Goal: Task Accomplishment & Management: Complete application form

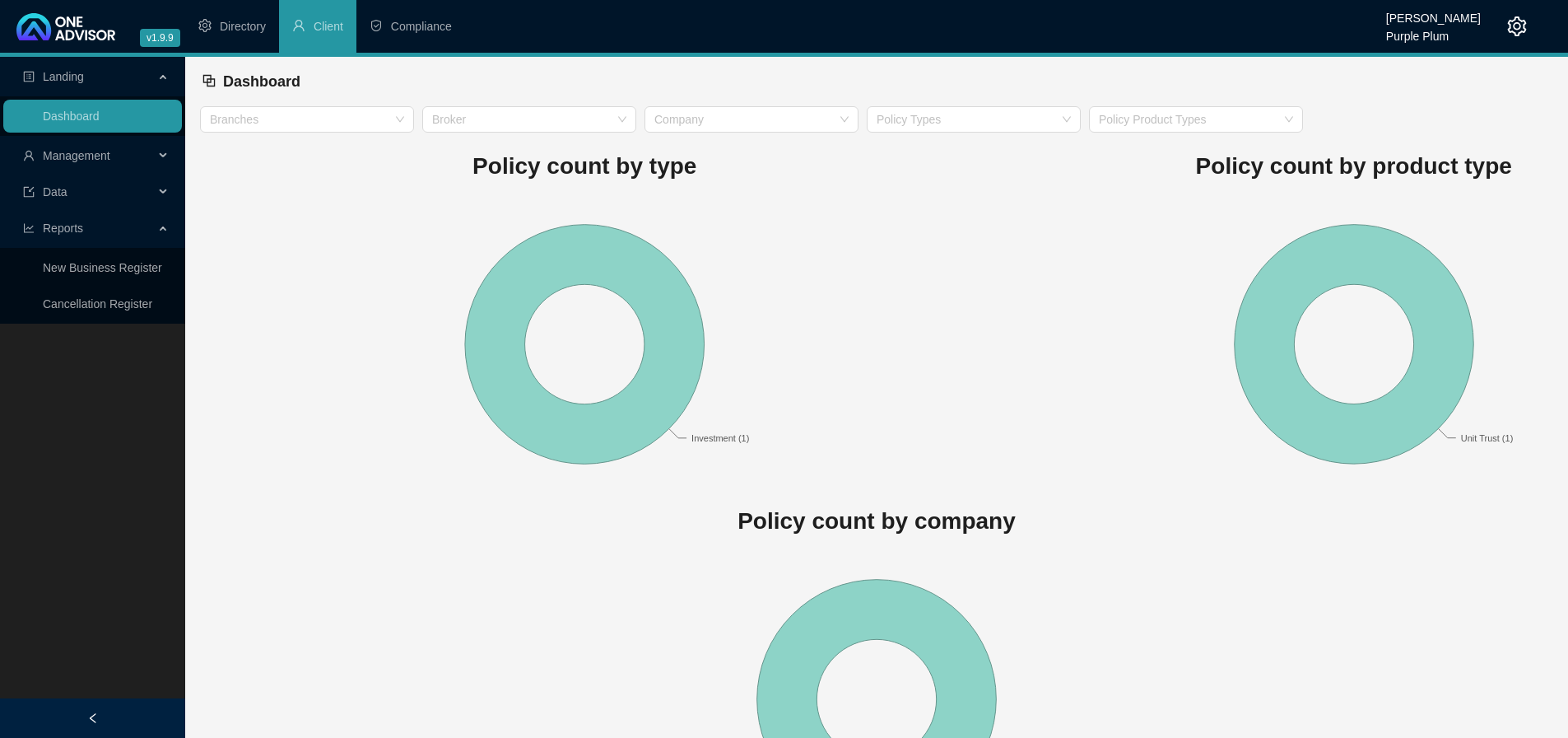
click at [110, 146] on span "Management" at bounding box center [88, 155] width 131 height 33
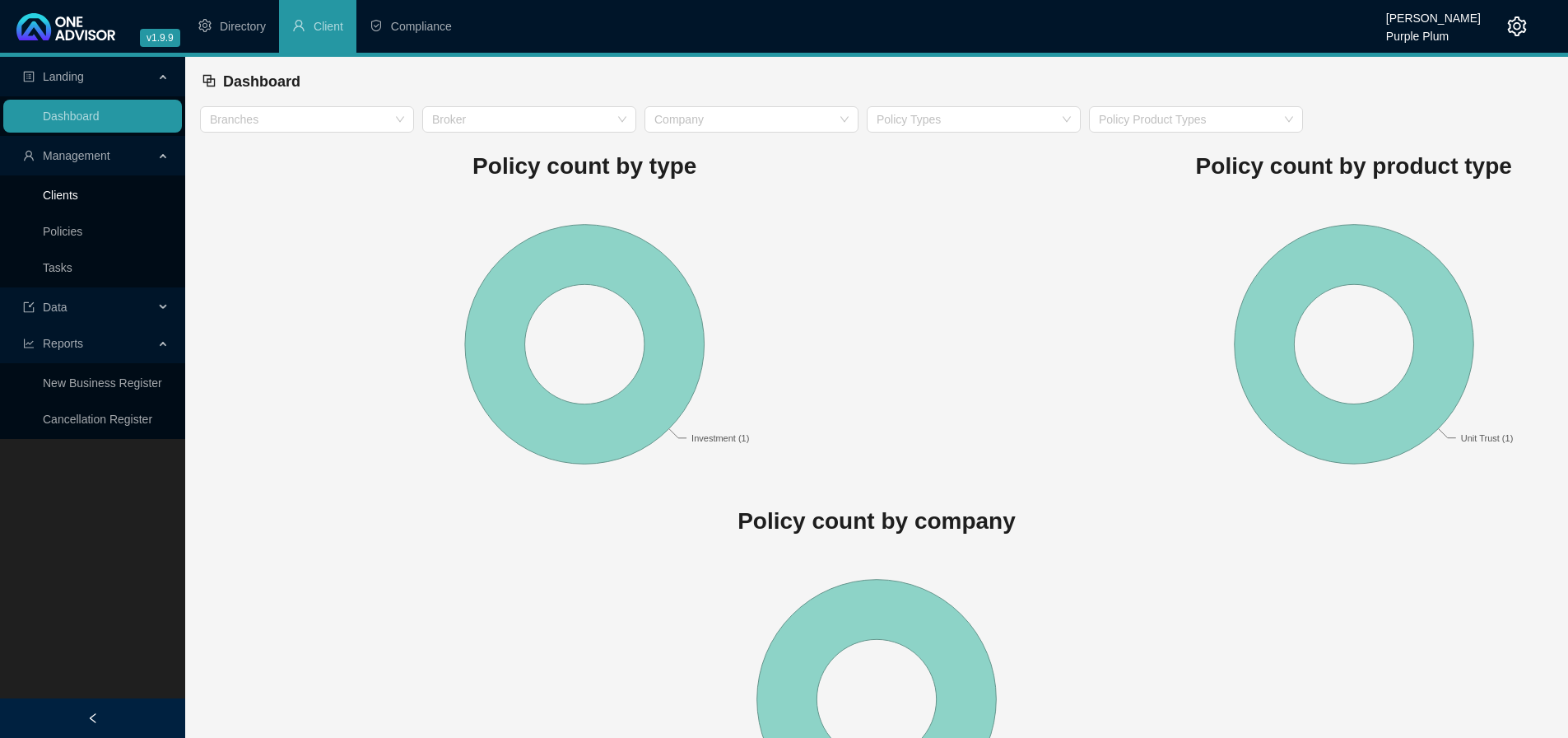
click at [72, 202] on link "Clients" at bounding box center [60, 194] width 35 height 13
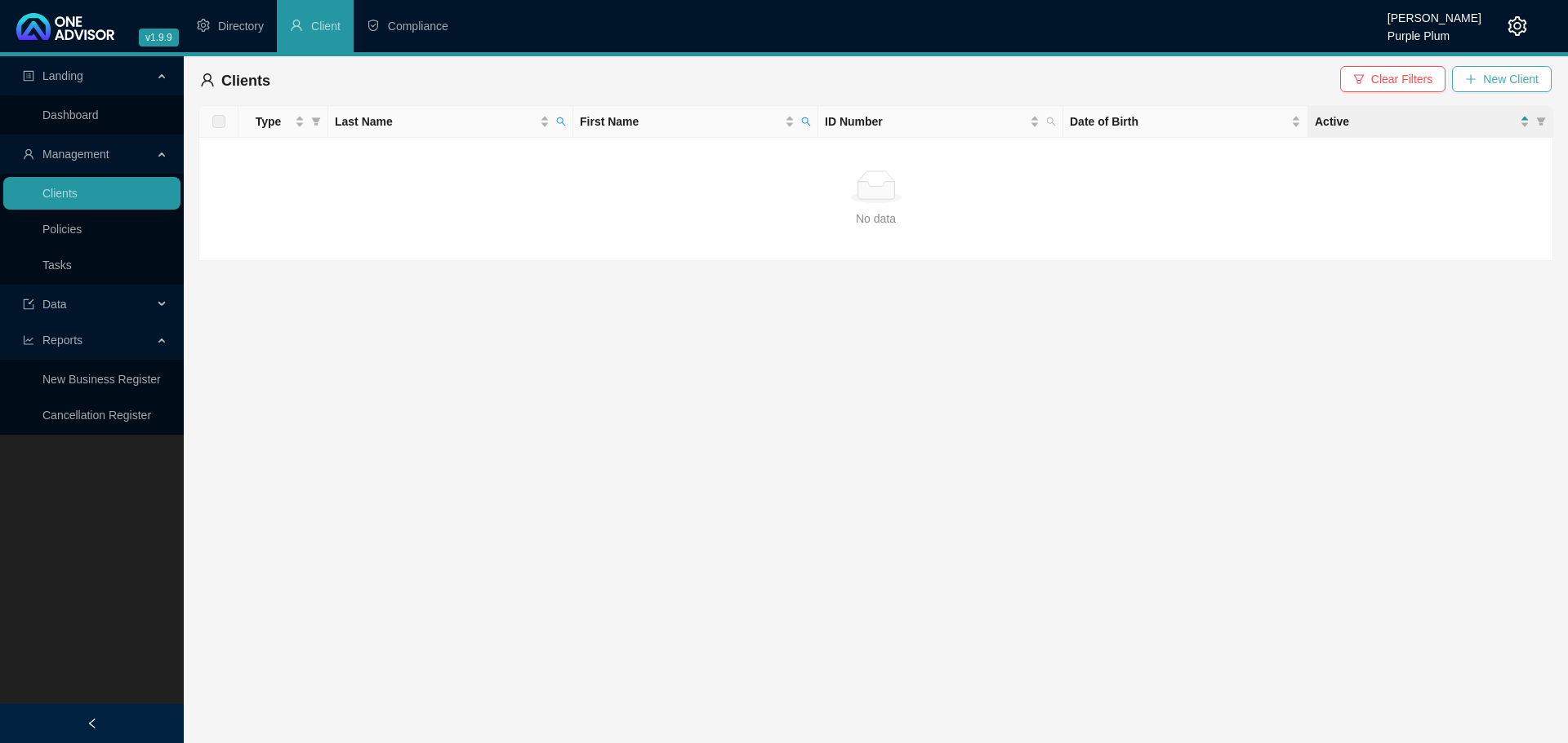
click at [1477, 85] on button "New Client" at bounding box center [1501, 78] width 100 height 26
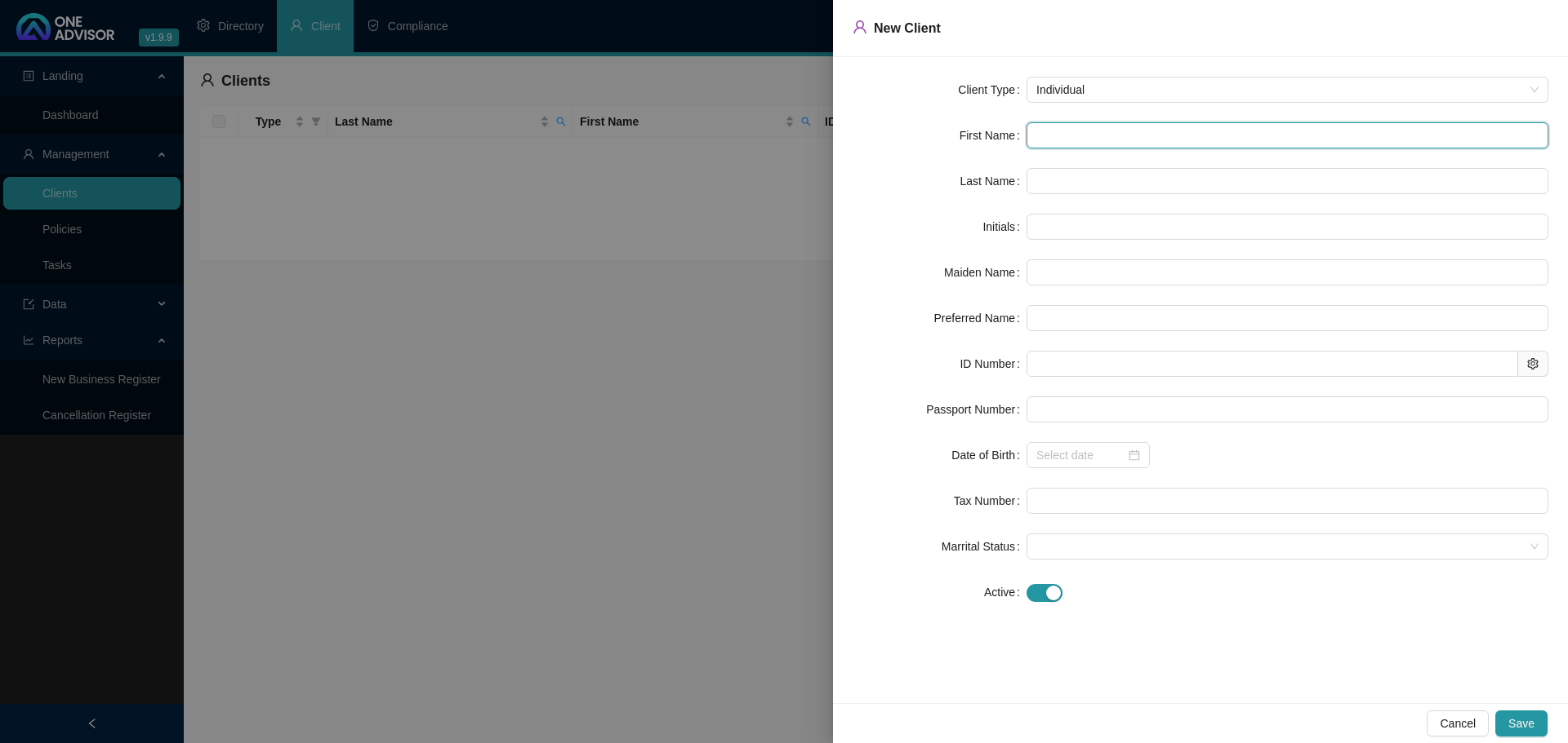
click at [1043, 140] on input "text" at bounding box center [1287, 135] width 522 height 26
type input "e"
type input "E"
type input "e"
type input "en"
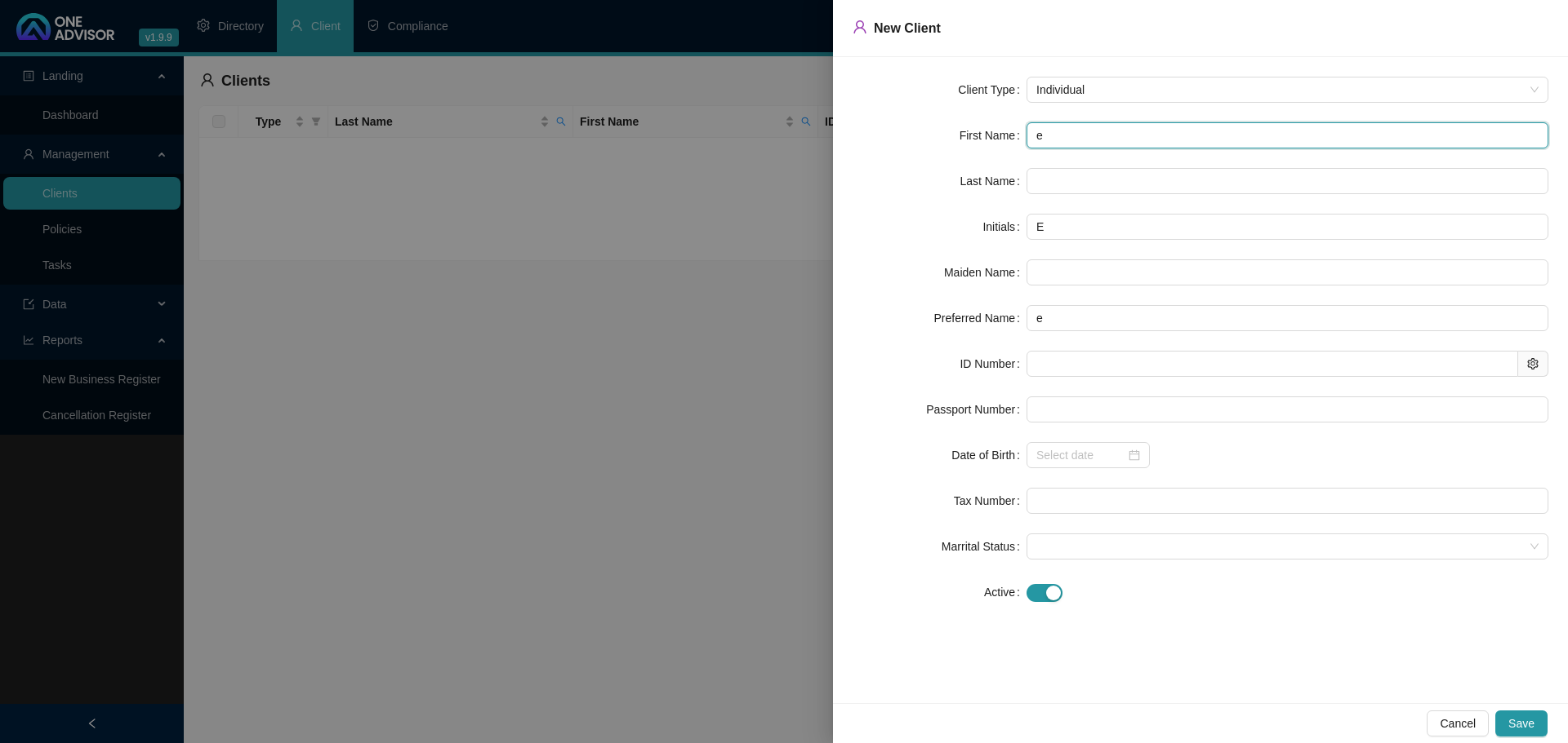
type input "en"
type input "eng"
type input "engk"
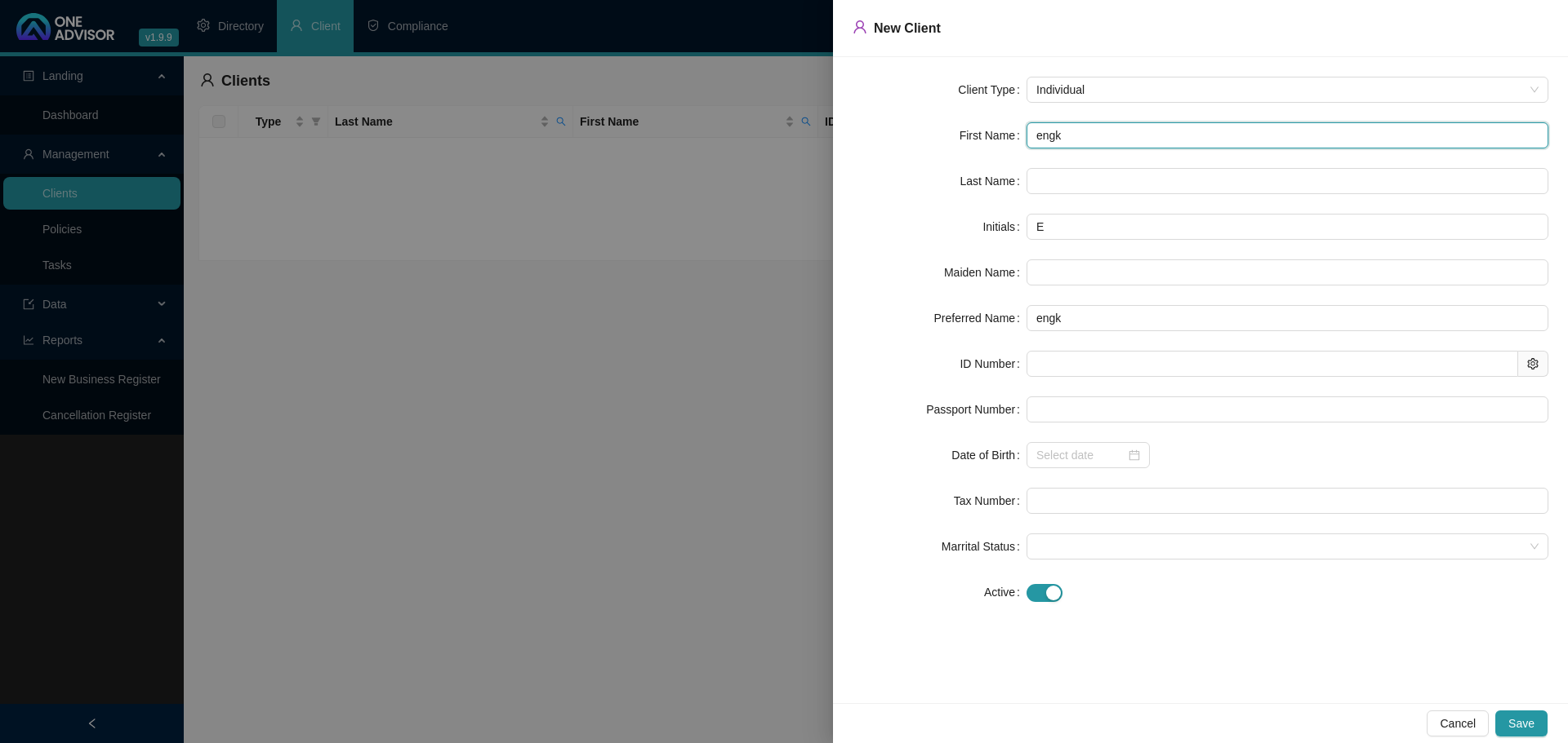
type input "engki"
type input "engk"
type input "eng"
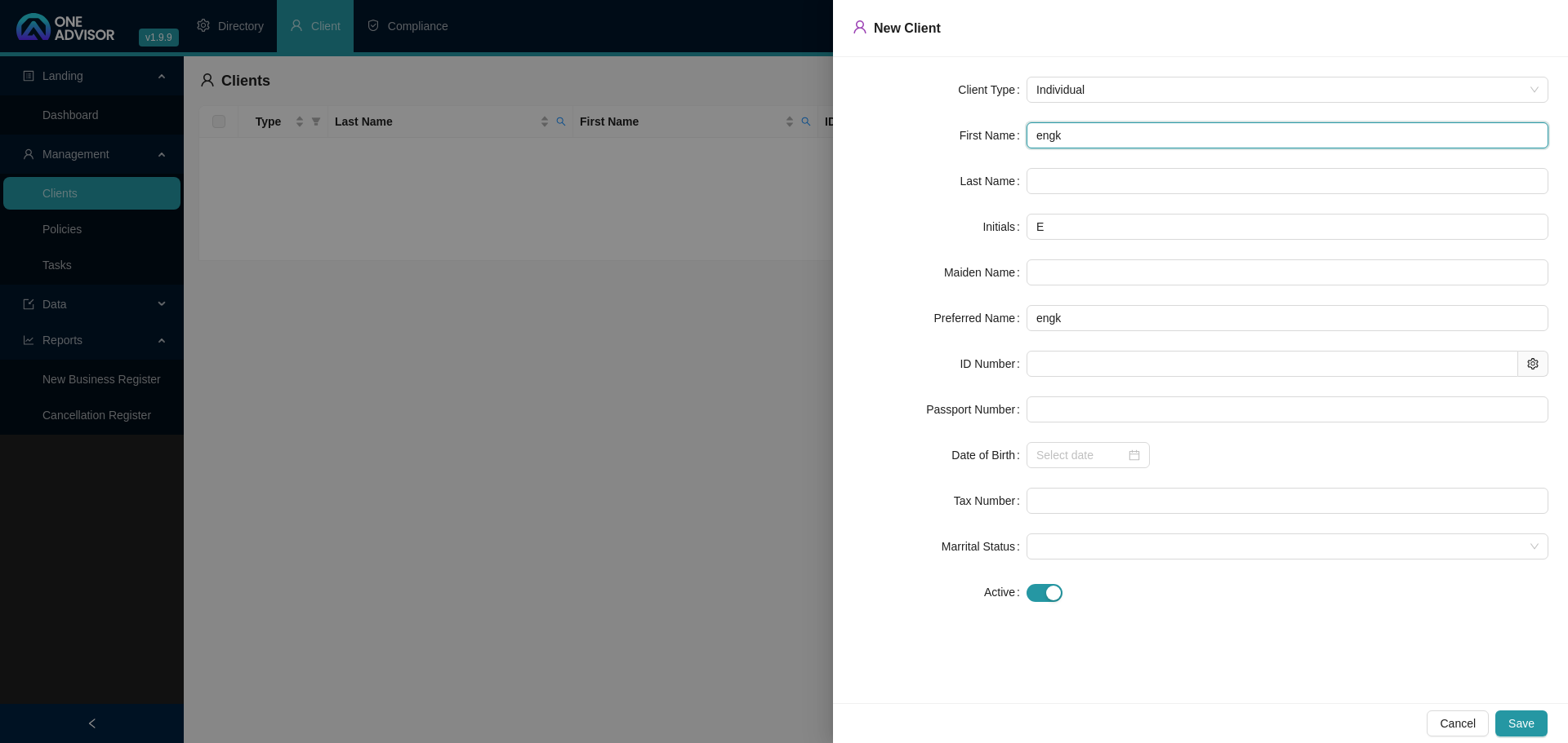
type input "eng"
type input "en"
type input "e"
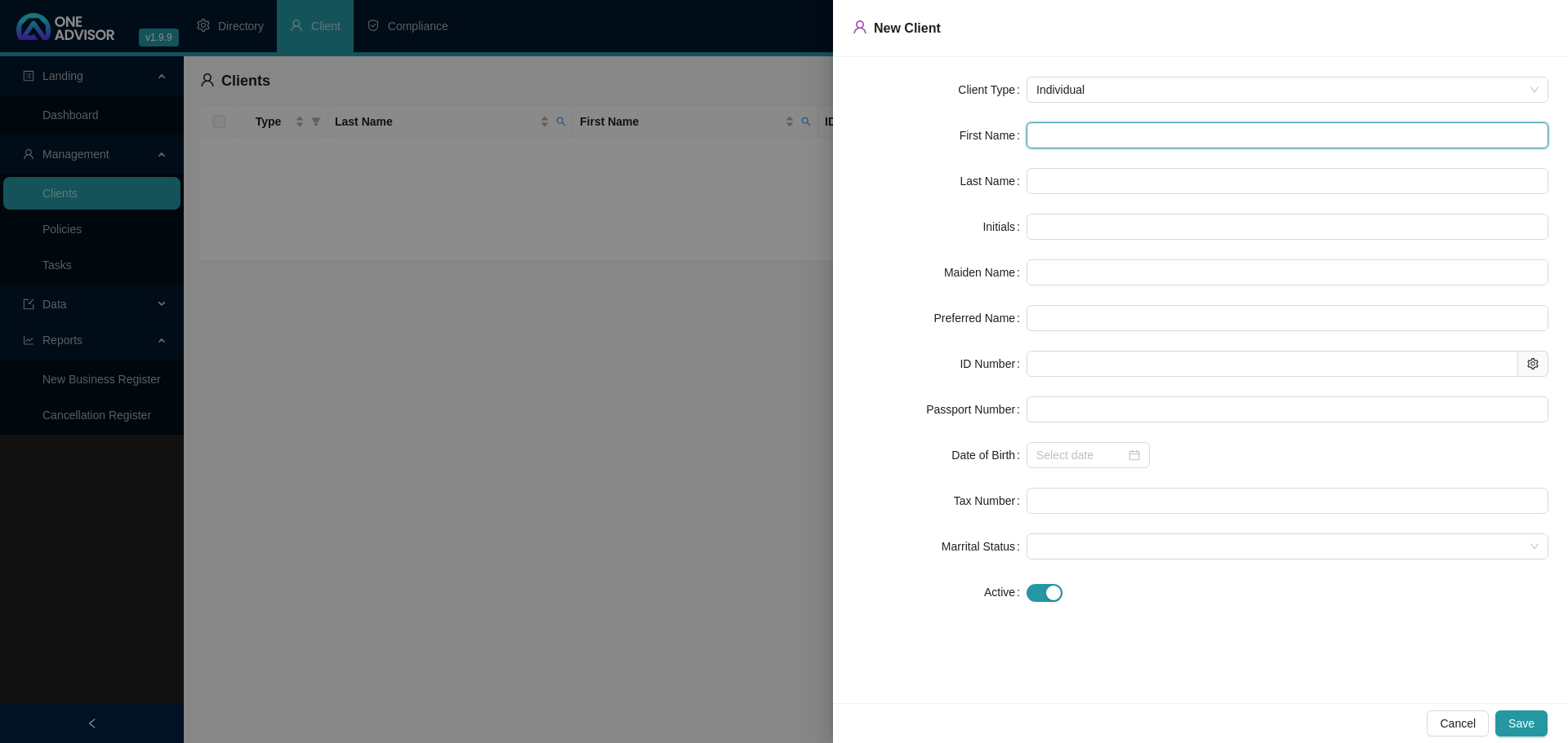
type input "E"
type input "EN"
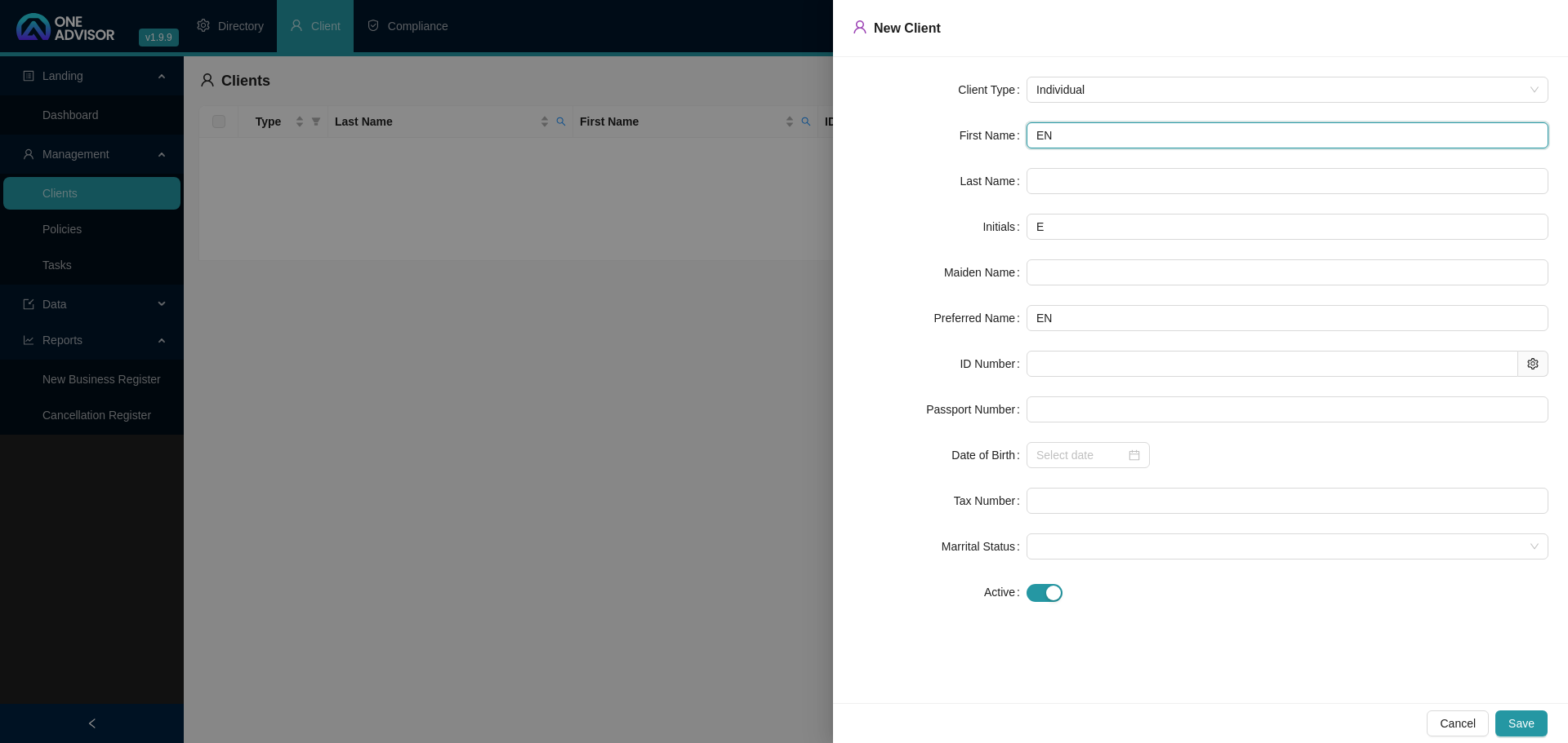
type input "ENG"
type input "ENGL"
type input "ENGLI"
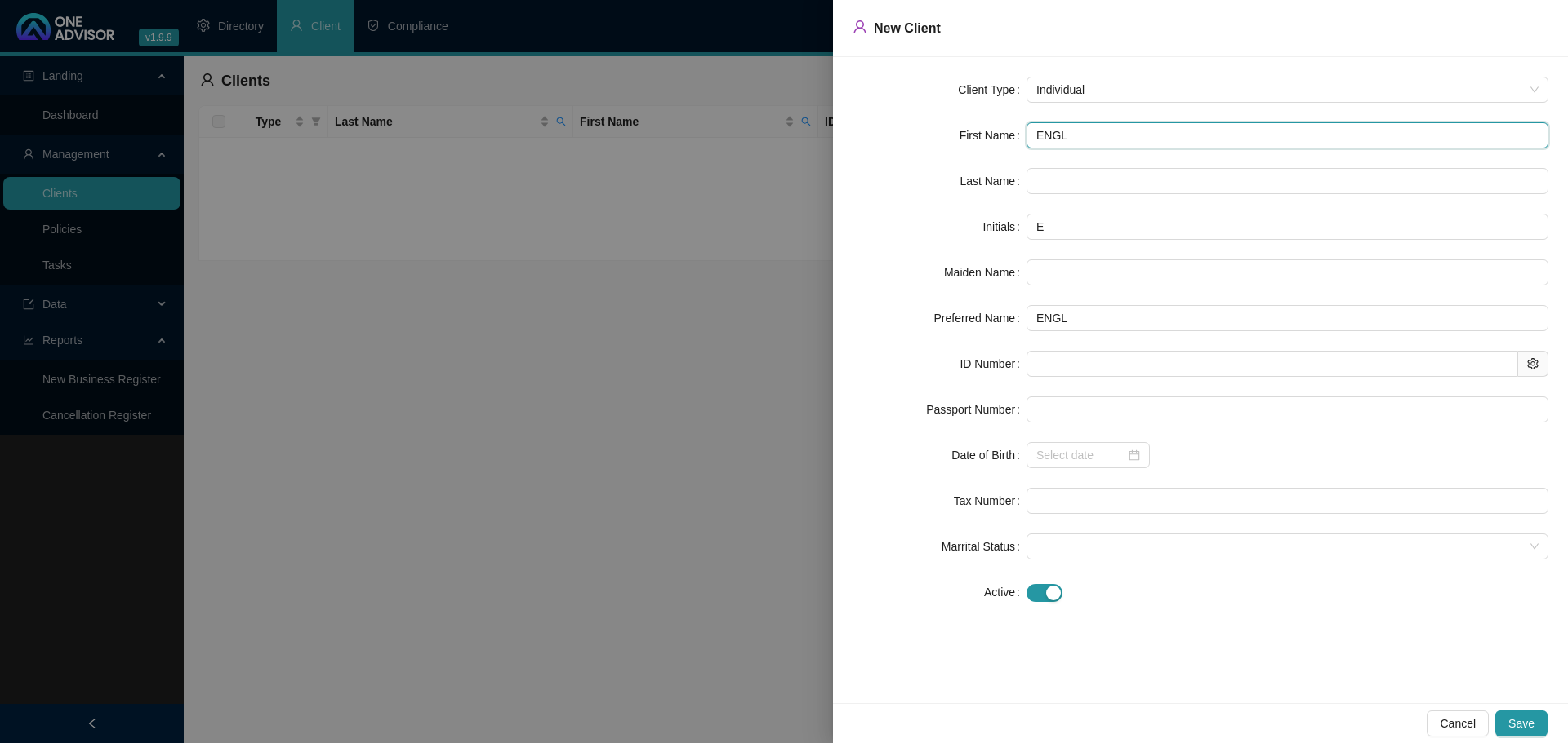
type input "ENGLI"
type input "ENGLIS"
type input "ENGLISH"
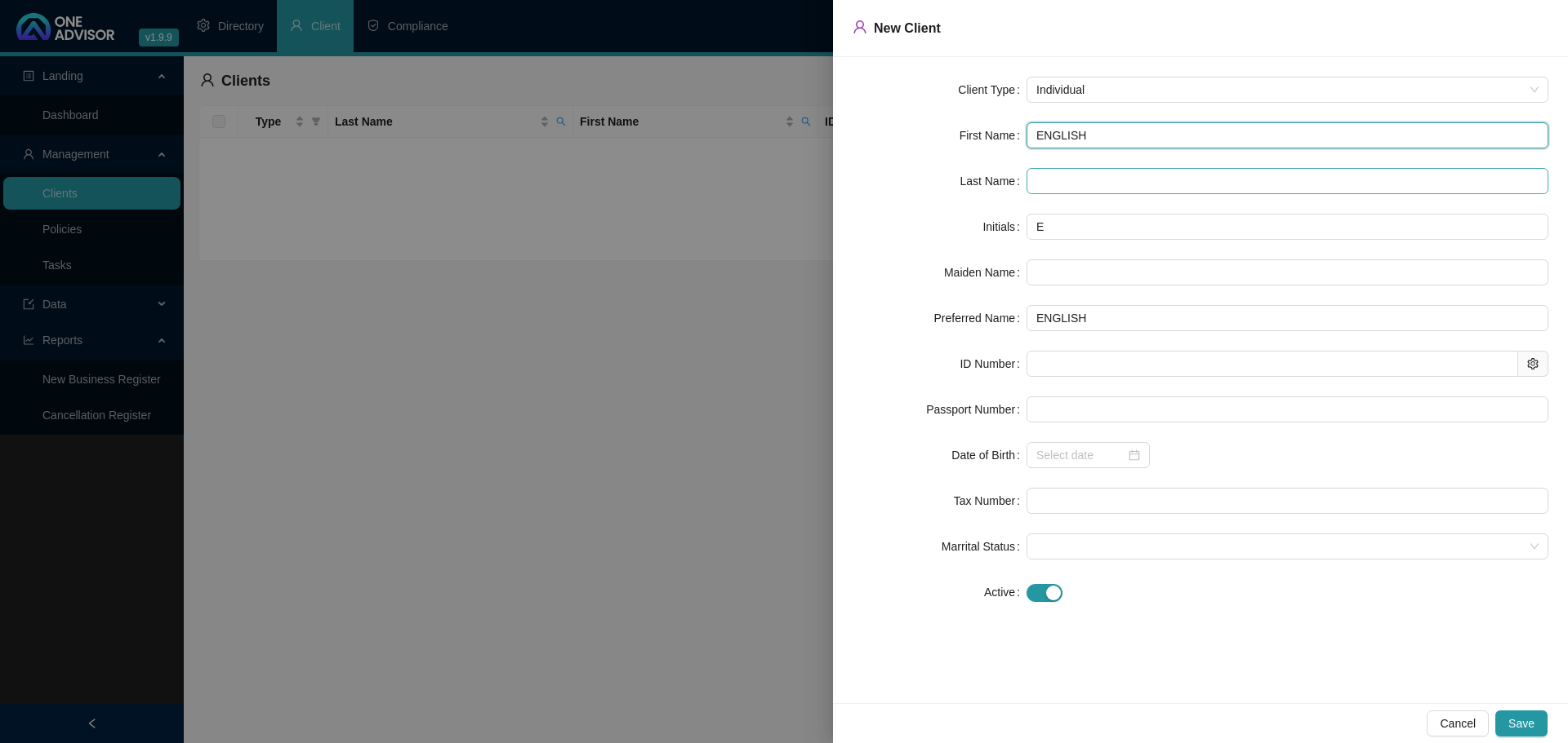
type input "ENGLISH"
click at [1072, 186] on input "text" at bounding box center [1287, 181] width 522 height 26
type input "SHELDON"
drag, startPoint x: 1098, startPoint y: 136, endPoint x: 916, endPoint y: 134, distance: 182.0
click at [916, 134] on div "First Name ENGLISH" at bounding box center [1200, 135] width 696 height 26
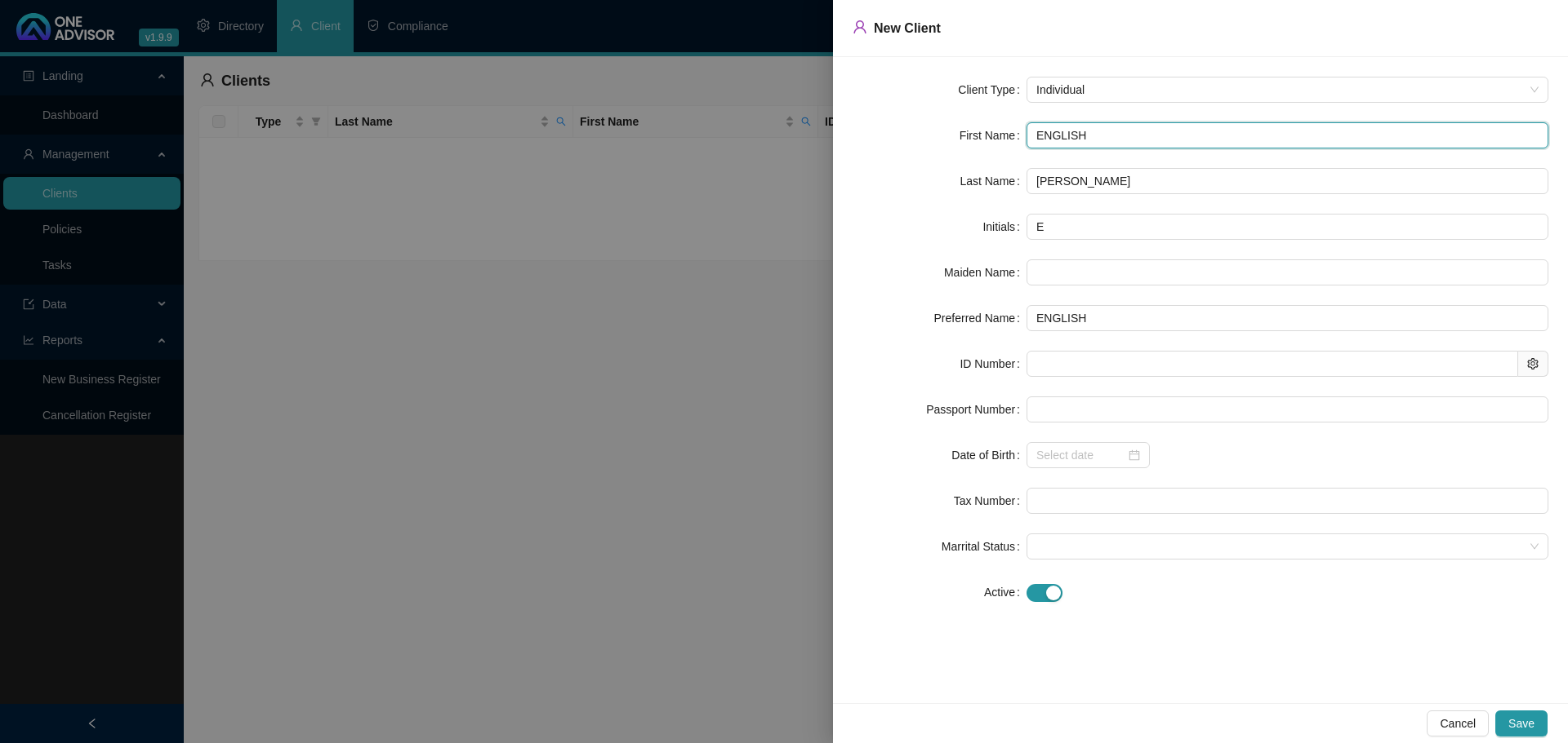
type input "S"
type input "SH"
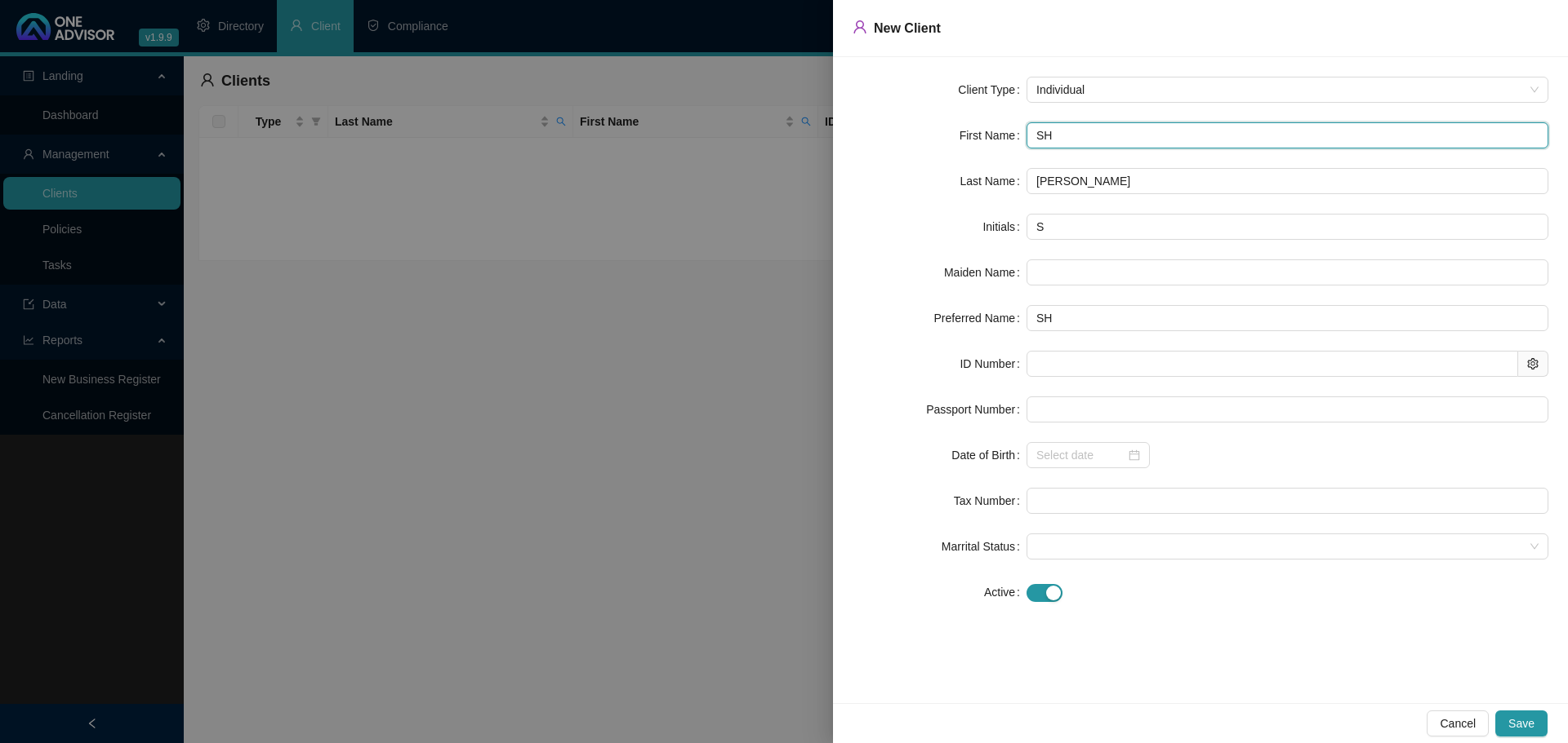
type input "SHE"
type input "SHEL"
type input "SHELD"
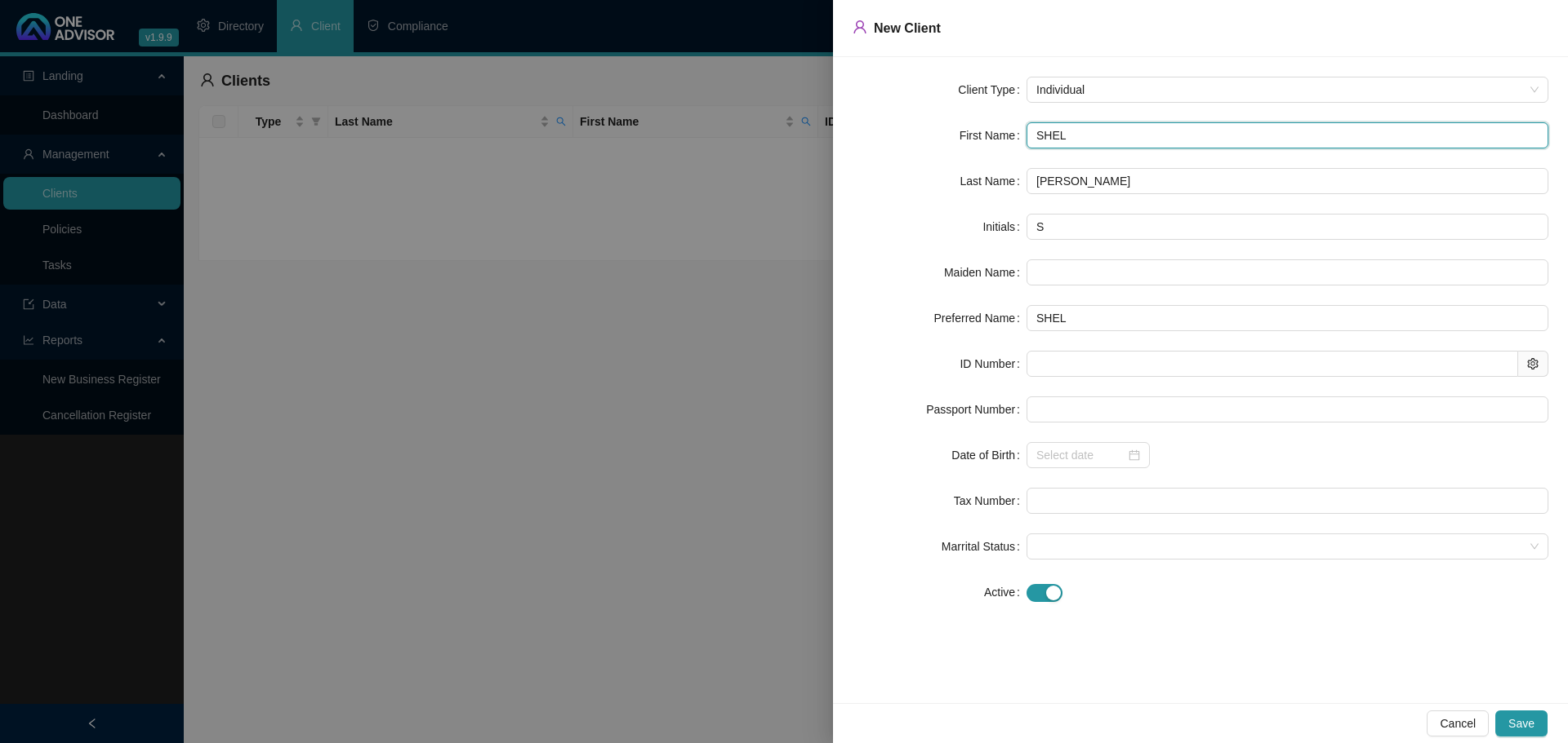
type input "SHELD"
type input "SHELDO"
type input "SHELDON"
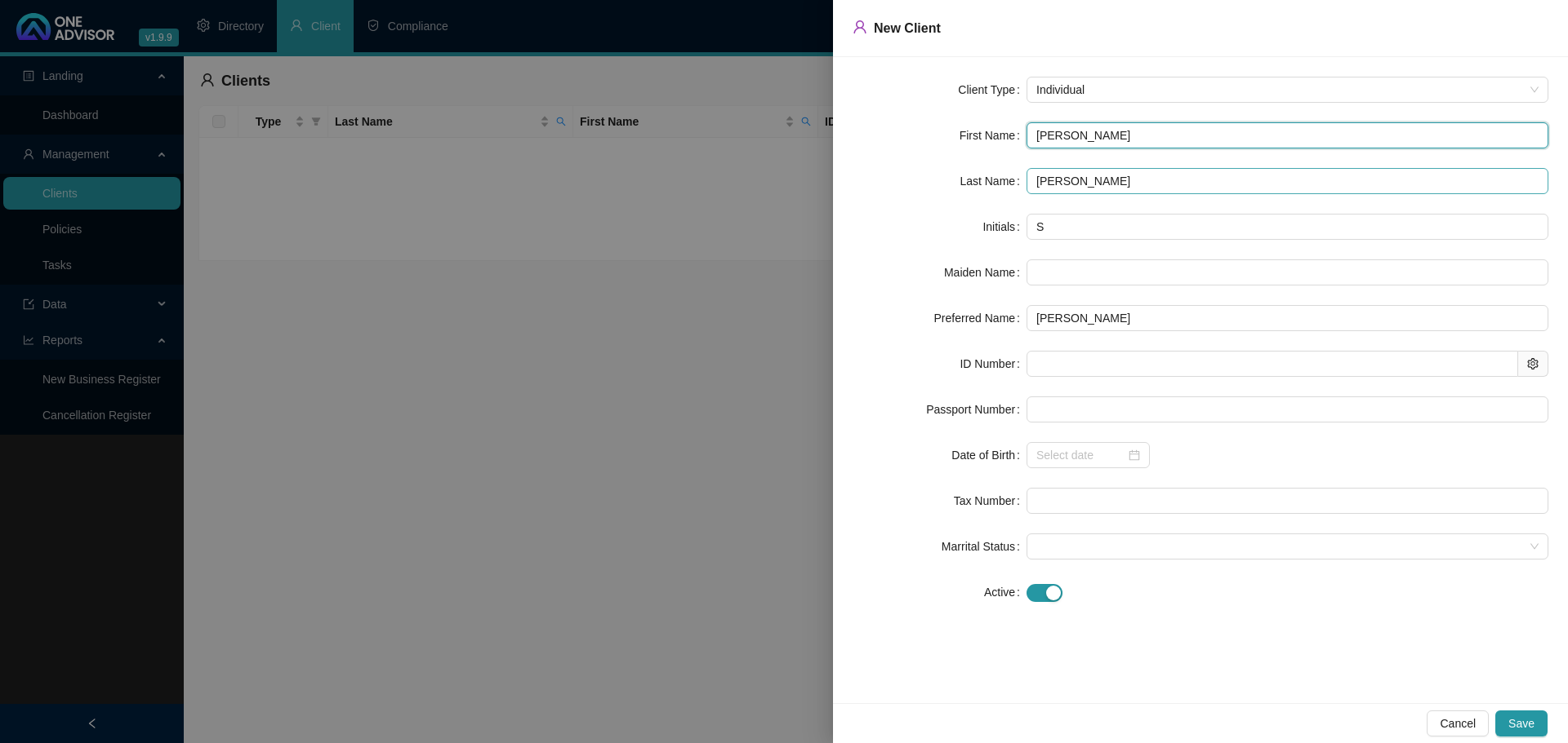
type input "SHELDON"
click at [1090, 184] on input "SHELDON" at bounding box center [1287, 181] width 522 height 26
drag, startPoint x: 1157, startPoint y: 186, endPoint x: 973, endPoint y: 186, distance: 184.0
click at [973, 186] on div "Last Name SHELDON" at bounding box center [1200, 181] width 696 height 26
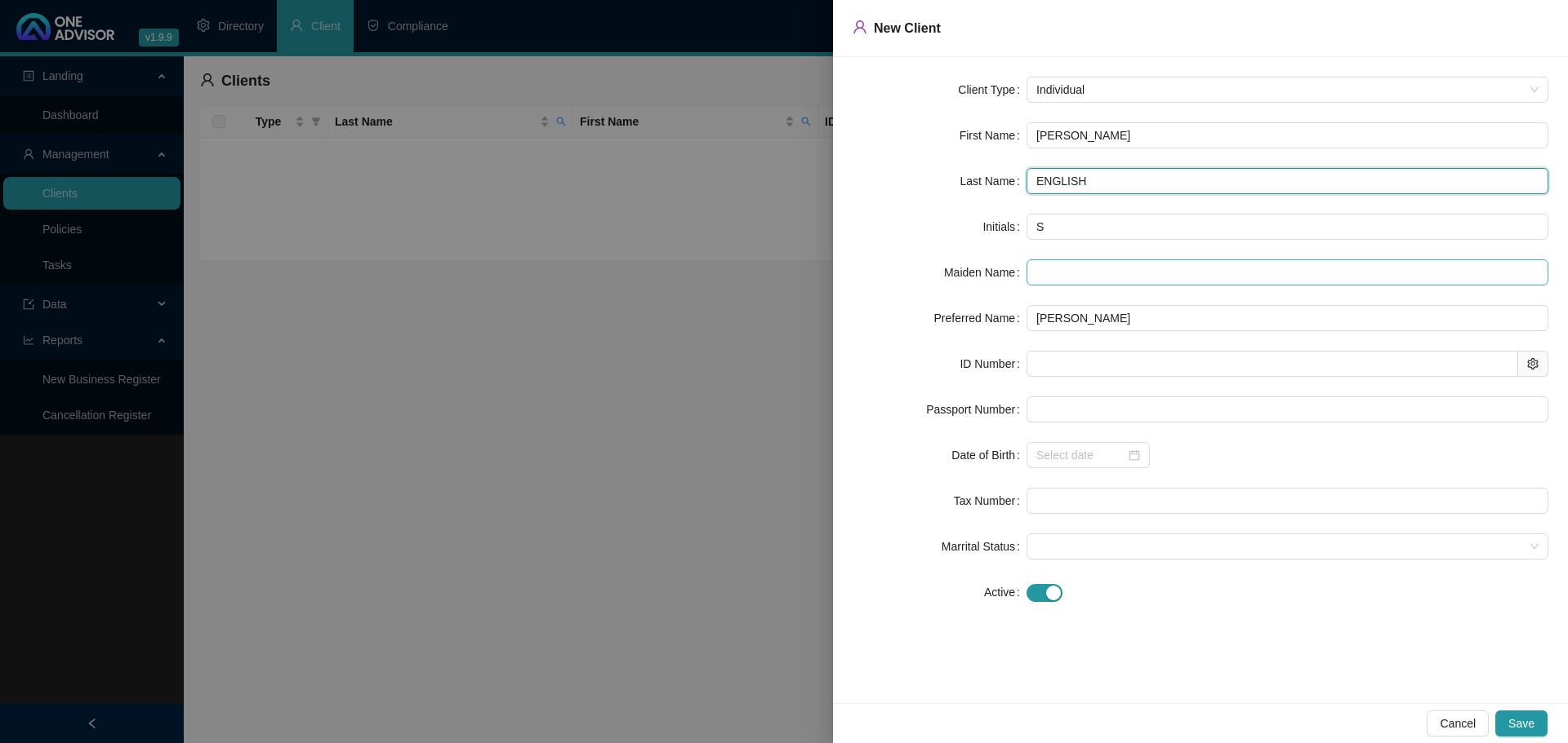
type input "ENGLISH"
click at [1099, 271] on input "text" at bounding box center [1287, 272] width 522 height 26
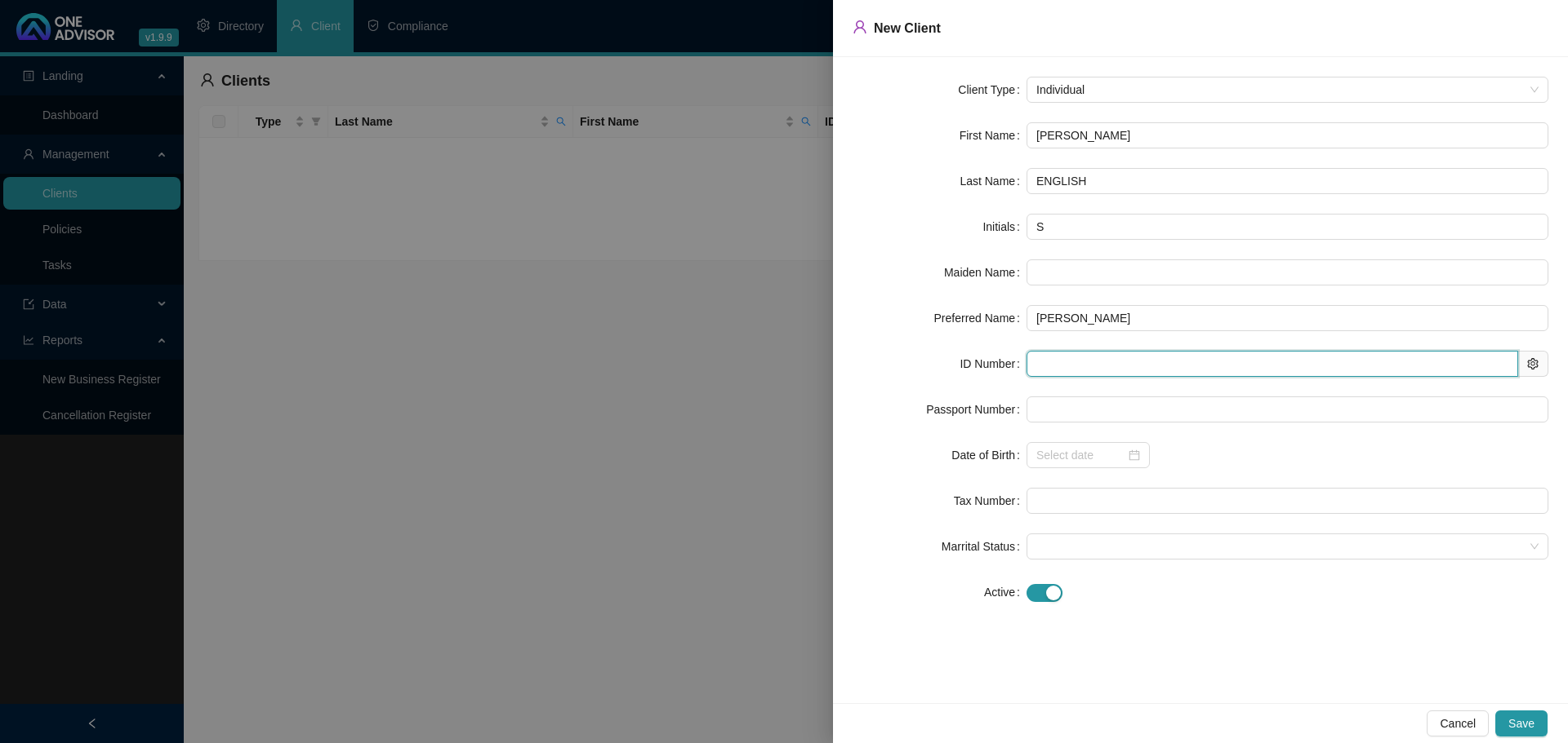
click at [1063, 359] on input "text" at bounding box center [1272, 364] width 491 height 26
type input "780920"
type input "1978-09-20"
type input "7809205069088"
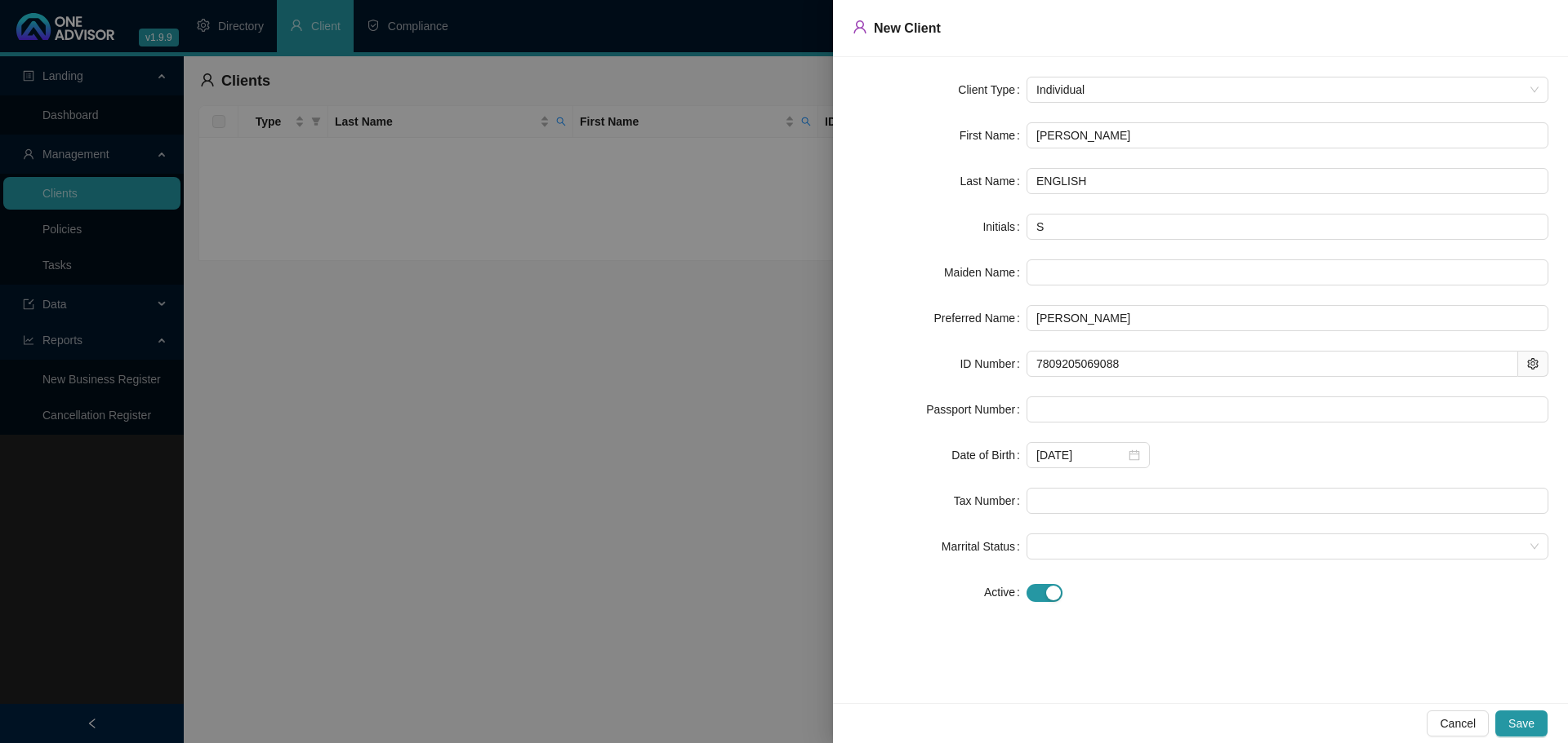
click at [1244, 449] on div "1978-09-20" at bounding box center [1287, 455] width 522 height 26
click at [1048, 503] on input "text" at bounding box center [1287, 501] width 522 height 26
click at [1287, 621] on div "Client Type Individual First Name SHELDON Last Name ENGLISH Initials S Maiden N…" at bounding box center [1199, 380] width 734 height 647
click at [1518, 723] on span "Save" at bounding box center [1520, 724] width 26 height 18
click at [1521, 720] on span "Save" at bounding box center [1520, 724] width 26 height 18
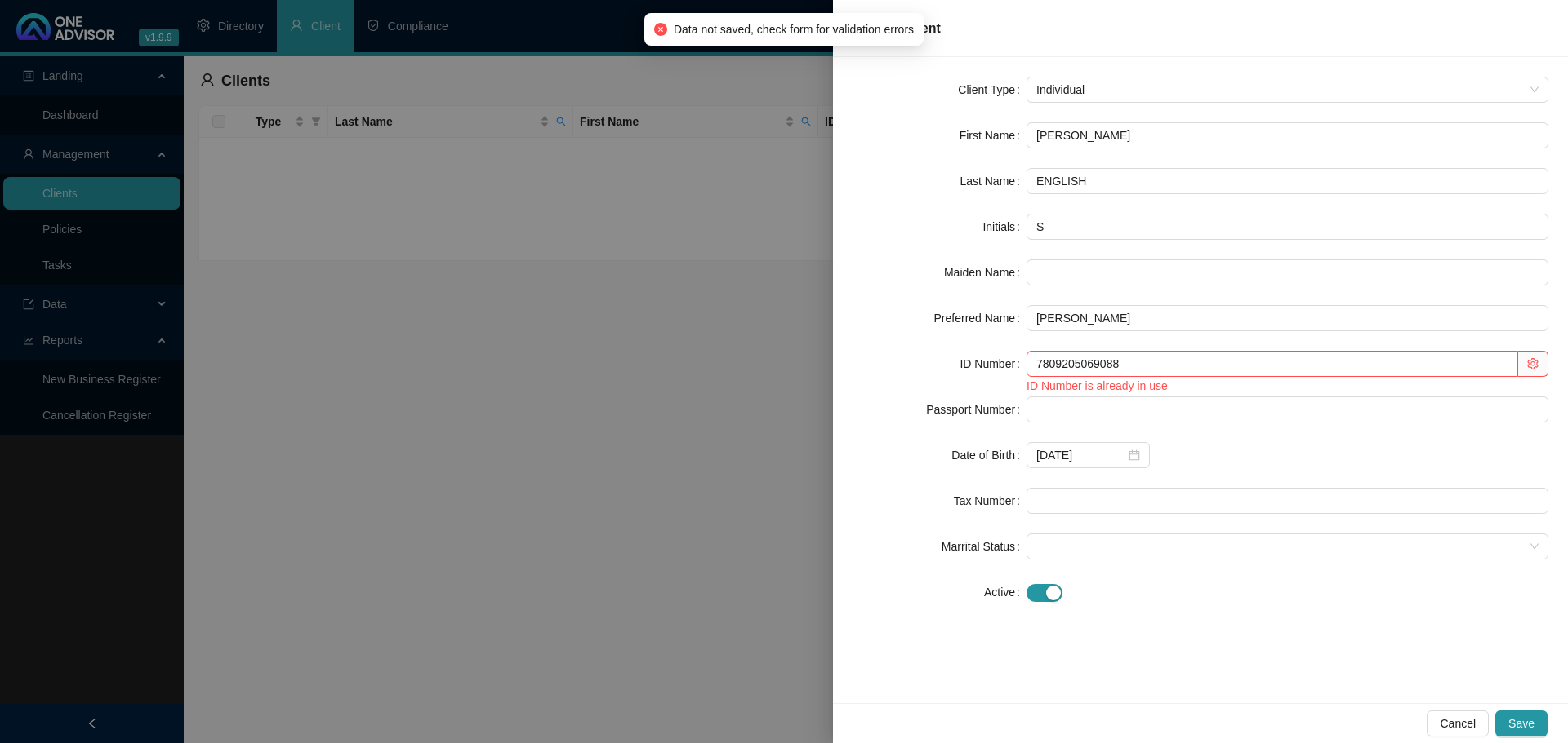
click at [721, 543] on div at bounding box center [784, 371] width 1568 height 743
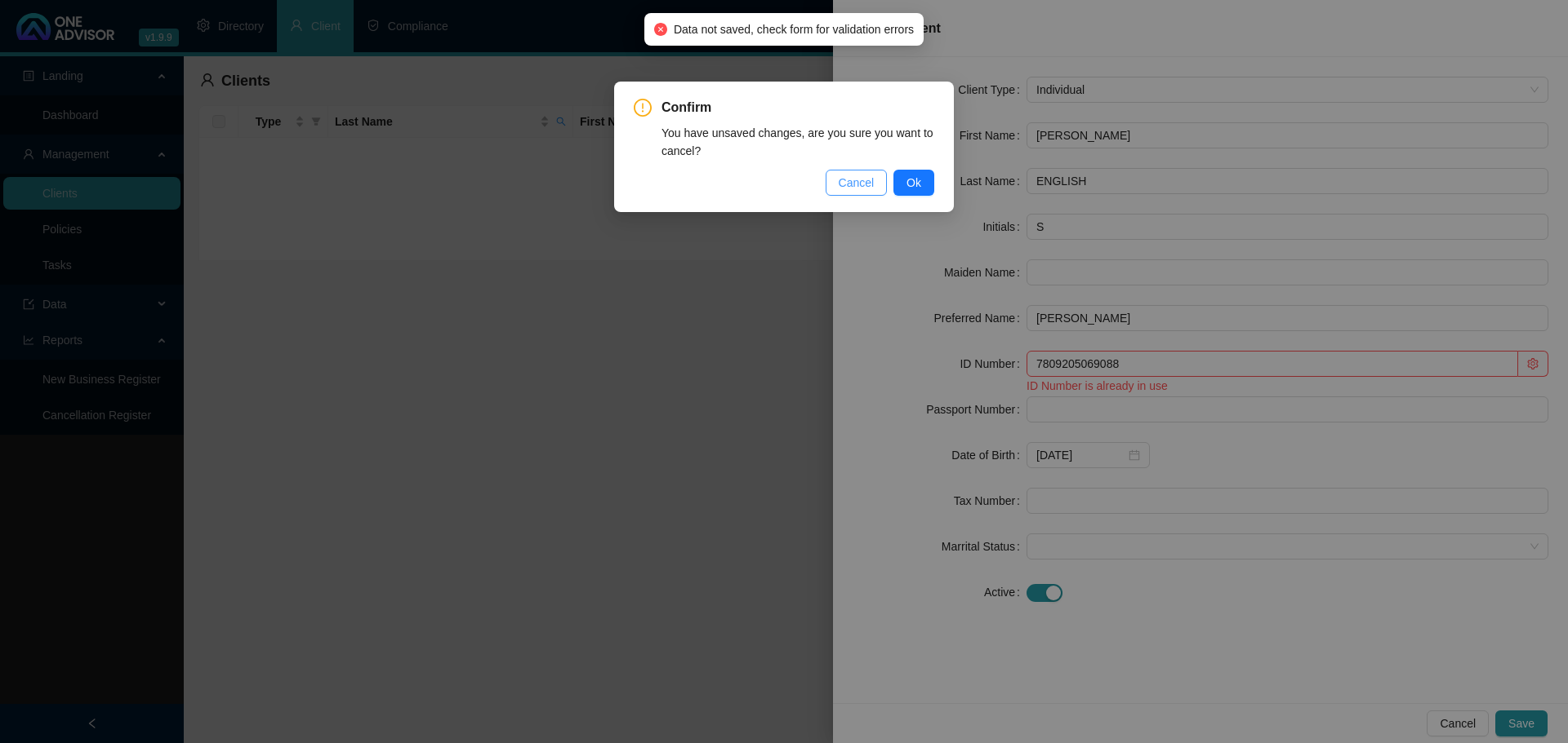
click at [852, 175] on span "Cancel" at bounding box center [857, 183] width 36 height 18
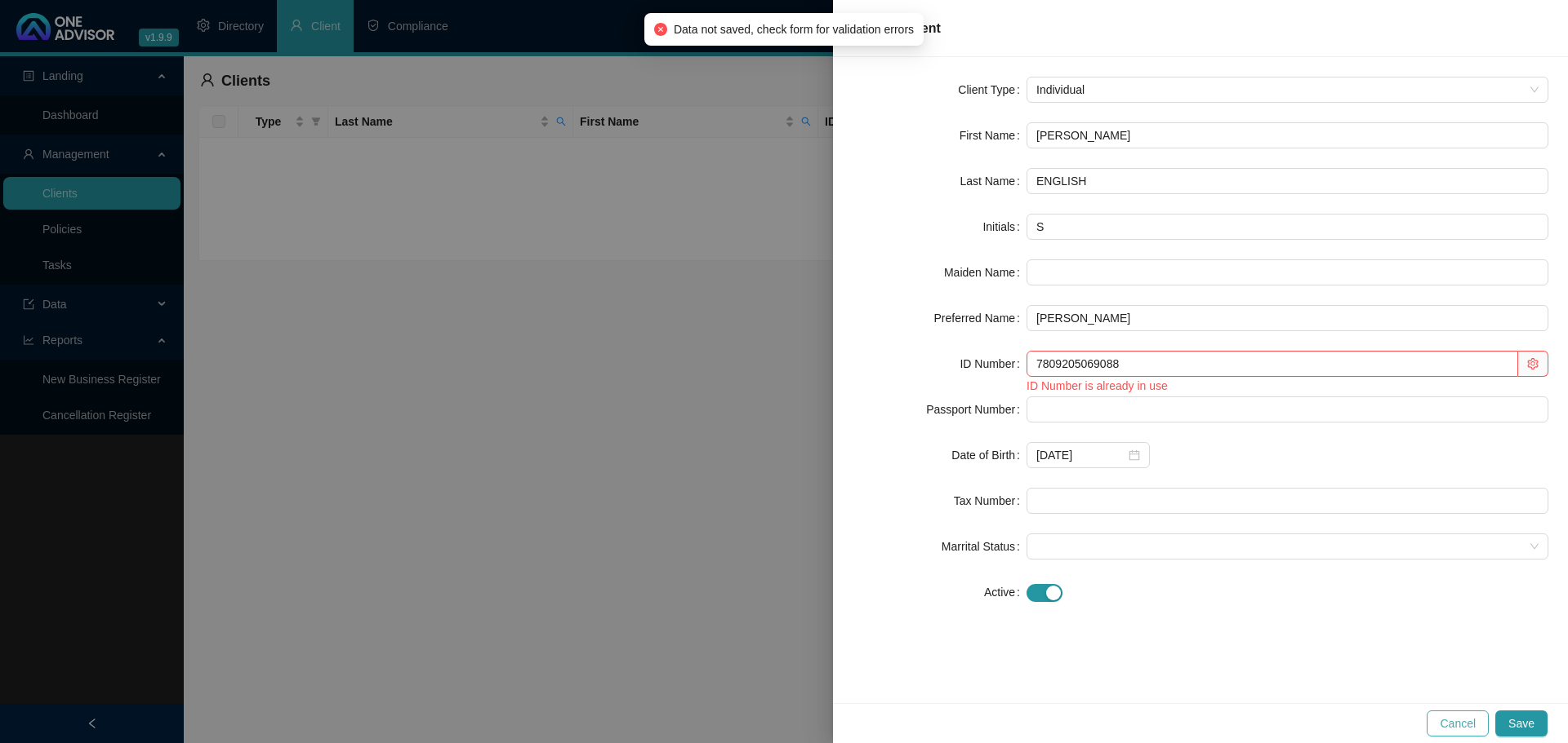
click at [1436, 726] on button "Cancel" at bounding box center [1457, 723] width 62 height 26
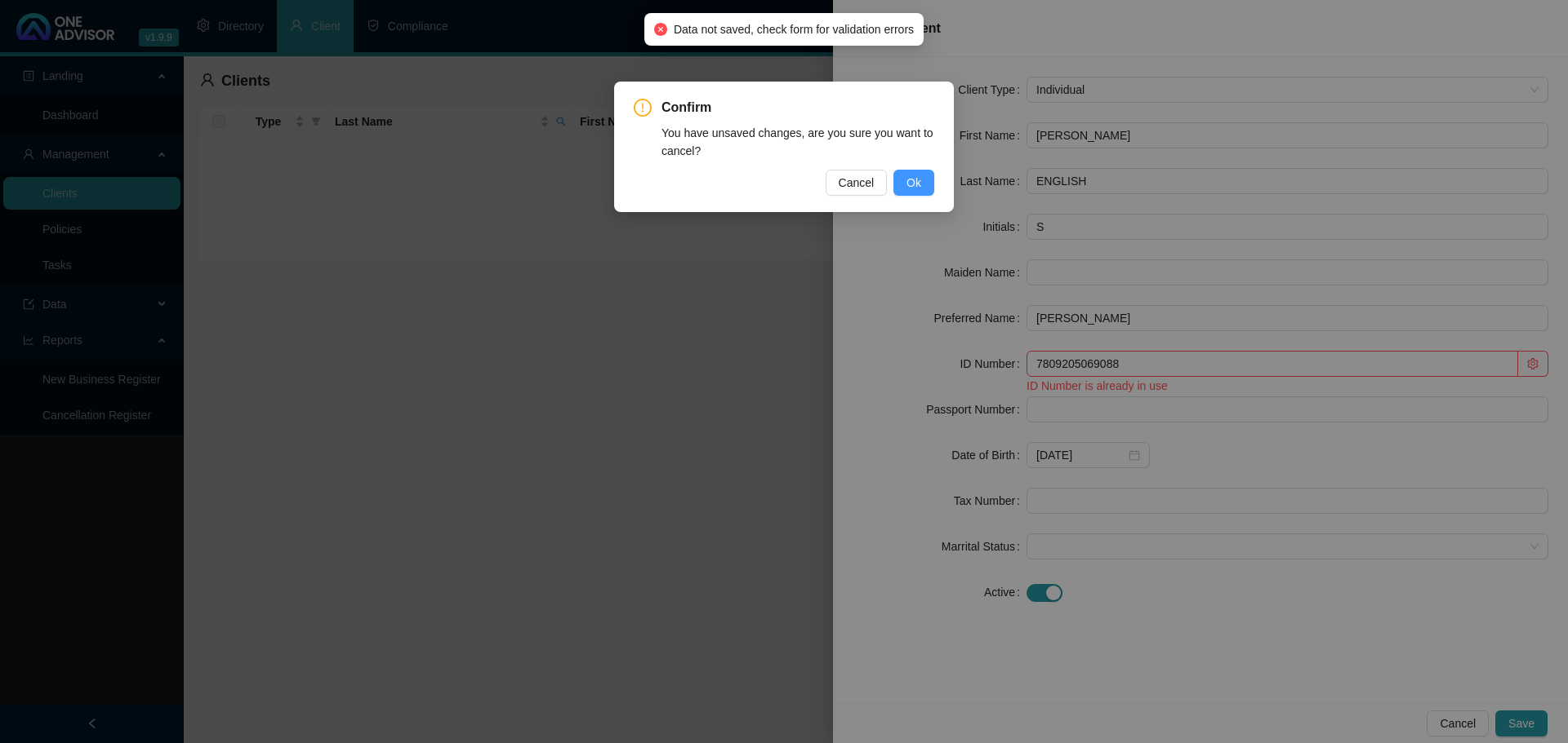
click at [919, 186] on span "Ok" at bounding box center [914, 183] width 14 height 18
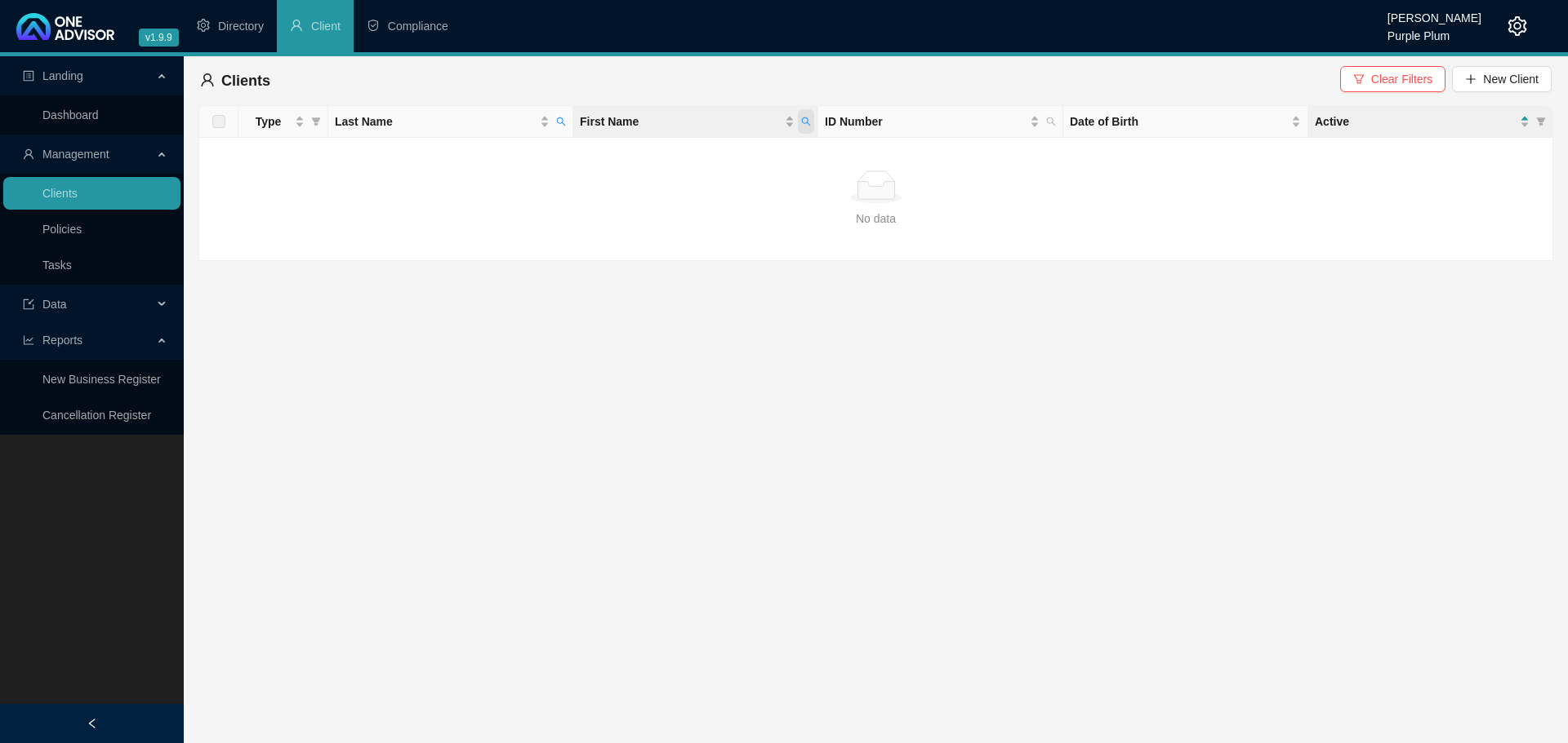
click at [804, 122] on icon "search" at bounding box center [806, 122] width 10 height 10
click at [560, 121] on icon "search" at bounding box center [561, 122] width 10 height 10
type input "ENGLISH"
click at [423, 114] on span "Last Name" at bounding box center [435, 122] width 202 height 18
click at [807, 122] on icon "search" at bounding box center [807, 122] width 9 height 9
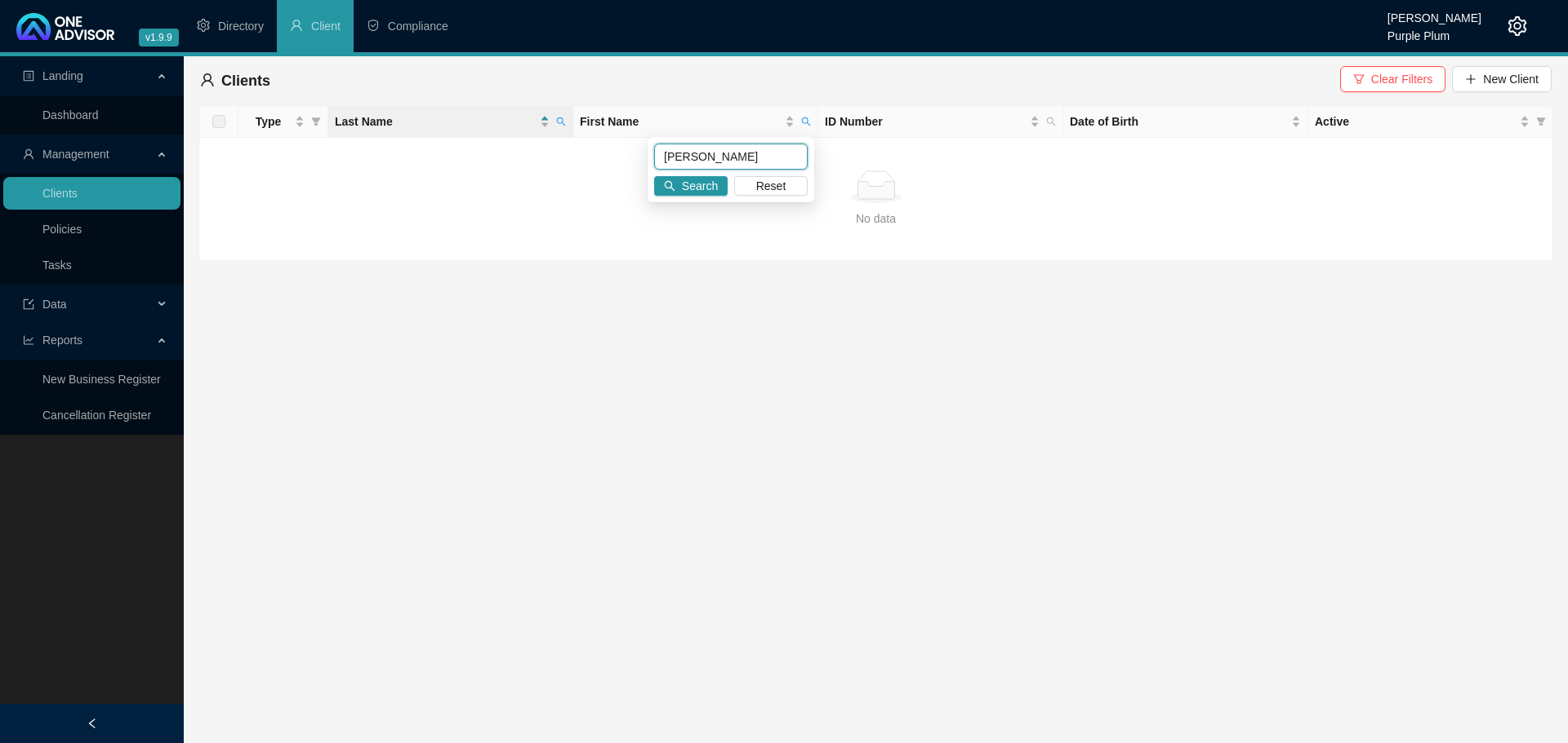
click at [718, 164] on input "ludwig" at bounding box center [731, 156] width 153 height 26
drag, startPoint x: 718, startPoint y: 164, endPoint x: 684, endPoint y: 165, distance: 34.0
click at [684, 165] on input "ludwig" at bounding box center [731, 156] width 153 height 26
type input "ENGLISH"
click at [1053, 412] on main "Landing Dashboard Management Clients Policies Tasks Data Reports New Business R…" at bounding box center [784, 400] width 1568 height 687
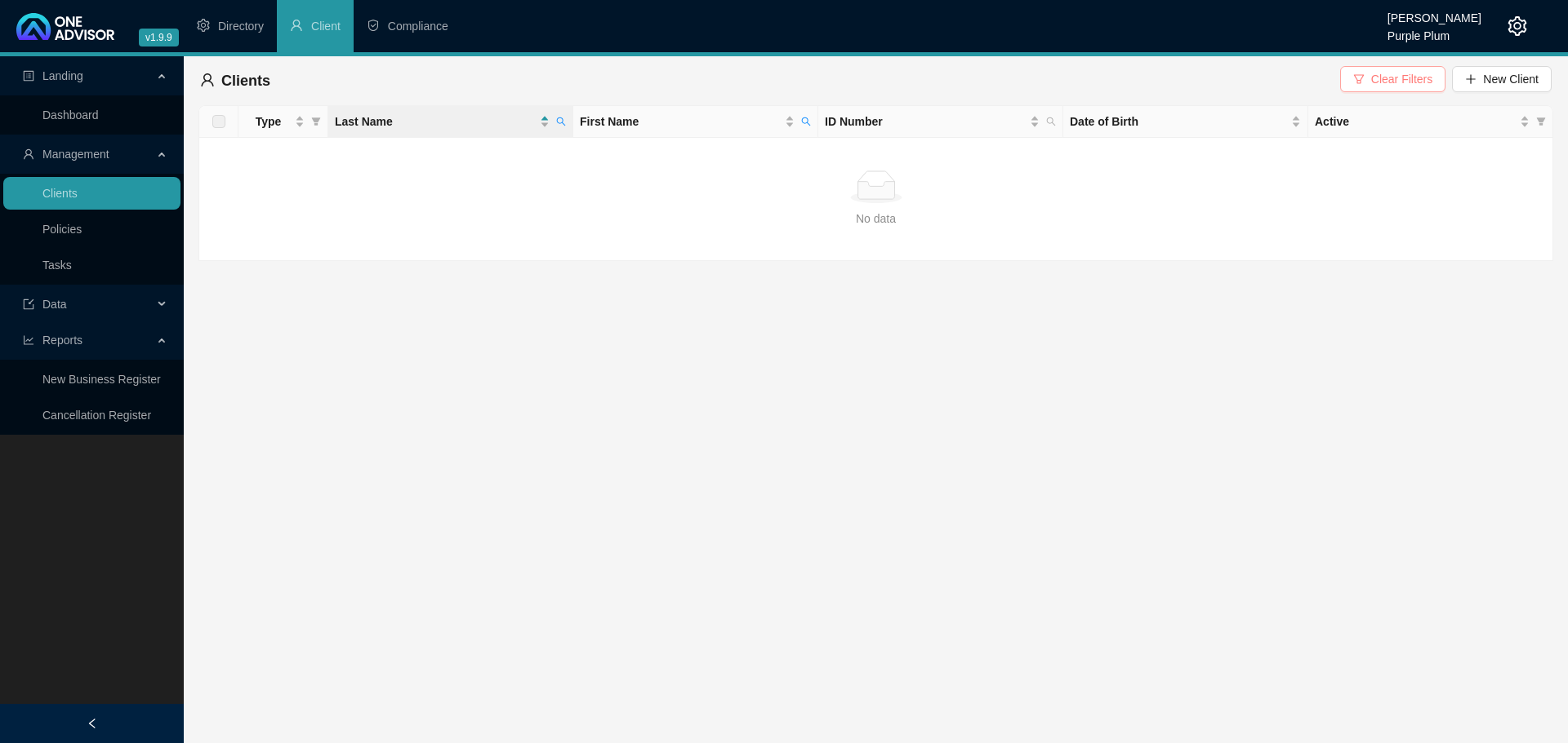
click at [1417, 83] on span "Clear Filters" at bounding box center [1401, 79] width 61 height 18
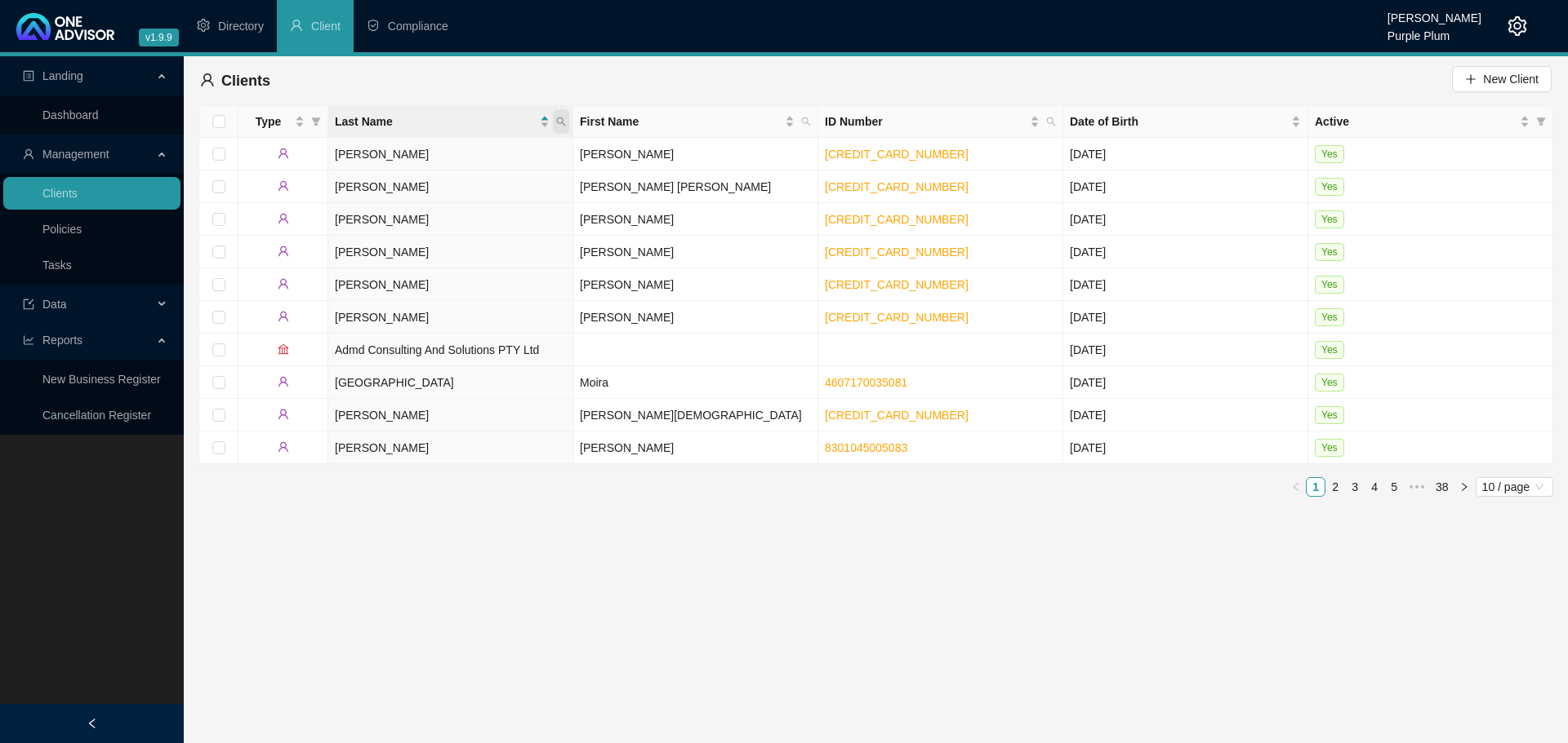
click at [569, 118] on span at bounding box center [561, 121] width 16 height 24
click at [470, 153] on input "text" at bounding box center [486, 156] width 153 height 26
type input "ENGLISH"
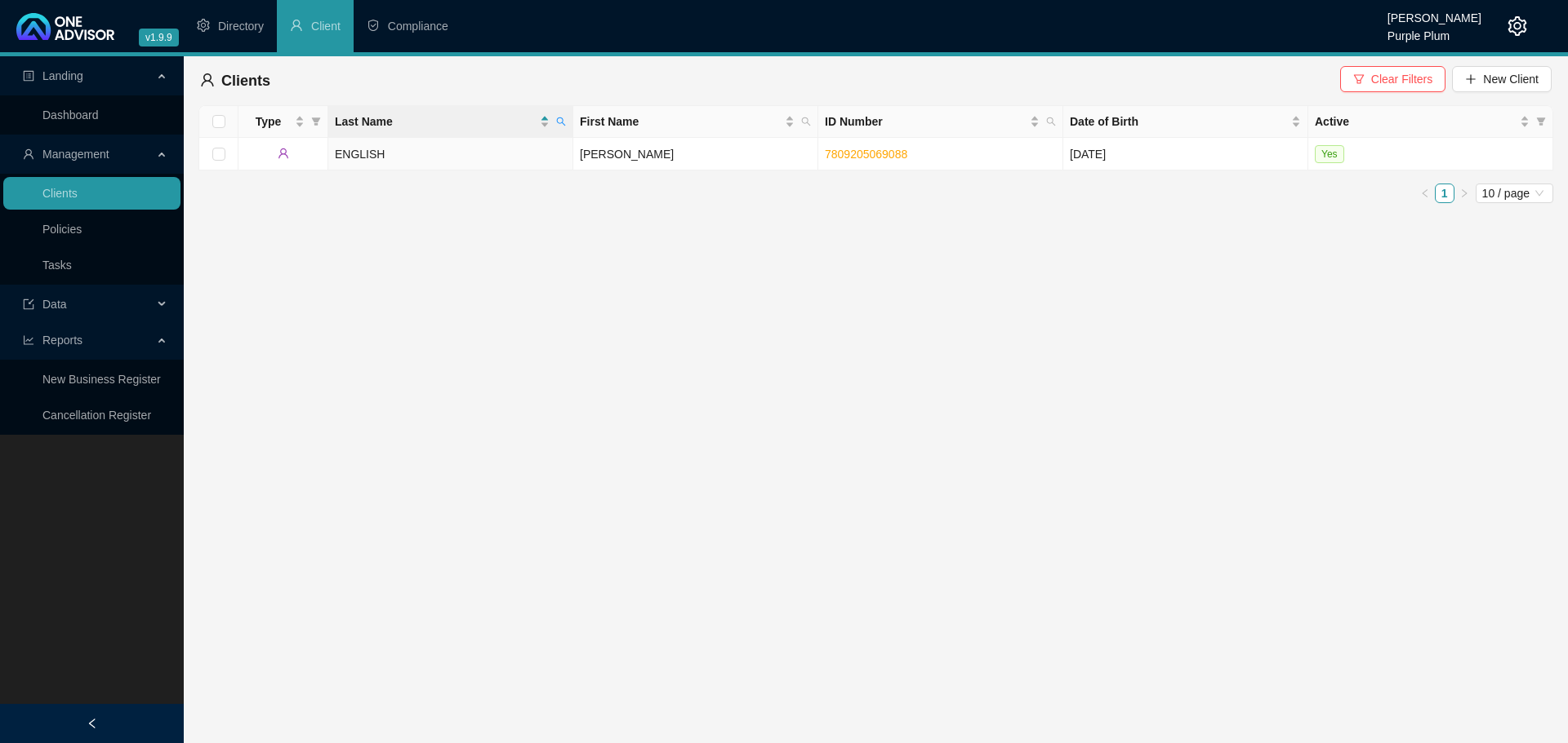
click at [77, 153] on span "Management" at bounding box center [76, 154] width 67 height 13
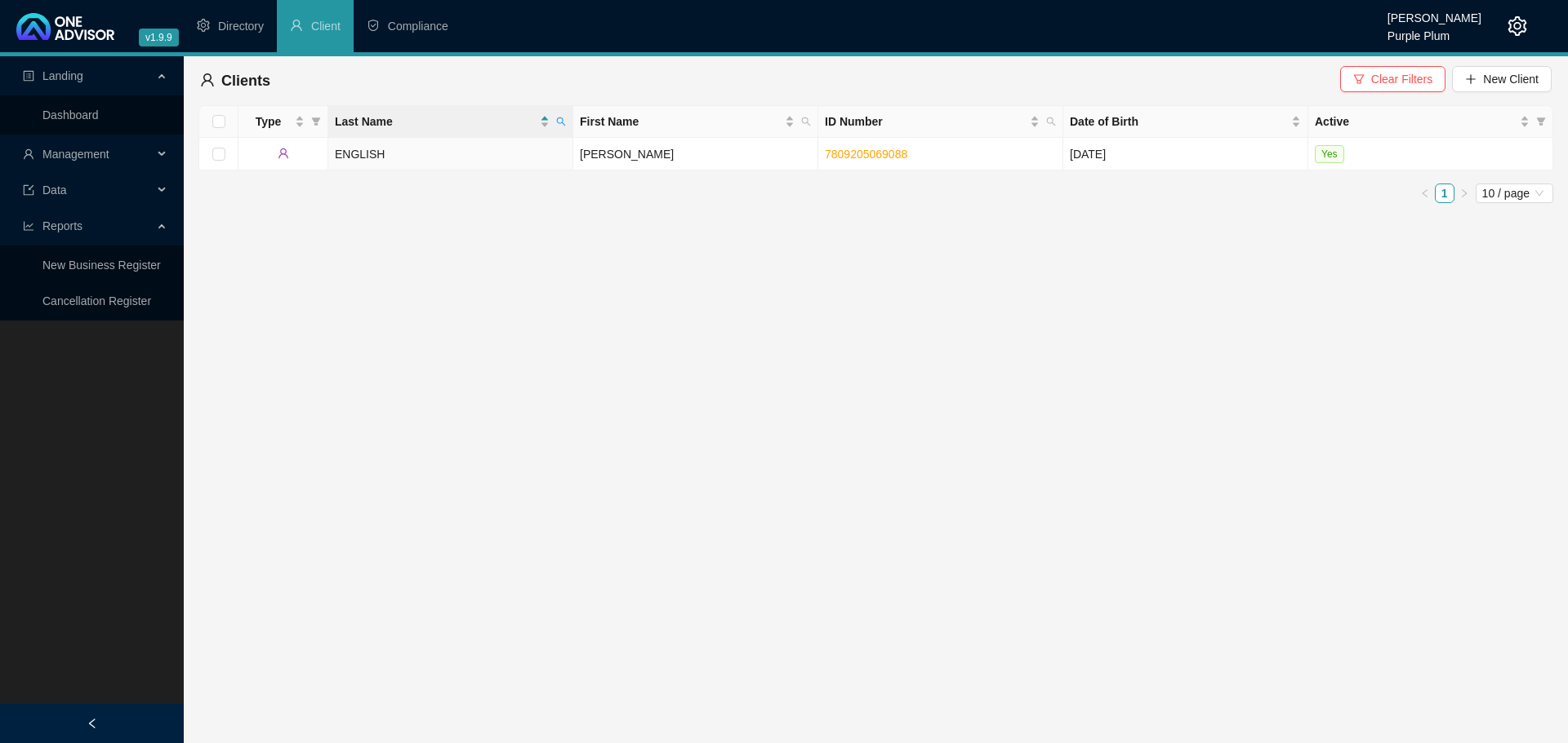
click at [87, 160] on span "Management" at bounding box center [76, 154] width 67 height 13
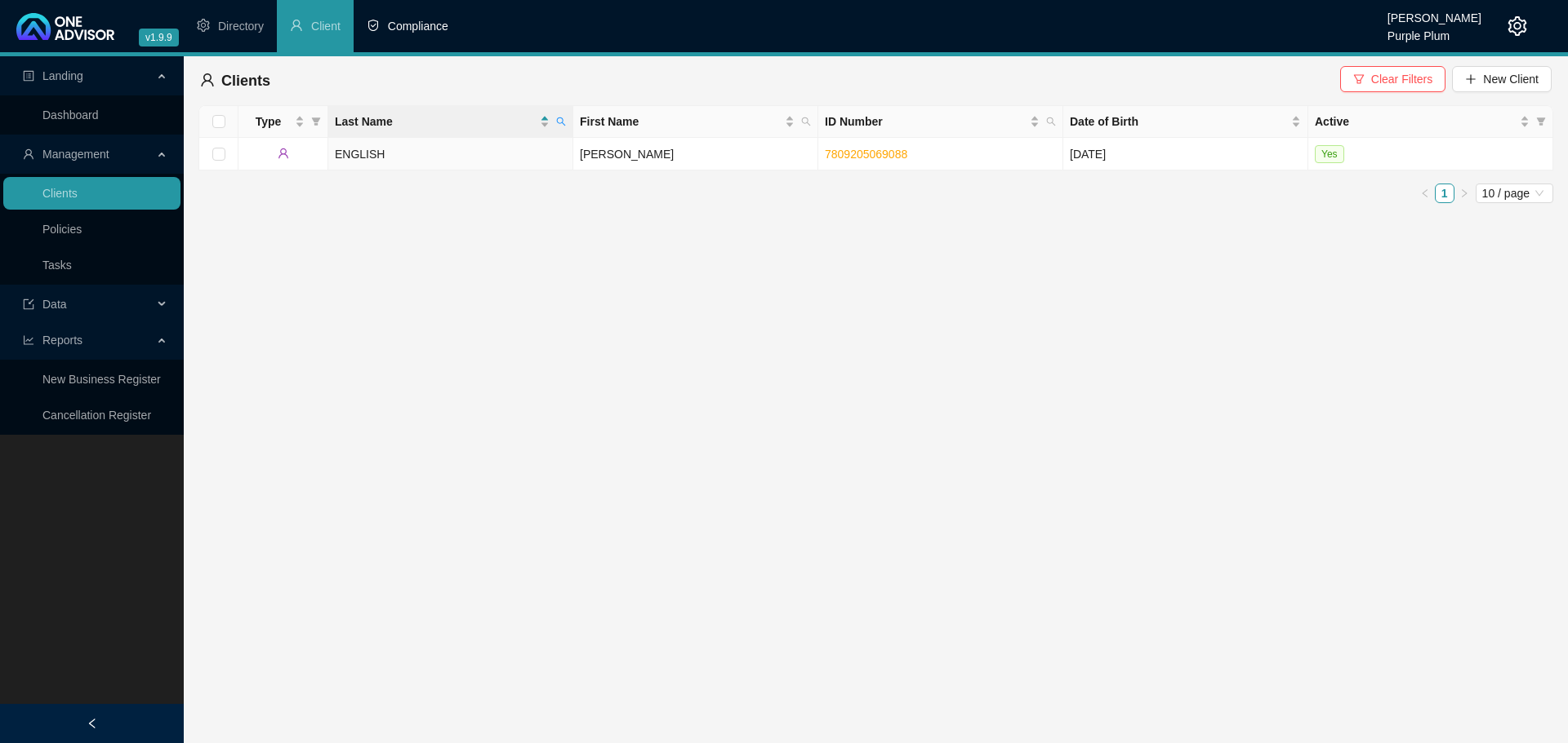
click at [436, 28] on span "Compliance" at bounding box center [417, 26] width 60 height 13
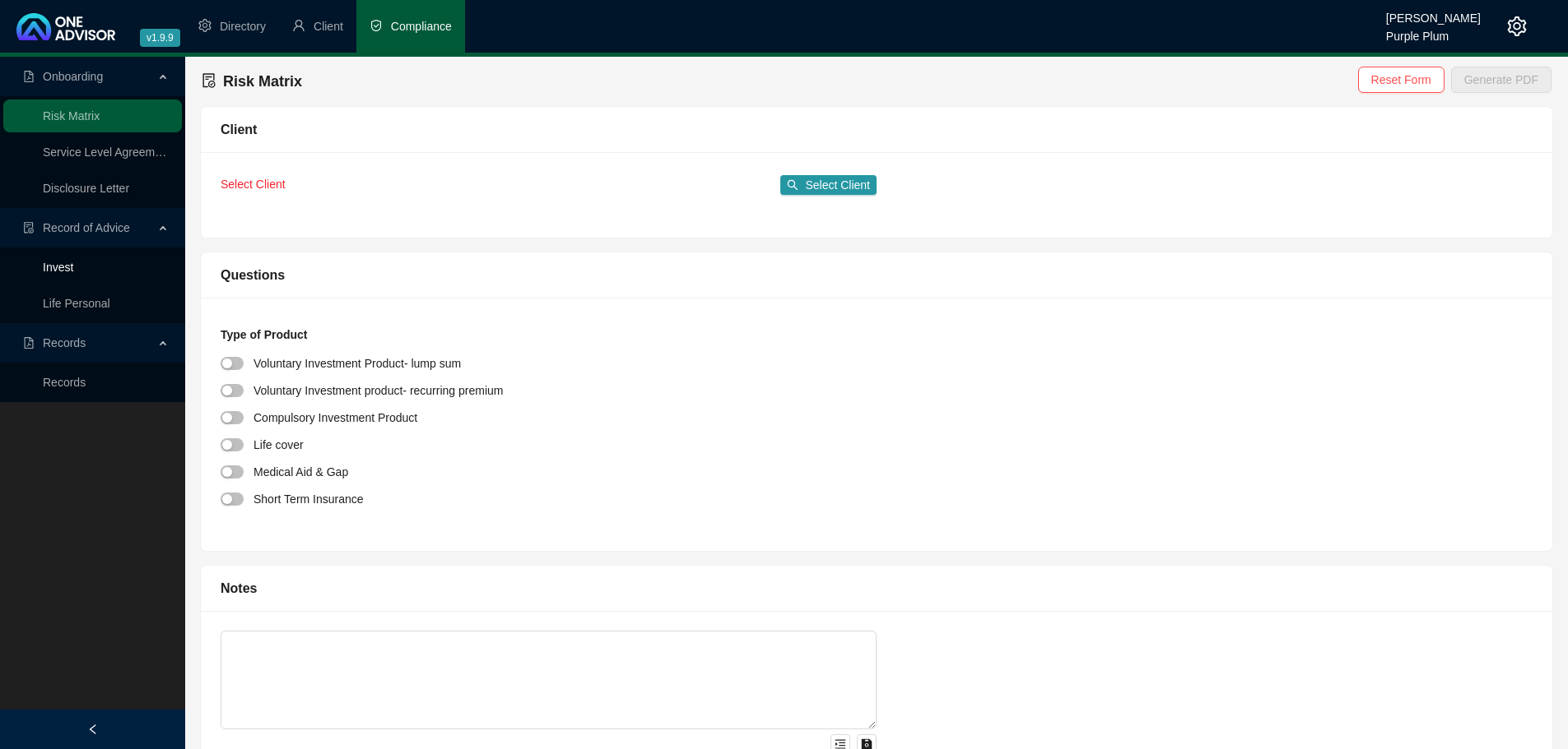
click at [74, 267] on link "Invest" at bounding box center [58, 267] width 31 height 13
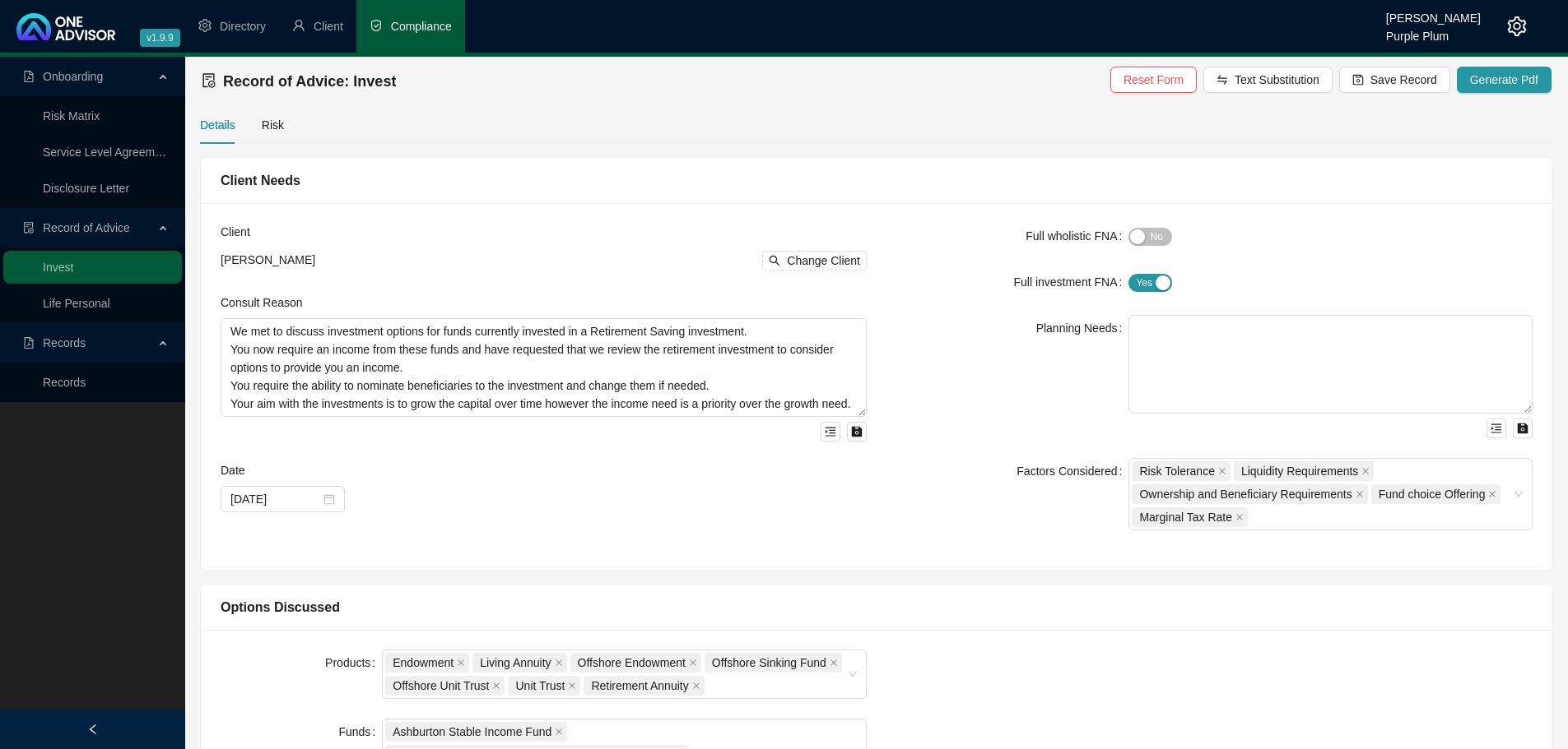
click at [105, 223] on span "Record of Advice" at bounding box center [86, 228] width 87 height 13
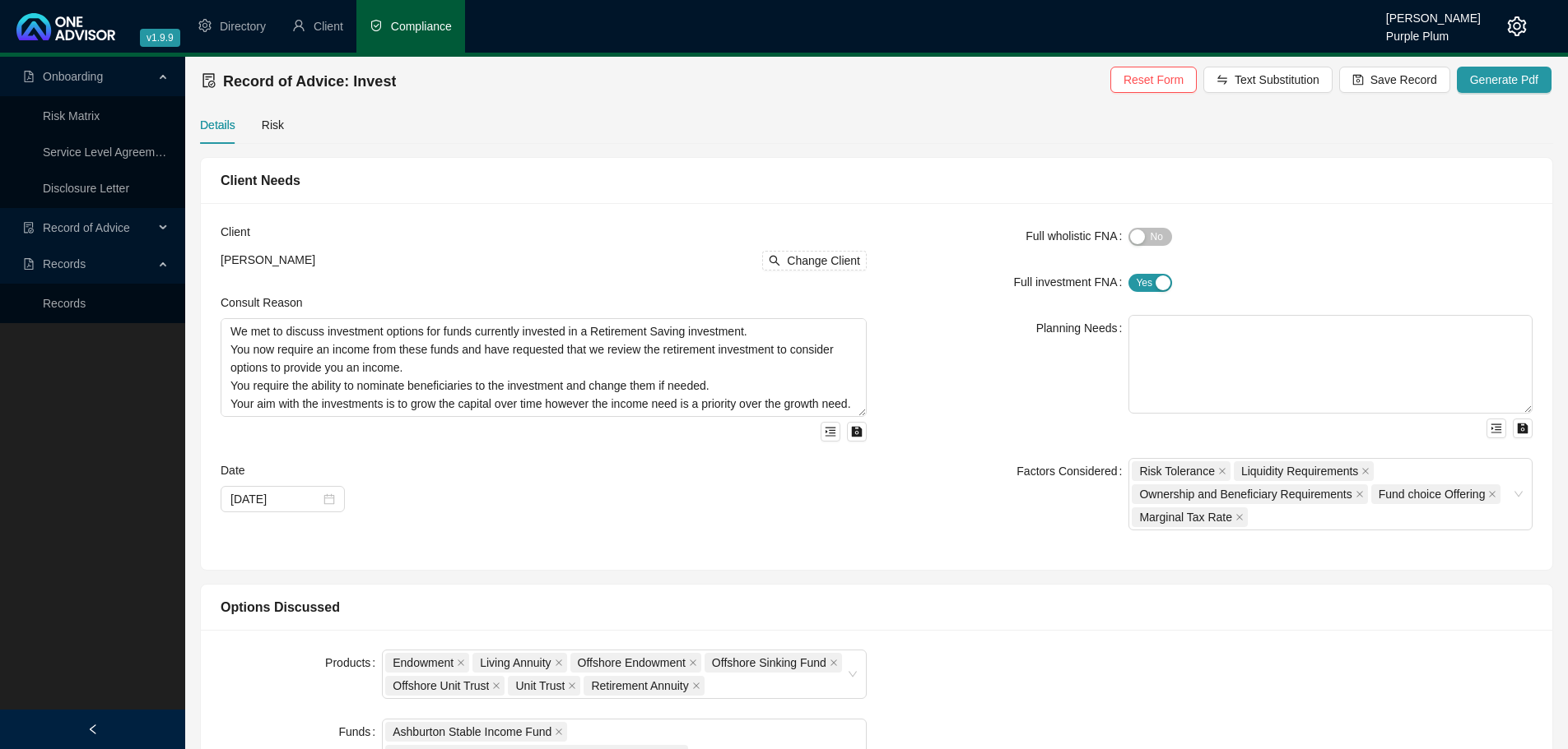
click at [105, 223] on span "Record of Advice" at bounding box center [86, 228] width 87 height 13
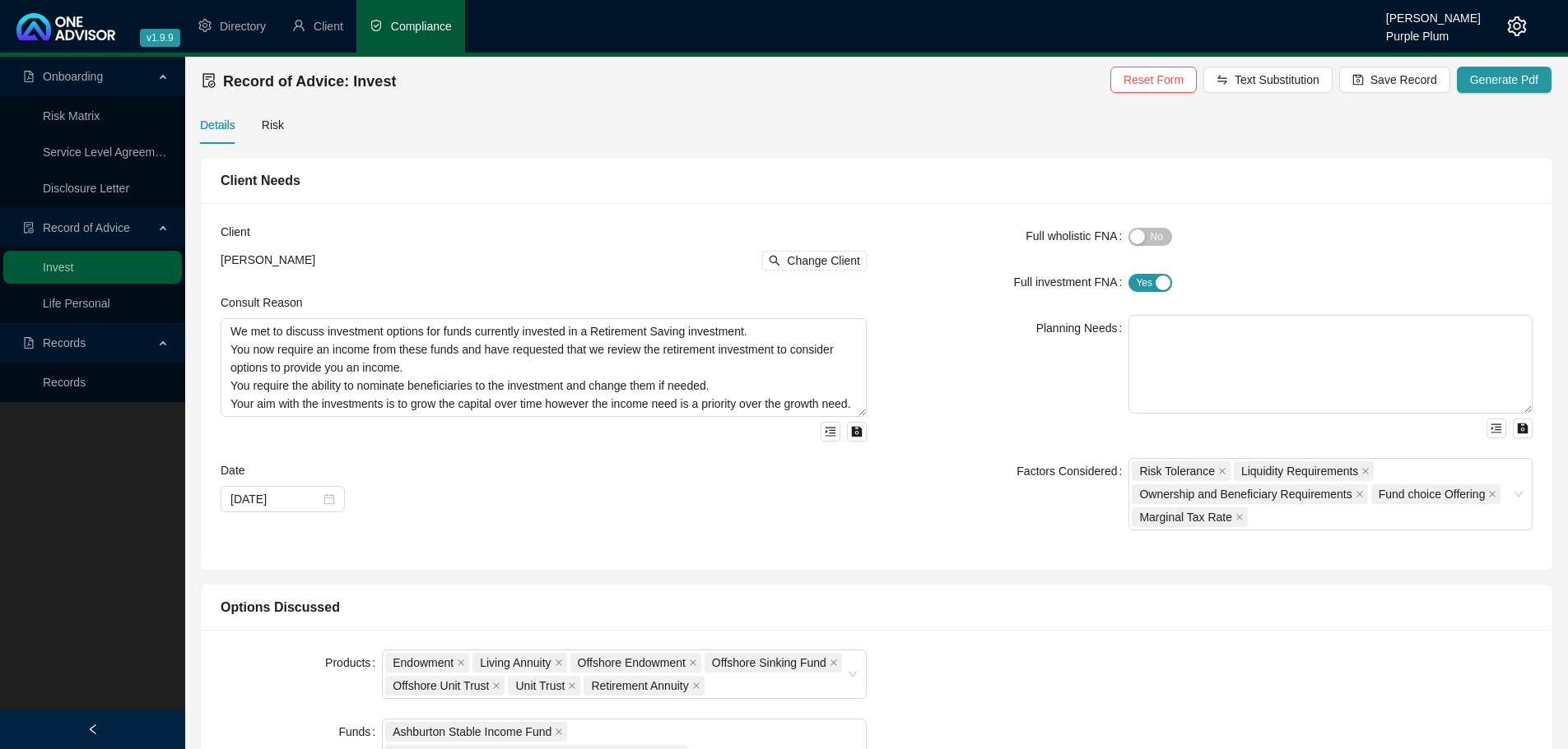
click at [72, 350] on span "Records" at bounding box center [64, 343] width 43 height 13
click at [82, 340] on span "Records" at bounding box center [64, 343] width 43 height 13
click at [72, 383] on link "Records" at bounding box center [64, 382] width 43 height 13
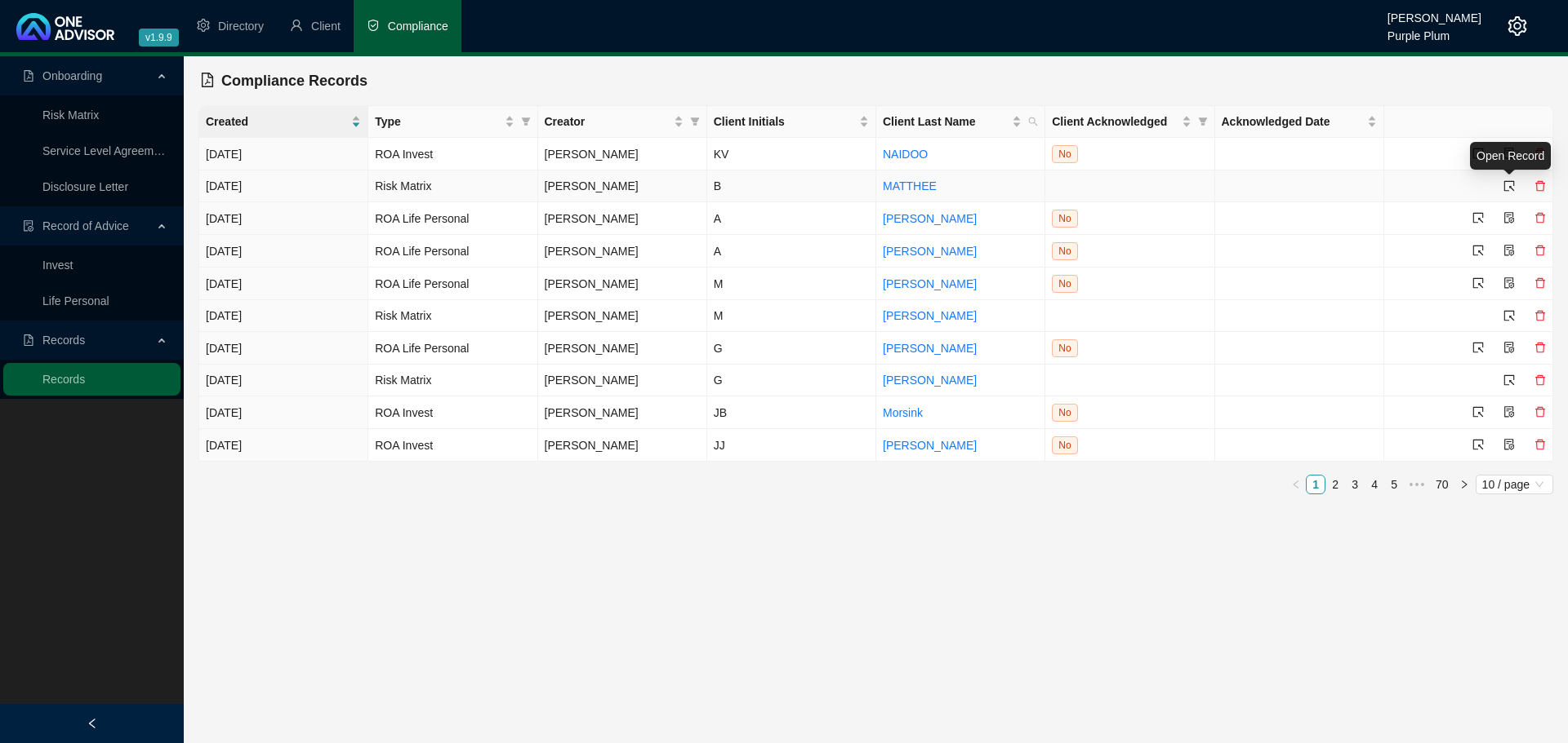
click at [1511, 182] on icon "select" at bounding box center [1509, 186] width 12 height 12
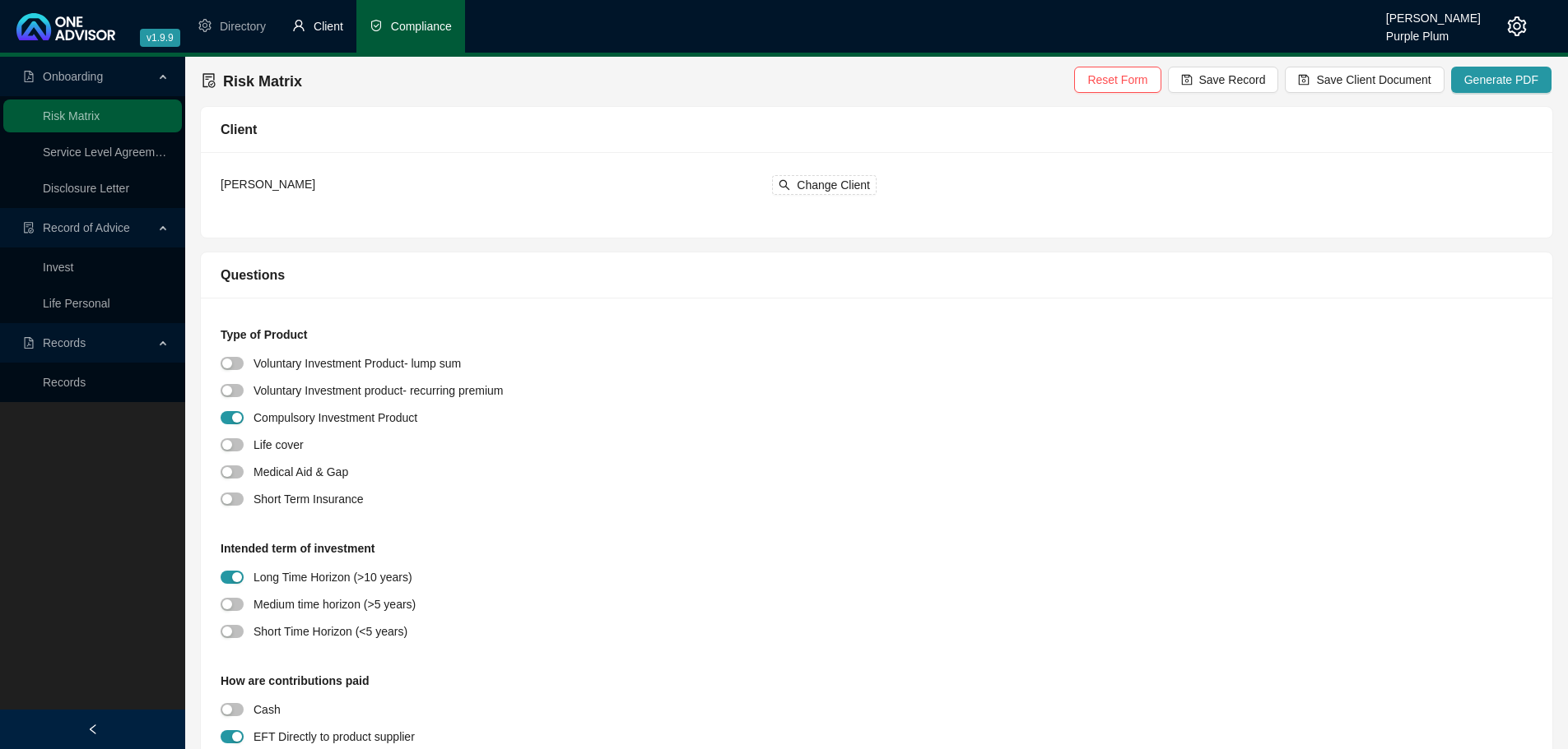
click at [320, 15] on li "Client" at bounding box center [317, 26] width 77 height 53
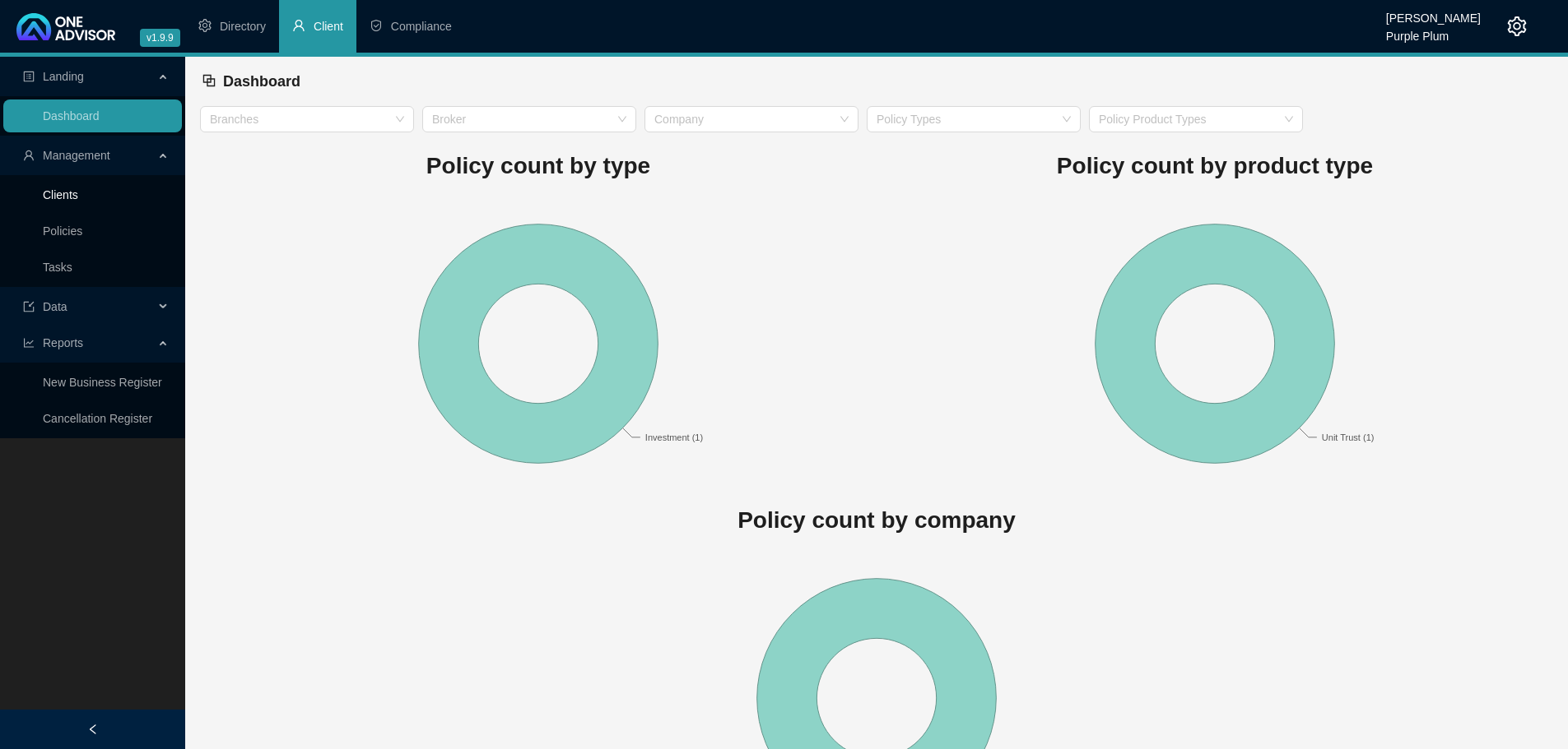
click at [78, 194] on link "Clients" at bounding box center [60, 194] width 35 height 13
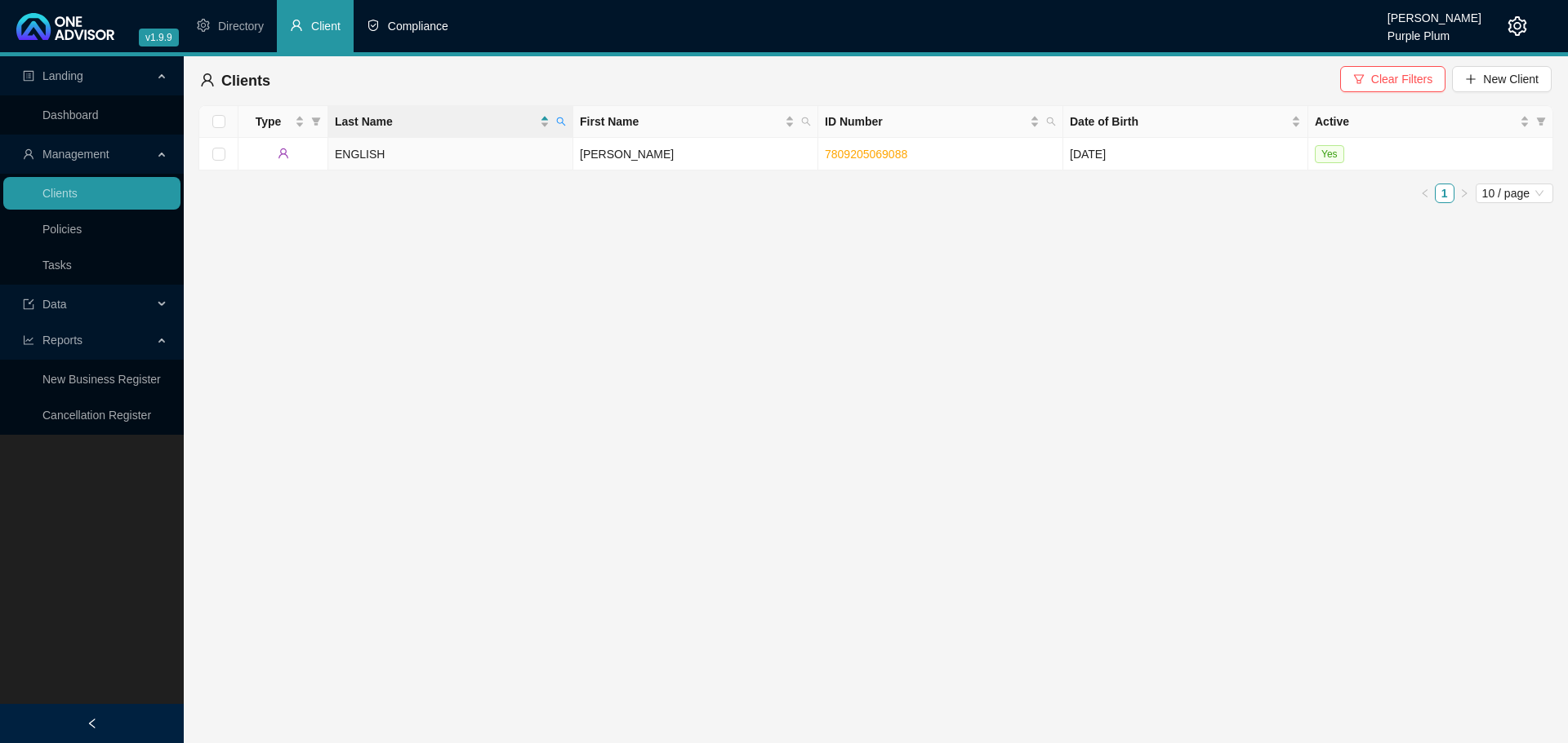
click at [421, 35] on li "Compliance" at bounding box center [407, 26] width 108 height 52
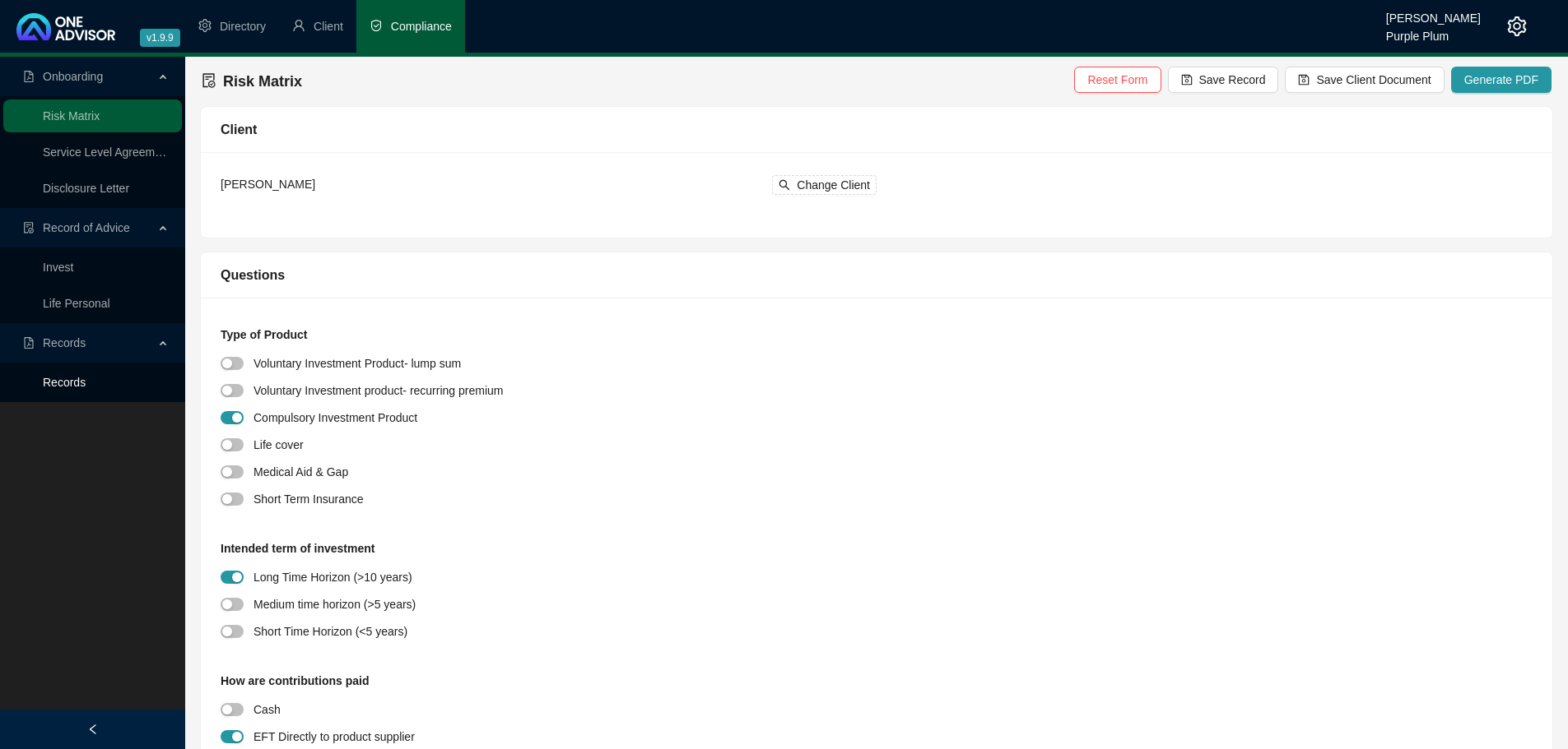
click at [84, 376] on link "Records" at bounding box center [64, 382] width 43 height 13
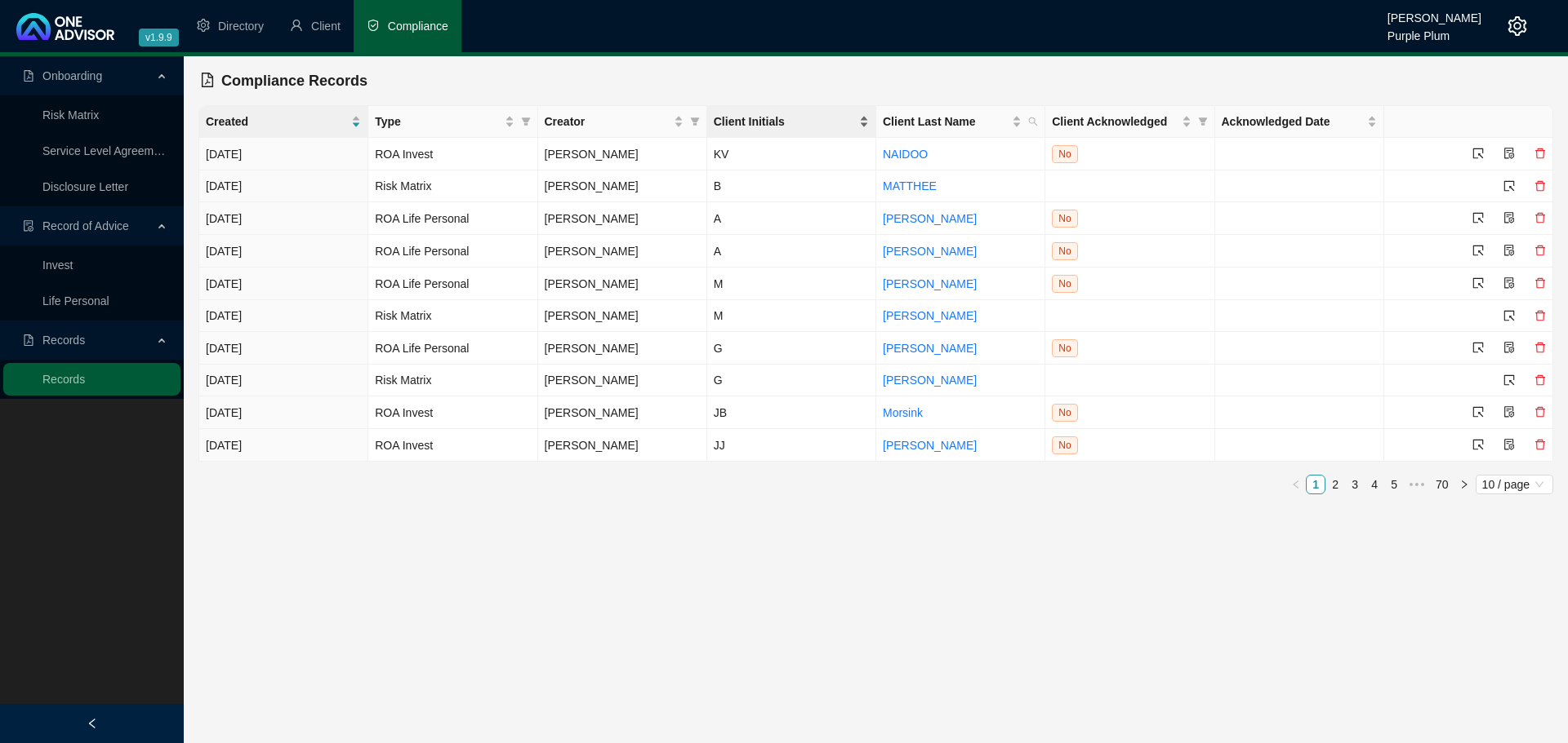
click at [865, 126] on div "Client Initials" at bounding box center [791, 122] width 155 height 18
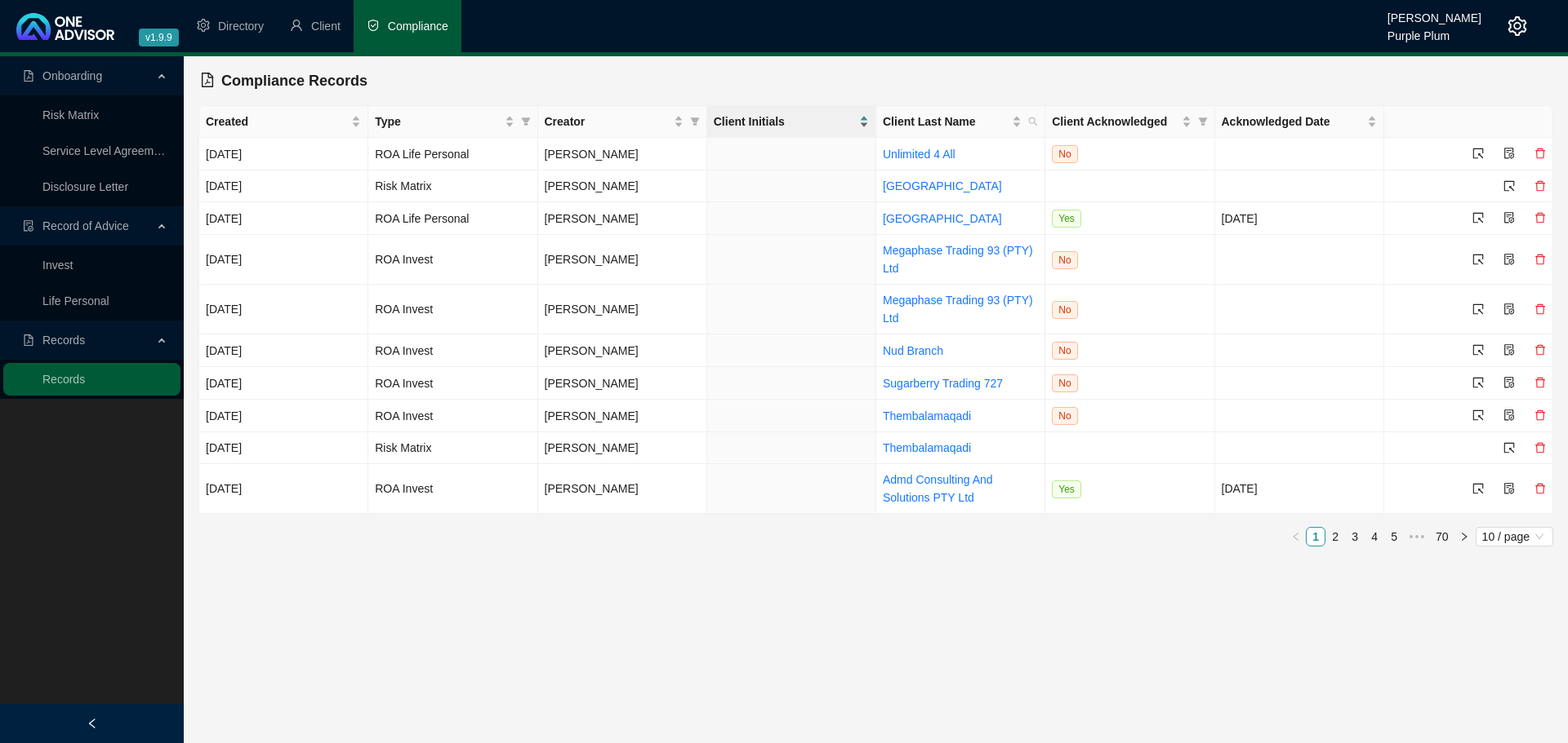
click at [862, 118] on div "Client Initials" at bounding box center [791, 122] width 155 height 18
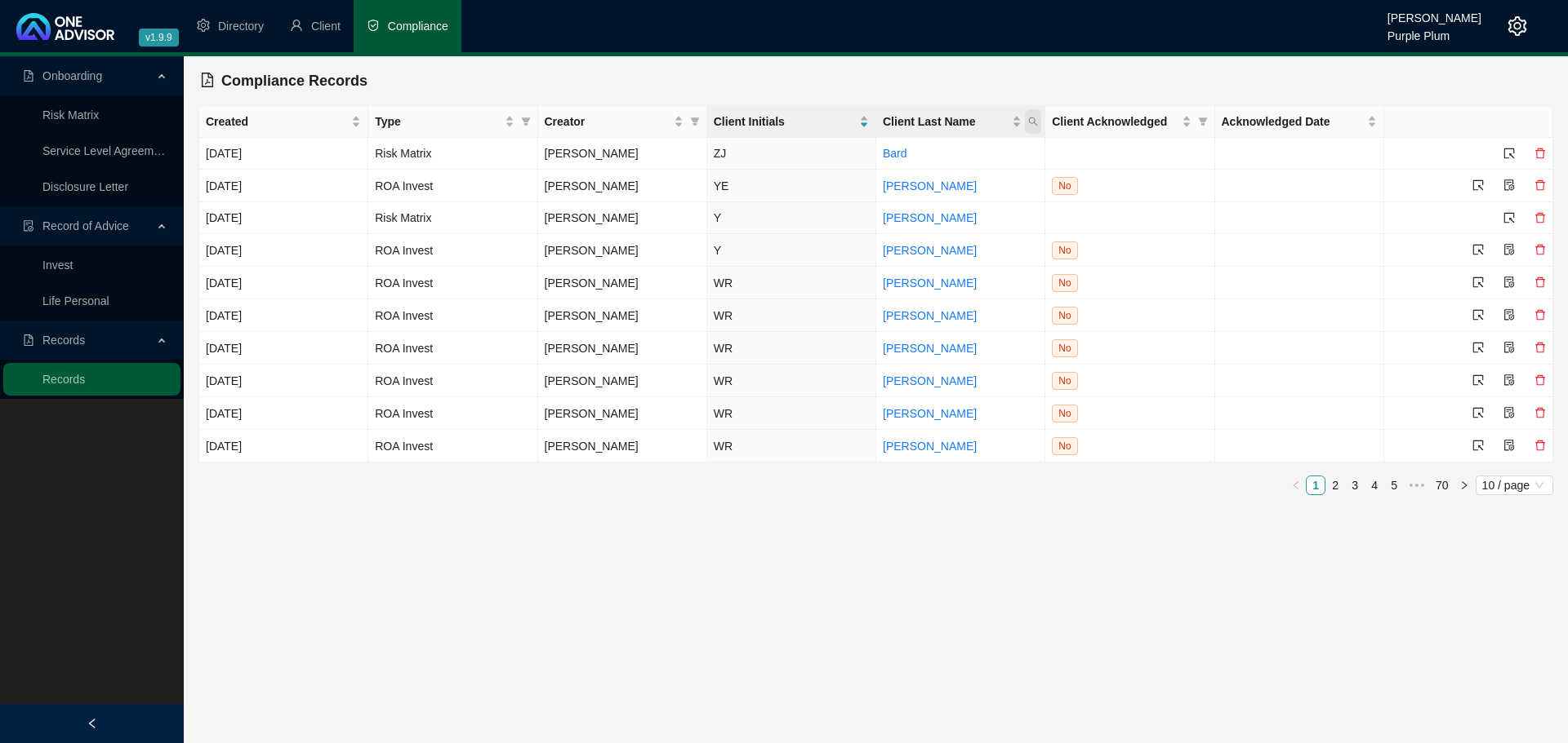
click at [1030, 125] on icon "search" at bounding box center [1033, 122] width 10 height 10
click at [945, 160] on input "text" at bounding box center [958, 156] width 153 height 26
type input "matthee"
click at [1032, 125] on icon "search" at bounding box center [1033, 122] width 10 height 10
click at [929, 159] on input "text" at bounding box center [958, 156] width 153 height 26
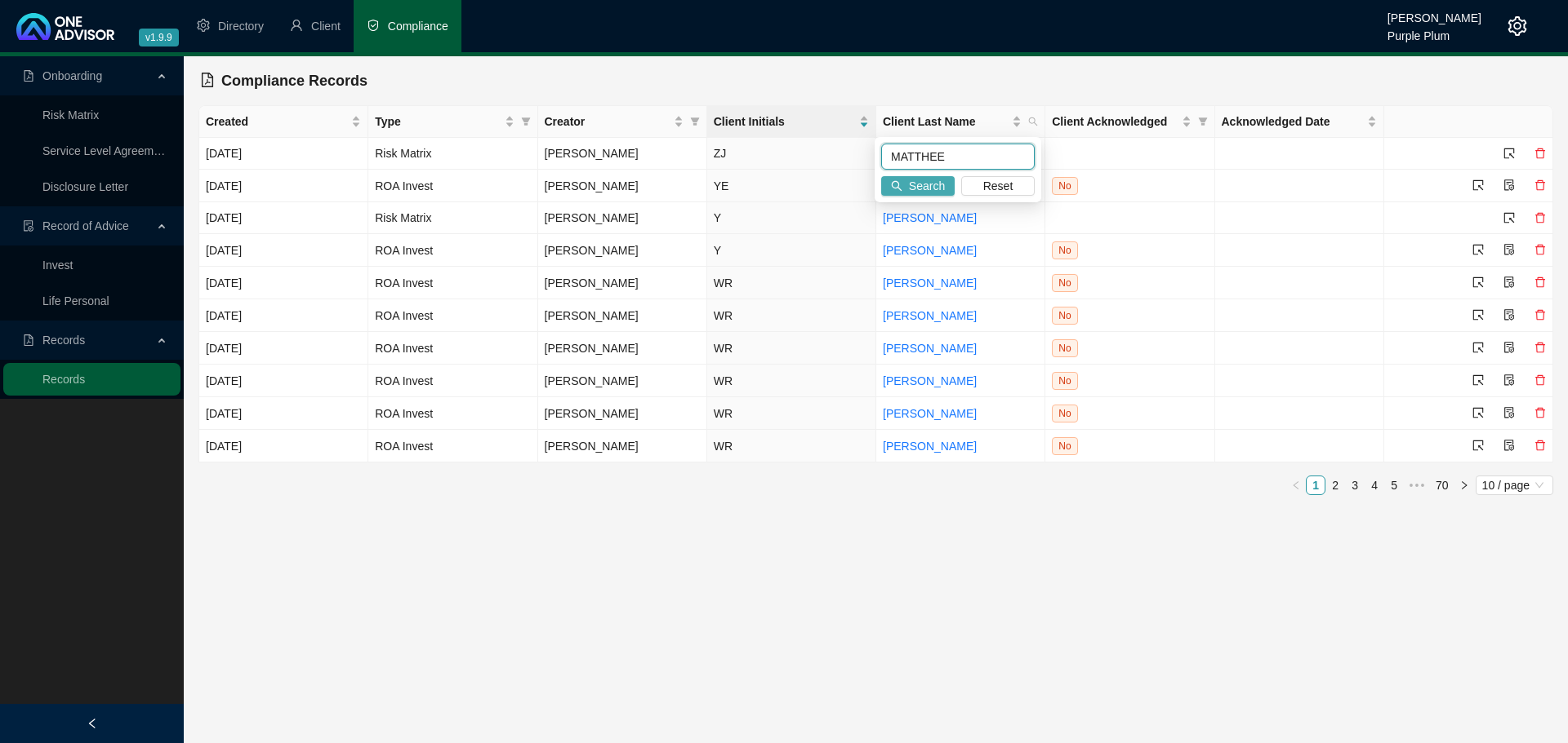
type input "MATTHEE"
click at [930, 183] on span "Search" at bounding box center [926, 186] width 36 height 18
click at [1031, 115] on span "Client Last Name" at bounding box center [1033, 121] width 16 height 24
click at [963, 152] on input "text" at bounding box center [958, 156] width 153 height 26
type input "MATTHEE"
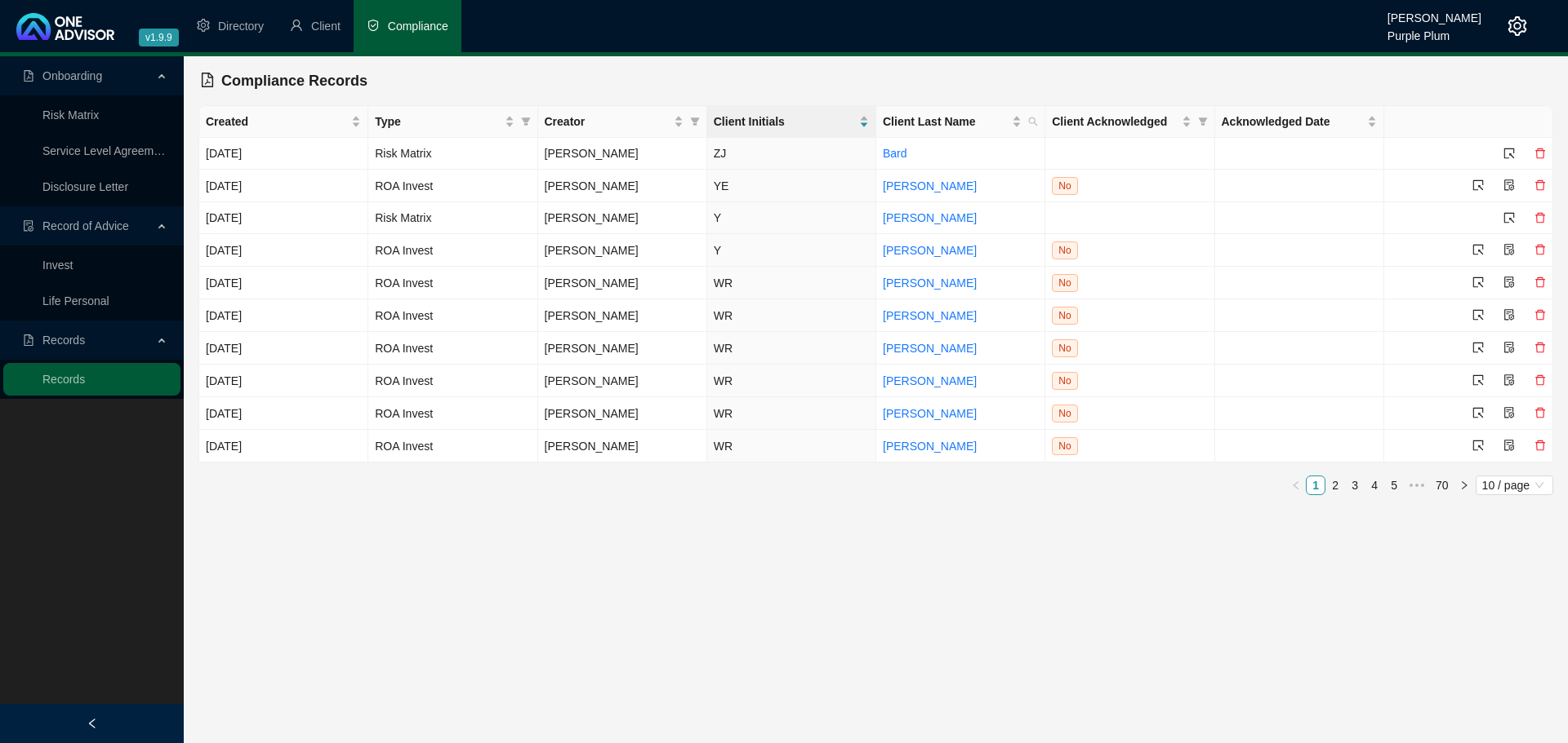
click at [547, 632] on main "Onboarding Risk Matrix Service Level Agreement Disclosure Letter Record of Advi…" at bounding box center [784, 400] width 1568 height 687
click at [222, 28] on span "Directory" at bounding box center [241, 26] width 46 height 13
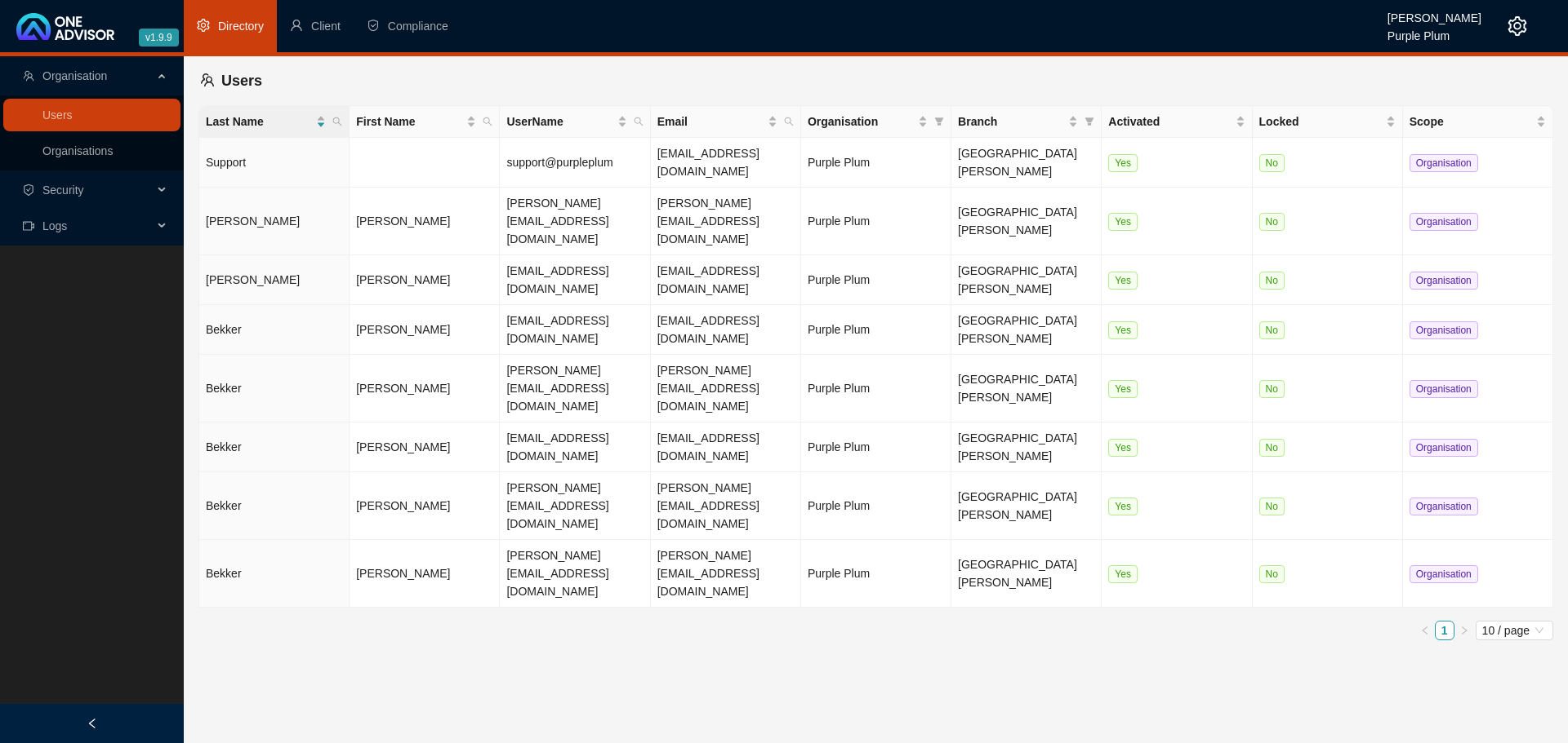
click at [89, 155] on link "Organisations" at bounding box center [77, 150] width 70 height 13
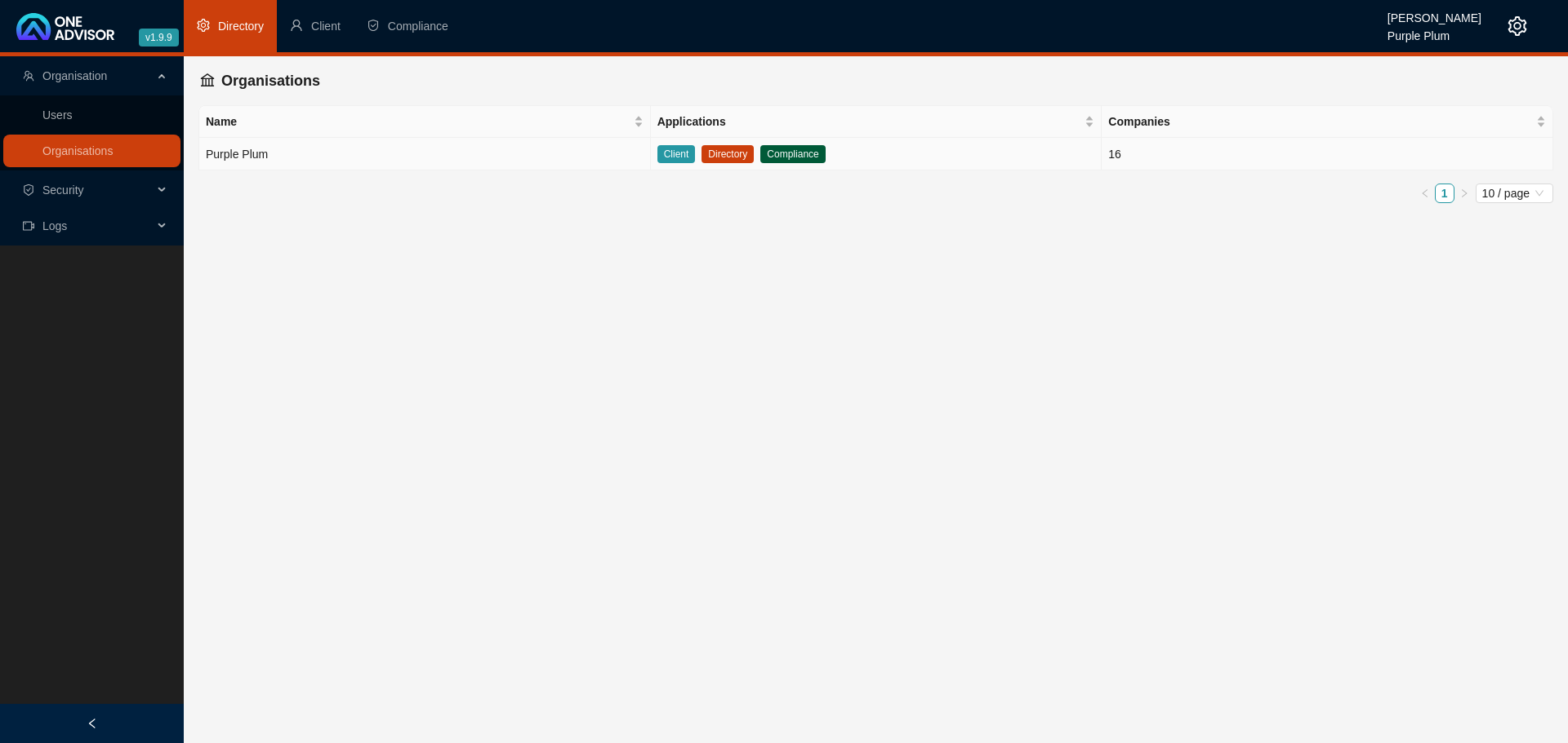
click at [730, 156] on span "Directory" at bounding box center [727, 154] width 52 height 18
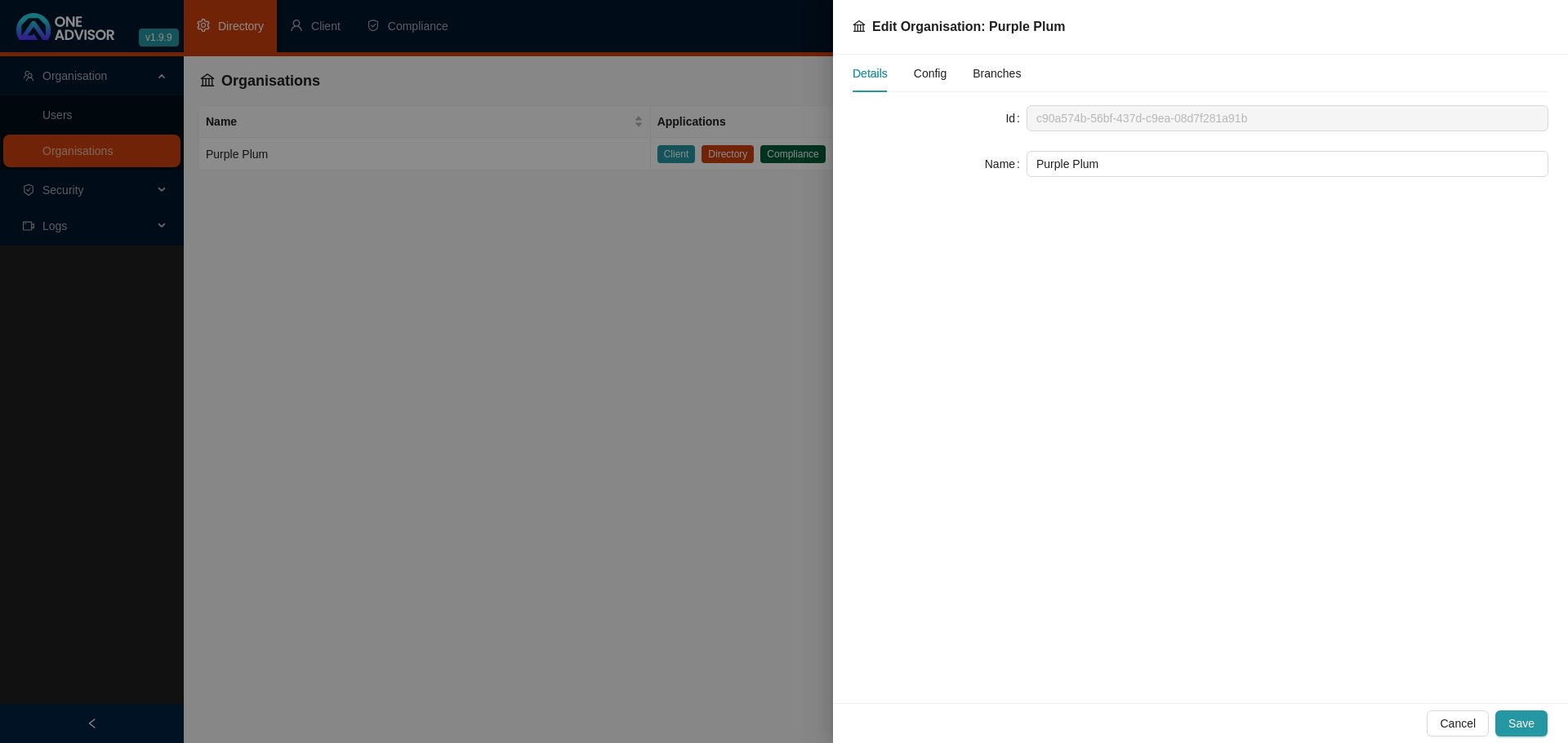
click at [934, 77] on span "Config" at bounding box center [930, 73] width 32 height 12
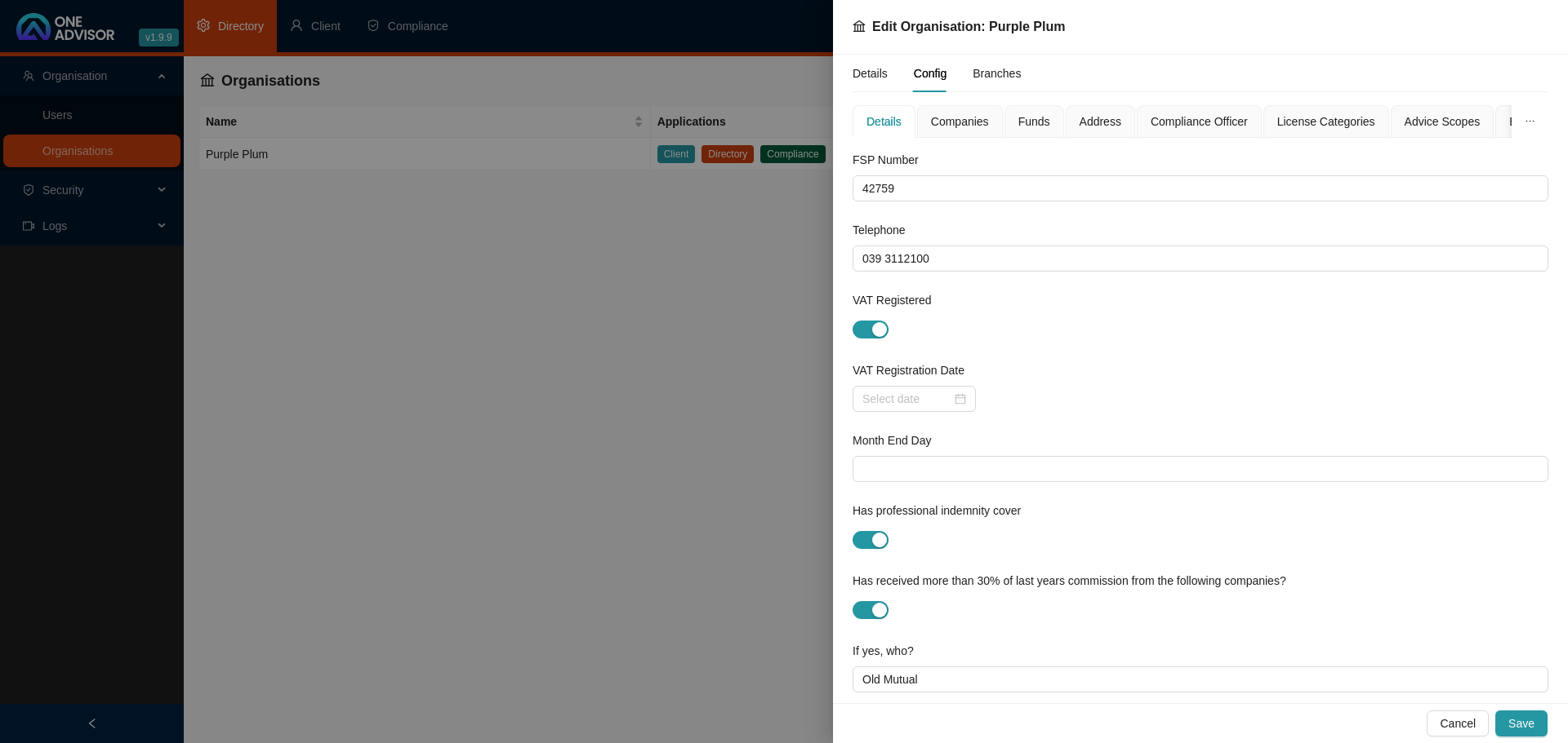
click at [1019, 119] on span "Funds" at bounding box center [1034, 122] width 32 height 12
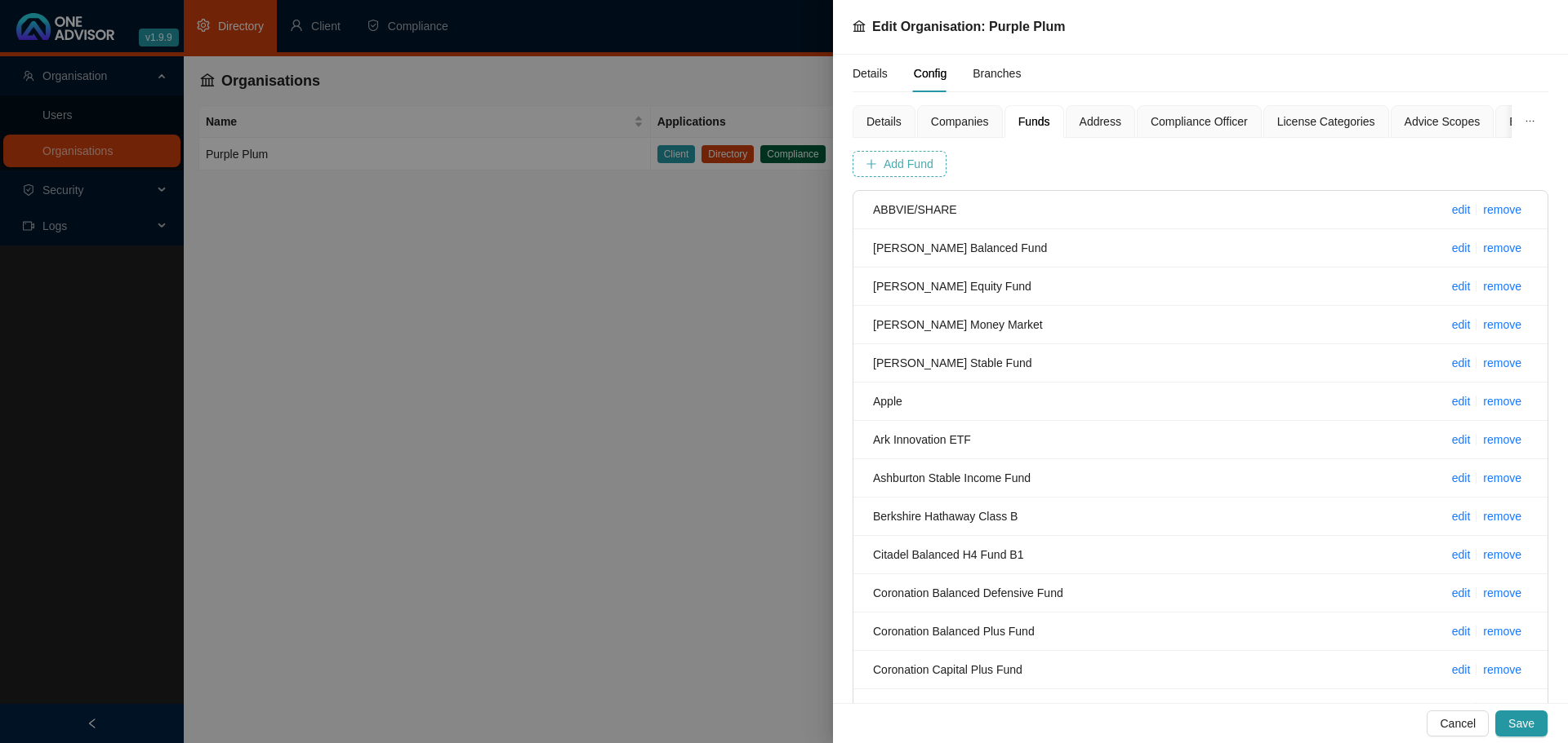
click at [890, 165] on span "Add Fund" at bounding box center [907, 164] width 50 height 18
click at [942, 169] on input "text" at bounding box center [971, 164] width 162 height 26
type input "n"
drag, startPoint x: 1007, startPoint y: 170, endPoint x: 1345, endPoint y: 425, distance: 423.4
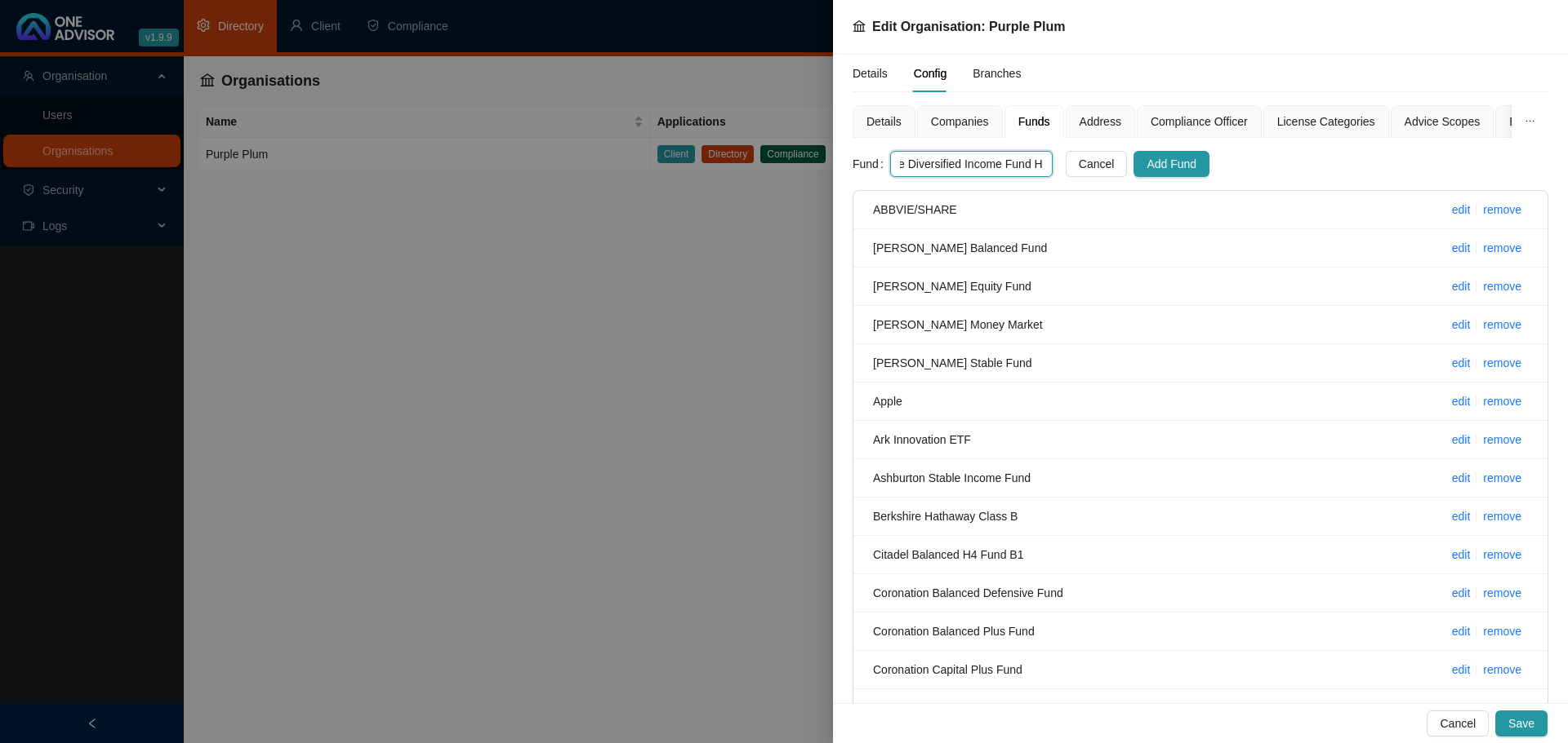
type input "Ninety One Diversified Income Fund H"
click at [1169, 160] on span "Add Fund" at bounding box center [1171, 164] width 50 height 18
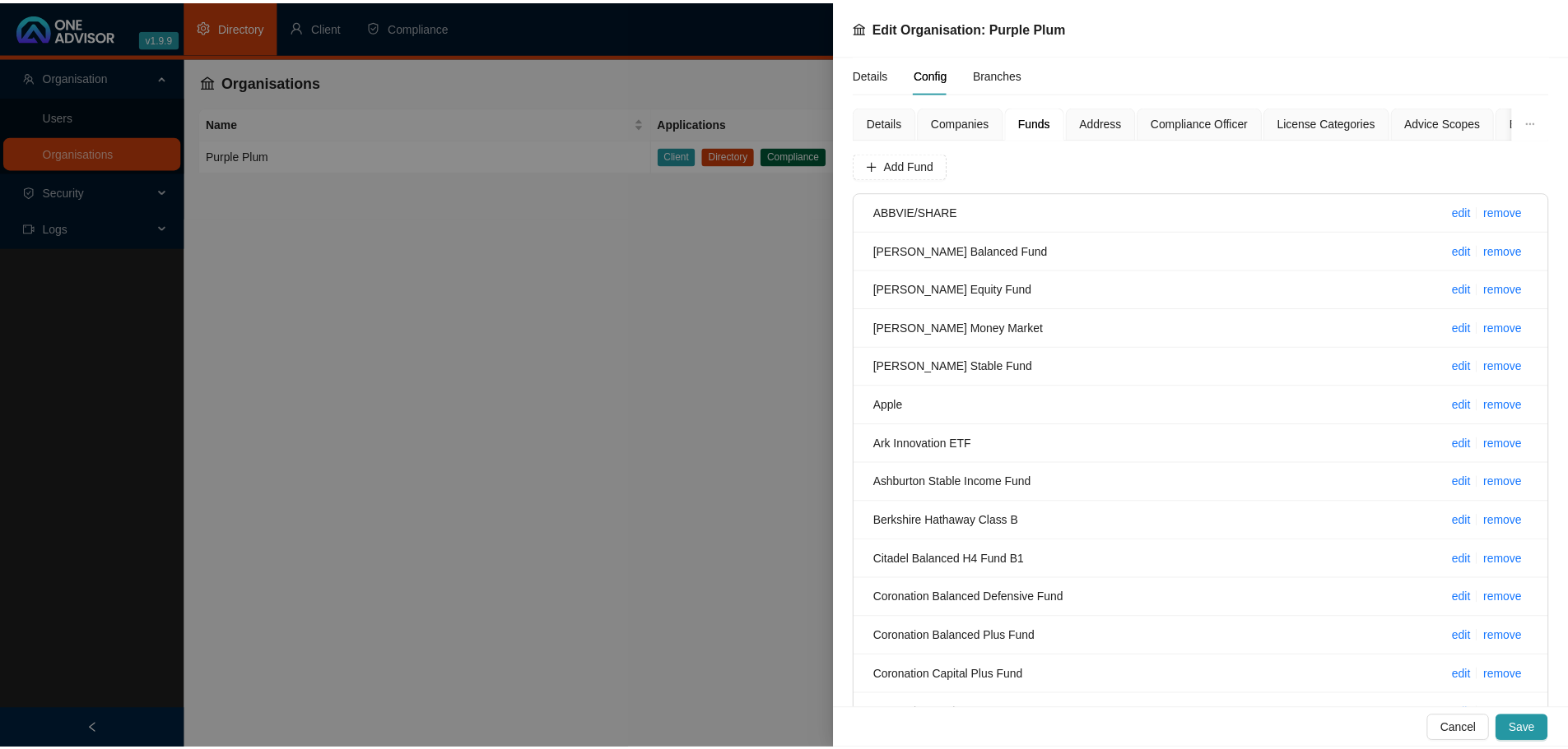
scroll to position [411, 0]
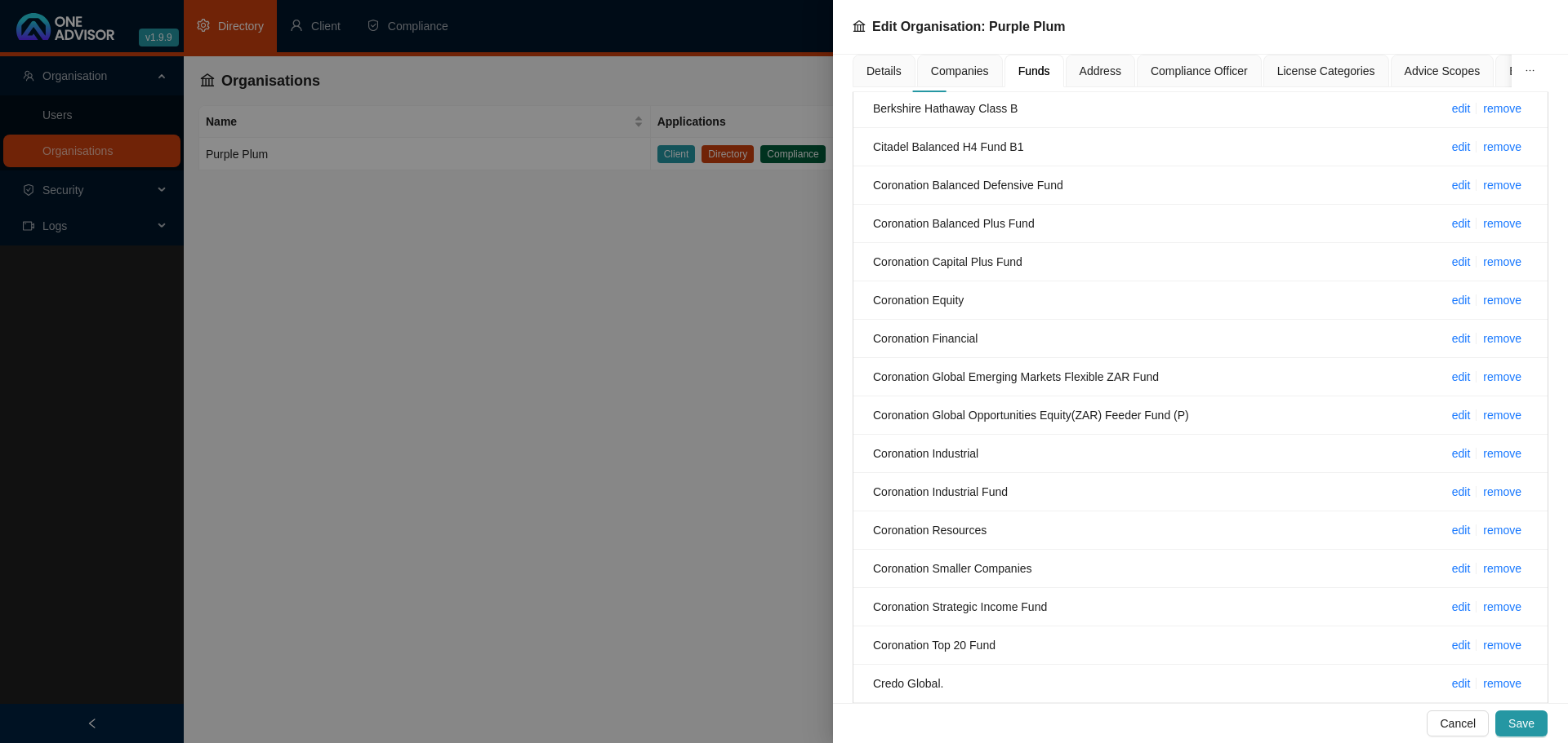
click at [417, 26] on div at bounding box center [784, 371] width 1568 height 743
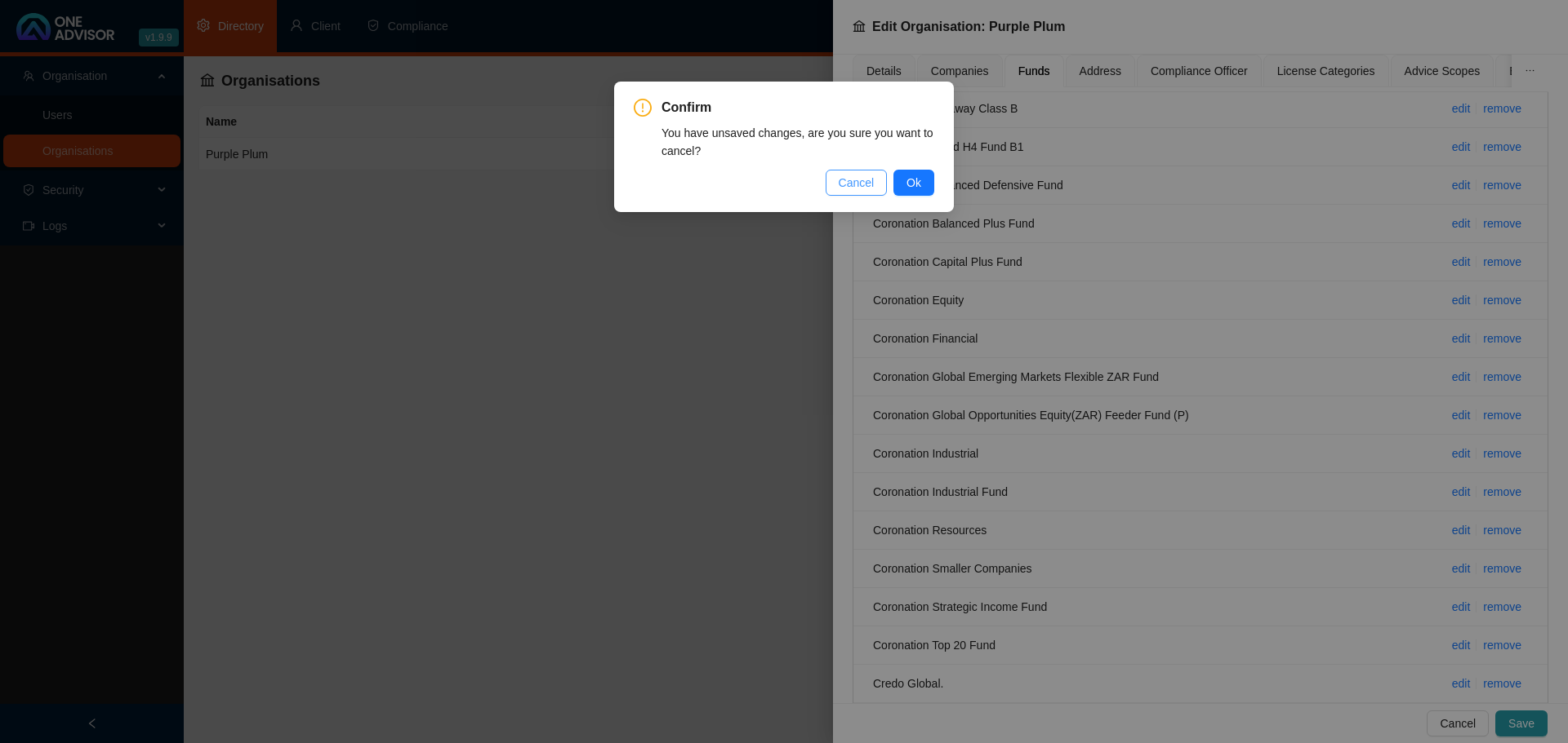
click at [852, 180] on span "Cancel" at bounding box center [857, 183] width 36 height 18
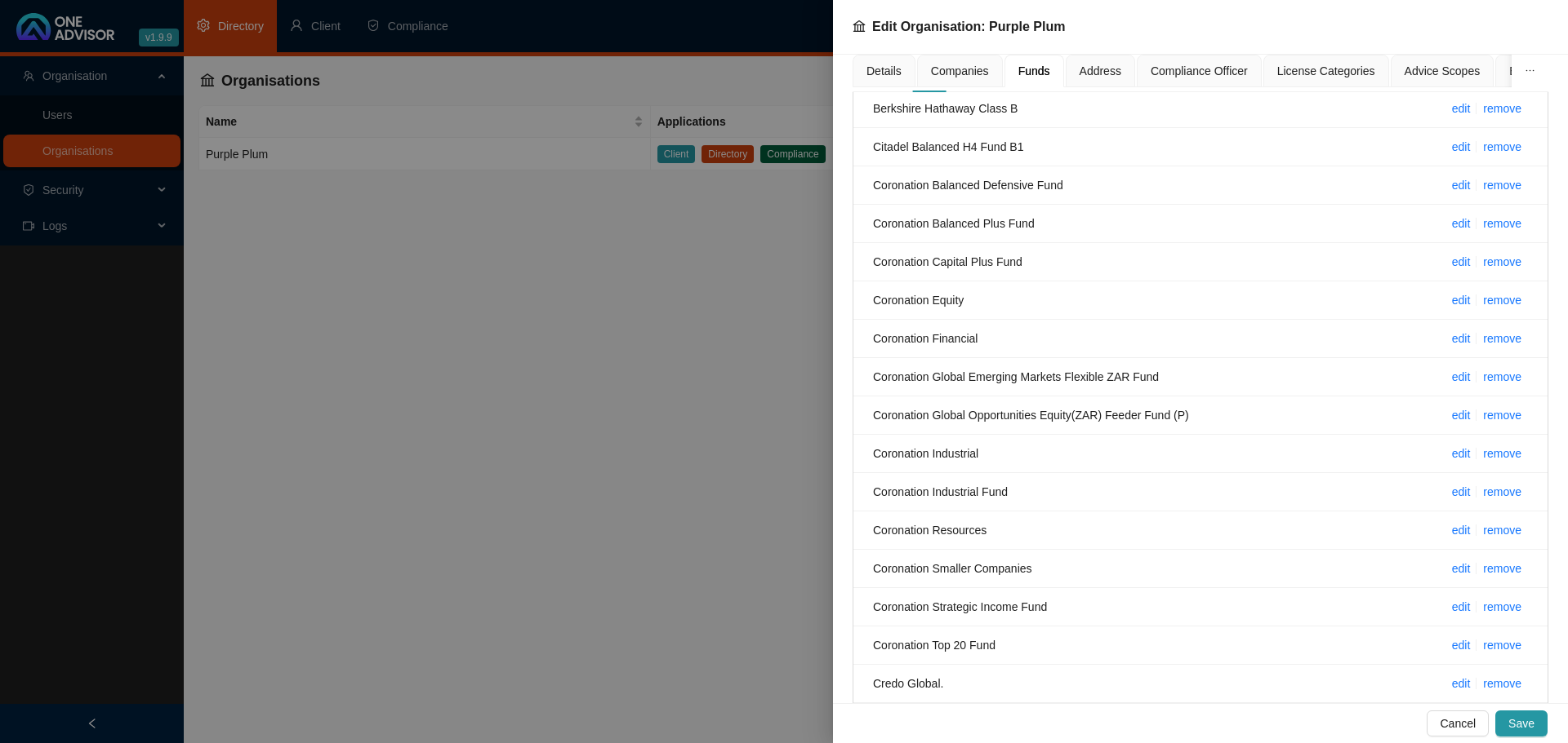
click at [415, 29] on div at bounding box center [784, 371] width 1568 height 743
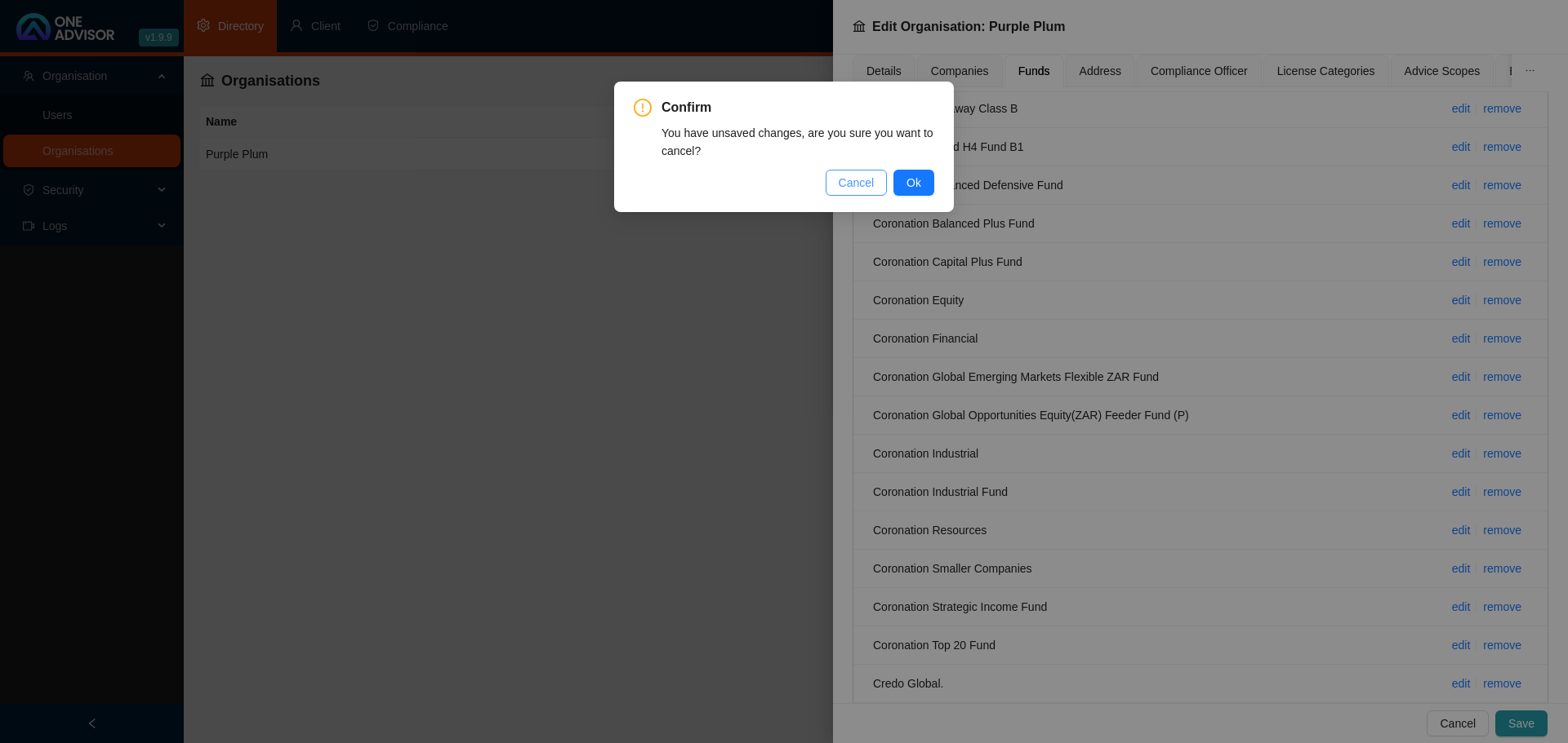
click at [857, 186] on span "Cancel" at bounding box center [857, 183] width 36 height 18
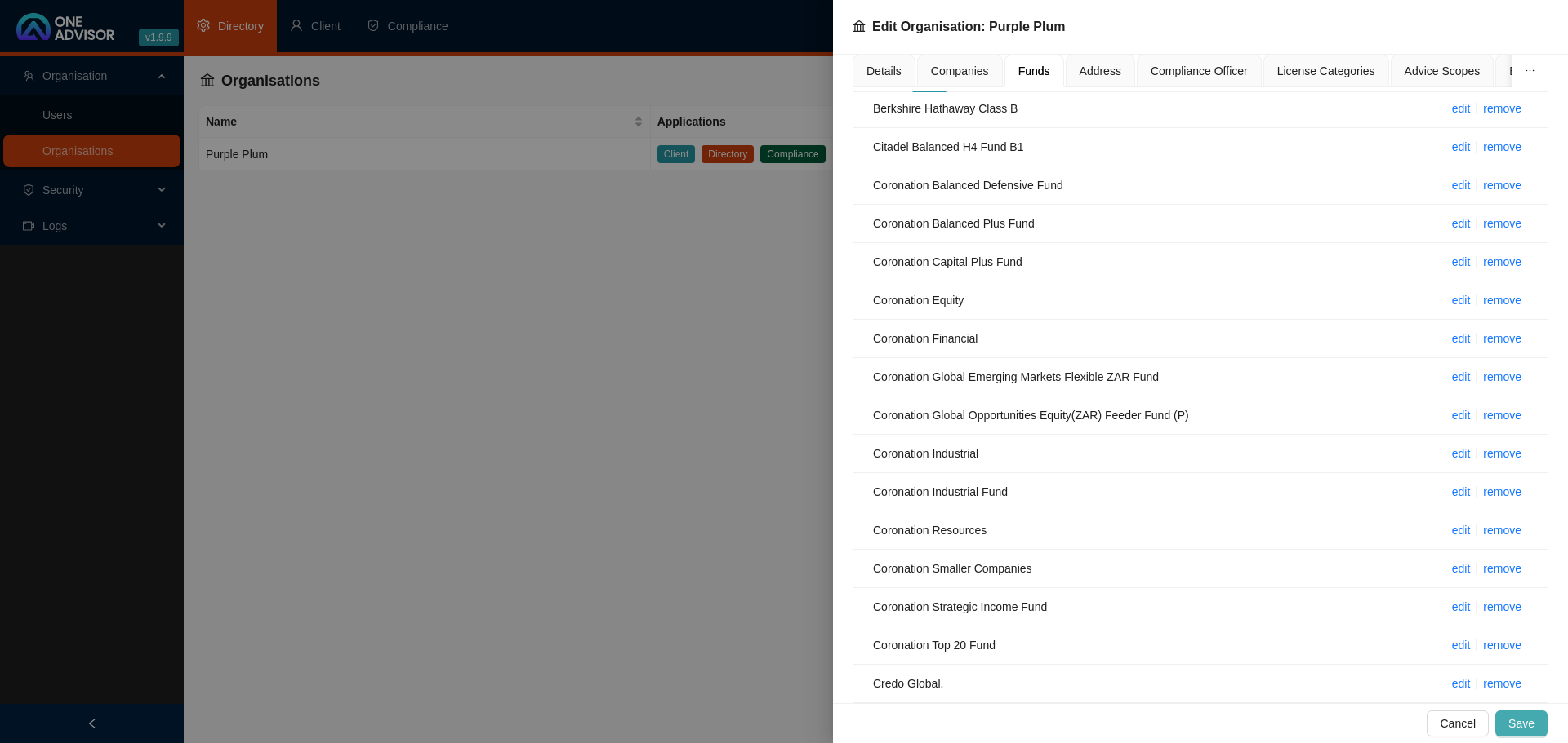
click at [1531, 720] on span "Save" at bounding box center [1520, 724] width 26 height 18
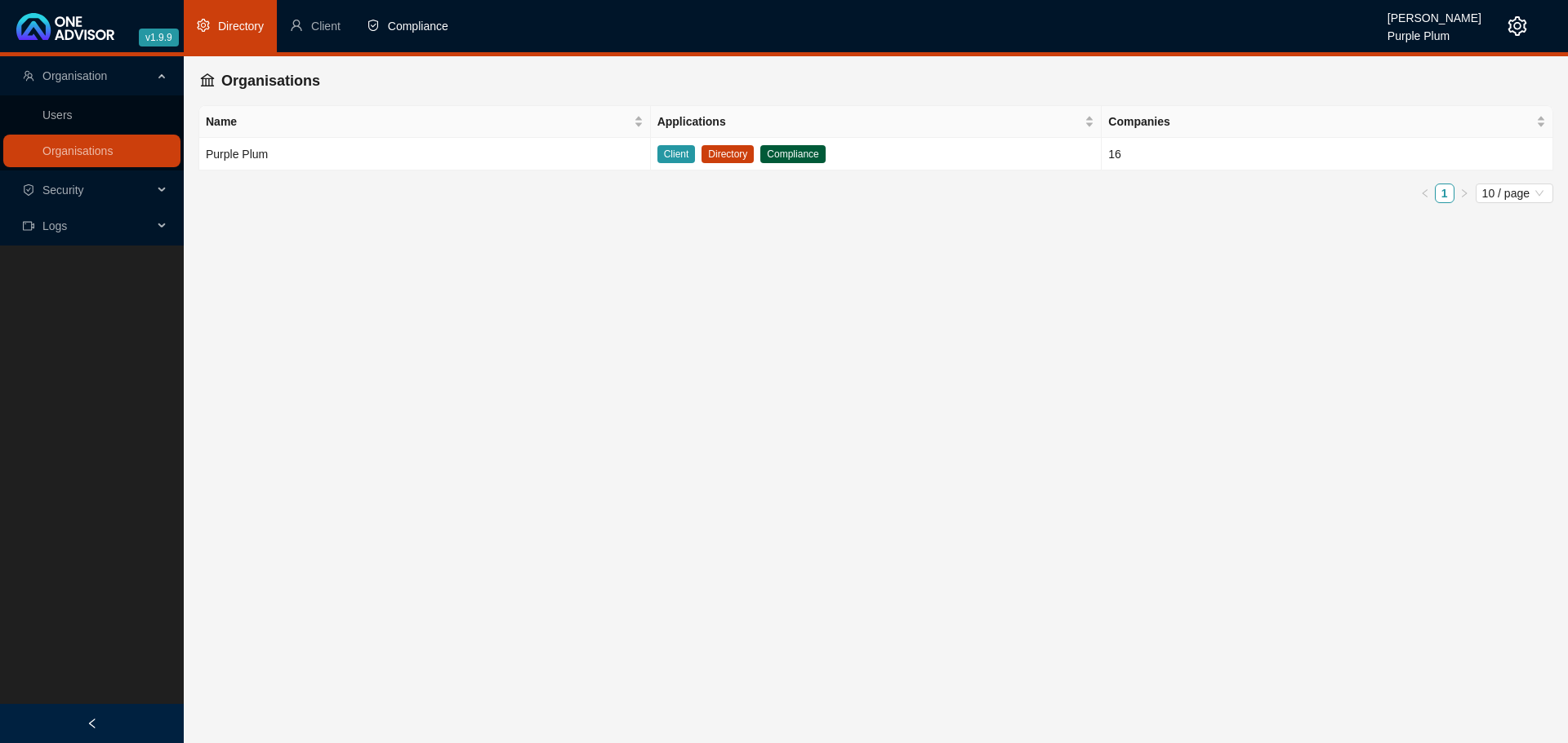
click at [406, 31] on span "Compliance" at bounding box center [417, 26] width 60 height 13
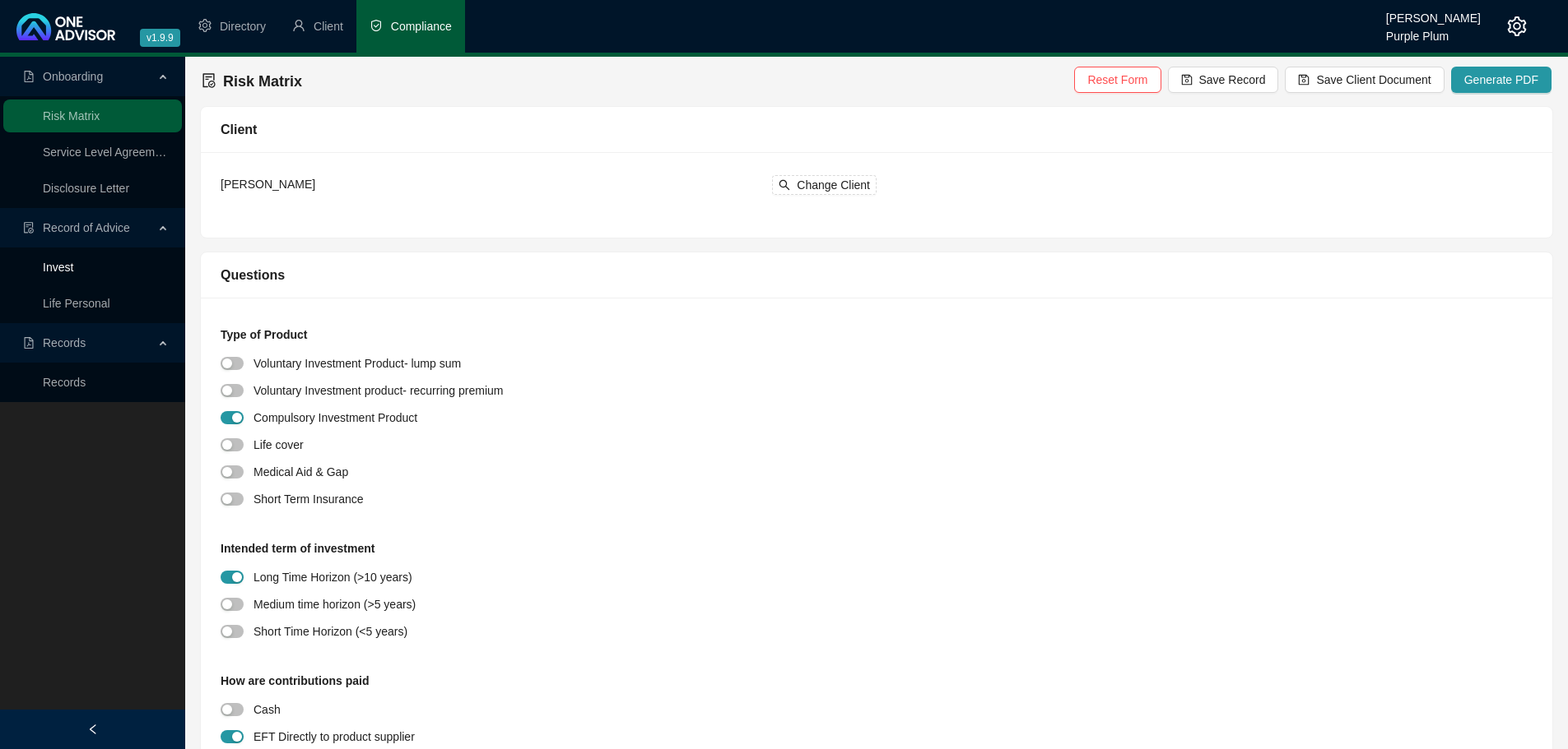
click at [70, 266] on link "Invest" at bounding box center [58, 267] width 31 height 13
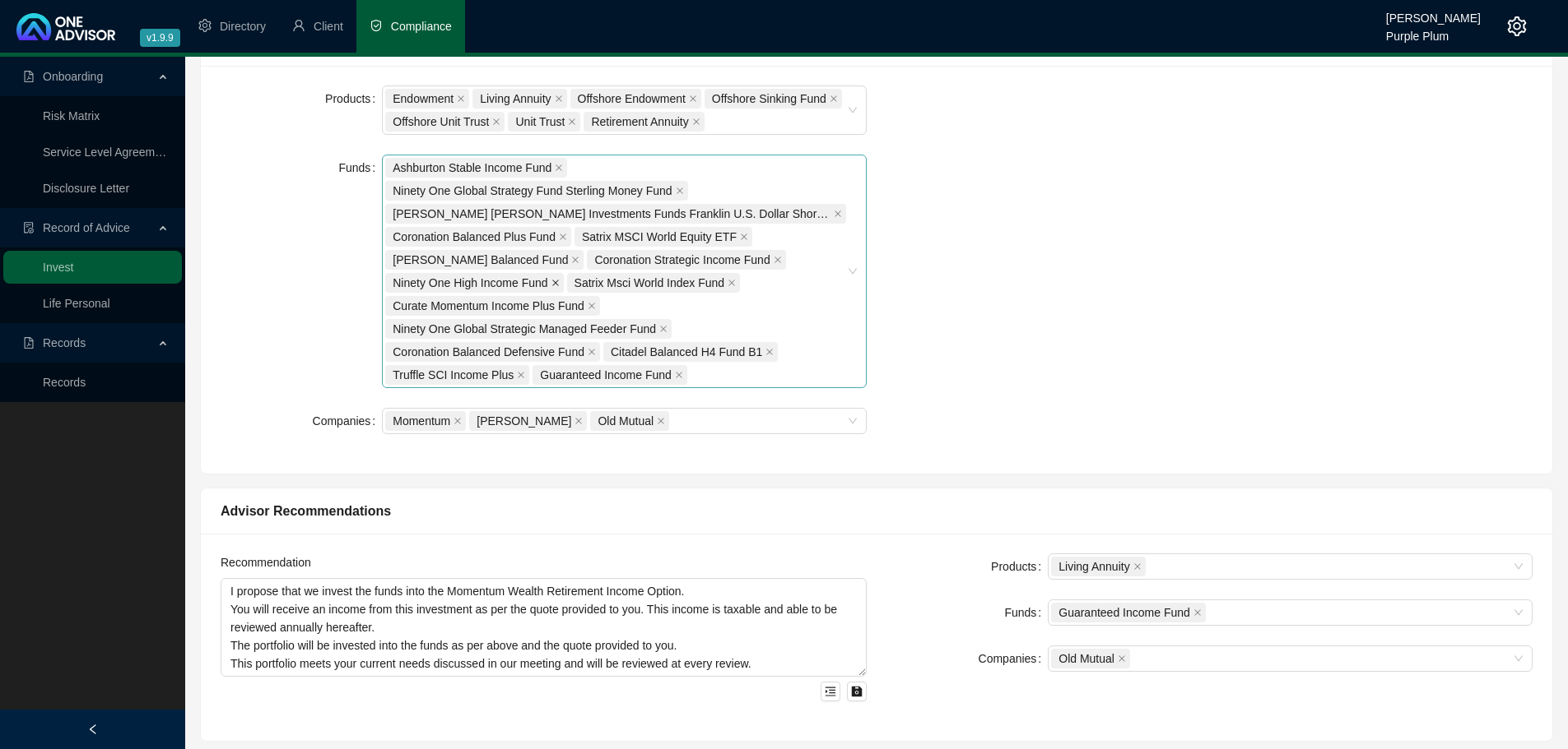
scroll to position [576, 0]
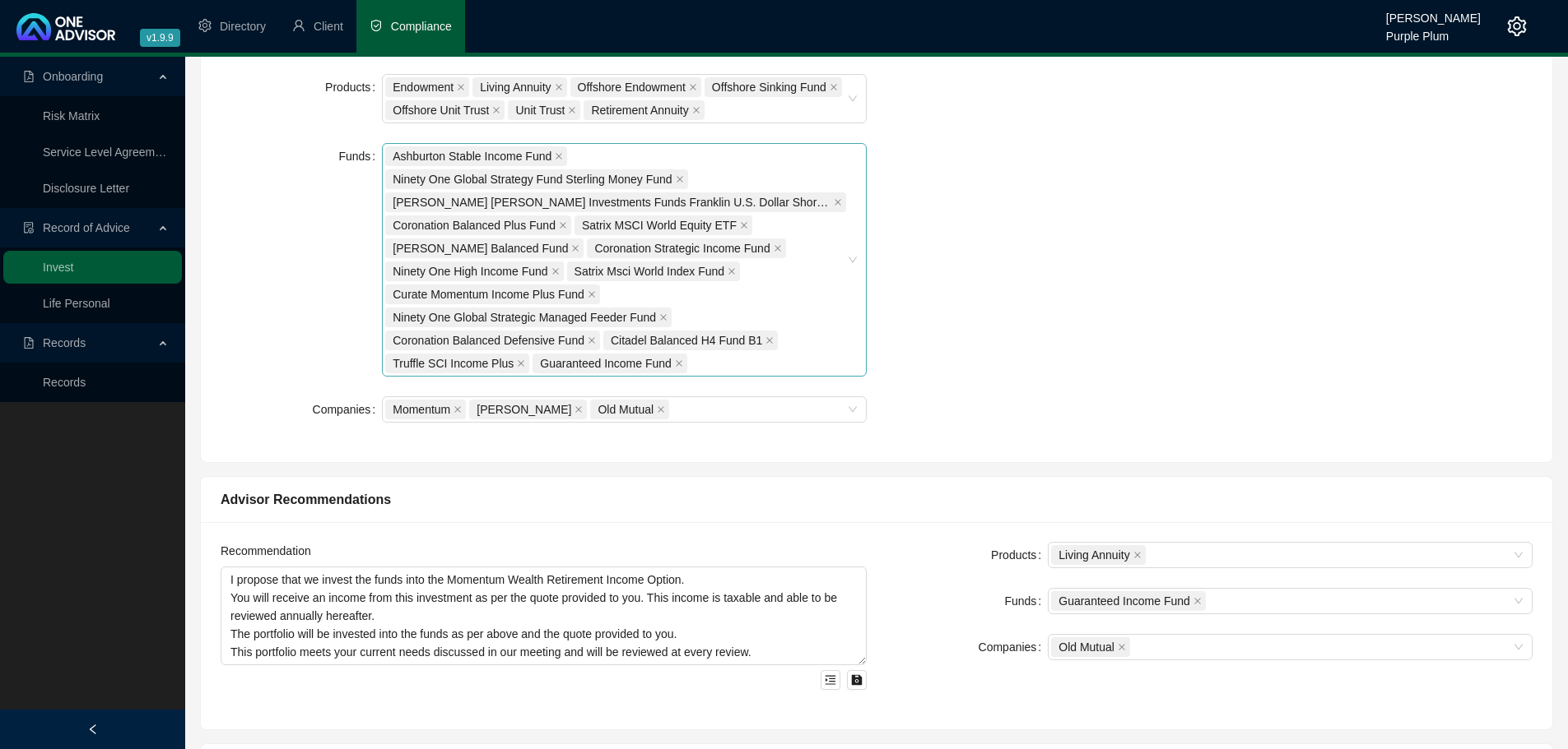
click at [700, 364] on div "Ashburton Stable Income Fund Ninety One Global Strategy Fund Sterling Money Fun…" at bounding box center [615, 260] width 461 height 231
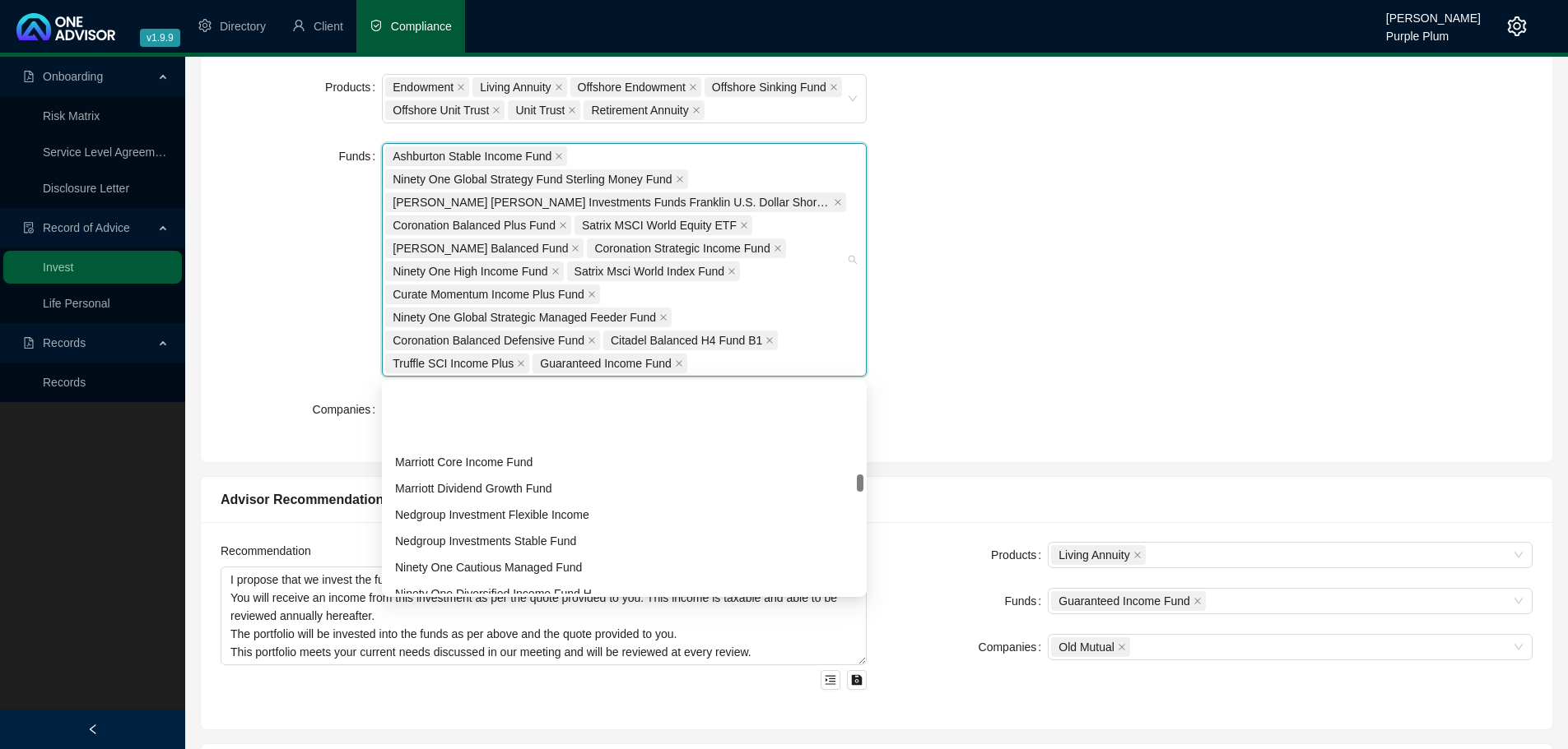
scroll to position [1069, 0]
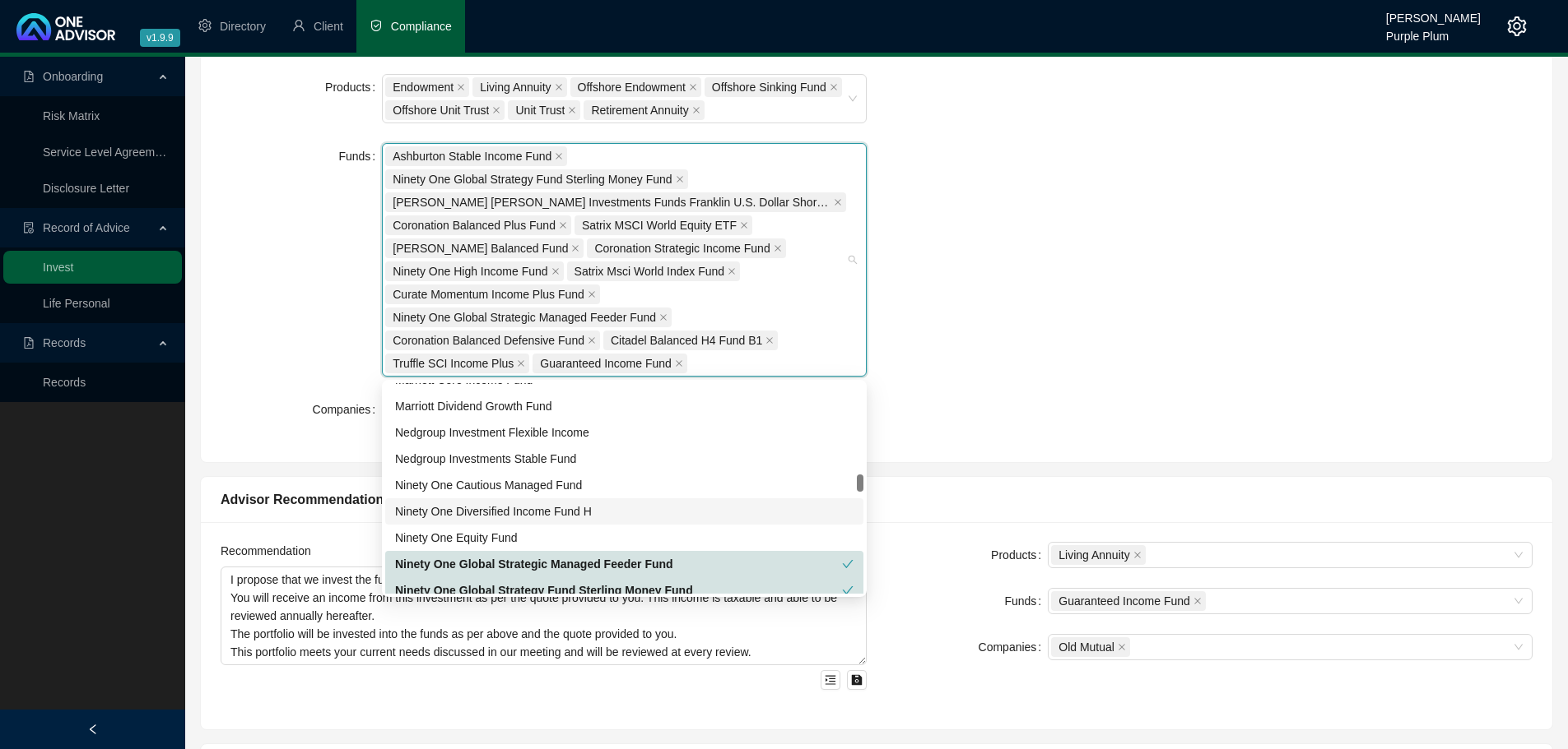
click at [510, 515] on div "Ninety One Diversified Income Fund H" at bounding box center [624, 512] width 459 height 18
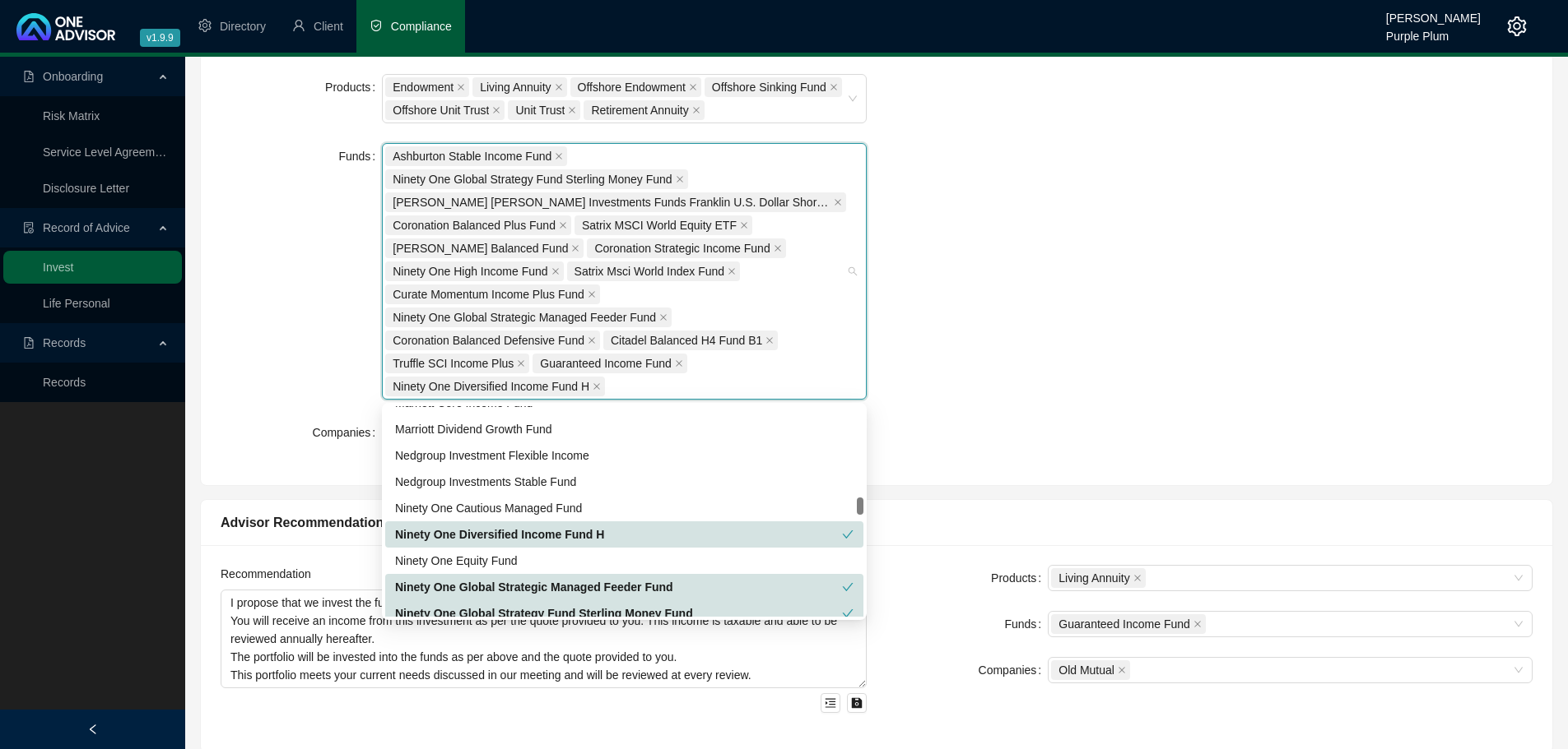
click at [933, 424] on div "Products Endowment Living Annuity Offshore Endowment Offshore Sinking Fund Offs…" at bounding box center [877, 270] width 1332 height 391
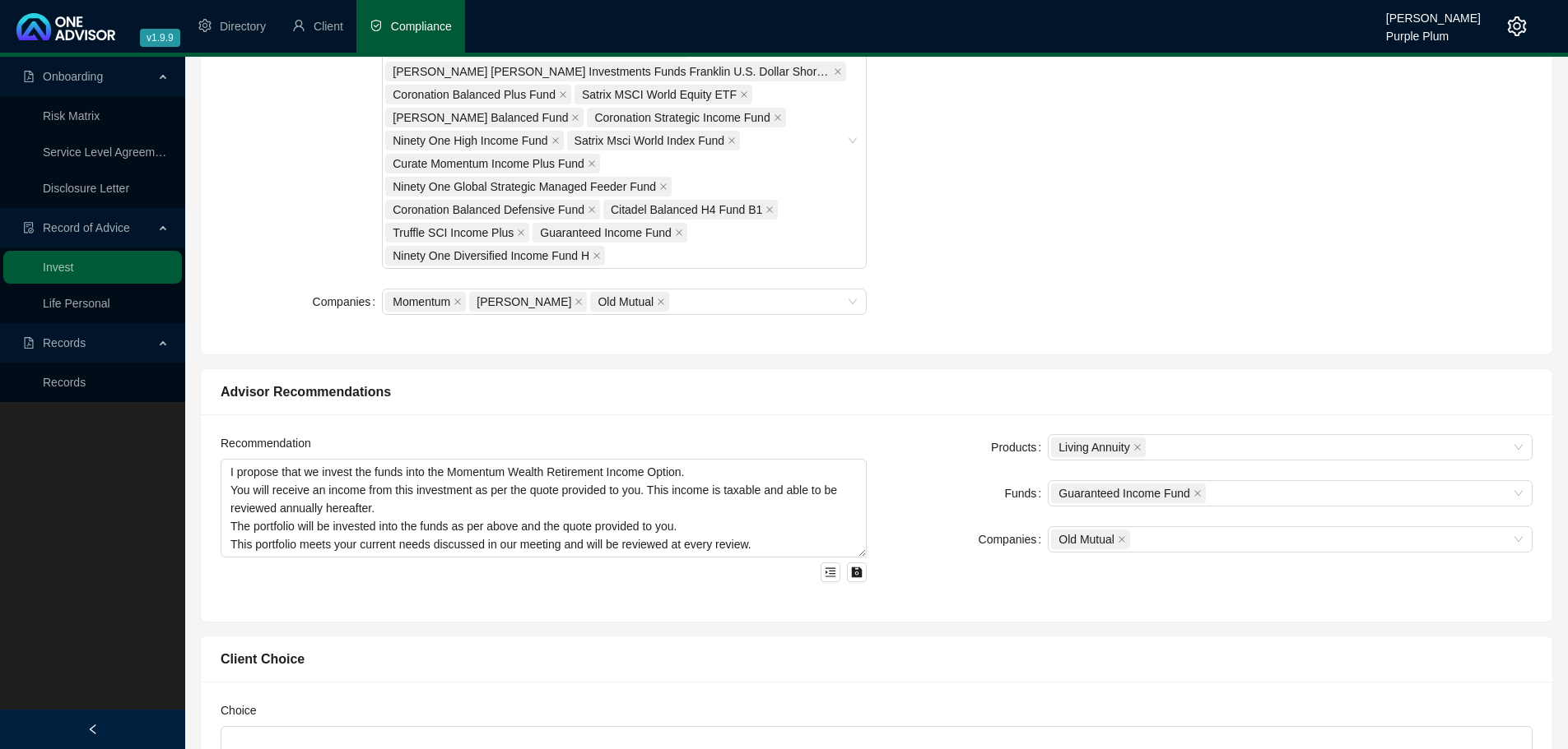
scroll to position [823, 0]
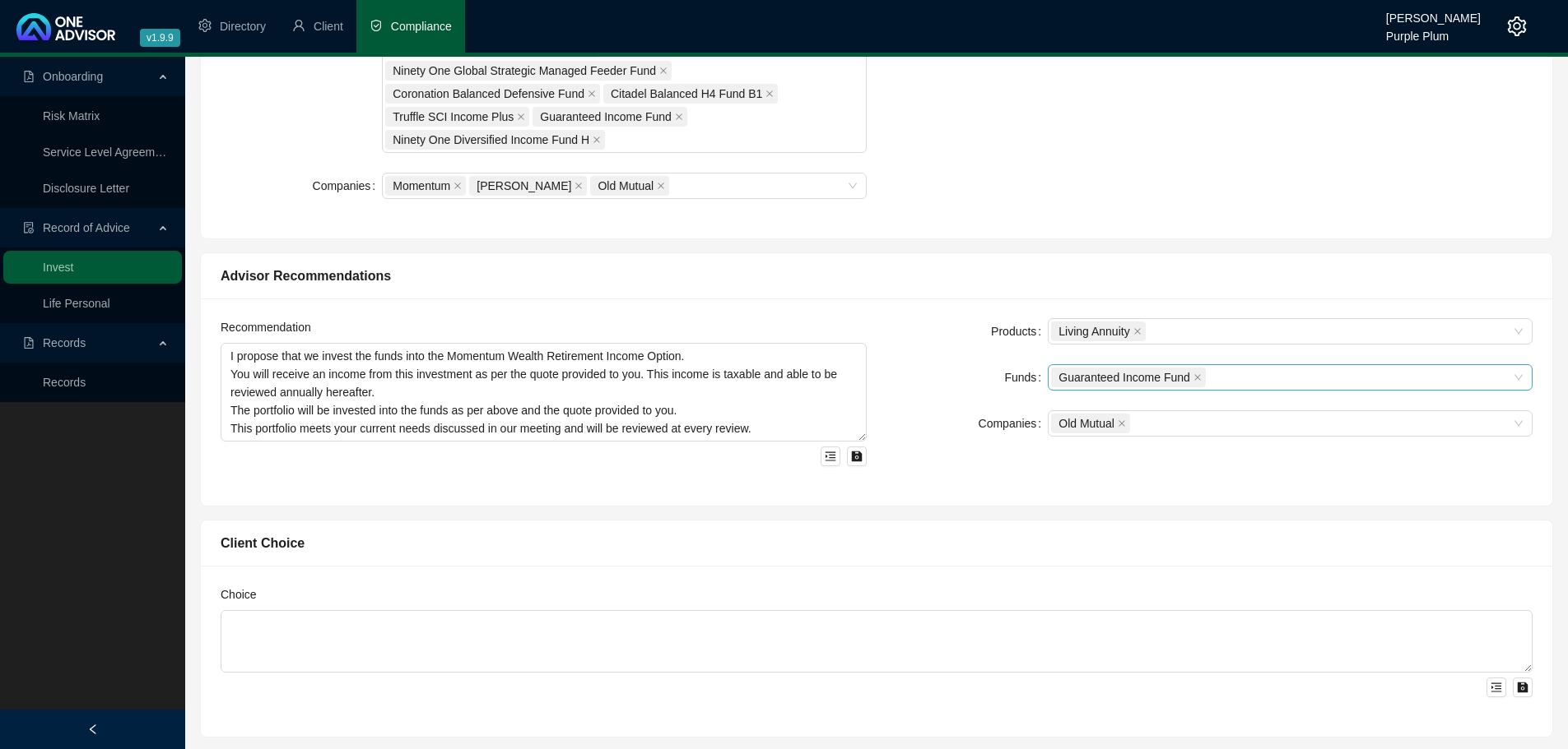
click at [1232, 383] on div "Guaranteed Income Fund" at bounding box center [1281, 377] width 461 height 23
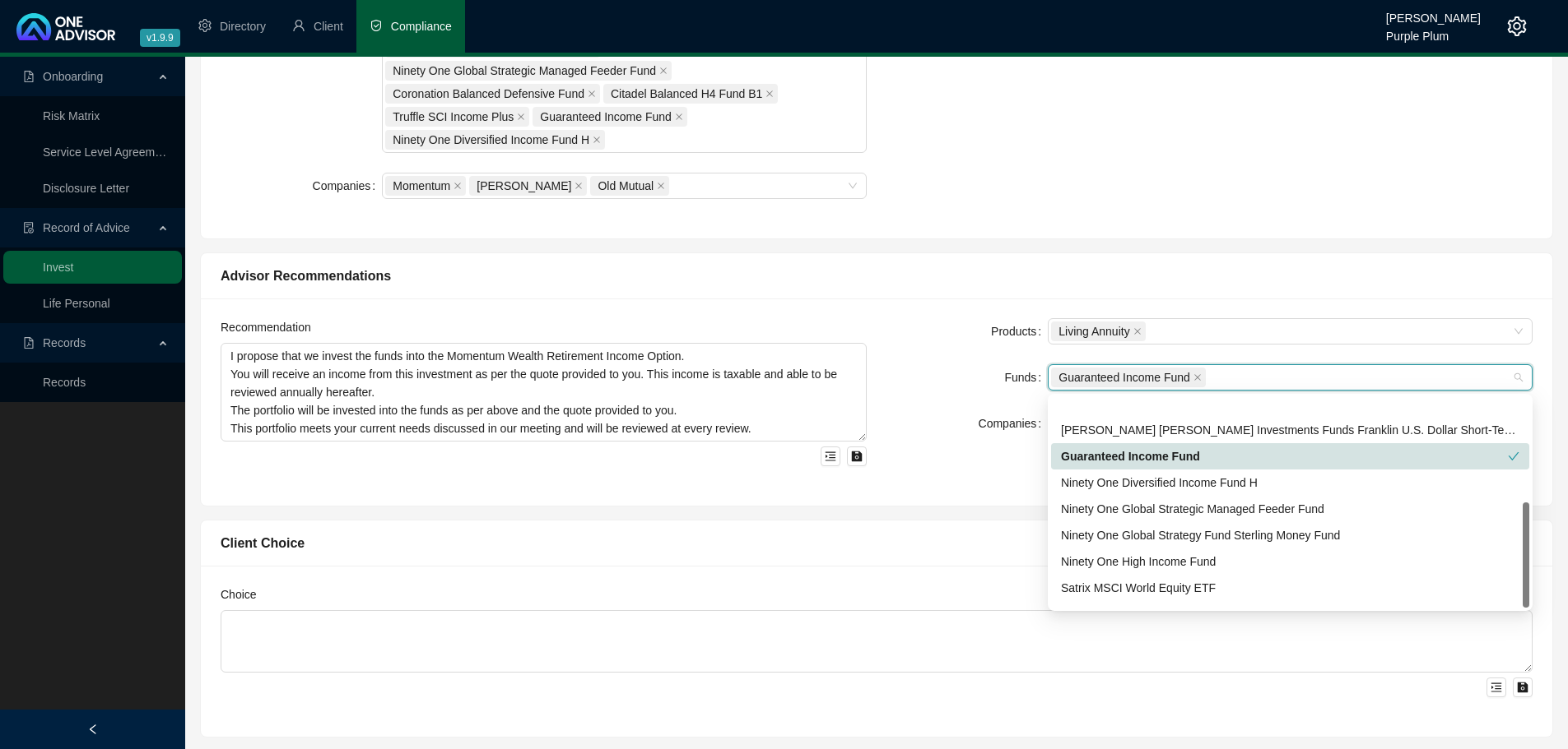
scroll to position [211, 0]
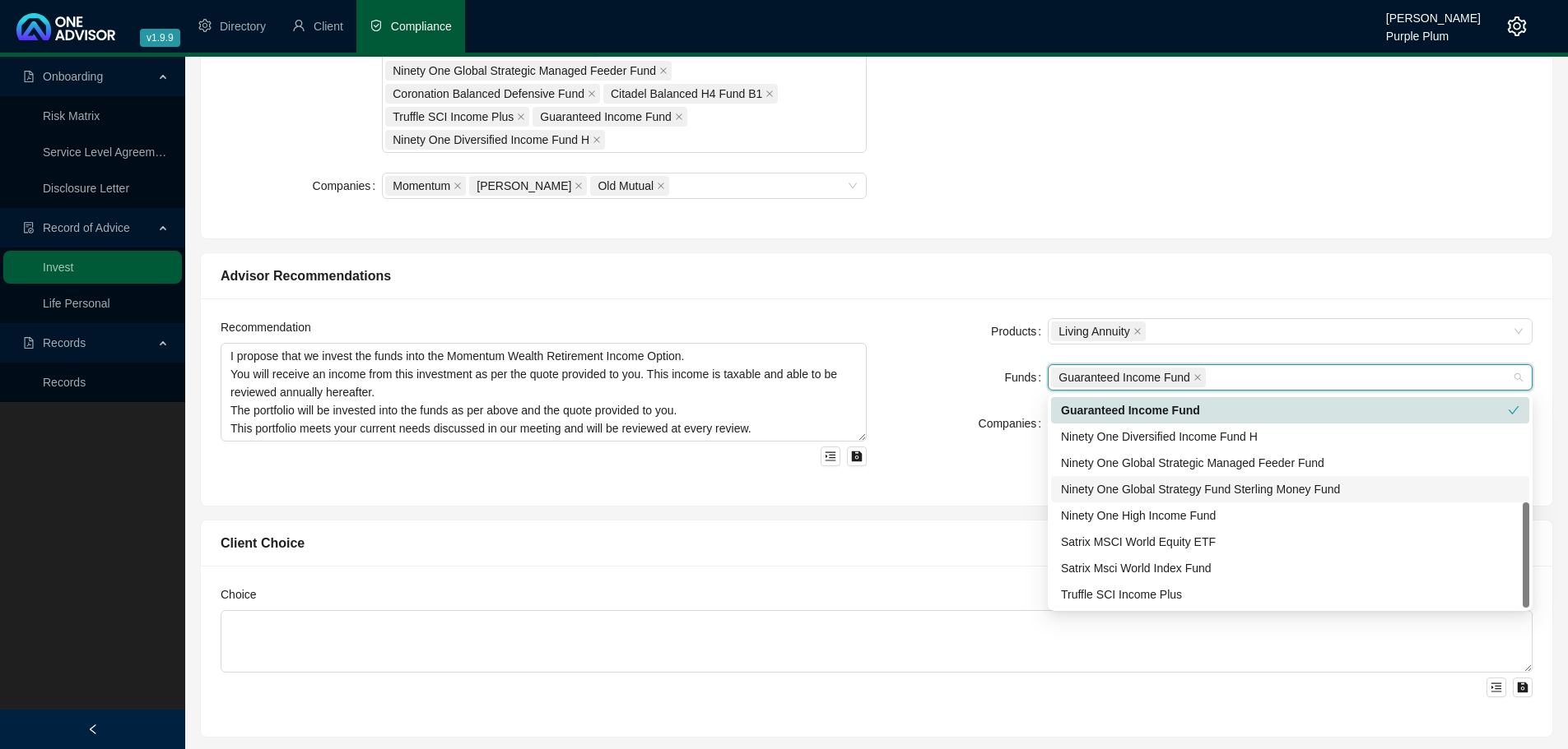
click at [907, 599] on div "Choice" at bounding box center [877, 597] width 1312 height 25
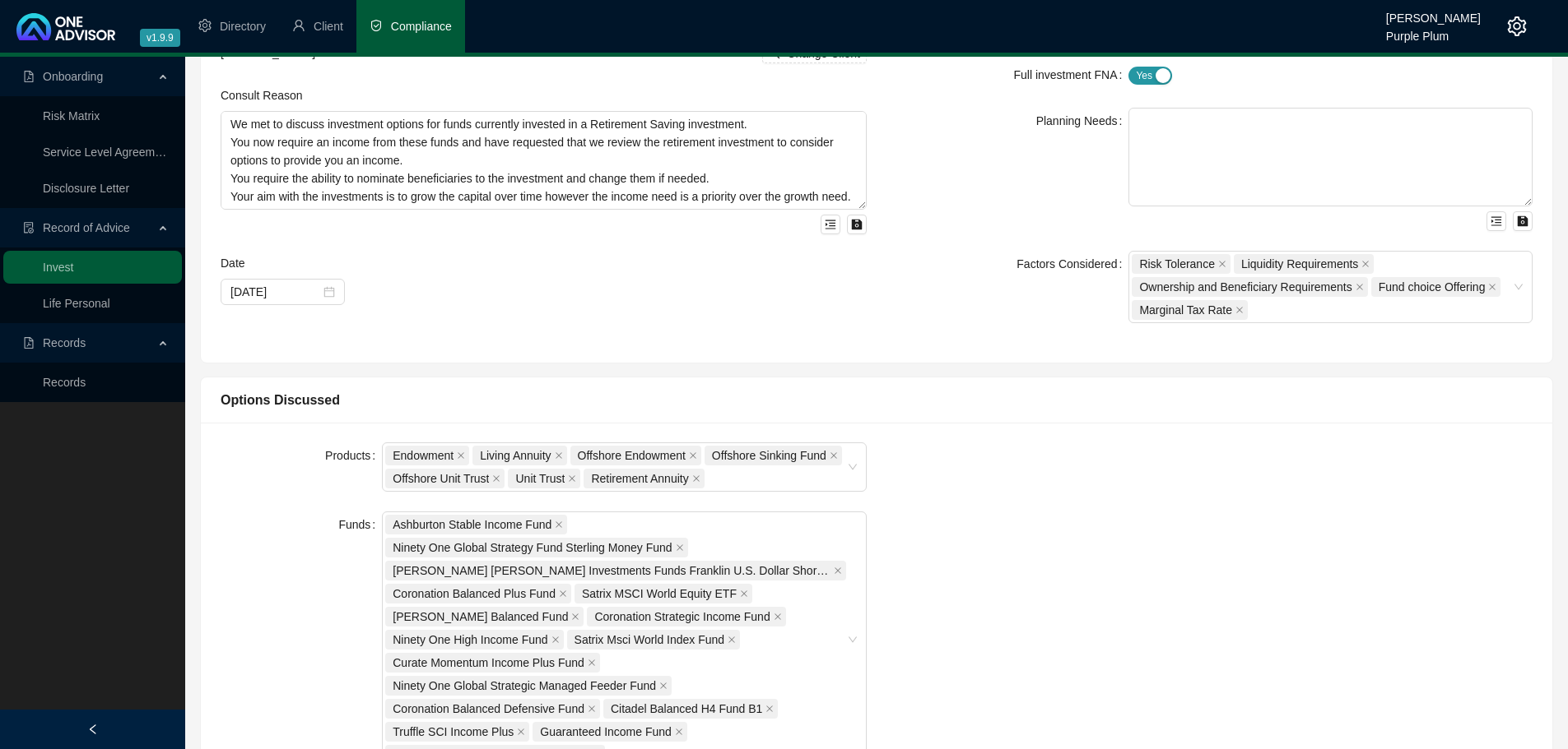
scroll to position [164, 0]
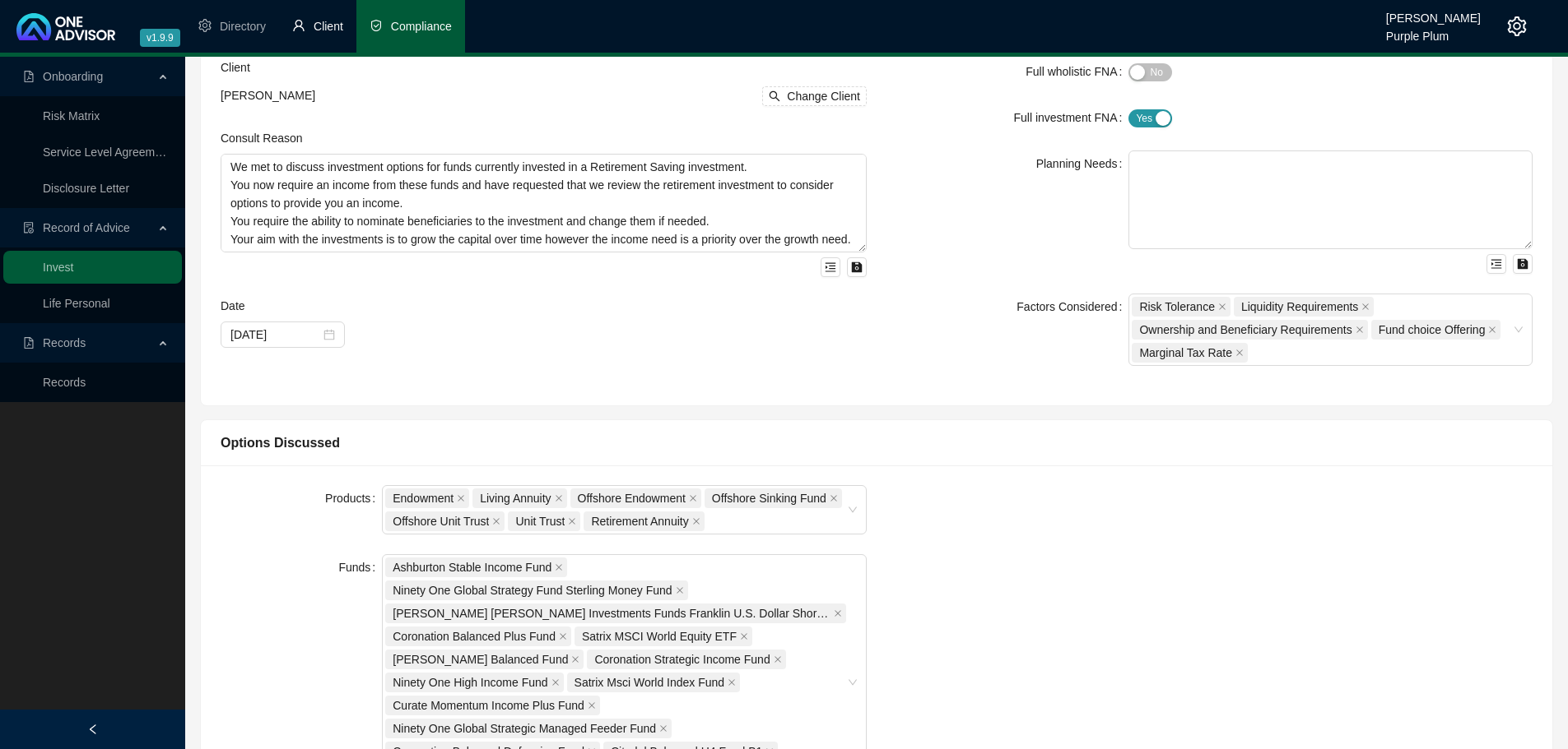
click at [341, 17] on li "Client" at bounding box center [317, 26] width 77 height 53
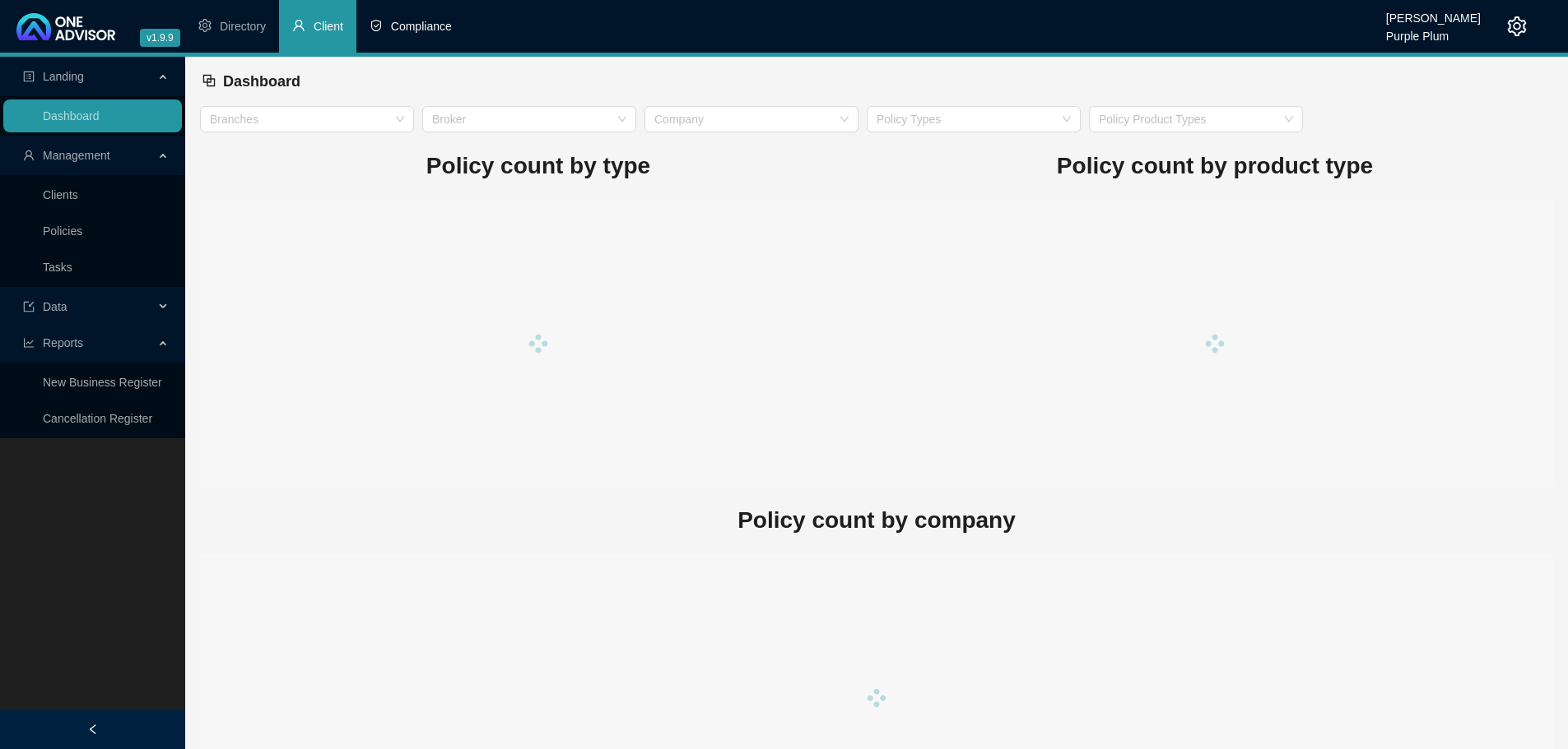
click at [405, 33] on span "Compliance" at bounding box center [421, 26] width 61 height 13
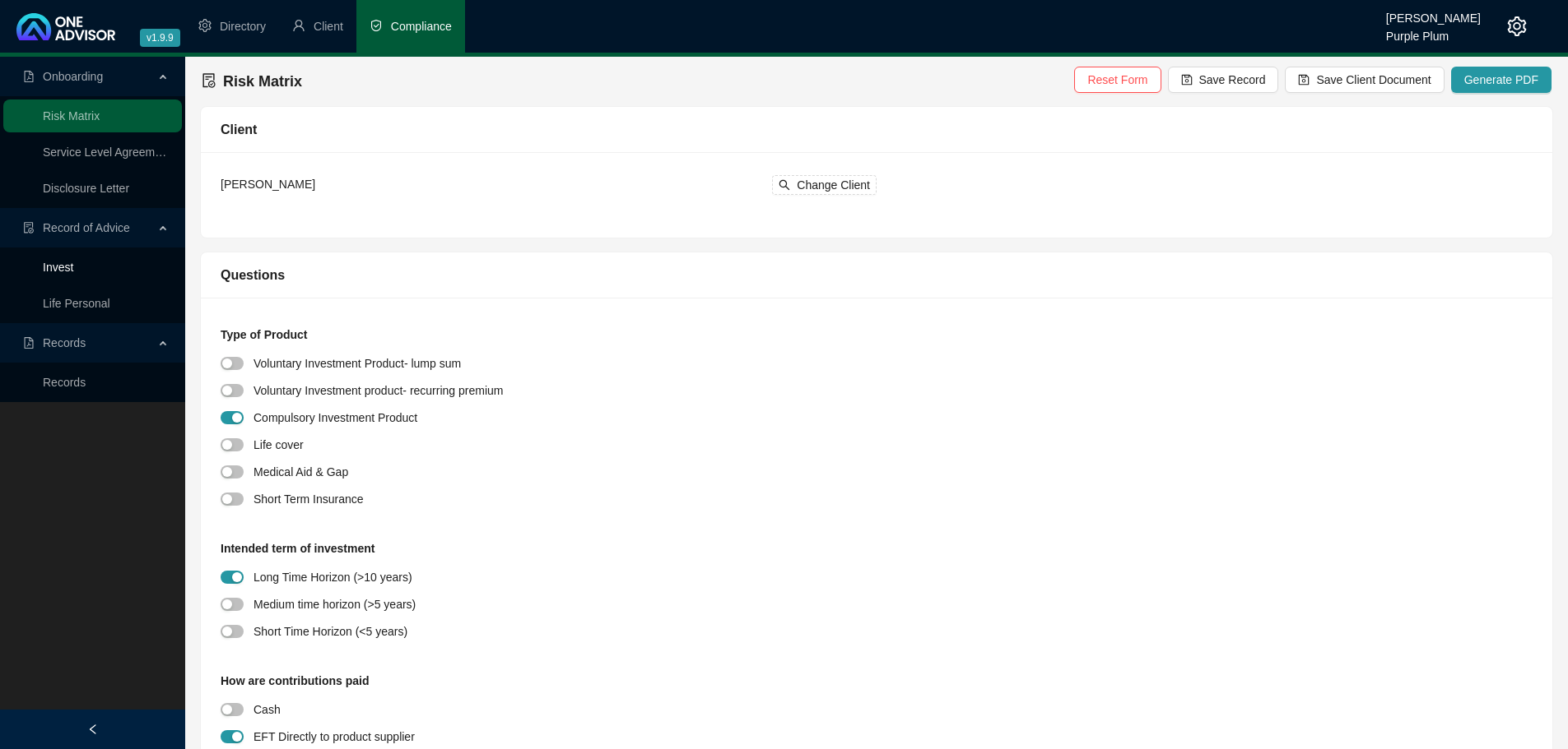
drag, startPoint x: 69, startPoint y: 264, endPoint x: 161, endPoint y: 266, distance: 92.0
click at [69, 264] on link "Invest" at bounding box center [58, 267] width 31 height 13
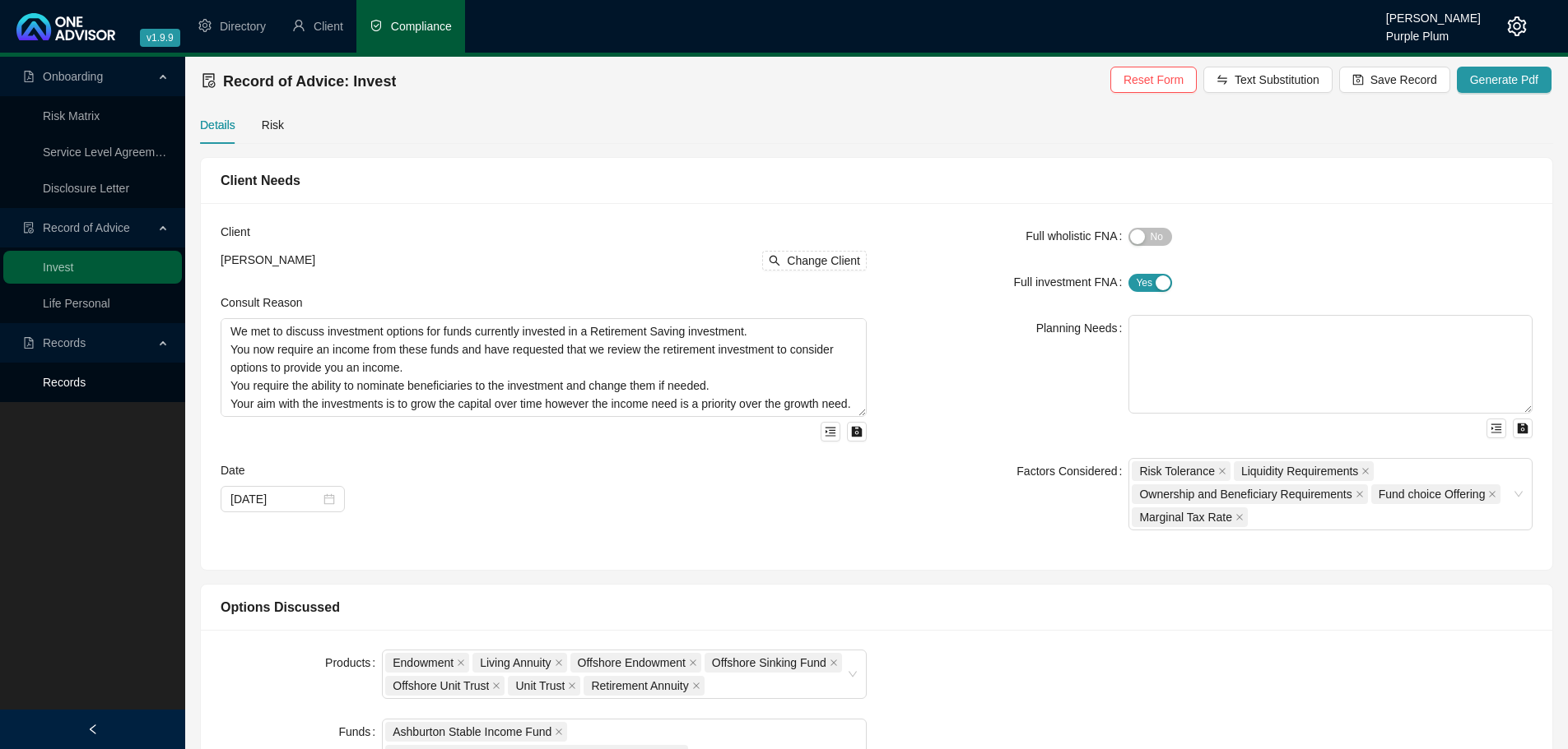
click at [81, 386] on link "Records" at bounding box center [64, 382] width 43 height 13
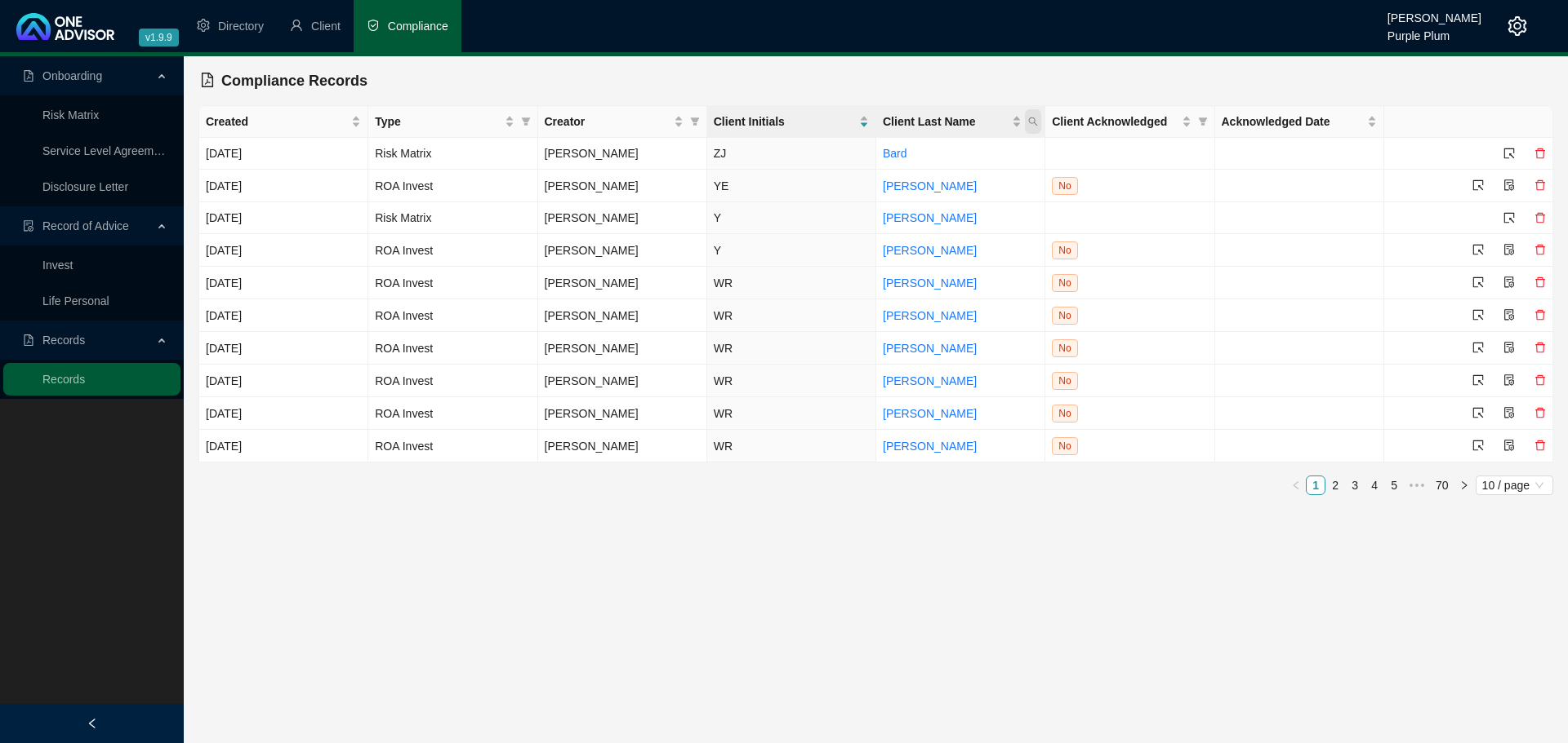
click at [1032, 121] on icon "search" at bounding box center [1033, 122] width 10 height 10
click at [935, 155] on input "text" at bounding box center [958, 156] width 153 height 26
type input "english"
click at [352, 117] on div "Created" at bounding box center [283, 122] width 155 height 18
click at [357, 125] on div "Created" at bounding box center [283, 122] width 155 height 18
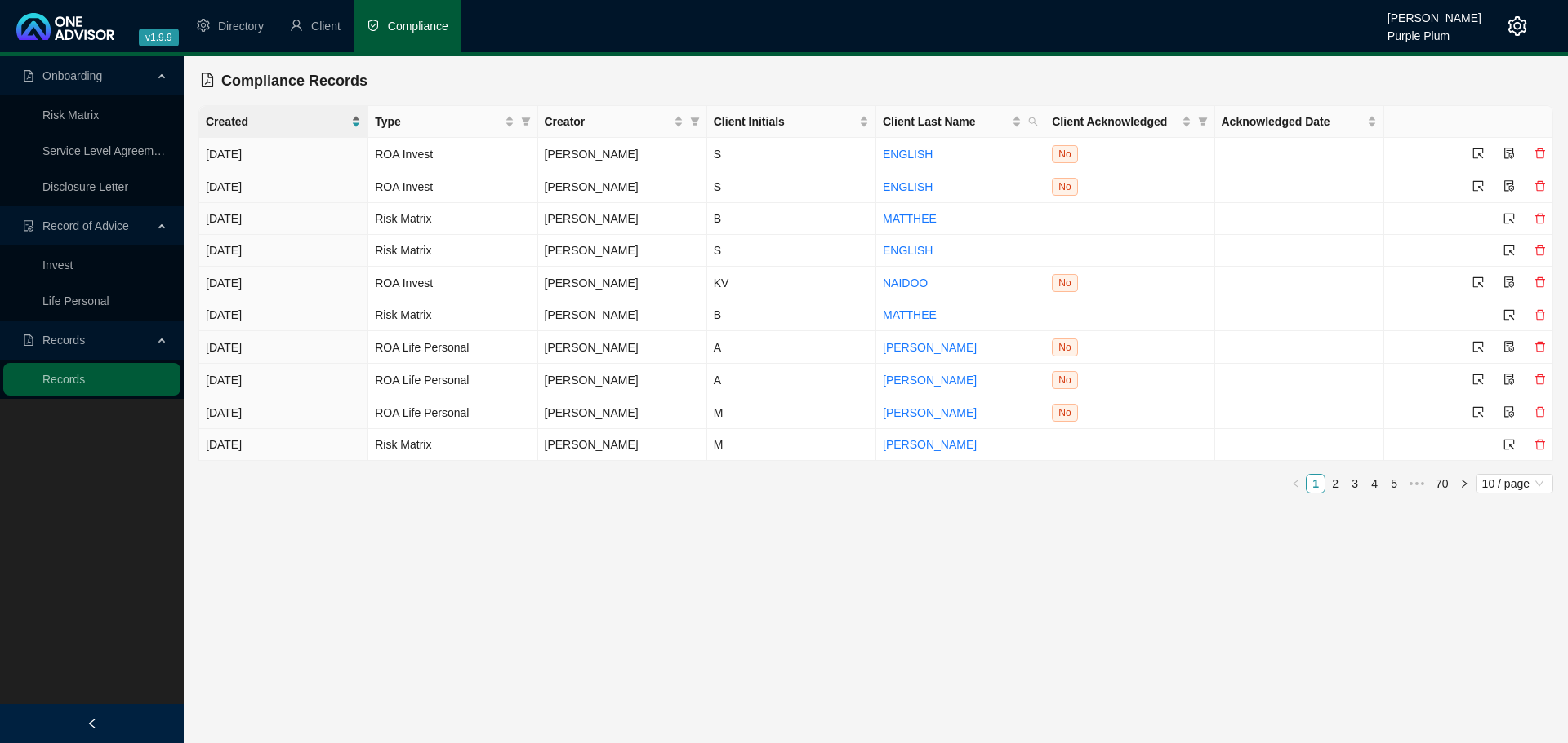
click at [357, 125] on div "Created" at bounding box center [283, 122] width 155 height 18
click at [1472, 155] on icon "select" at bounding box center [1478, 153] width 12 height 12
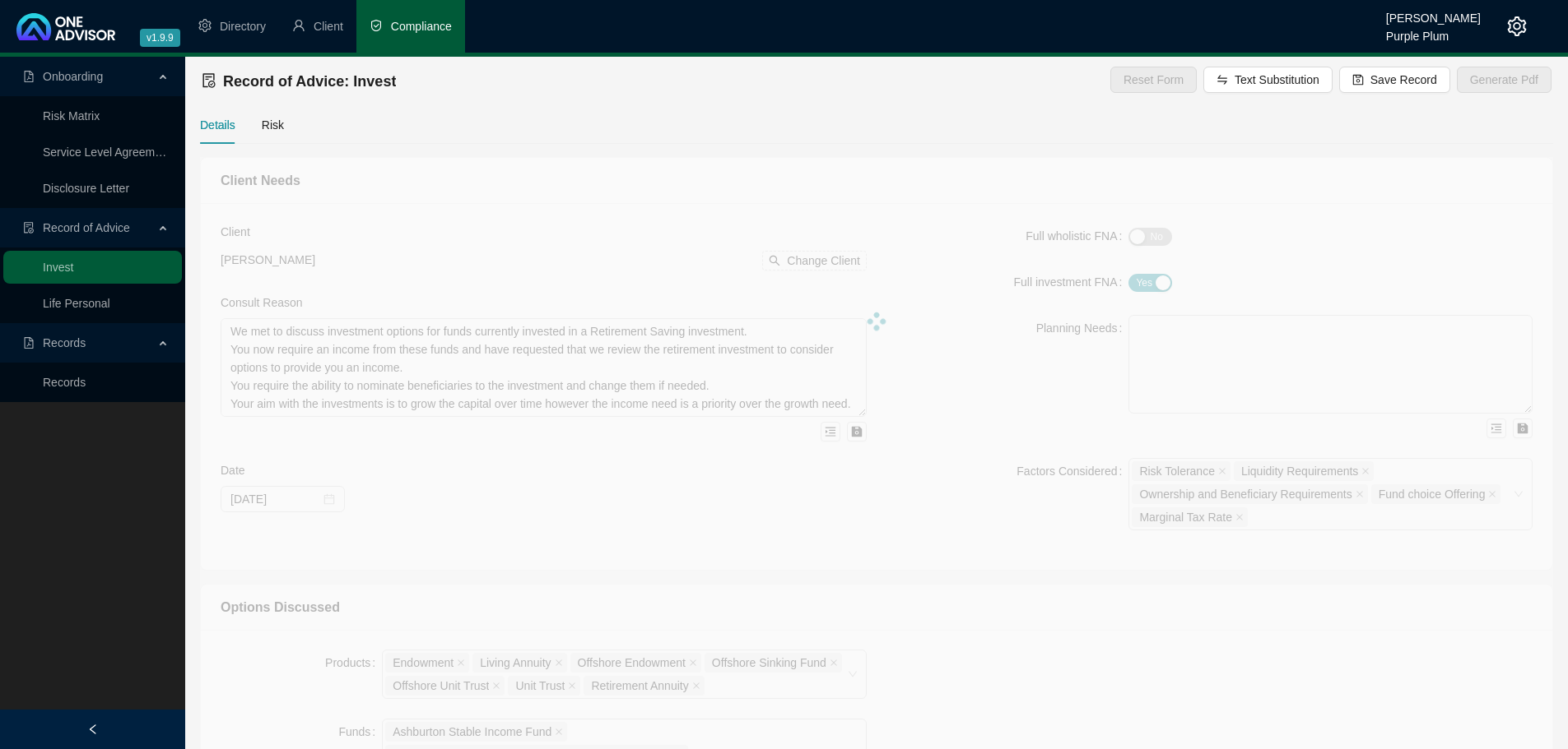
type textarea "You are currently in the process of leaving your employer provided Provident fu…"
type textarea "You wish to Preserve and grow your Provident fund capital but maintain your abi…"
type textarea "The Momentum Retirement Preservation Option is recommended The product meets yo…"
type textarea "Retirement Annuity, Unit Trust"
type input "2025-06-04"
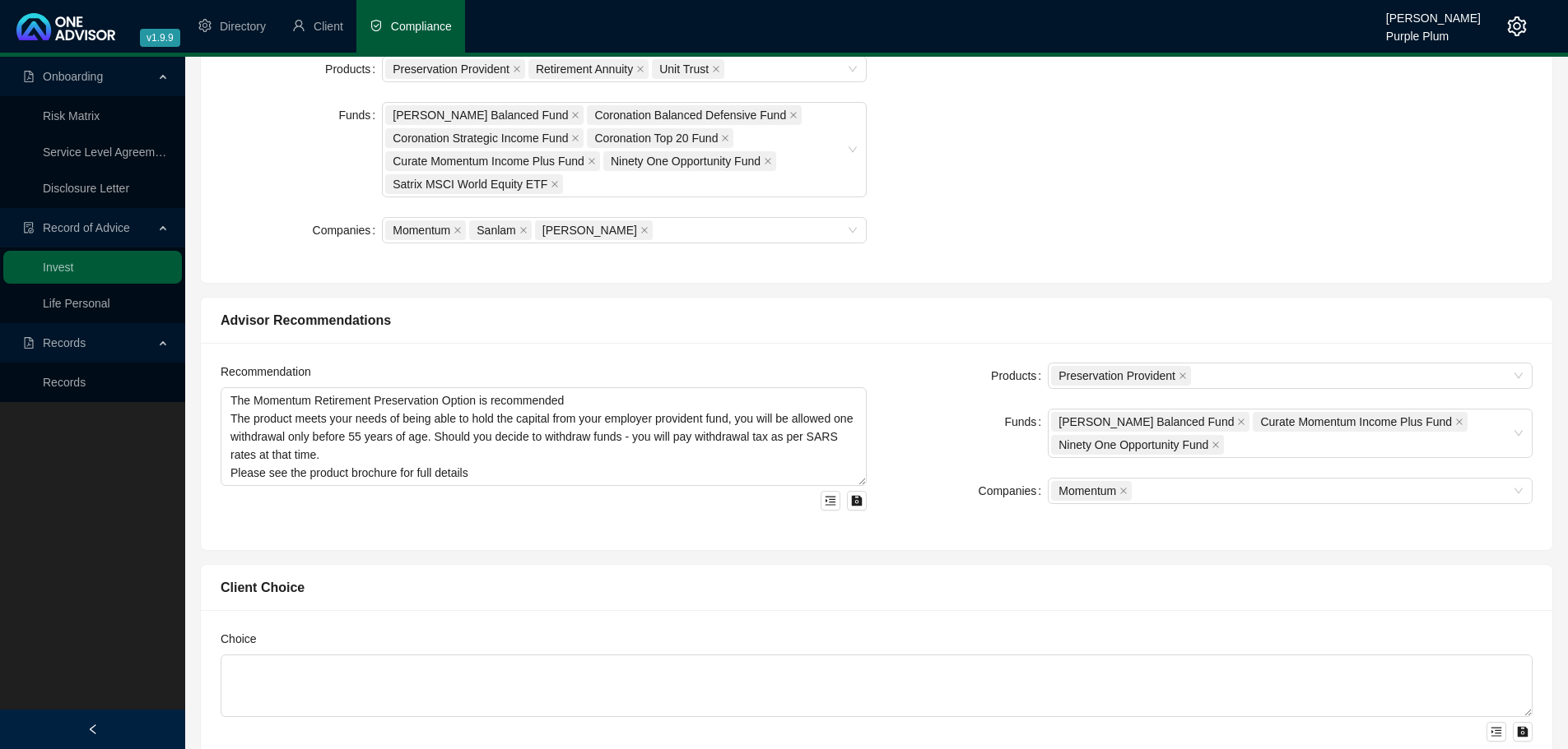
scroll to position [658, 0]
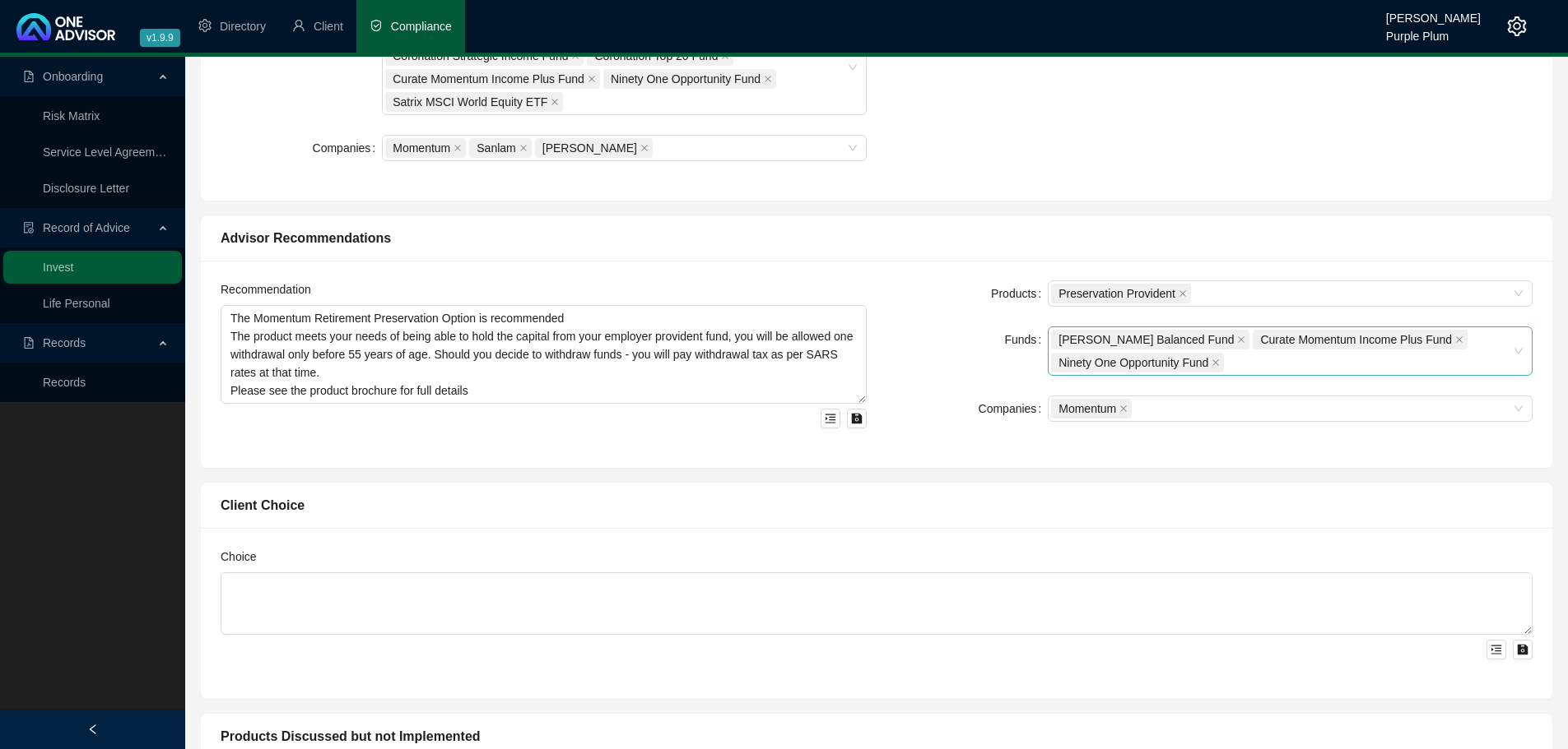
click at [1290, 373] on div "Allan Gray Balanced Fund Curate Momentum Income Plus Fund Ninety One Opportunit…" at bounding box center [1281, 351] width 461 height 46
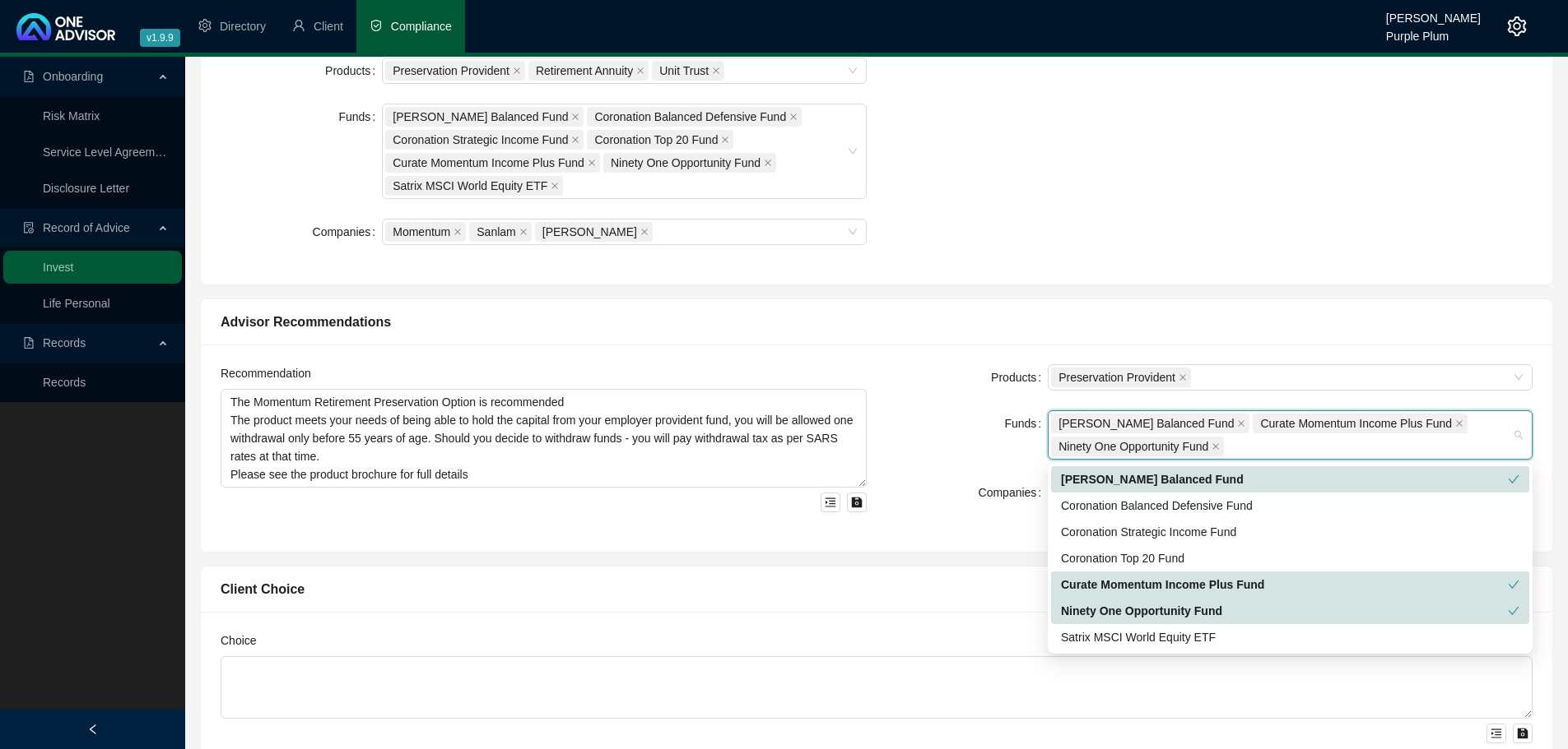
scroll to position [494, 0]
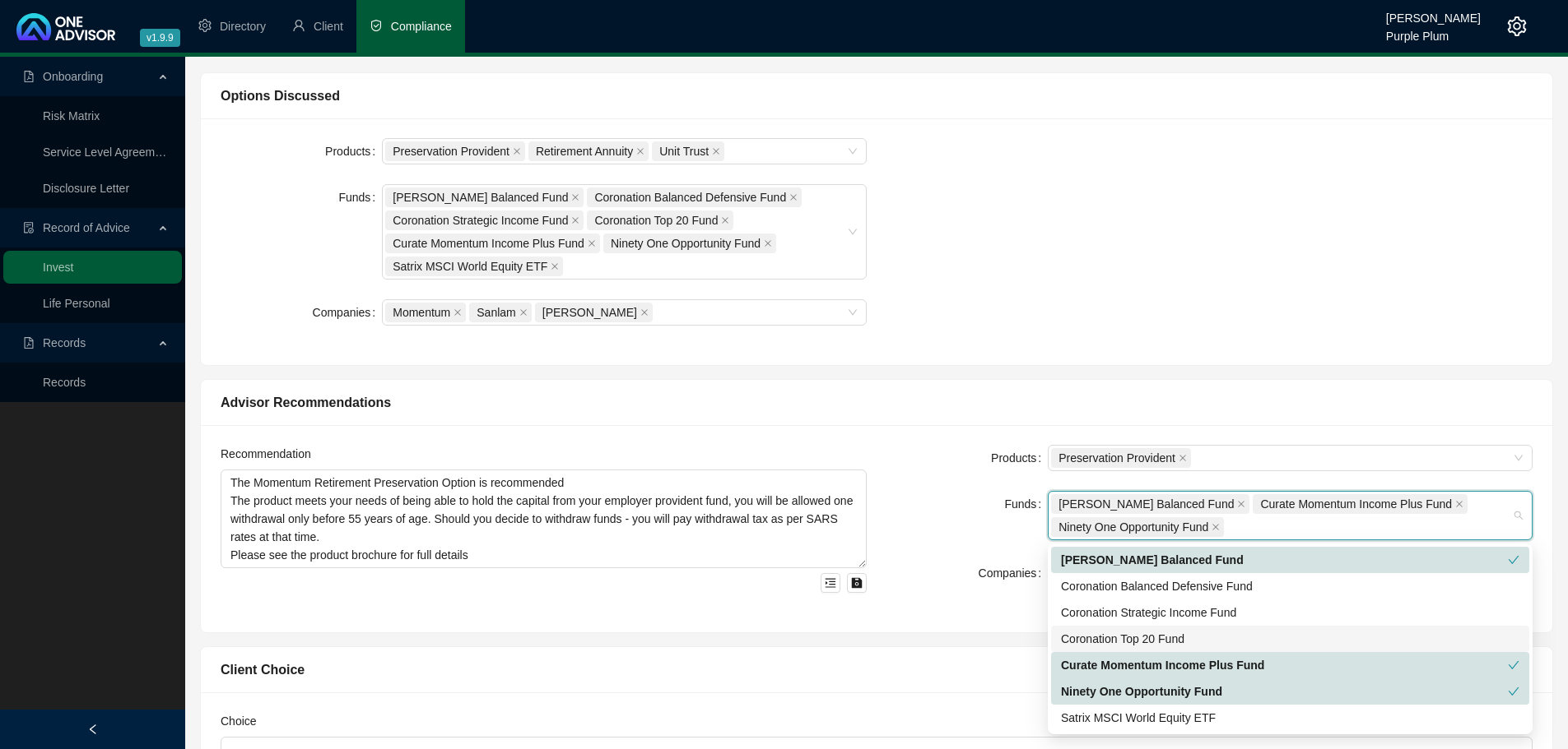
click at [1005, 613] on div "Recommendation The Momentum Retirement Preservation Option is recommended The p…" at bounding box center [877, 528] width 1352 height 207
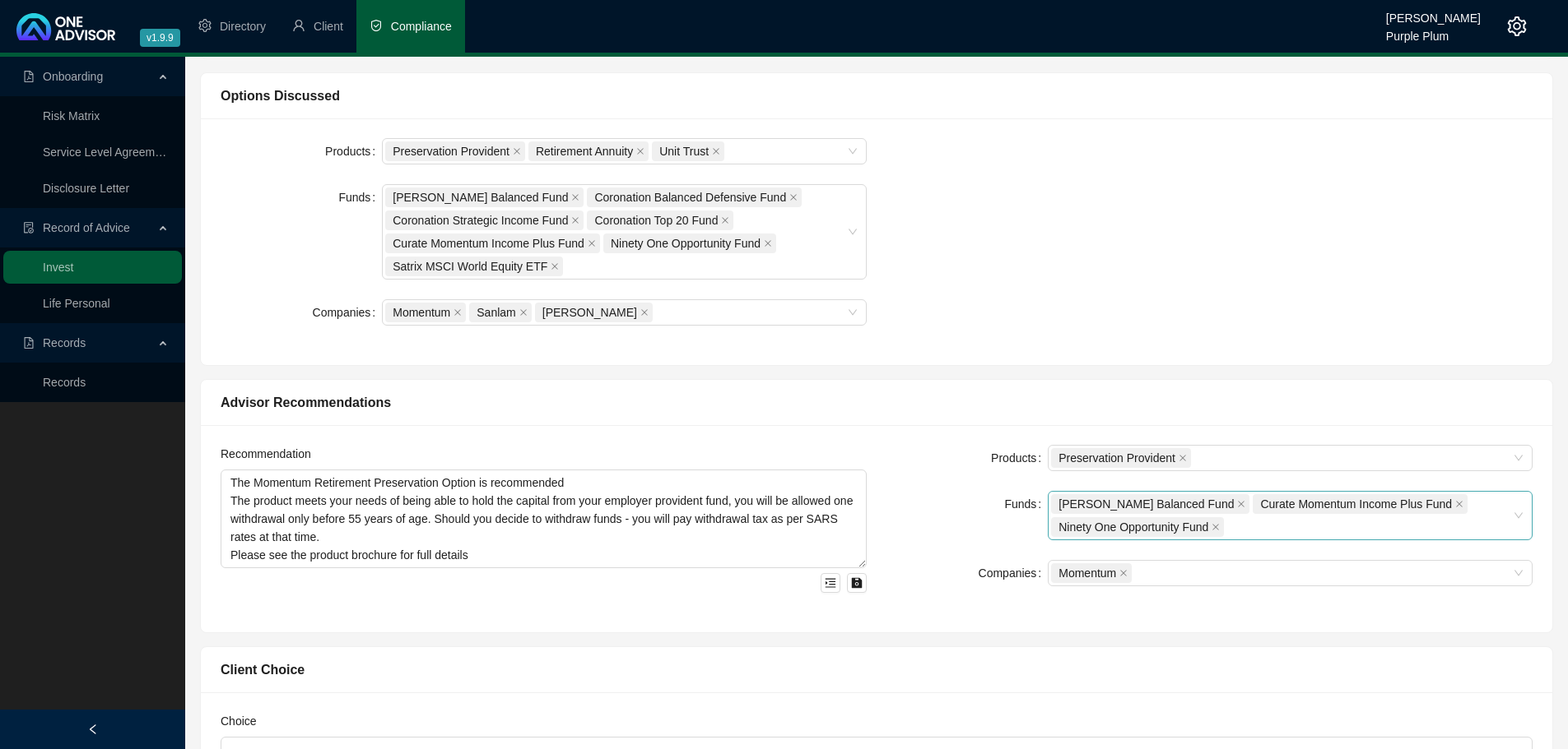
click at [1255, 523] on div "Allan Gray Balanced Fund Curate Momentum Income Plus Fund Ninety One Opportunit…" at bounding box center [1281, 516] width 461 height 46
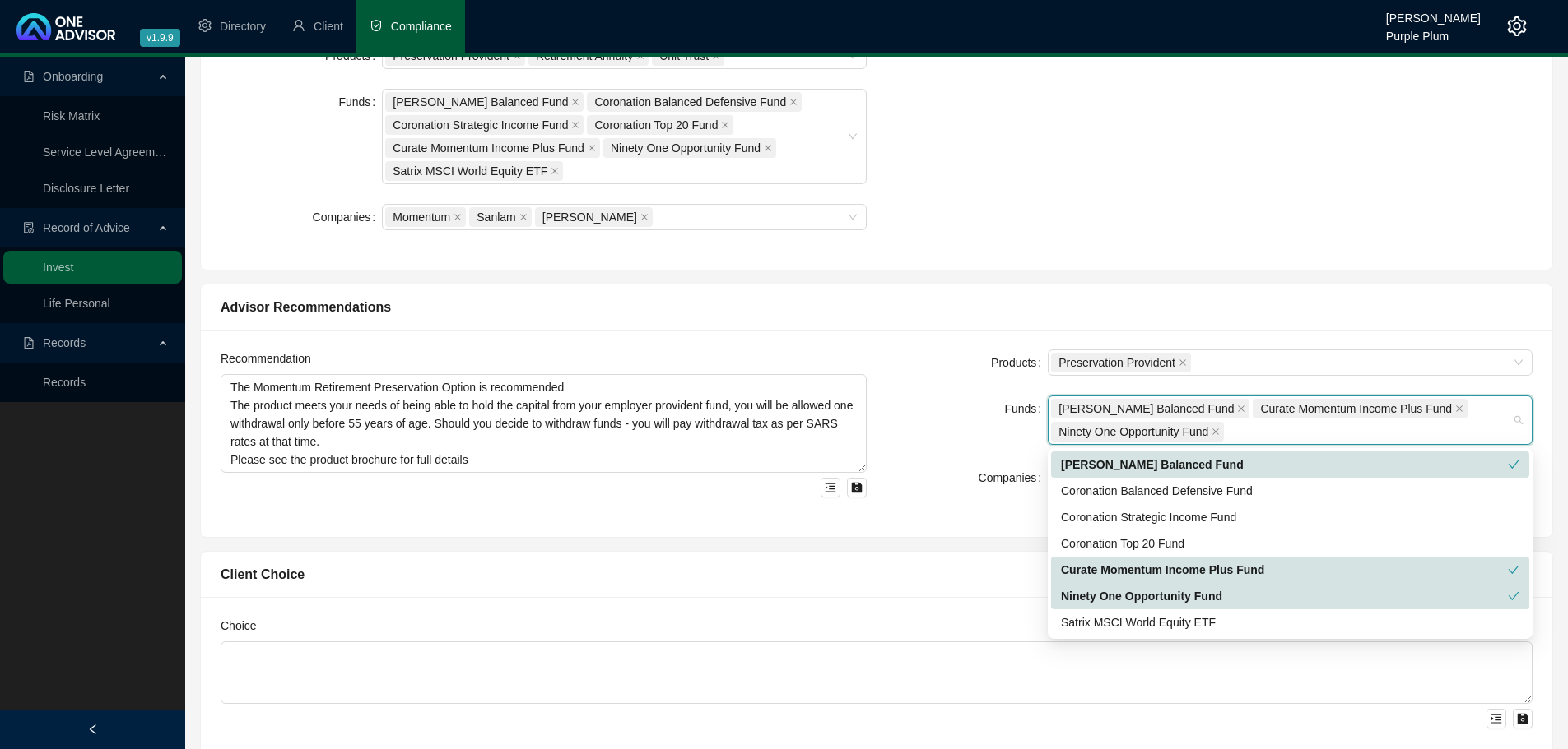
scroll to position [576, 0]
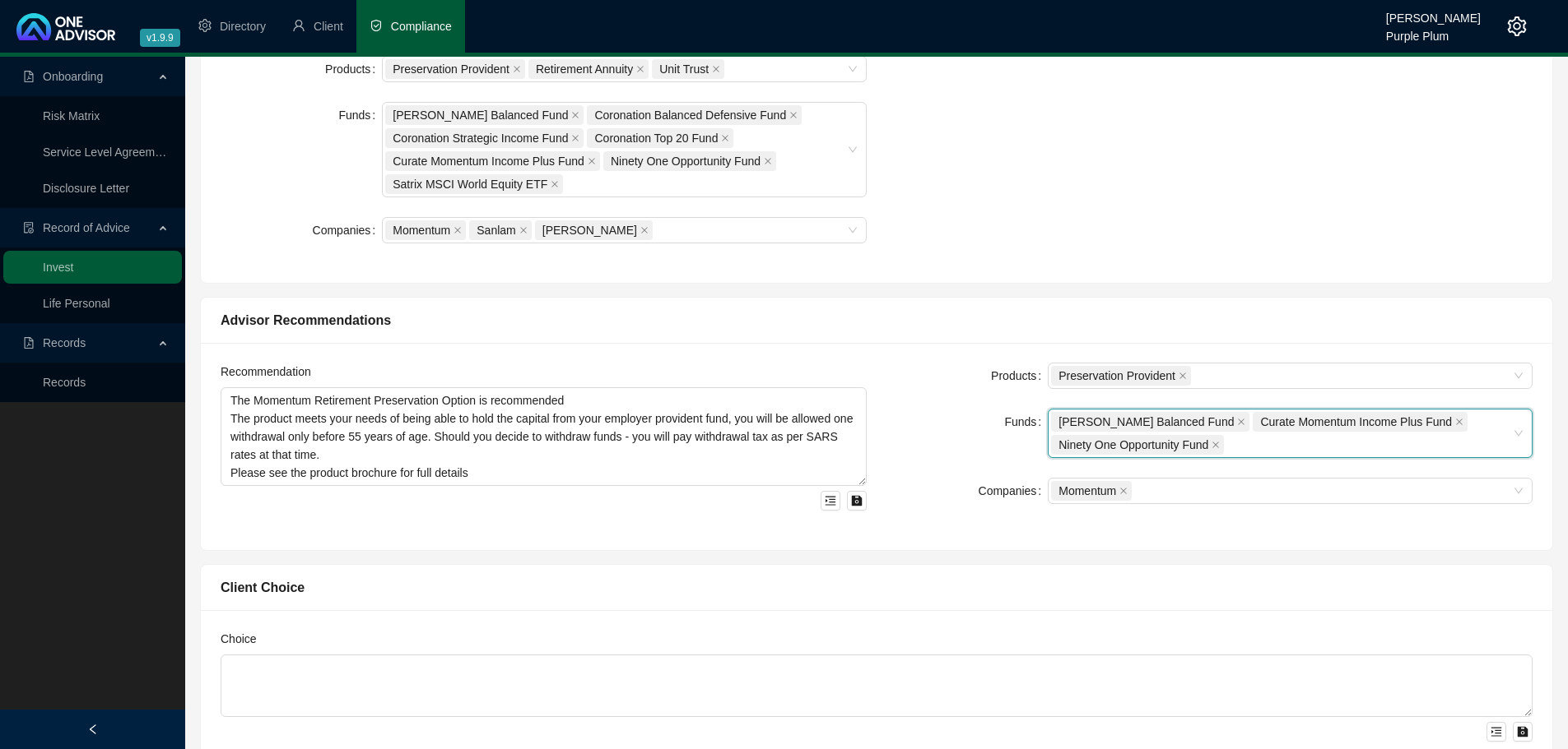
click at [947, 413] on div "Funds" at bounding box center [968, 433] width 162 height 49
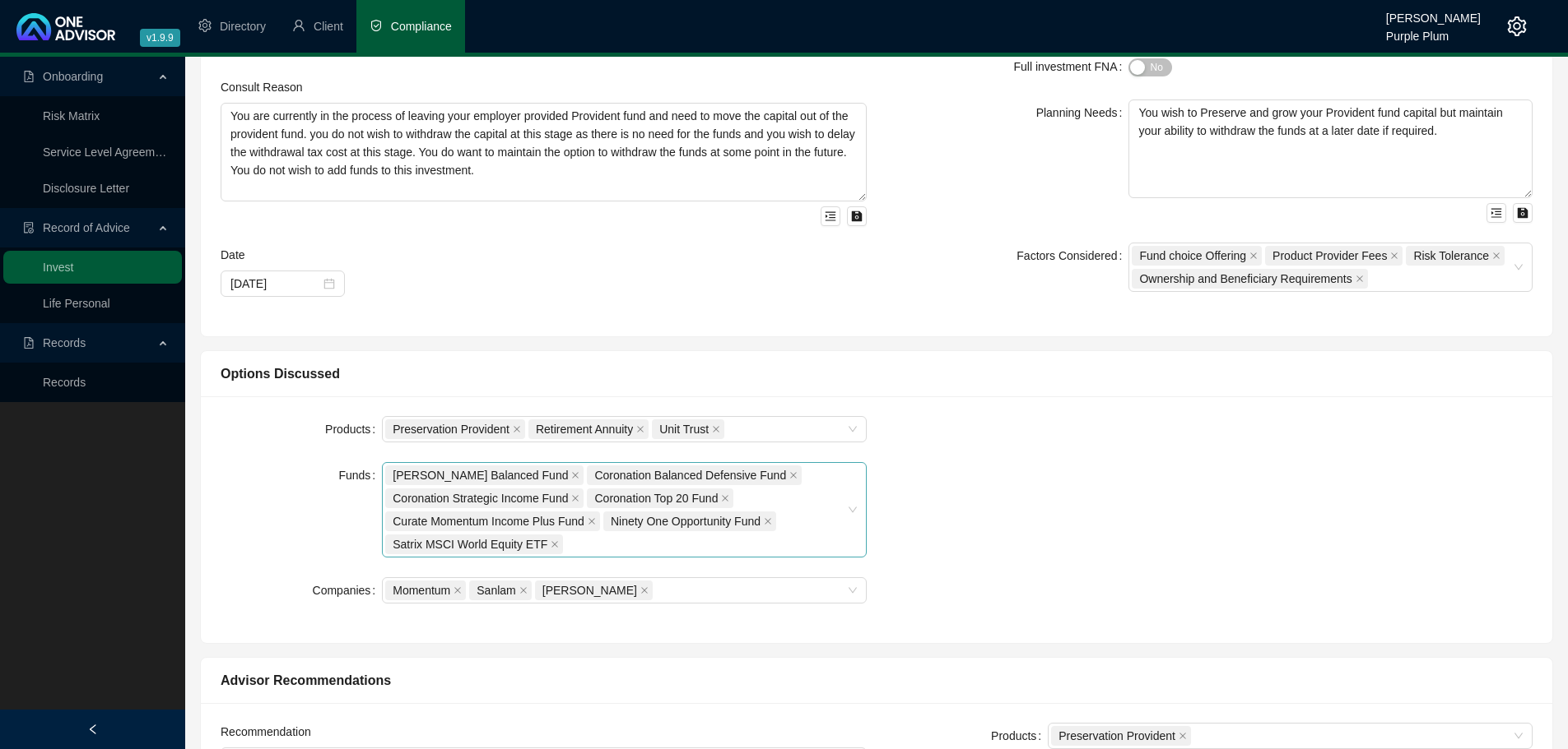
scroll to position [411, 0]
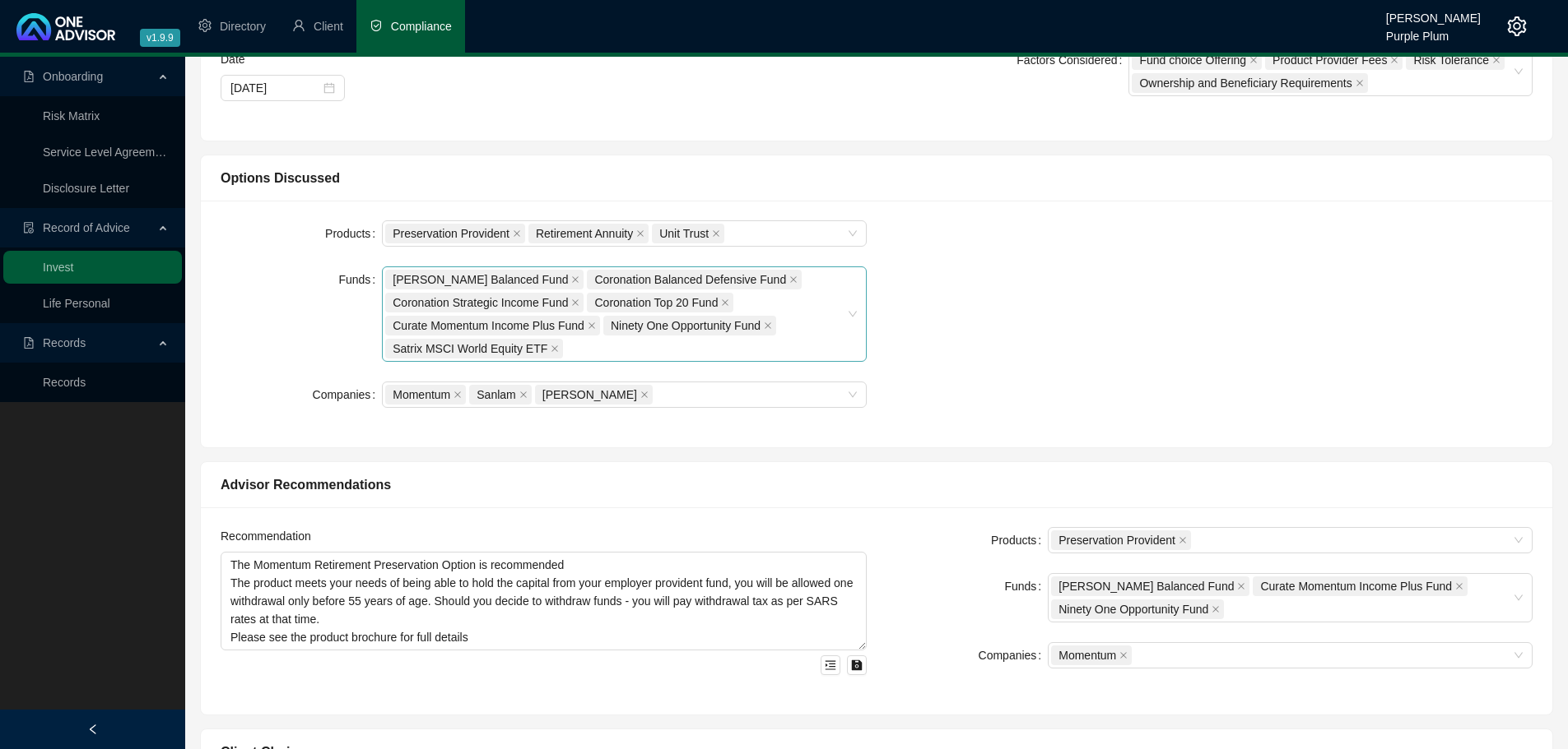
click at [598, 353] on div "Allan Gray Balanced Fund Coronation Balanced Defensive Fund Coronation Strategi…" at bounding box center [615, 313] width 461 height 92
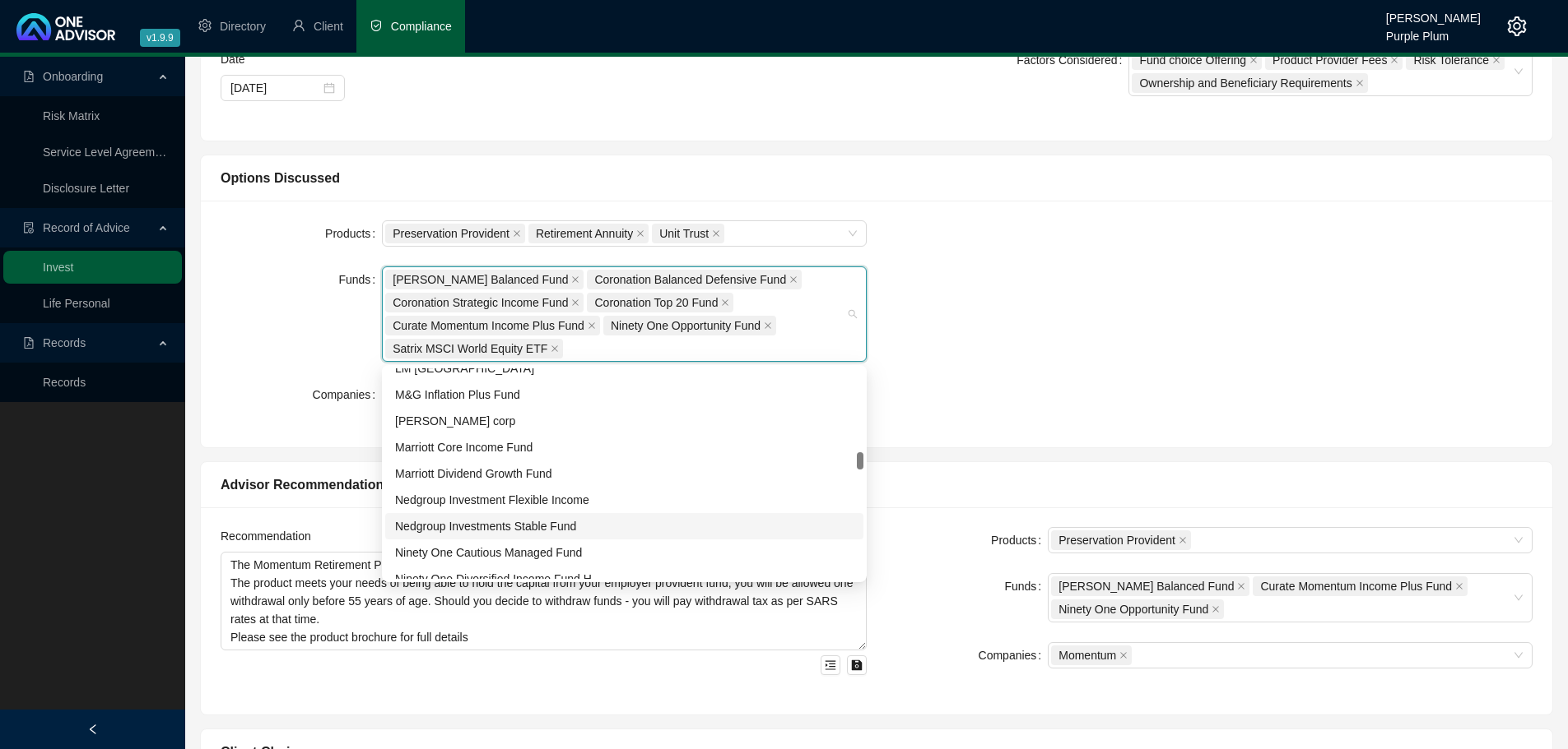
scroll to position [1069, 0]
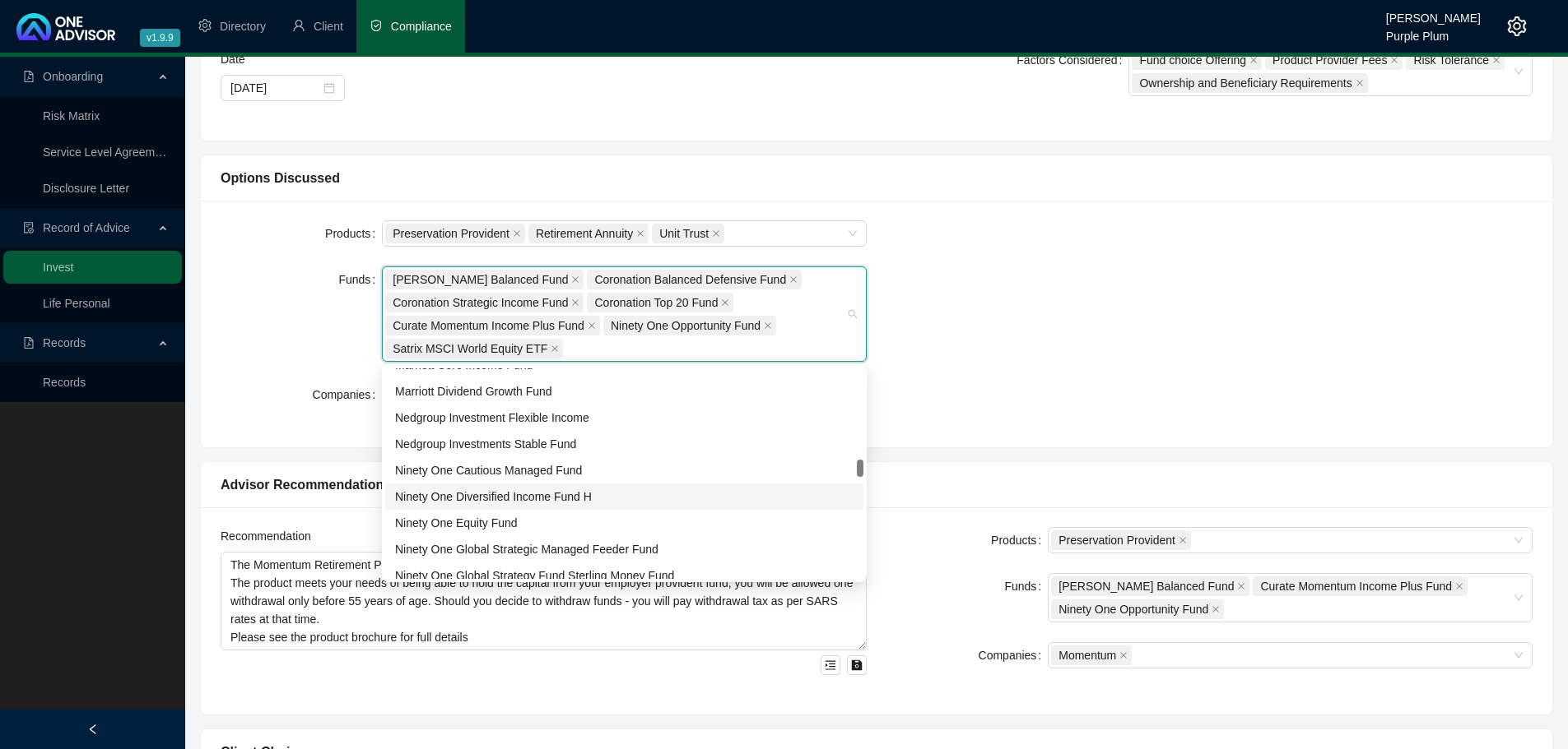
click at [524, 503] on div "Ninety One Diversified Income Fund H" at bounding box center [624, 497] width 459 height 18
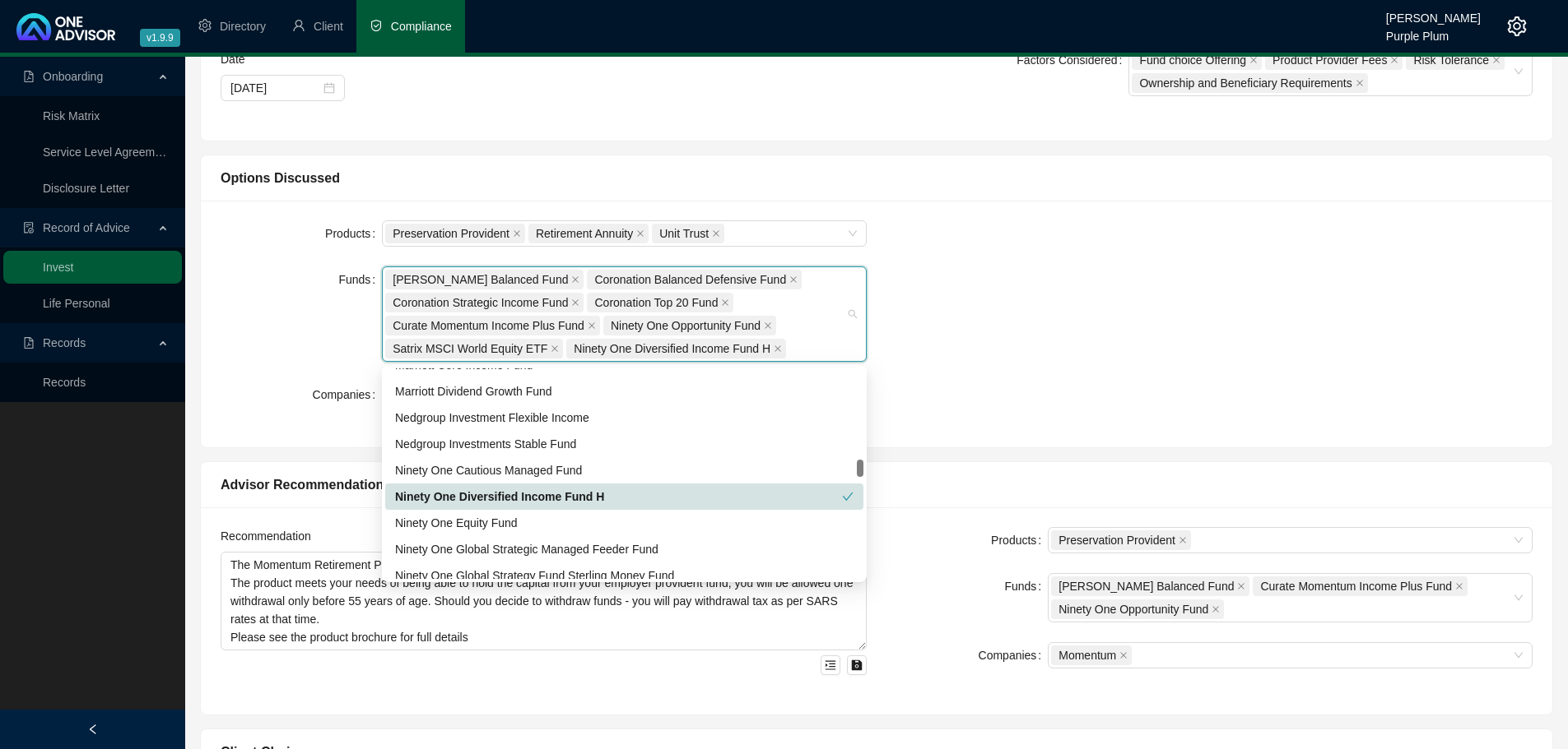
click at [1069, 346] on div "Products Preservation Provident Retirement Annuity Unit Trust Funds Allan Gray …" at bounding box center [877, 324] width 1332 height 207
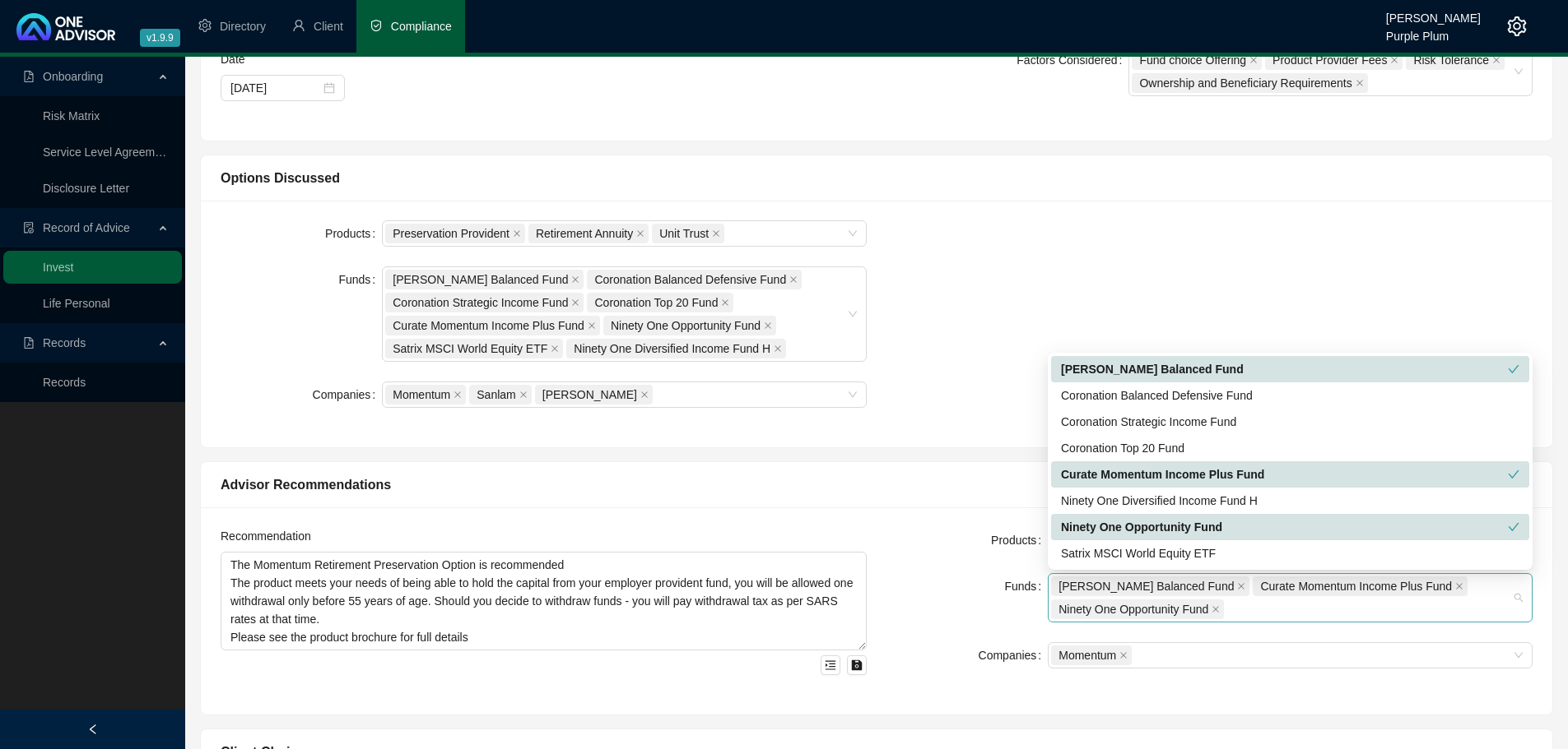
click at [1266, 609] on div "Allan Gray Balanced Fund Curate Momentum Income Plus Fund Ninety One Opportunit…" at bounding box center [1281, 597] width 461 height 46
drag, startPoint x: 1178, startPoint y: 498, endPoint x: 1062, endPoint y: 197, distance: 322.6
click at [1178, 498] on div "Ninety One Diversified Income Fund H" at bounding box center [1290, 501] width 459 height 18
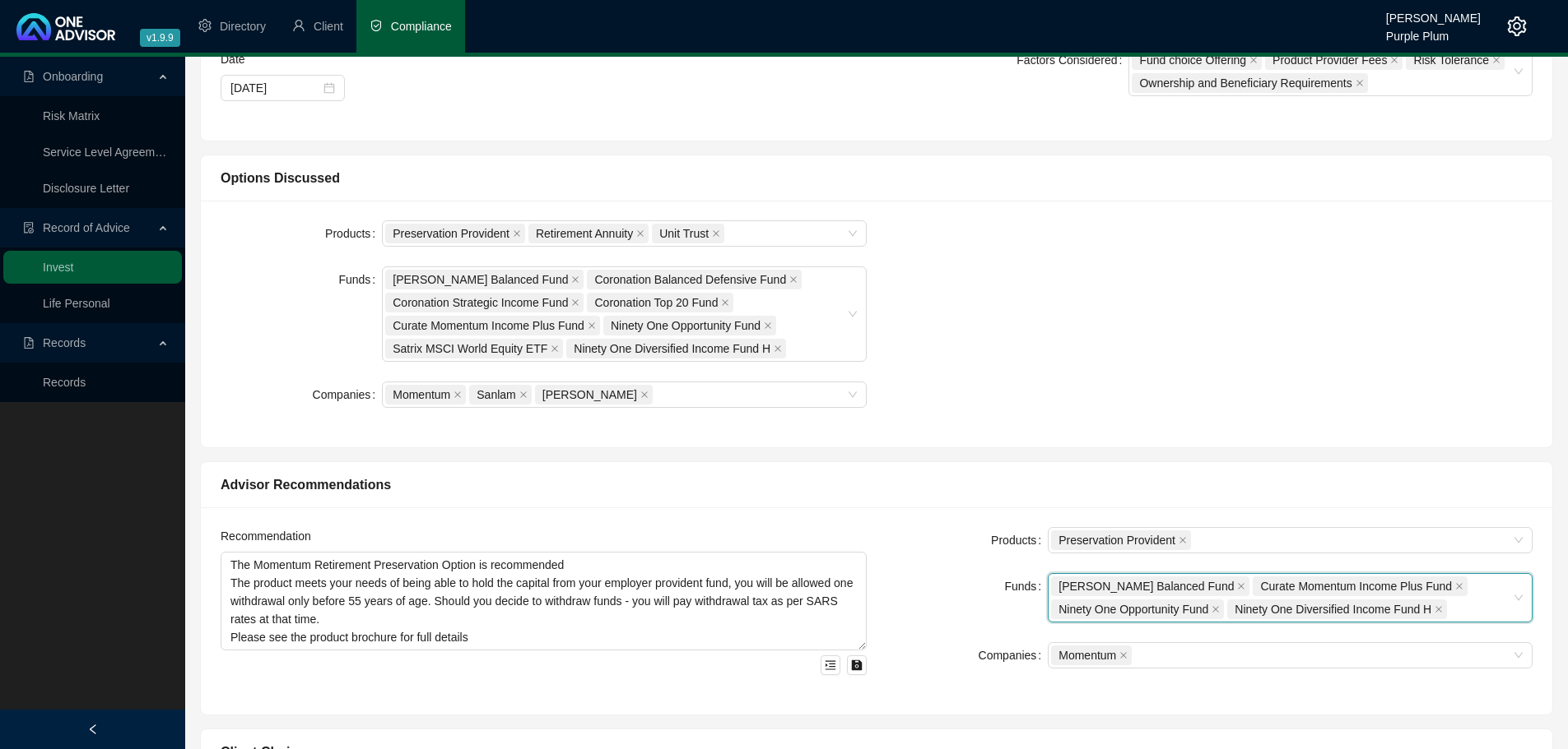
click at [1025, 277] on div "Products Preservation Provident Retirement Annuity Unit Trust Funds Allan Gray …" at bounding box center [877, 324] width 1332 height 207
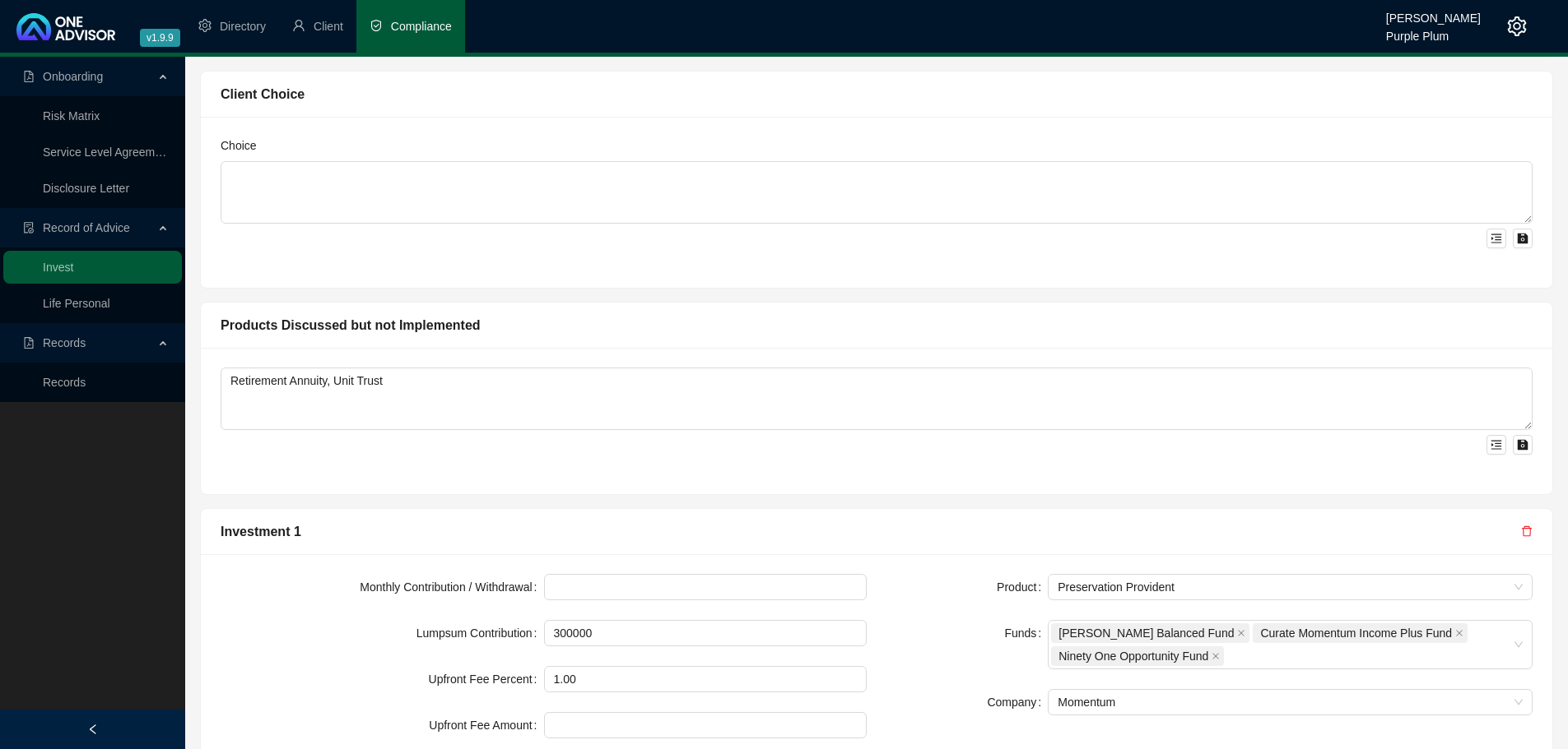
scroll to position [1217, 0]
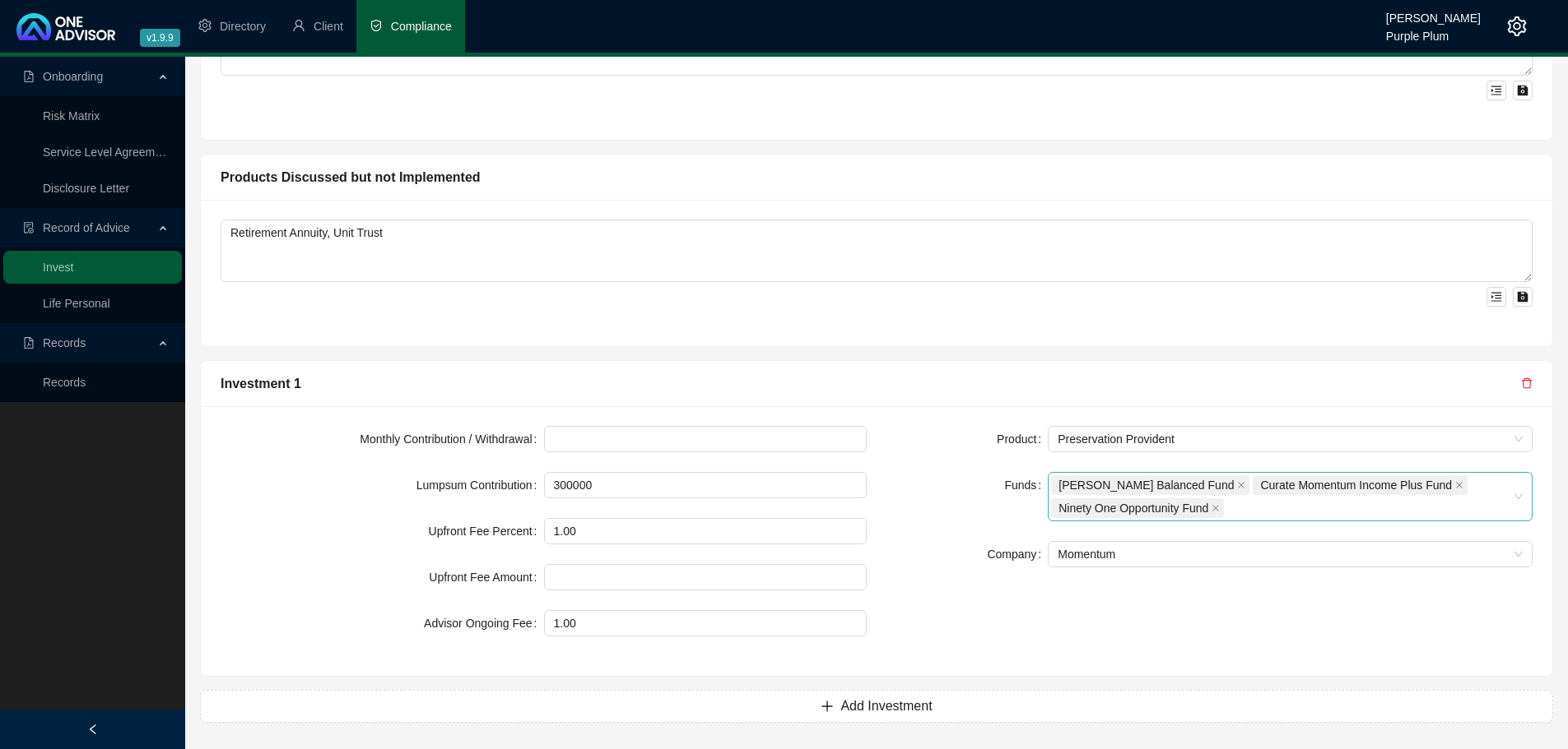
click at [1278, 518] on div "Allan Gray Balanced Fund Curate Momentum Income Plus Fund Ninety One Opportunit…" at bounding box center [1281, 497] width 461 height 46
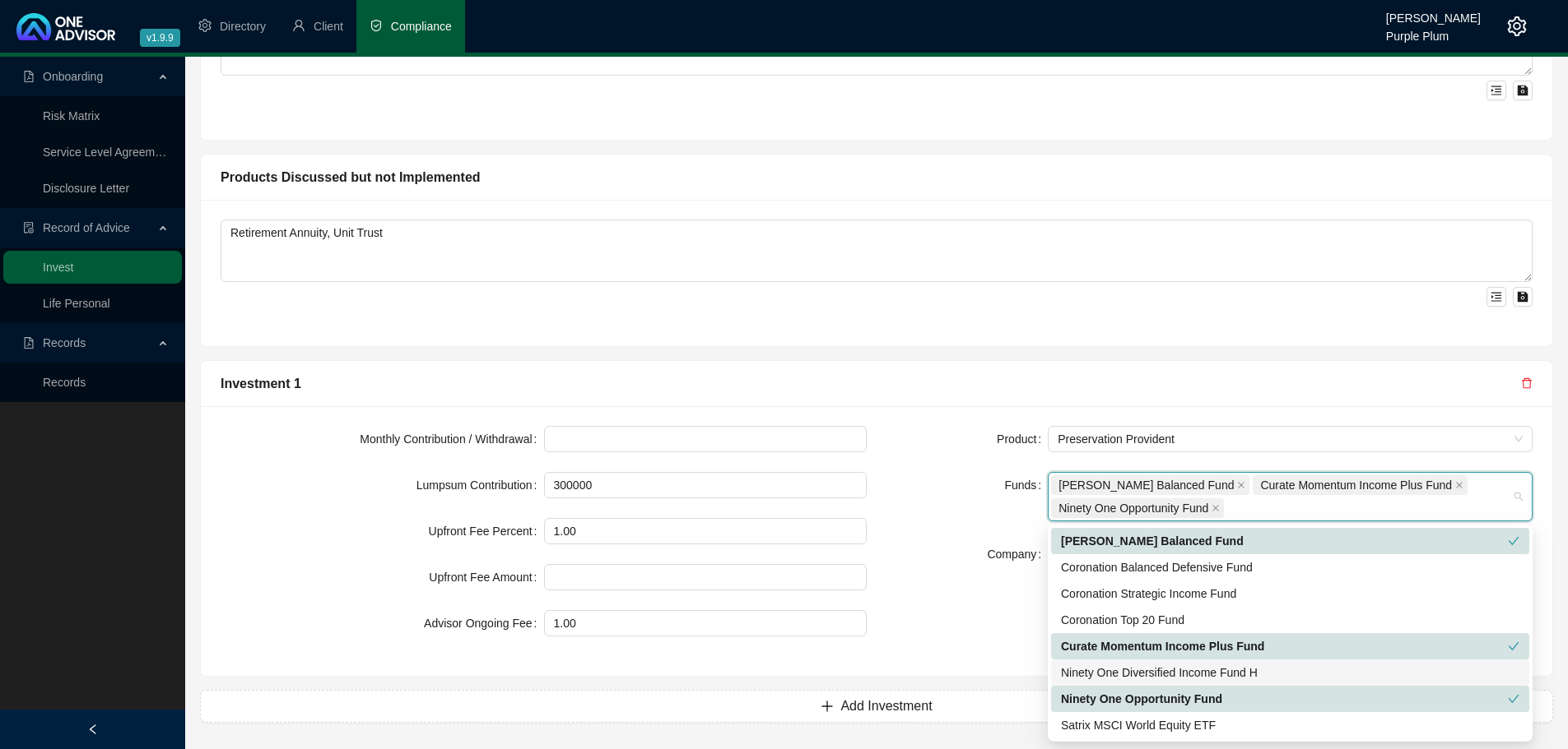
drag, startPoint x: 1145, startPoint y: 668, endPoint x: 1152, endPoint y: 317, distance: 351.1
click at [1145, 667] on div "Ninety One Diversified Income Fund H" at bounding box center [1290, 673] width 459 height 18
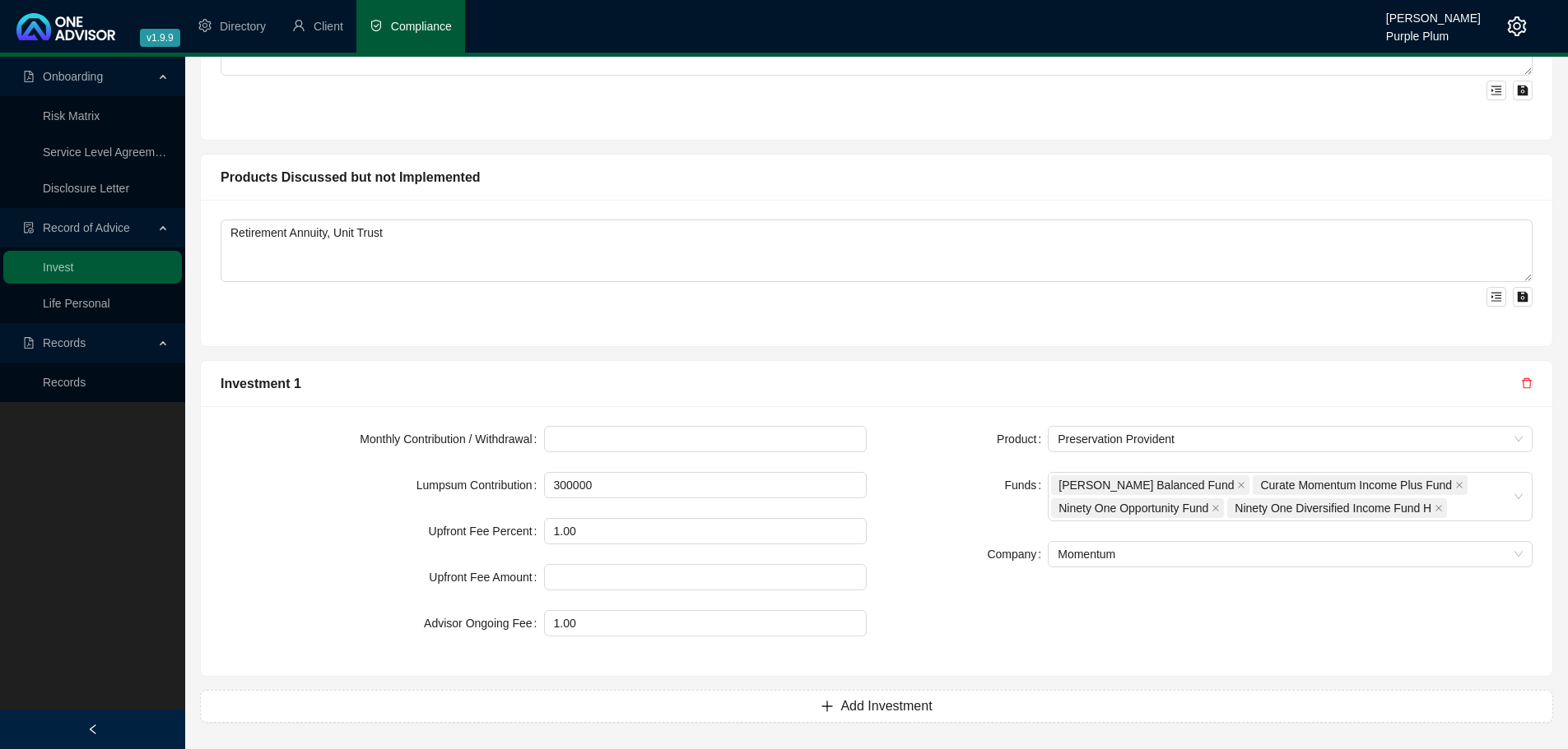
click at [1167, 291] on div at bounding box center [877, 294] width 1312 height 25
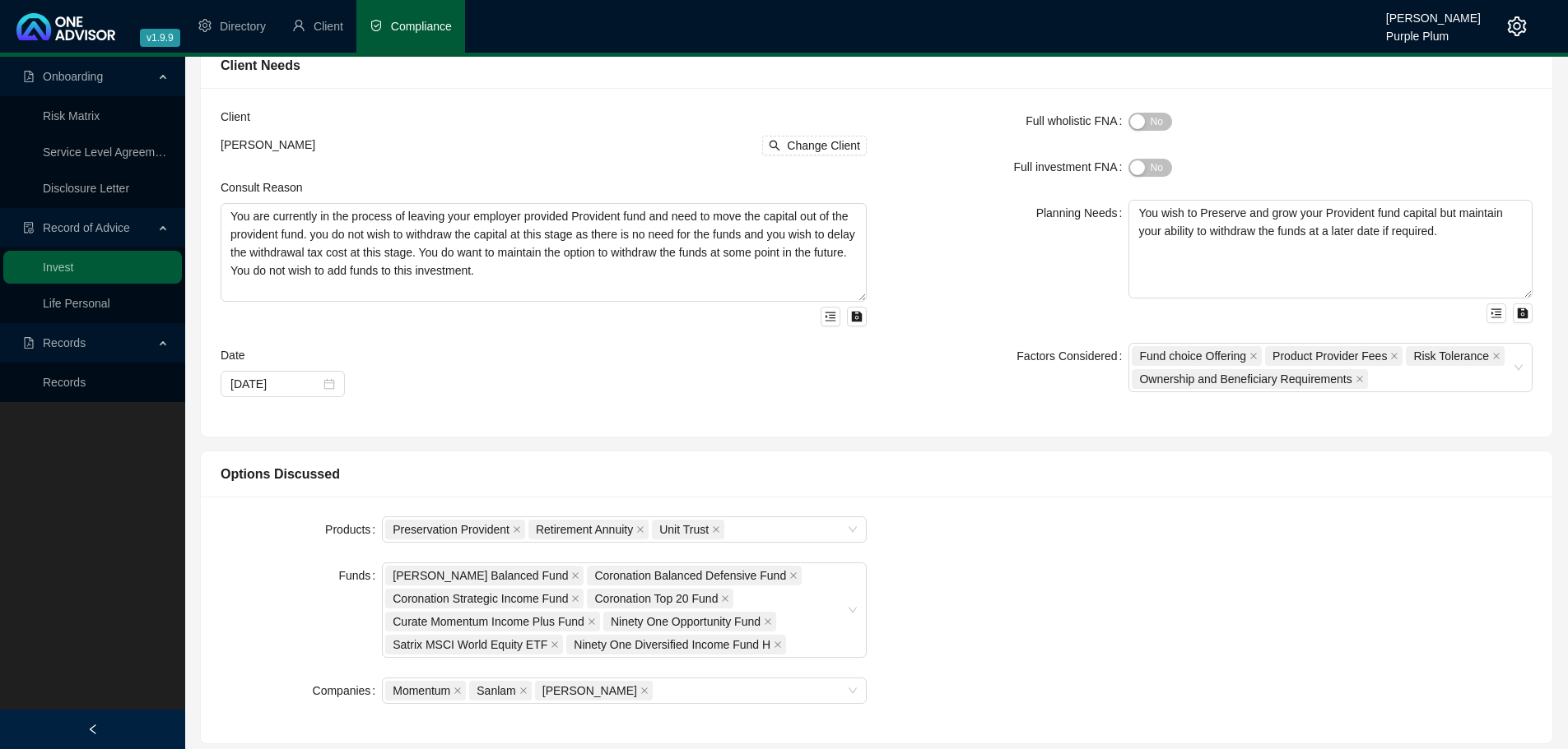
scroll to position [0, 0]
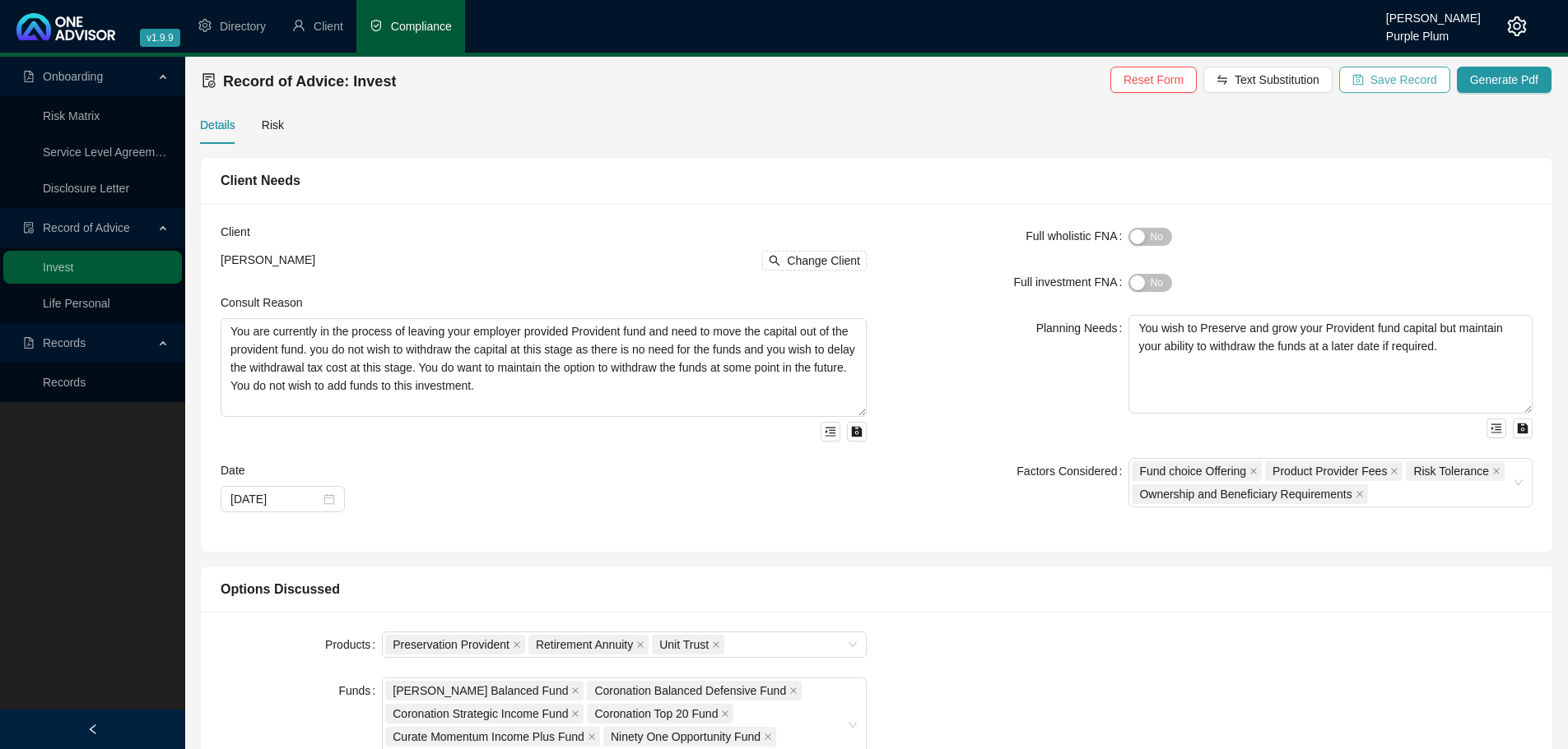
click at [1390, 84] on span "Save Record" at bounding box center [1404, 80] width 66 height 18
click at [842, 165] on div "Client Needs" at bounding box center [877, 181] width 1352 height 46
click at [339, 25] on span "Client" at bounding box center [328, 26] width 30 height 13
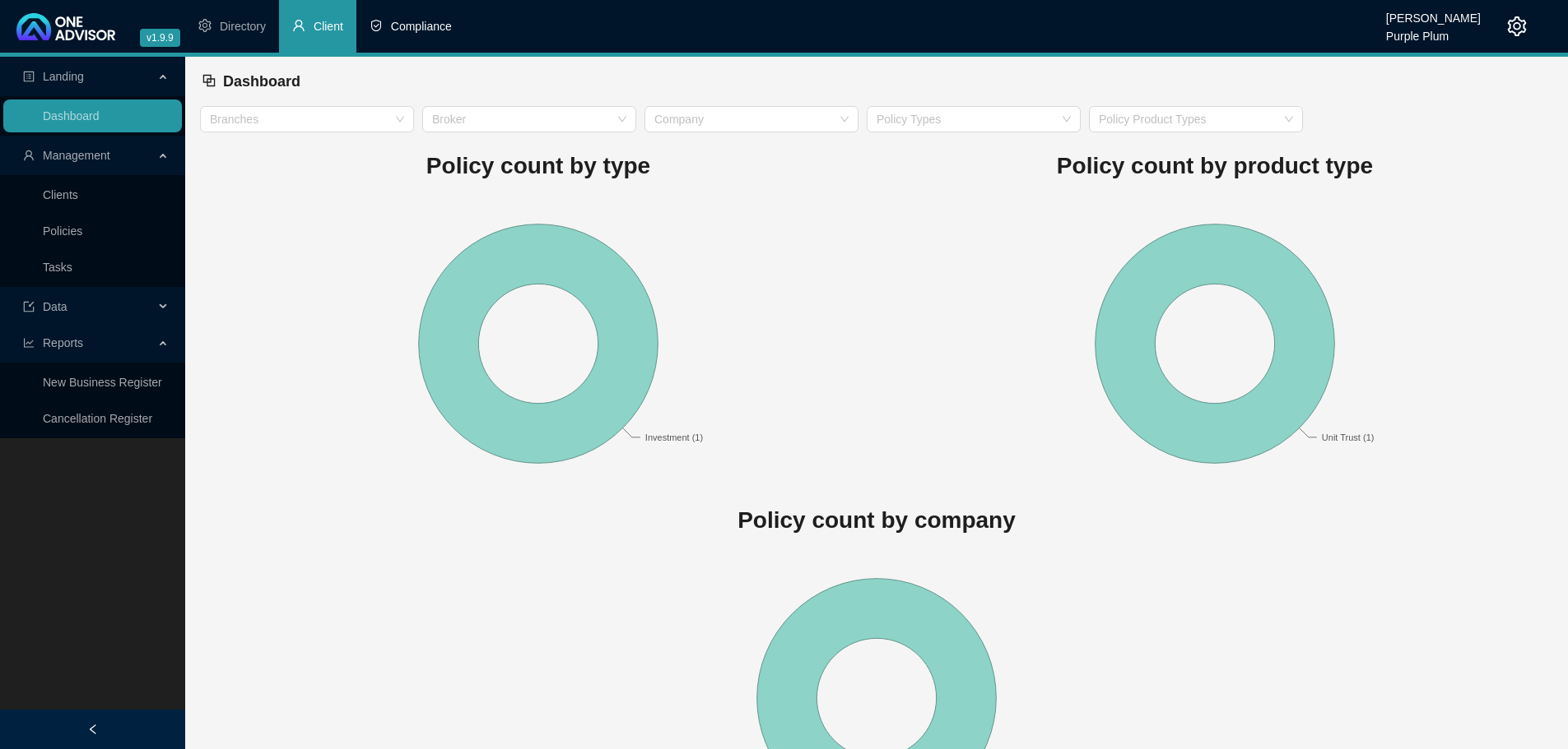
click at [406, 30] on span "Compliance" at bounding box center [421, 26] width 61 height 13
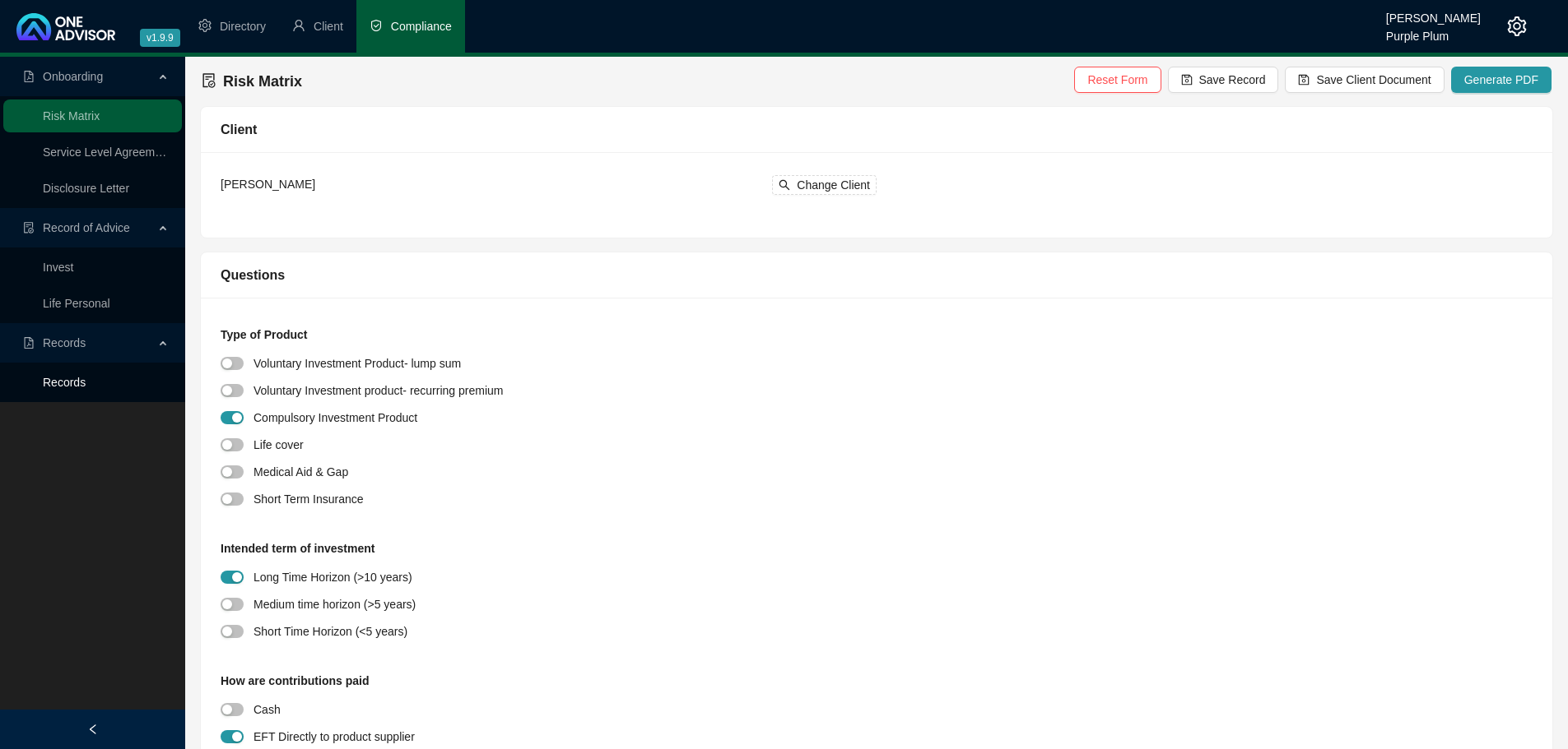
click at [46, 377] on link "Records" at bounding box center [64, 382] width 43 height 13
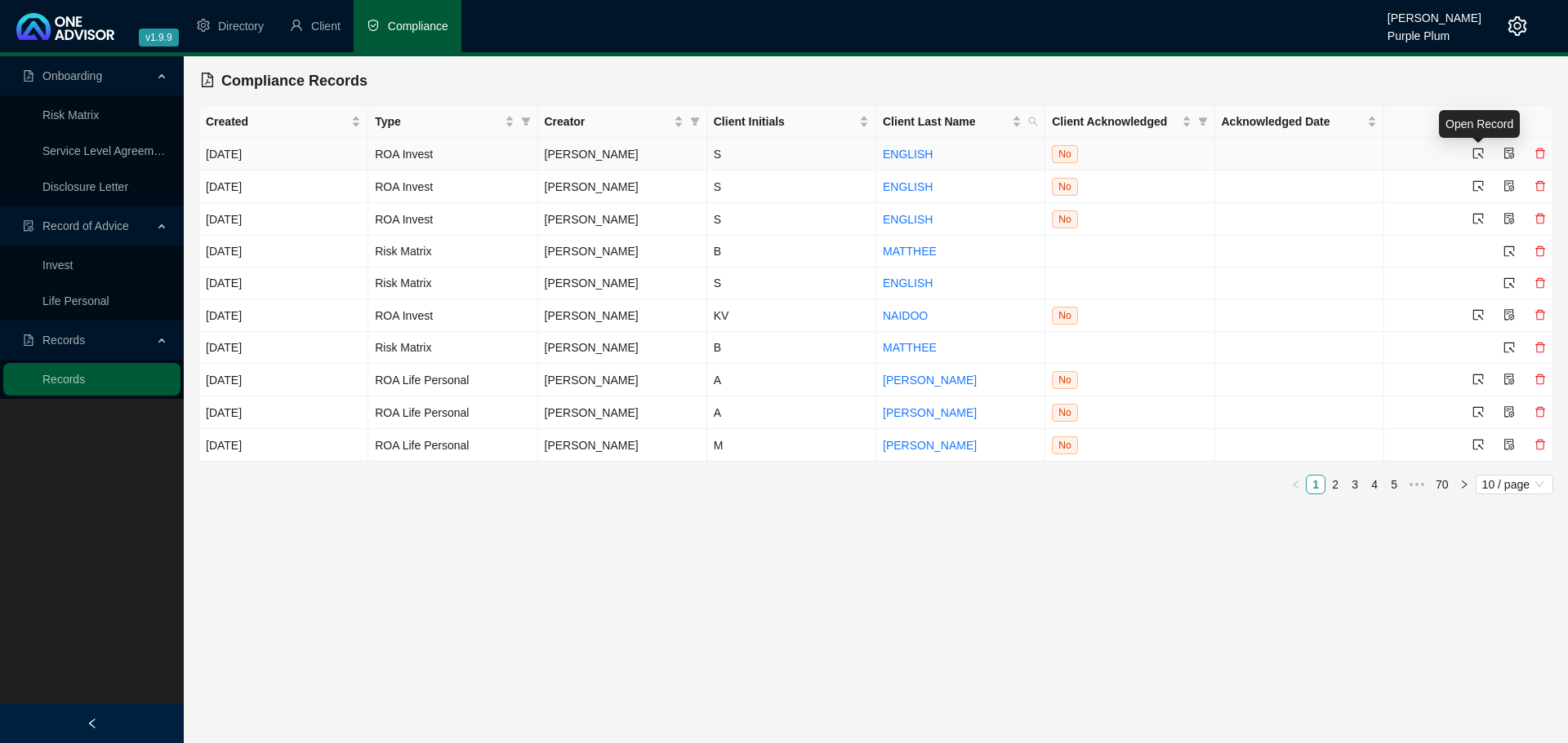
click at [1473, 150] on icon "select" at bounding box center [1479, 154] width 11 height 11
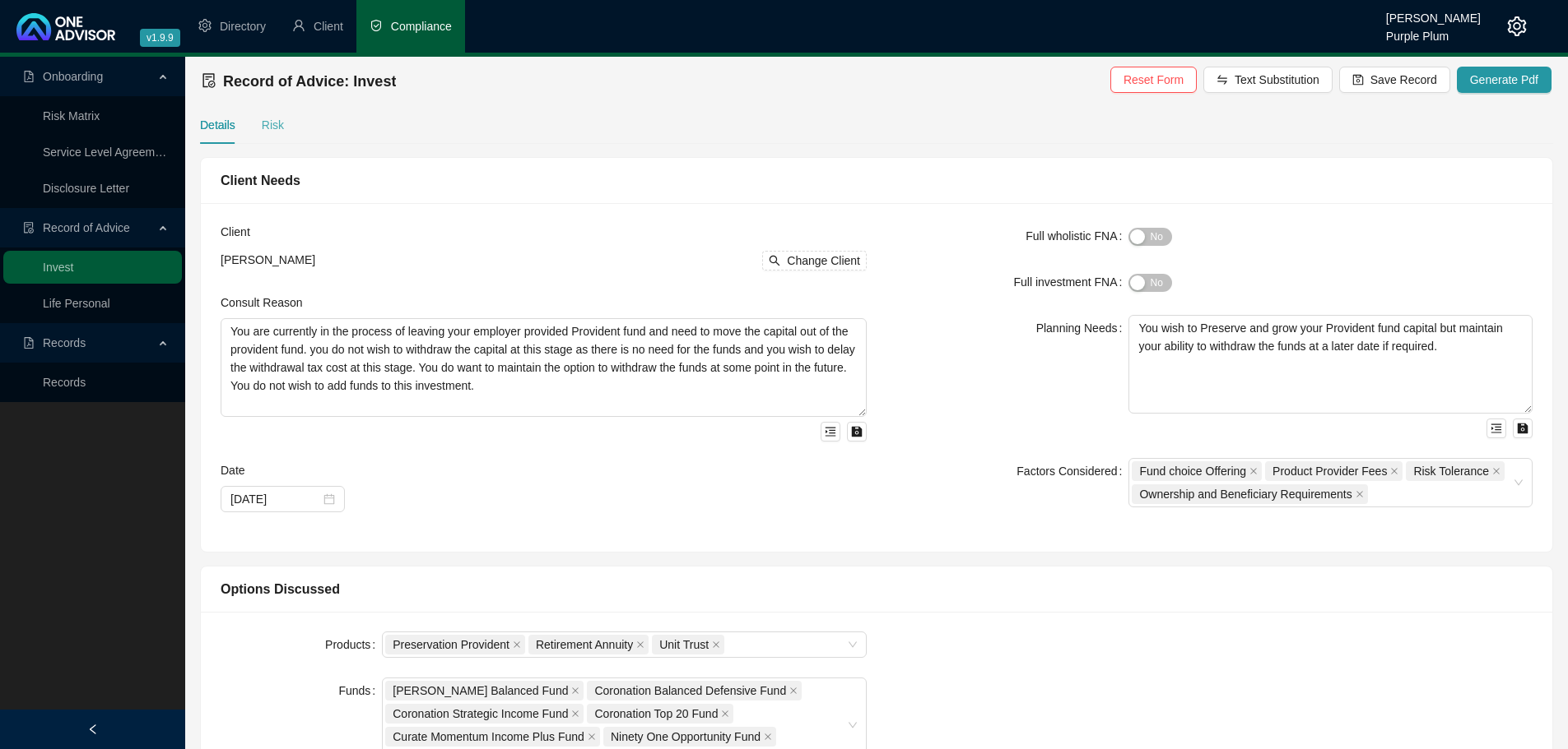
click at [271, 142] on div "Risk" at bounding box center [273, 125] width 22 height 38
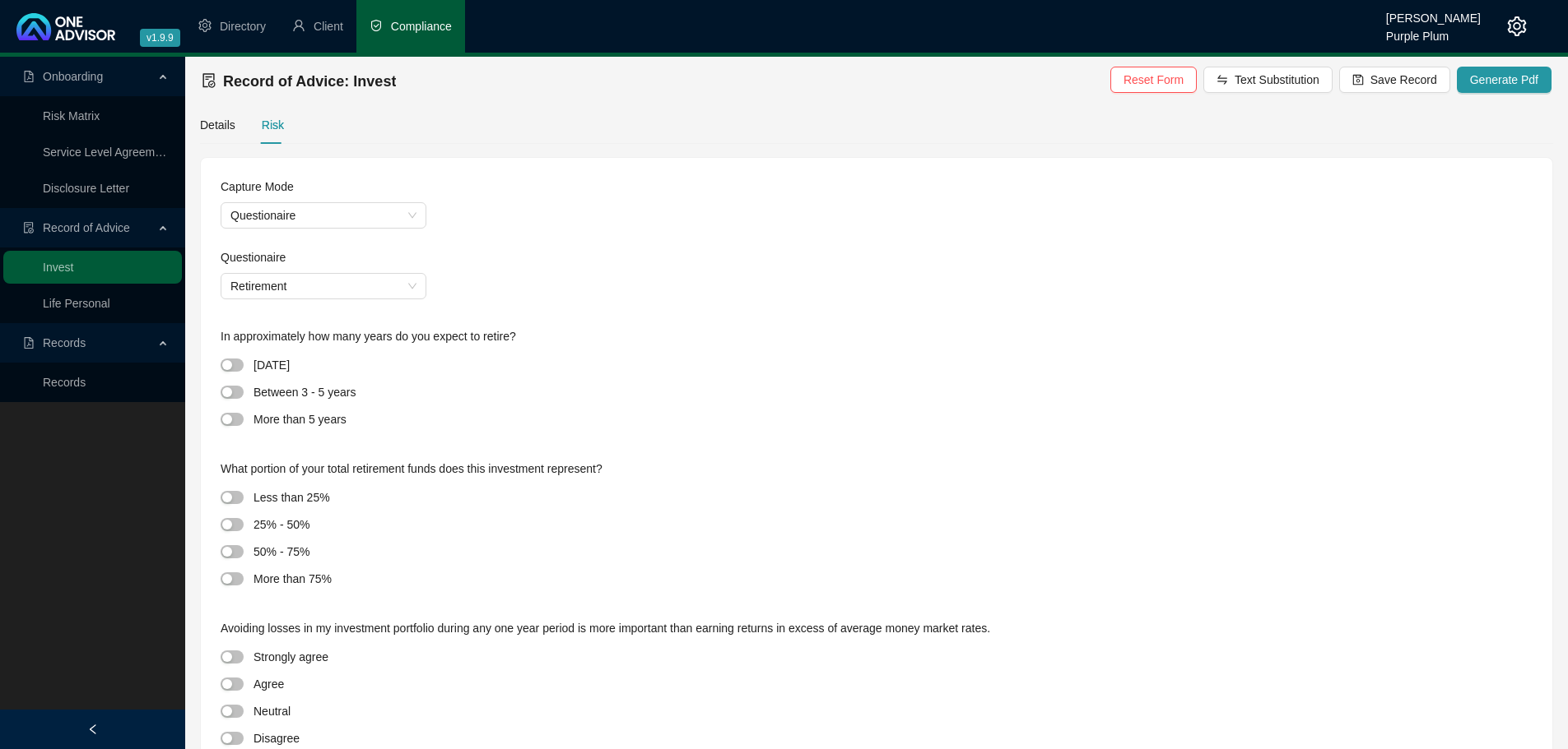
drag, startPoint x: 231, startPoint y: 398, endPoint x: 397, endPoint y: 404, distance: 166.1
click at [231, 397] on div "button" at bounding box center [227, 392] width 10 height 10
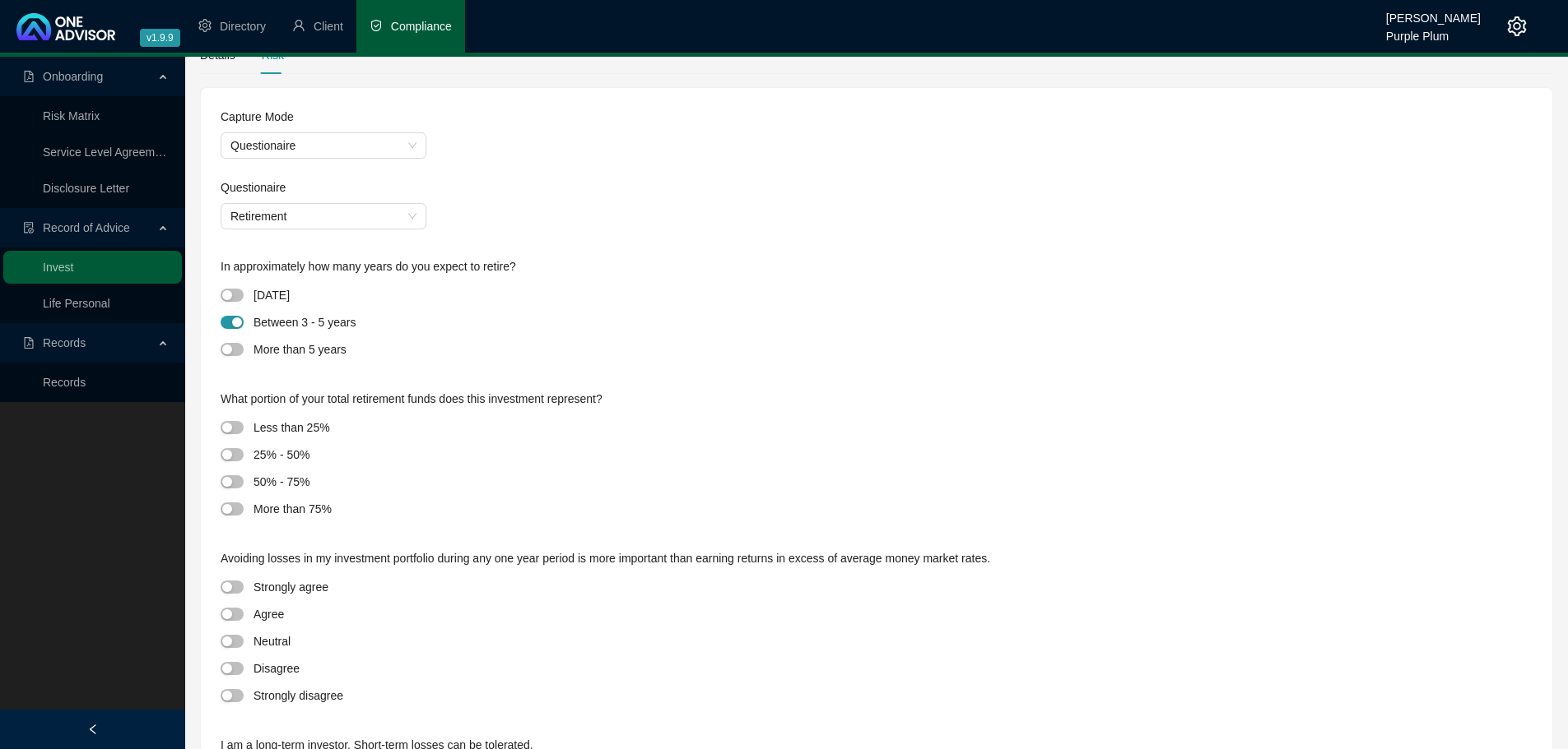
scroll to position [164, 0]
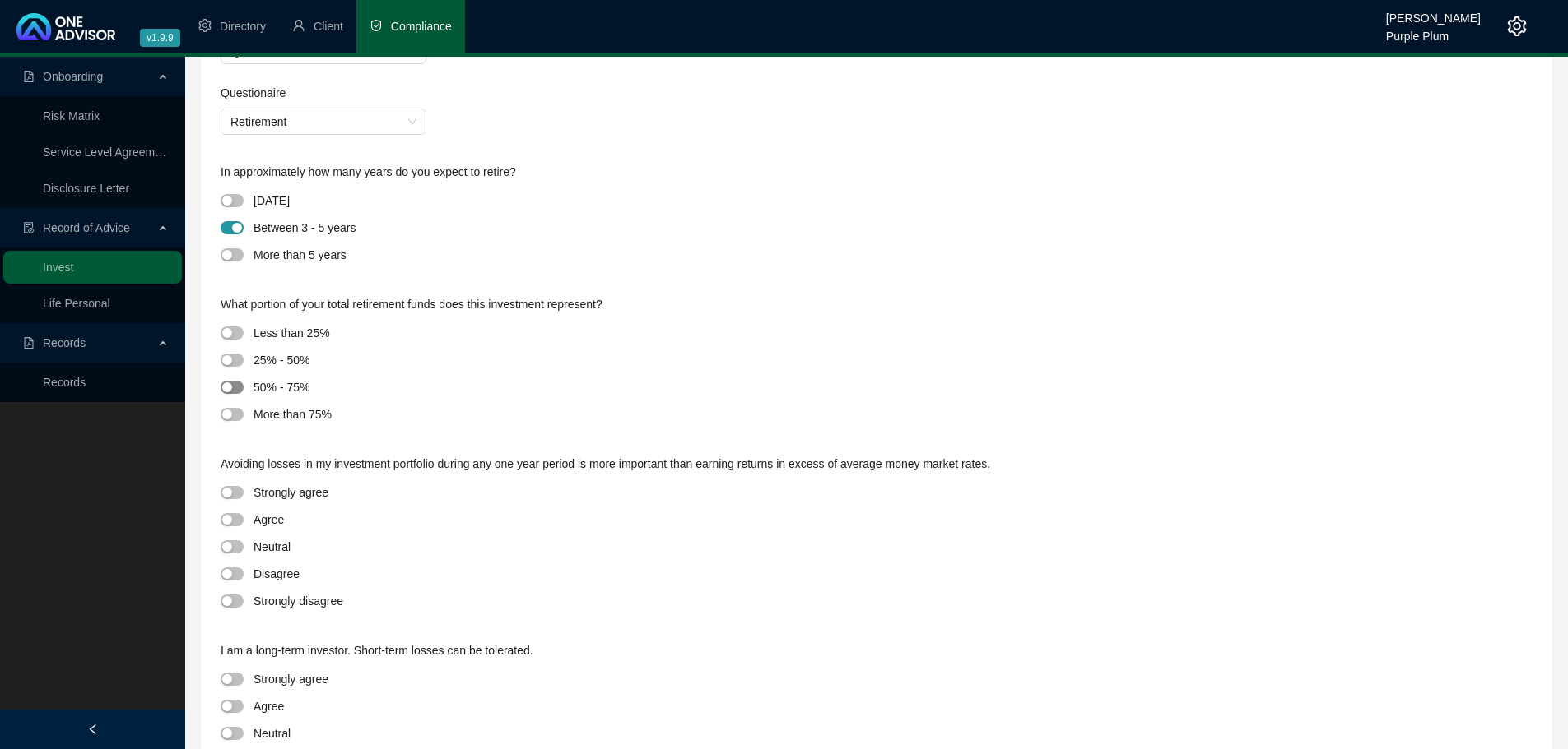
click at [222, 392] on span "button" at bounding box center [232, 388] width 23 height 13
click at [242, 547] on span "button" at bounding box center [232, 547] width 23 height 13
click at [235, 259] on span "button" at bounding box center [232, 255] width 23 height 13
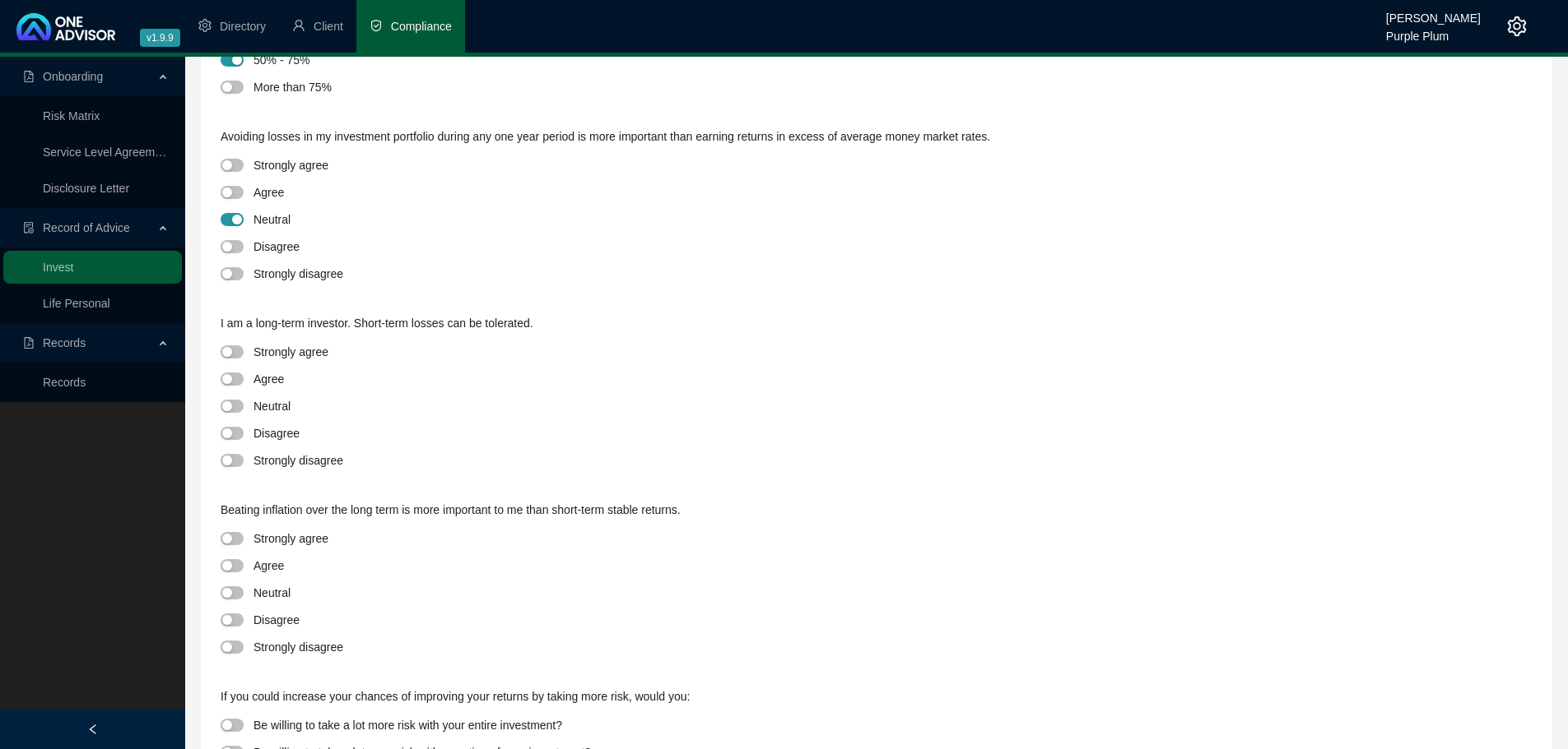
scroll to position [494, 0]
click at [233, 407] on span "button" at bounding box center [232, 405] width 23 height 13
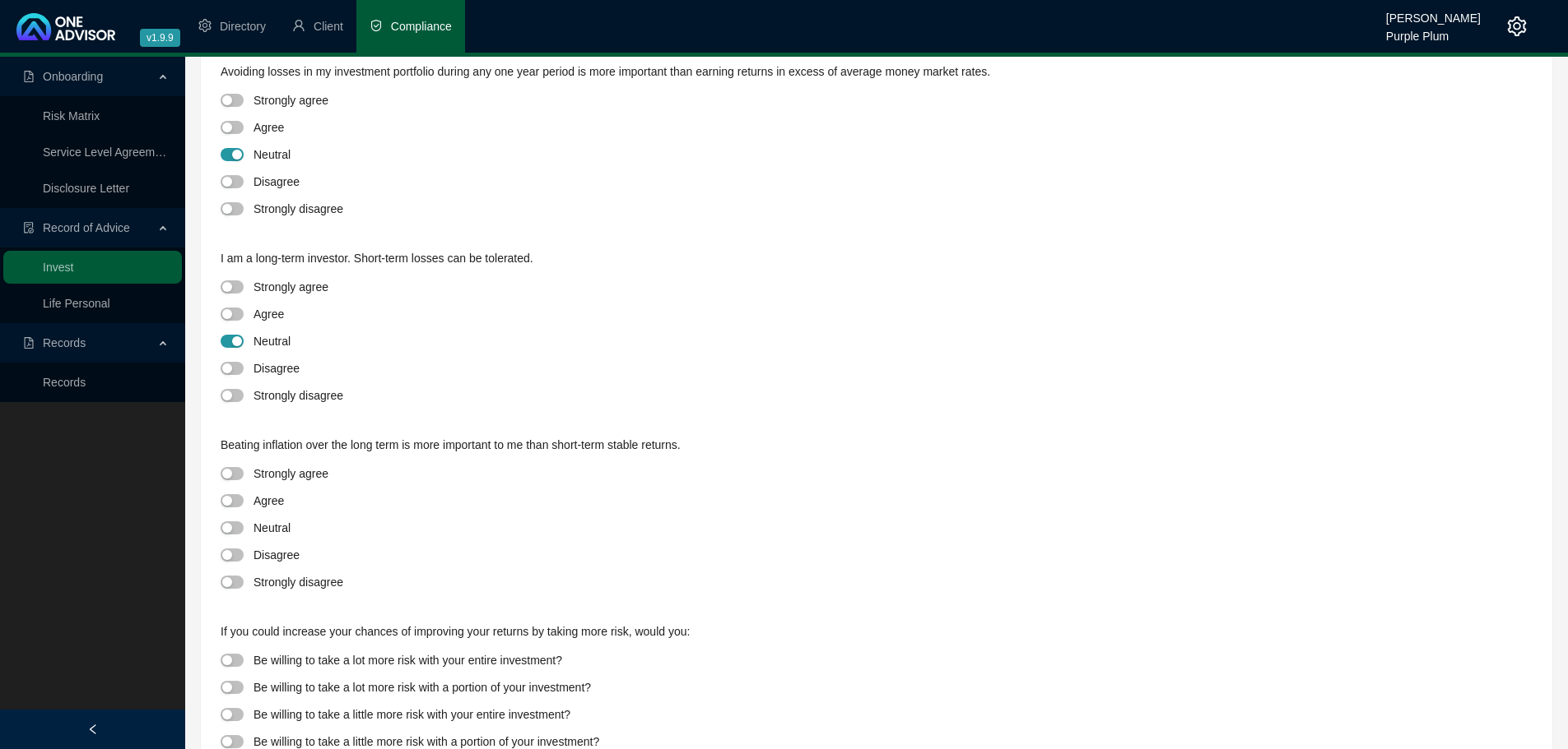
scroll to position [629, 0]
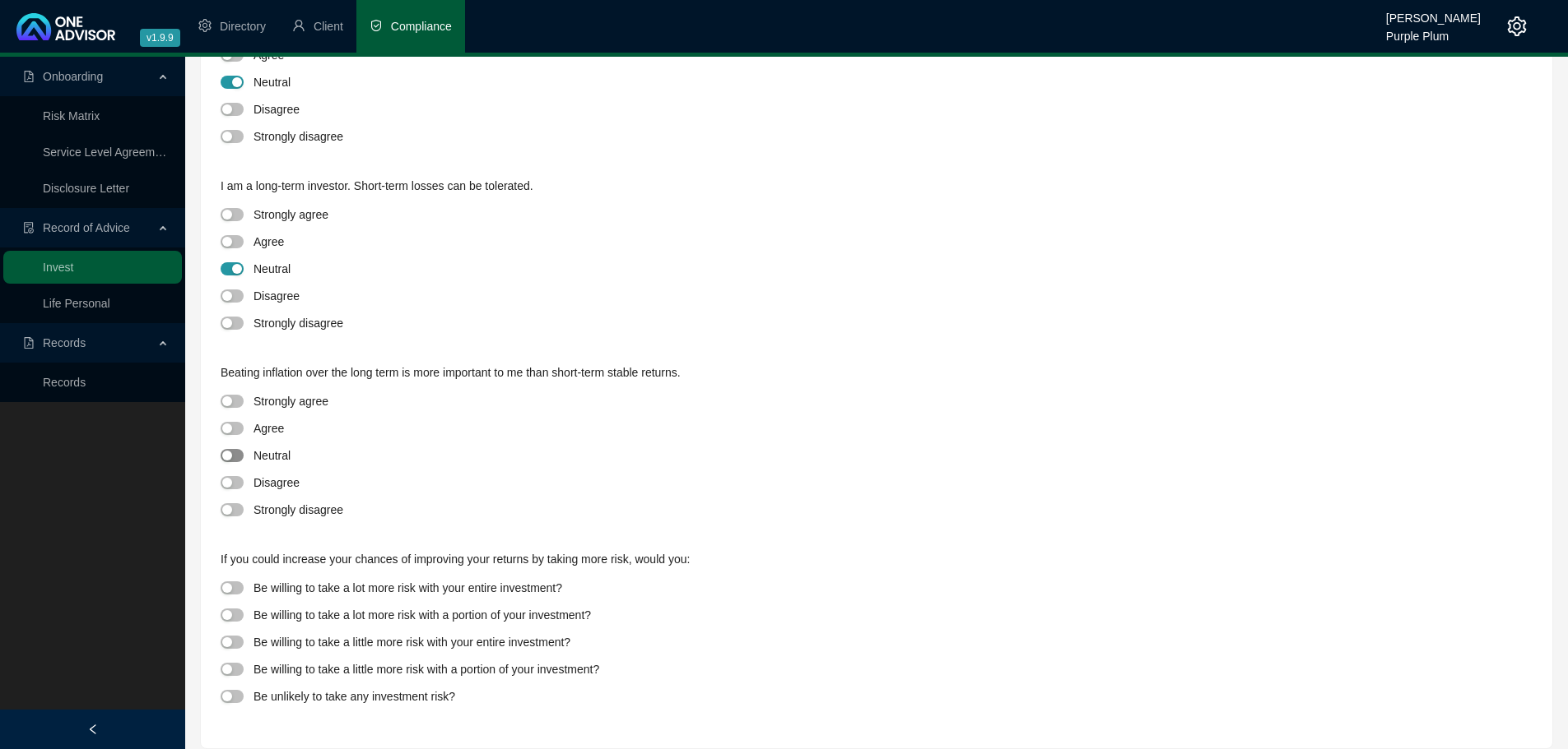
click at [227, 450] on span "button" at bounding box center [232, 456] width 23 height 13
click at [236, 642] on span "button" at bounding box center [232, 642] width 23 height 13
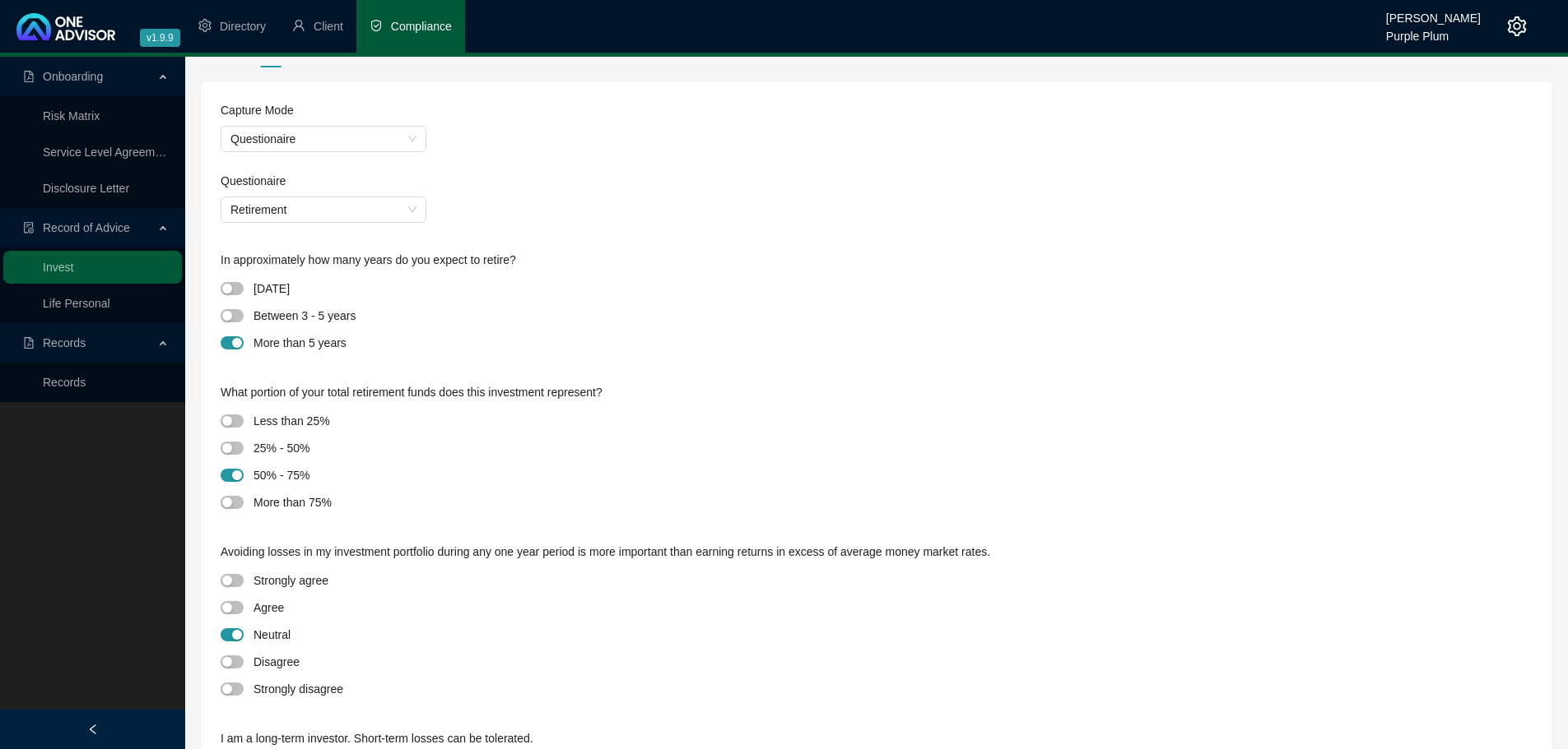
scroll to position [0, 0]
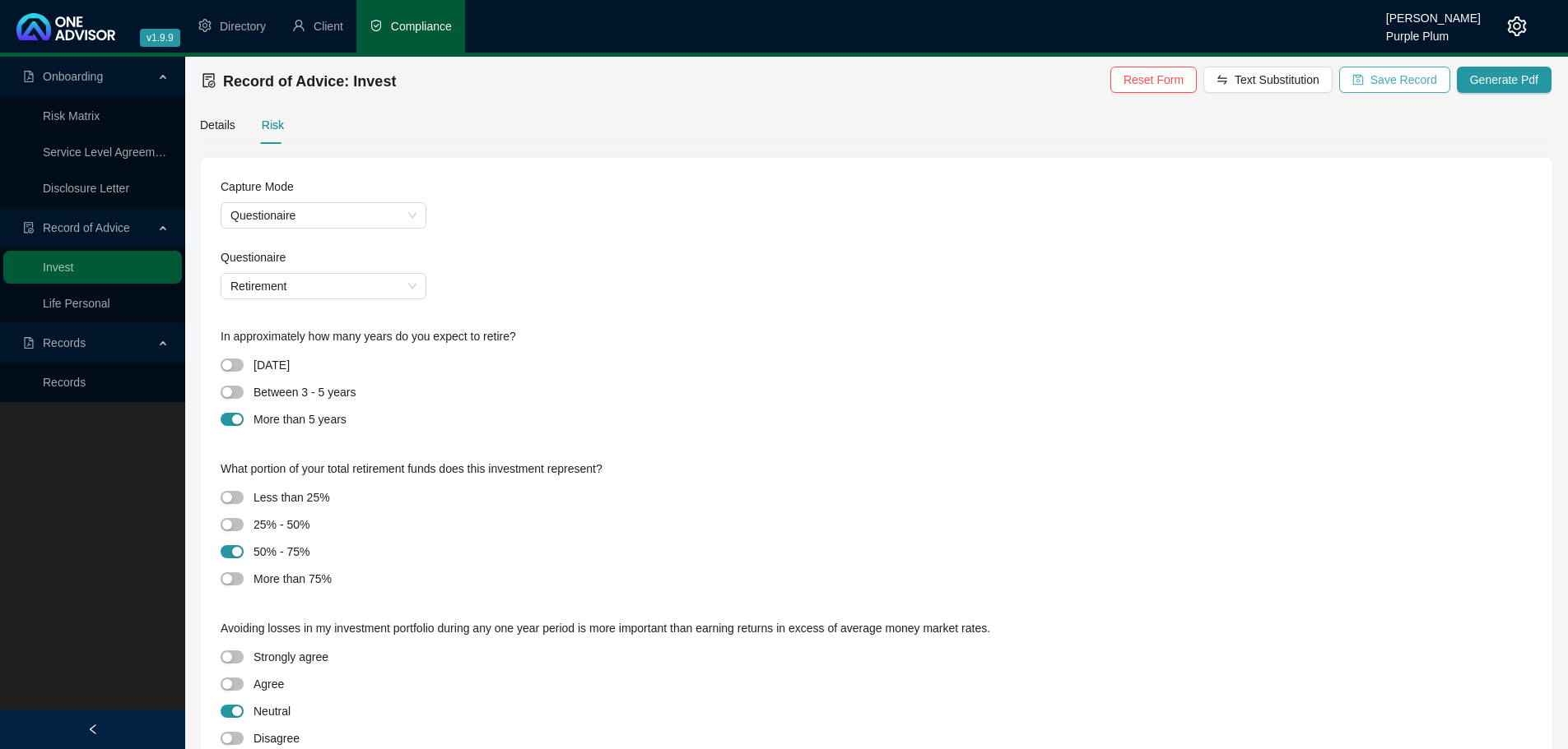
click at [1397, 84] on span "Save Record" at bounding box center [1404, 80] width 66 height 18
click at [1485, 82] on span "Generate Pdf" at bounding box center [1503, 80] width 68 height 18
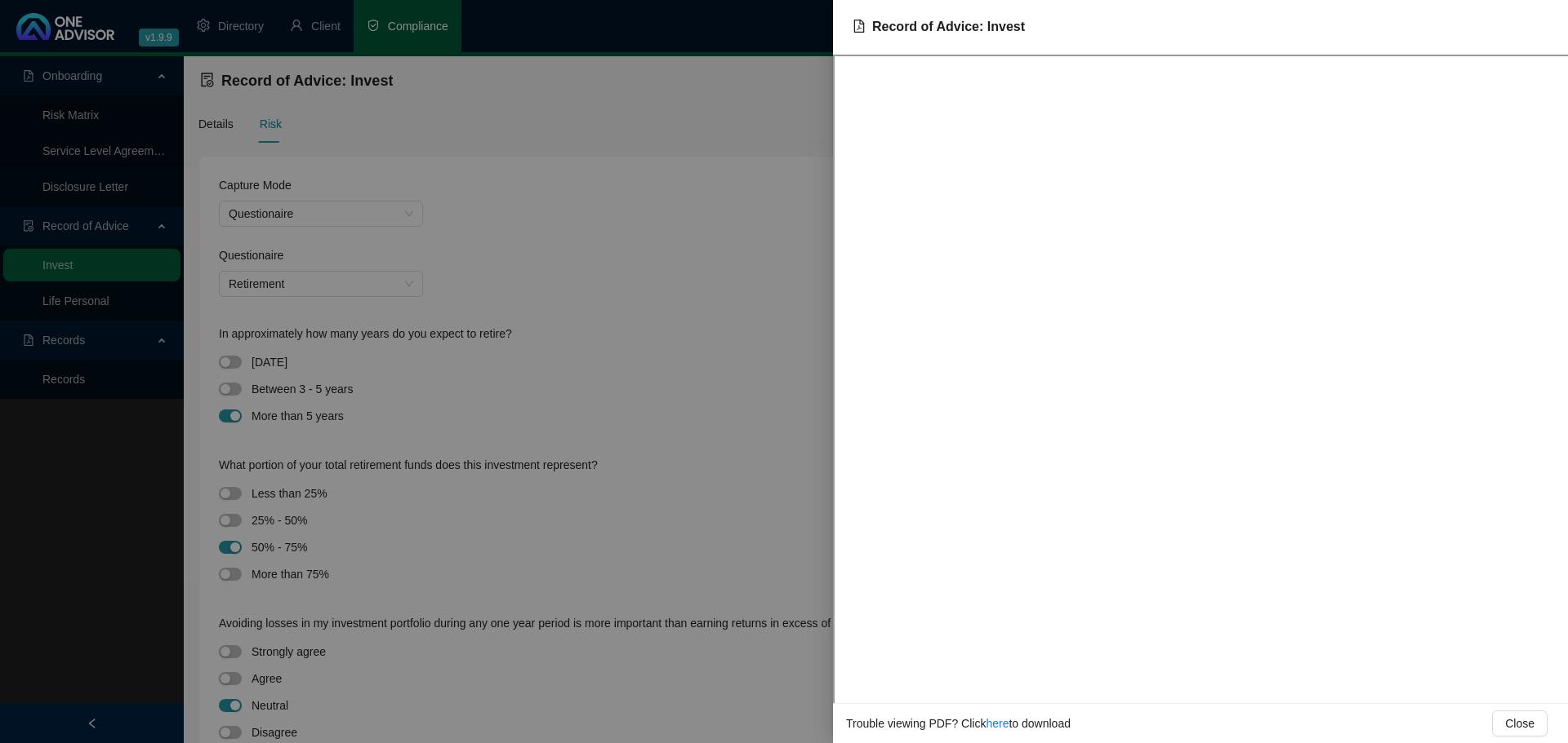
drag, startPoint x: 688, startPoint y: 183, endPoint x: 783, endPoint y: 137, distance: 105.6
click at [691, 182] on div at bounding box center [784, 371] width 1568 height 743
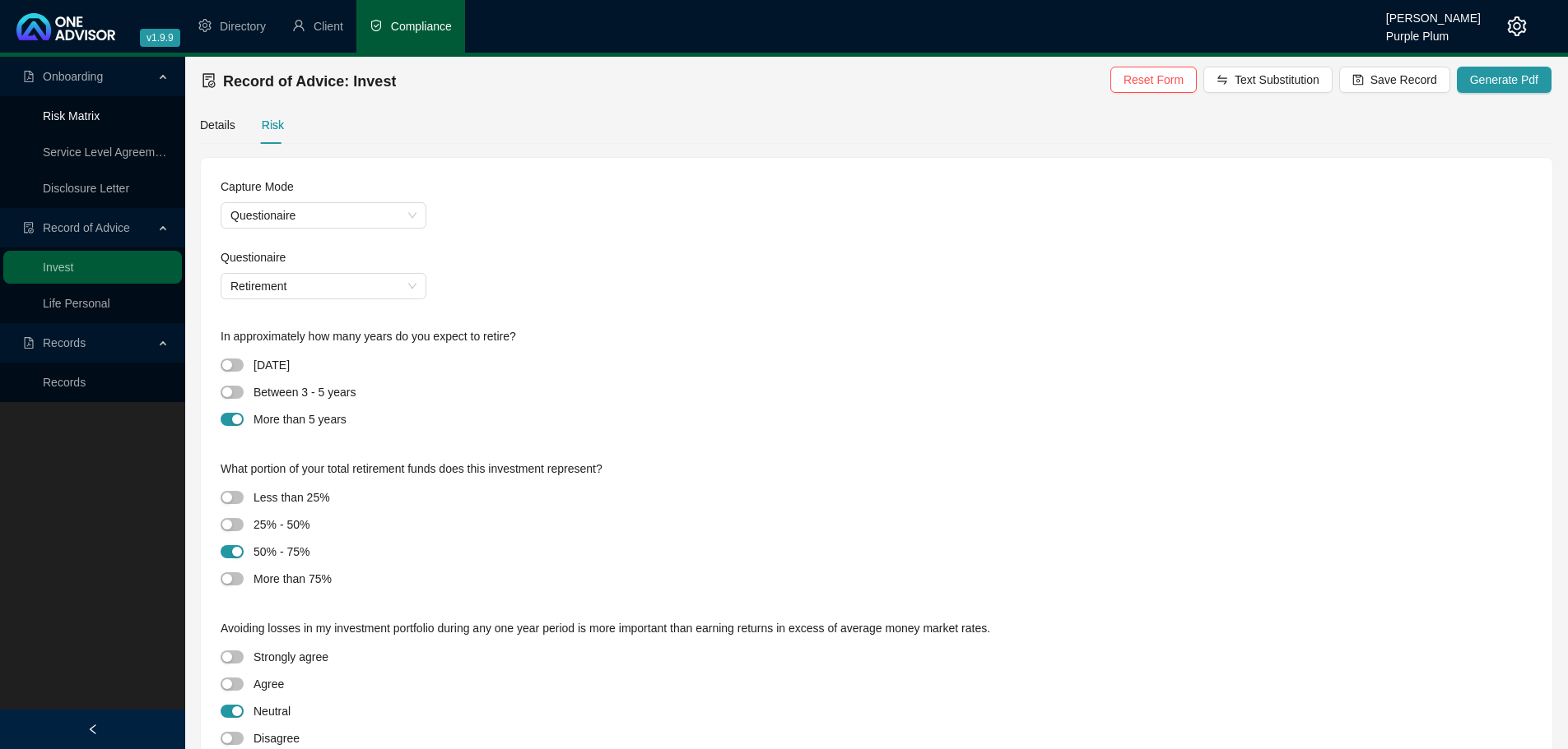
click at [78, 112] on link "Risk Matrix" at bounding box center [71, 116] width 57 height 13
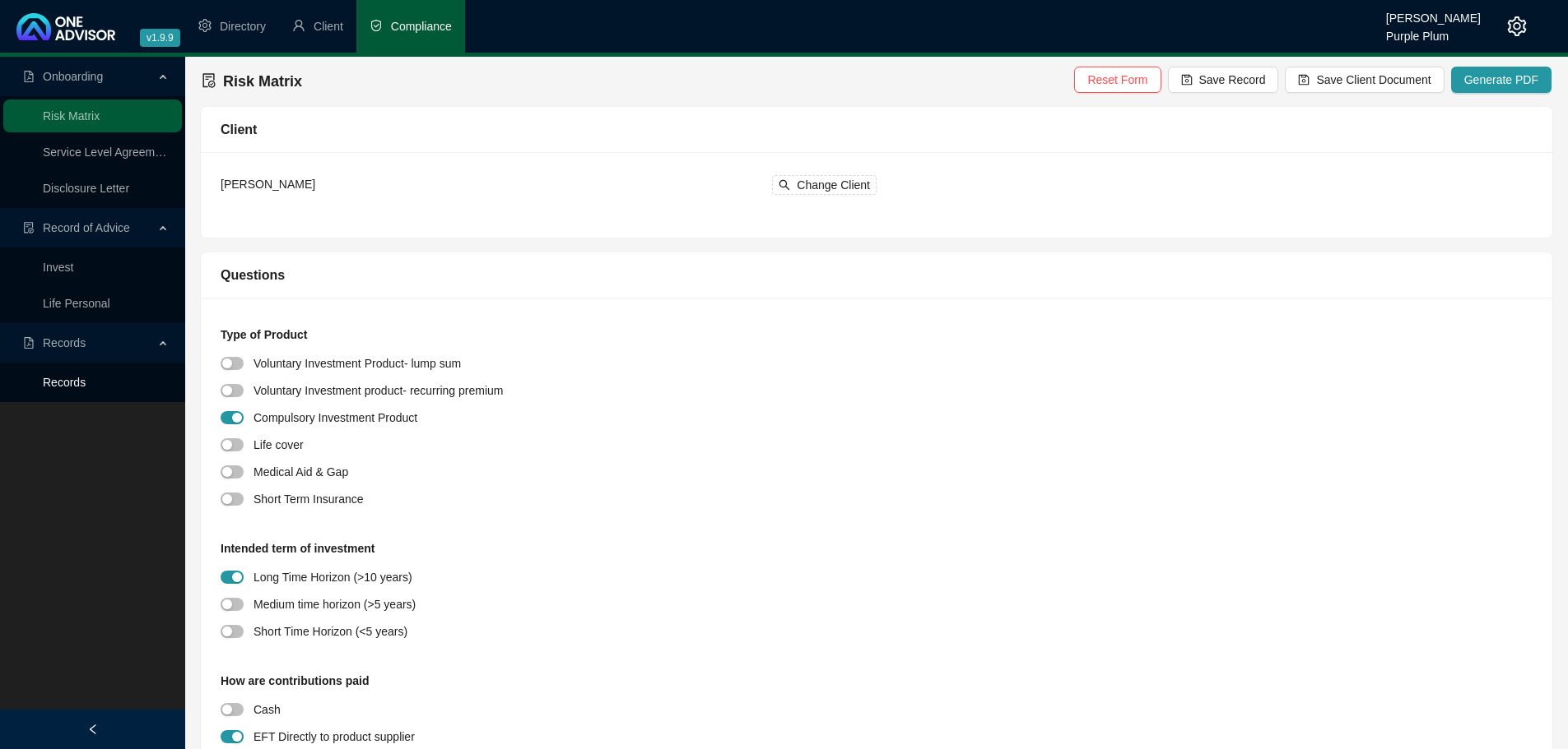
click at [55, 376] on link "Records" at bounding box center [64, 382] width 43 height 13
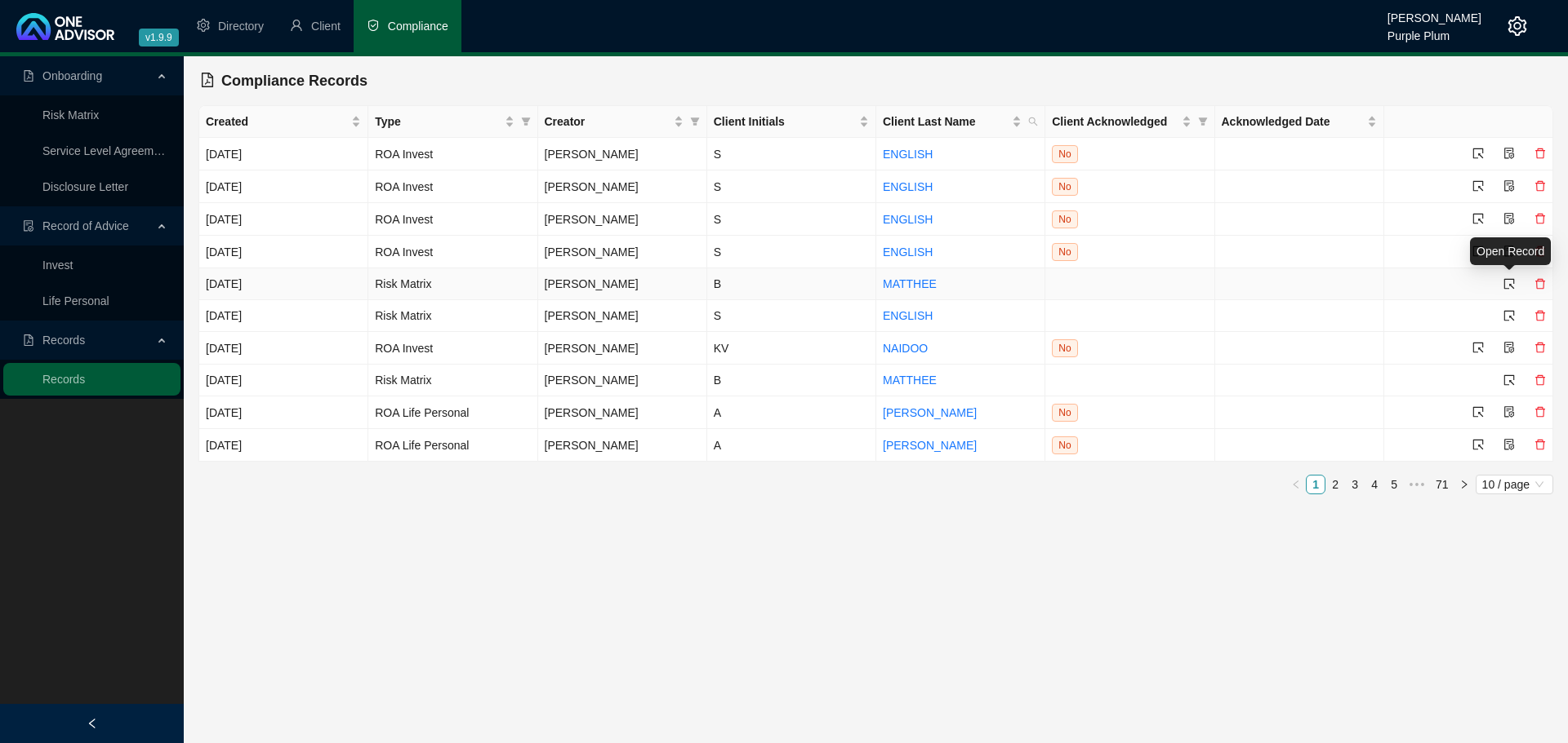
click at [1509, 283] on icon "select" at bounding box center [1509, 284] width 12 height 12
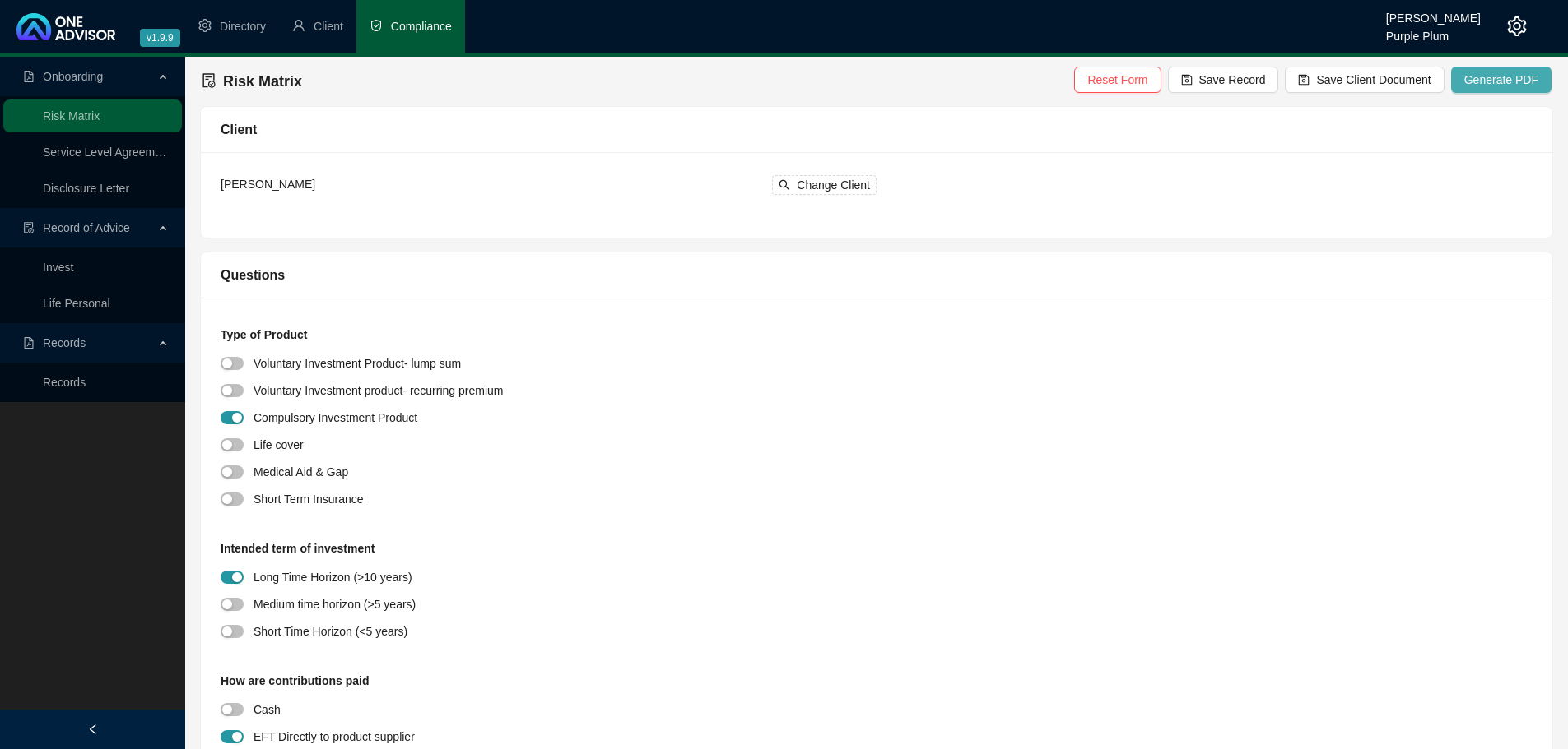
click at [1476, 84] on span "Generate PDF" at bounding box center [1502, 80] width 74 height 18
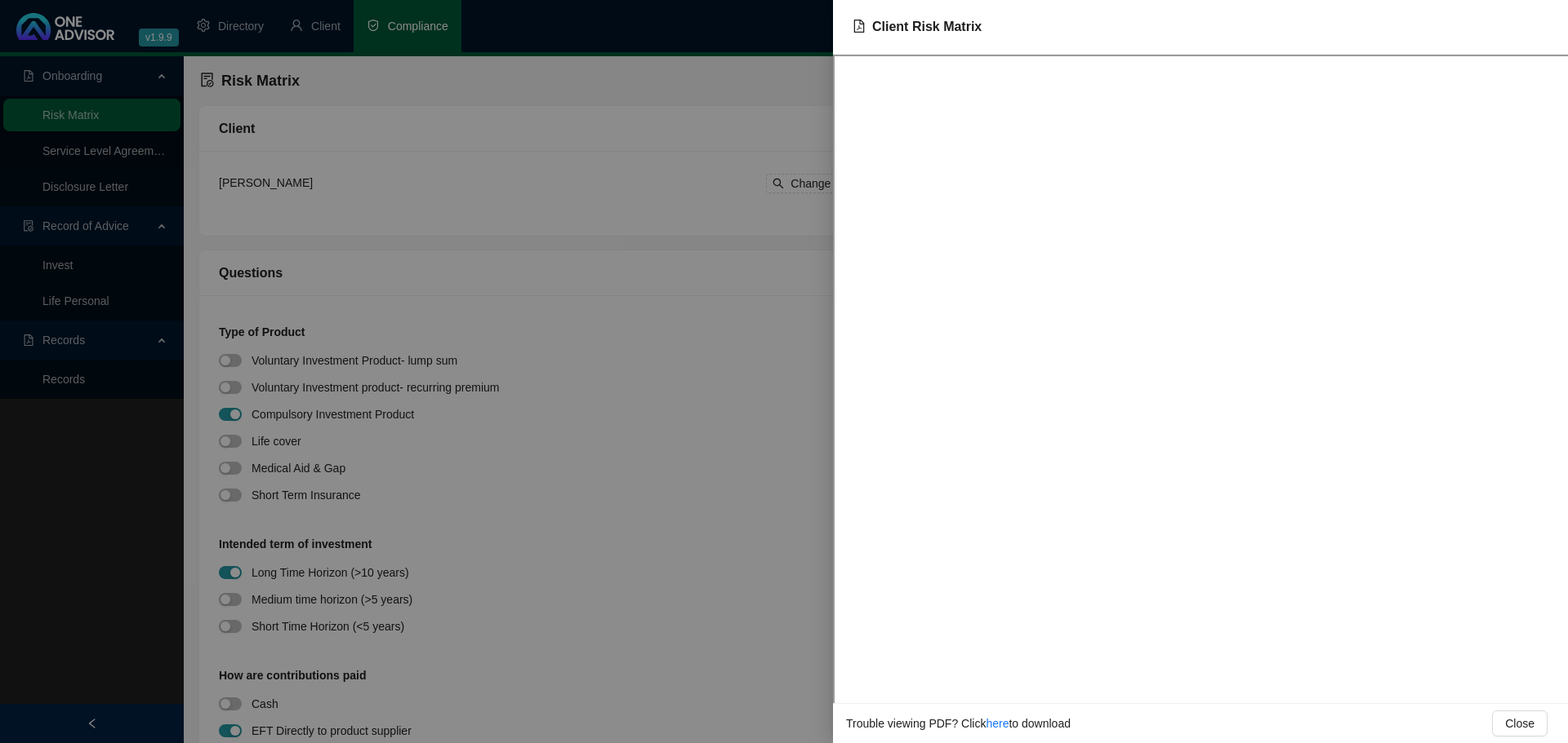
click at [755, 306] on div at bounding box center [784, 371] width 1568 height 743
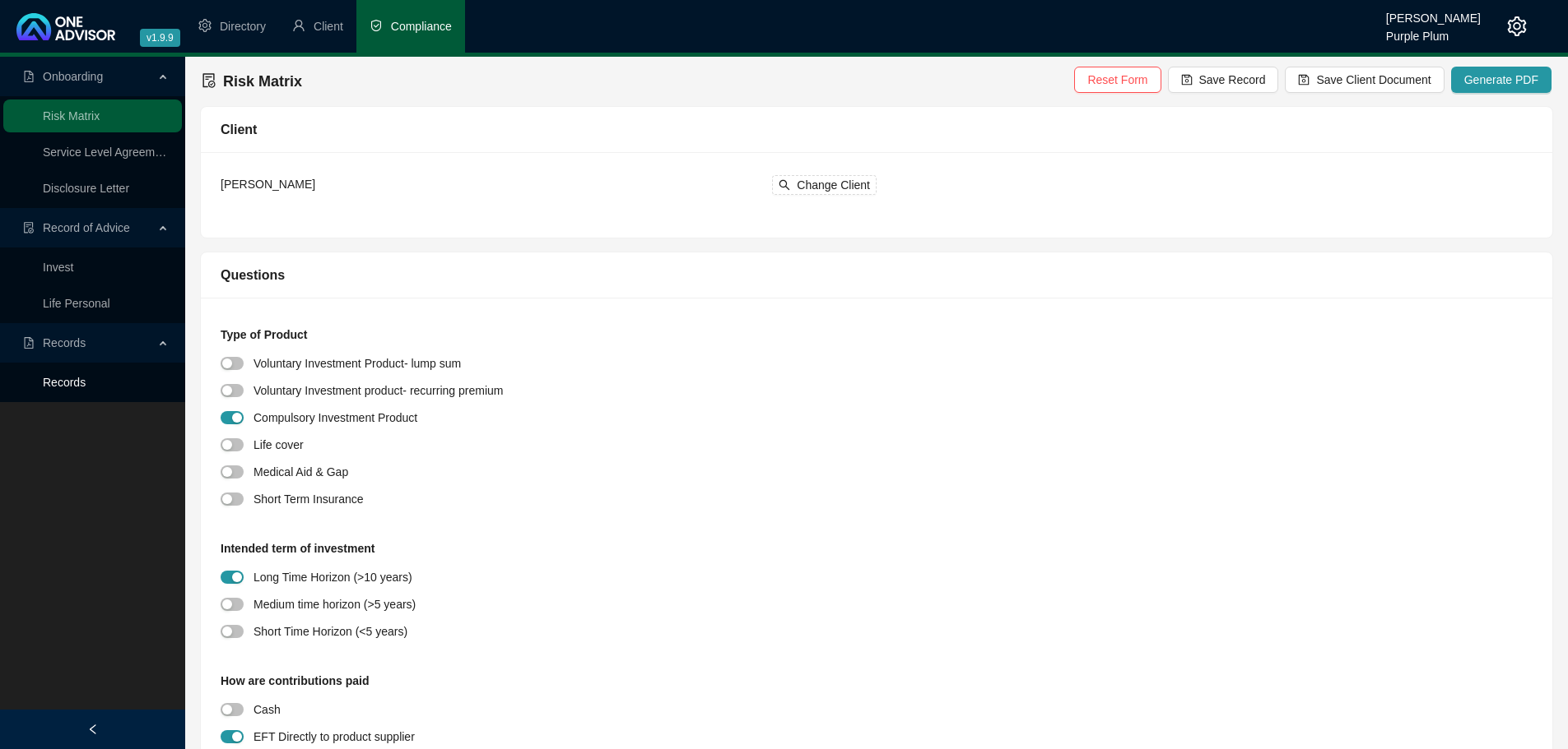
click at [85, 379] on link "Records" at bounding box center [64, 382] width 43 height 13
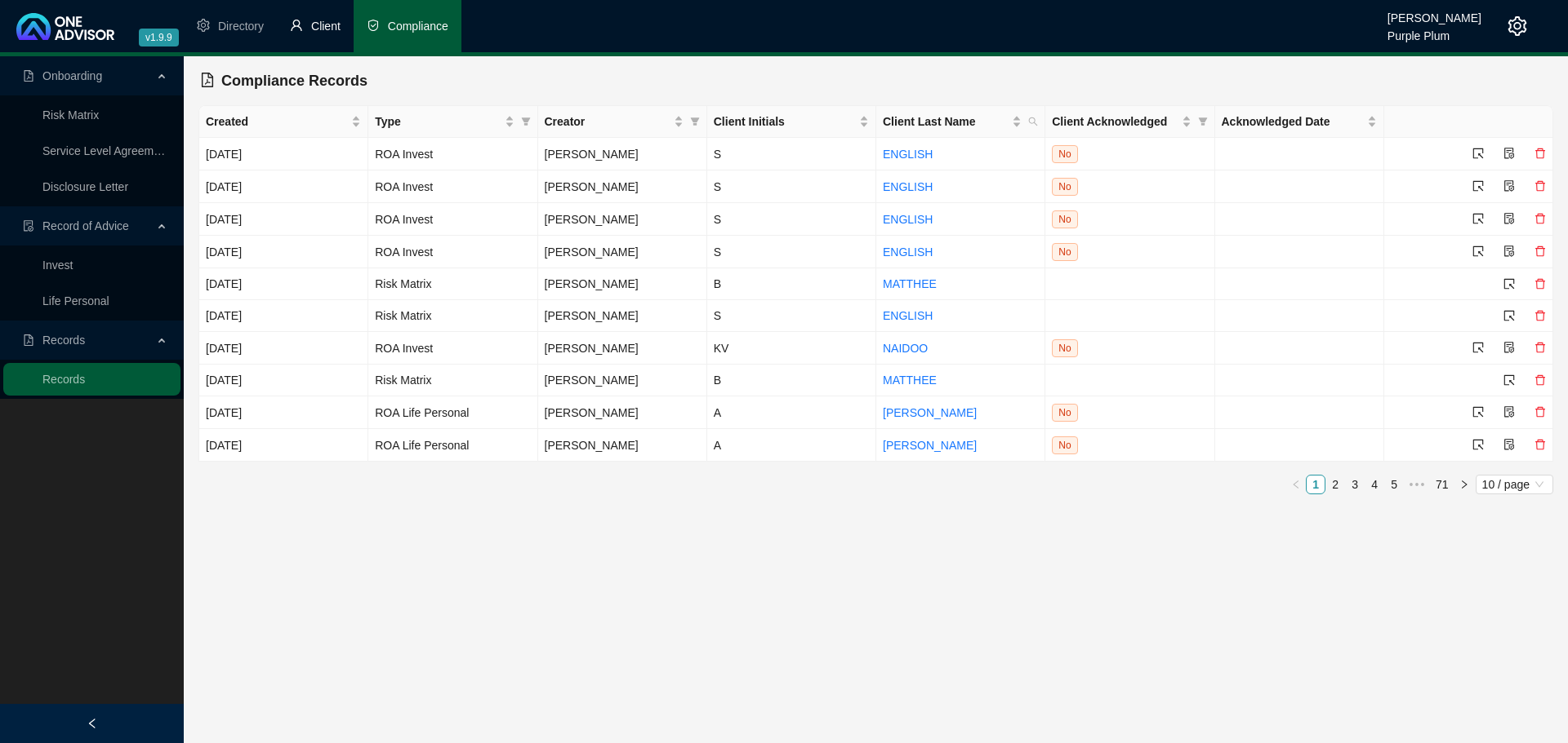
click at [301, 22] on icon "user" at bounding box center [296, 25] width 13 height 13
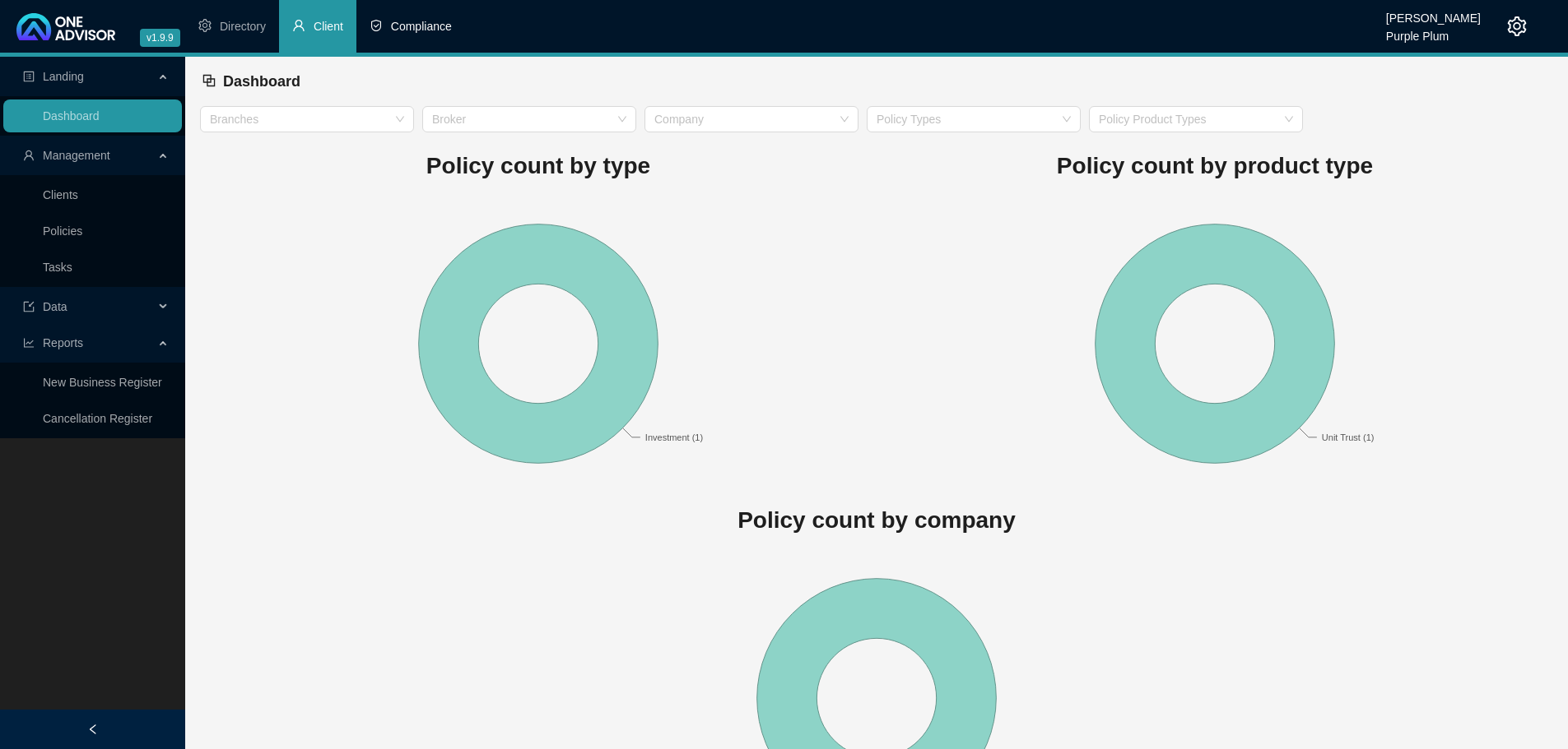
drag, startPoint x: 427, startPoint y: 30, endPoint x: 416, endPoint y: 53, distance: 25.5
click at [427, 28] on span "Compliance" at bounding box center [421, 26] width 61 height 13
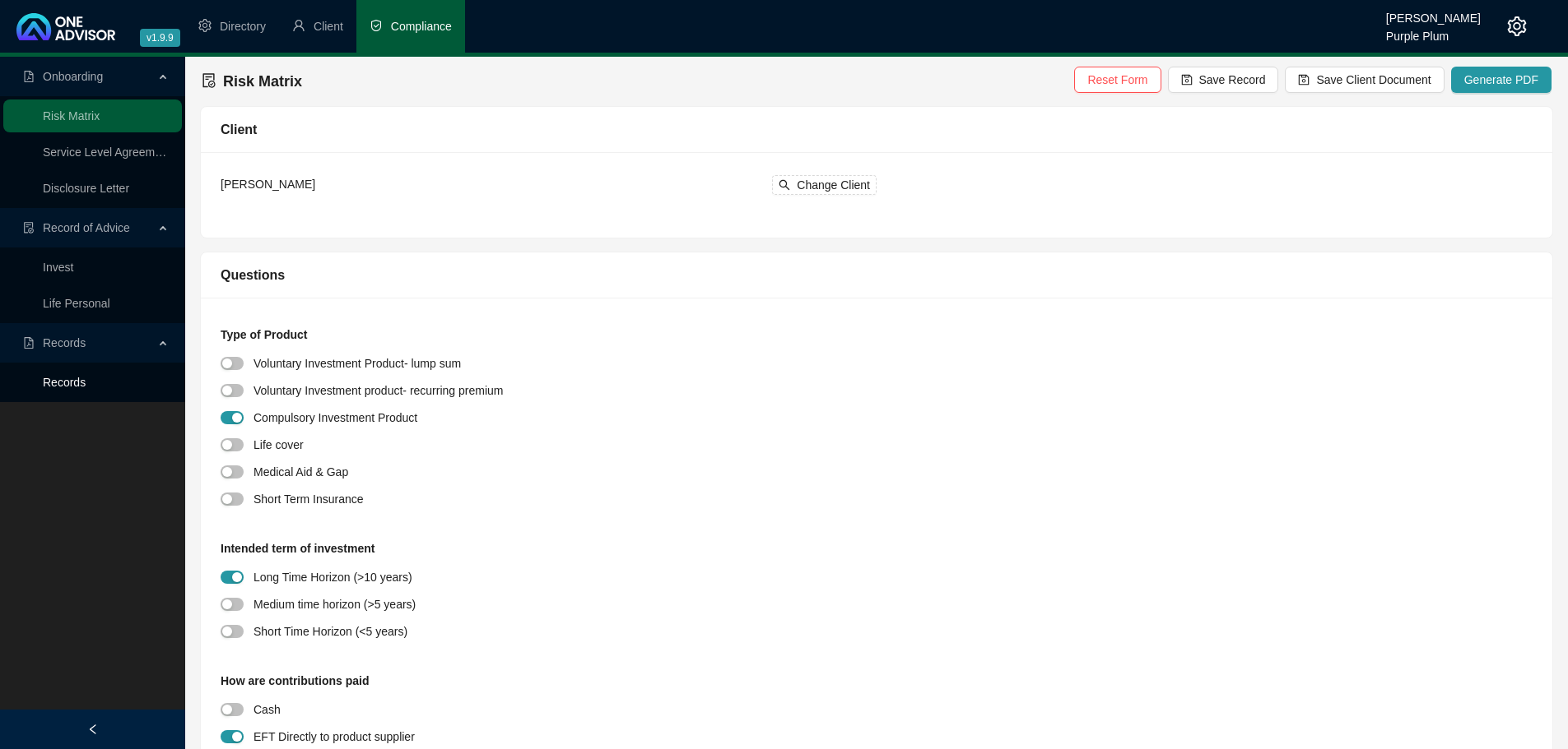
click at [85, 389] on link "Records" at bounding box center [64, 382] width 43 height 13
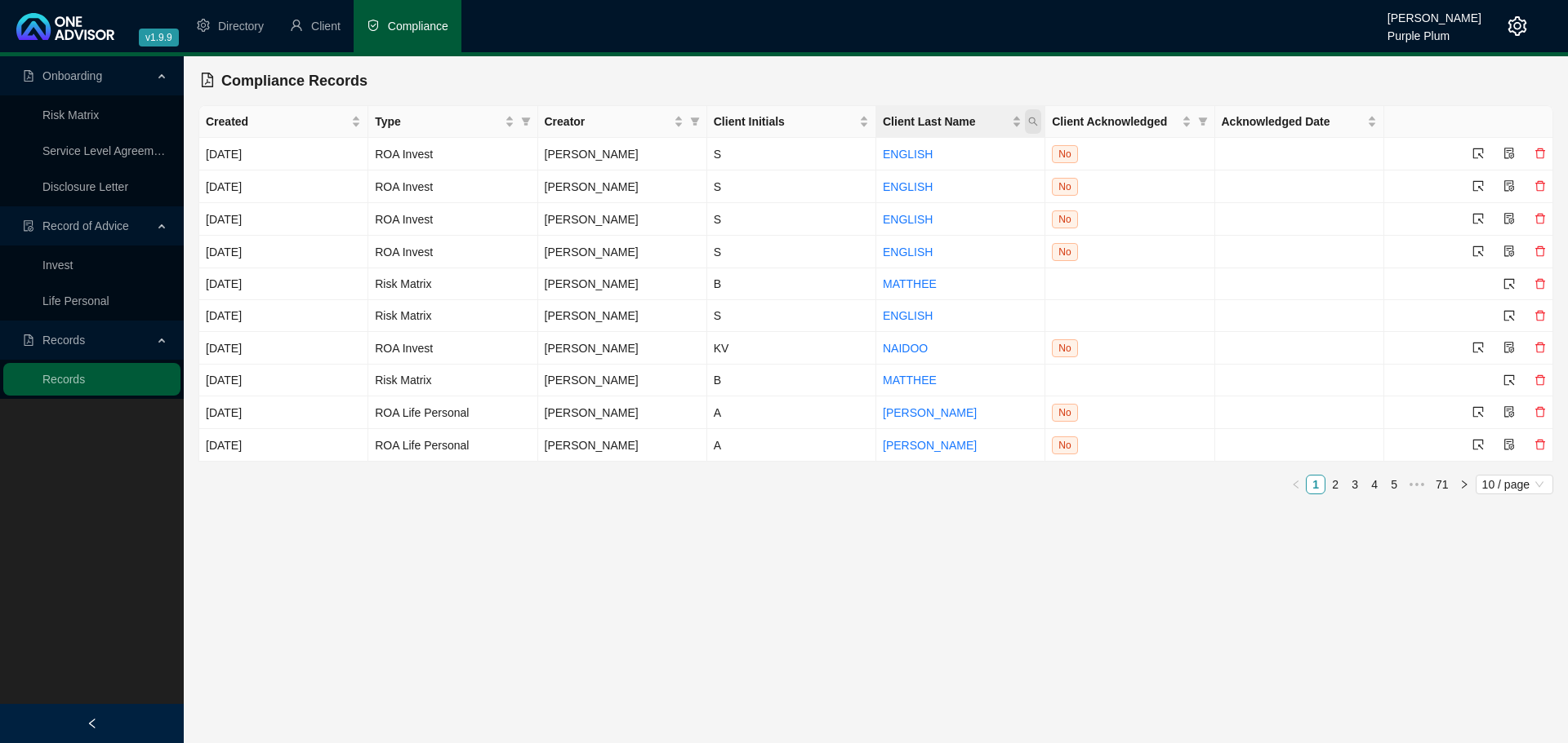
click at [1031, 124] on icon "search" at bounding box center [1033, 122] width 10 height 10
click at [938, 154] on input "text" at bounding box center [958, 156] width 153 height 26
type input "matthee"
click at [912, 186] on span "Search" at bounding box center [926, 186] width 36 height 18
click at [387, 551] on main "Onboarding Risk Matrix Service Level Agreement Disclosure Letter Record of Advi…" at bounding box center [784, 400] width 1568 height 687
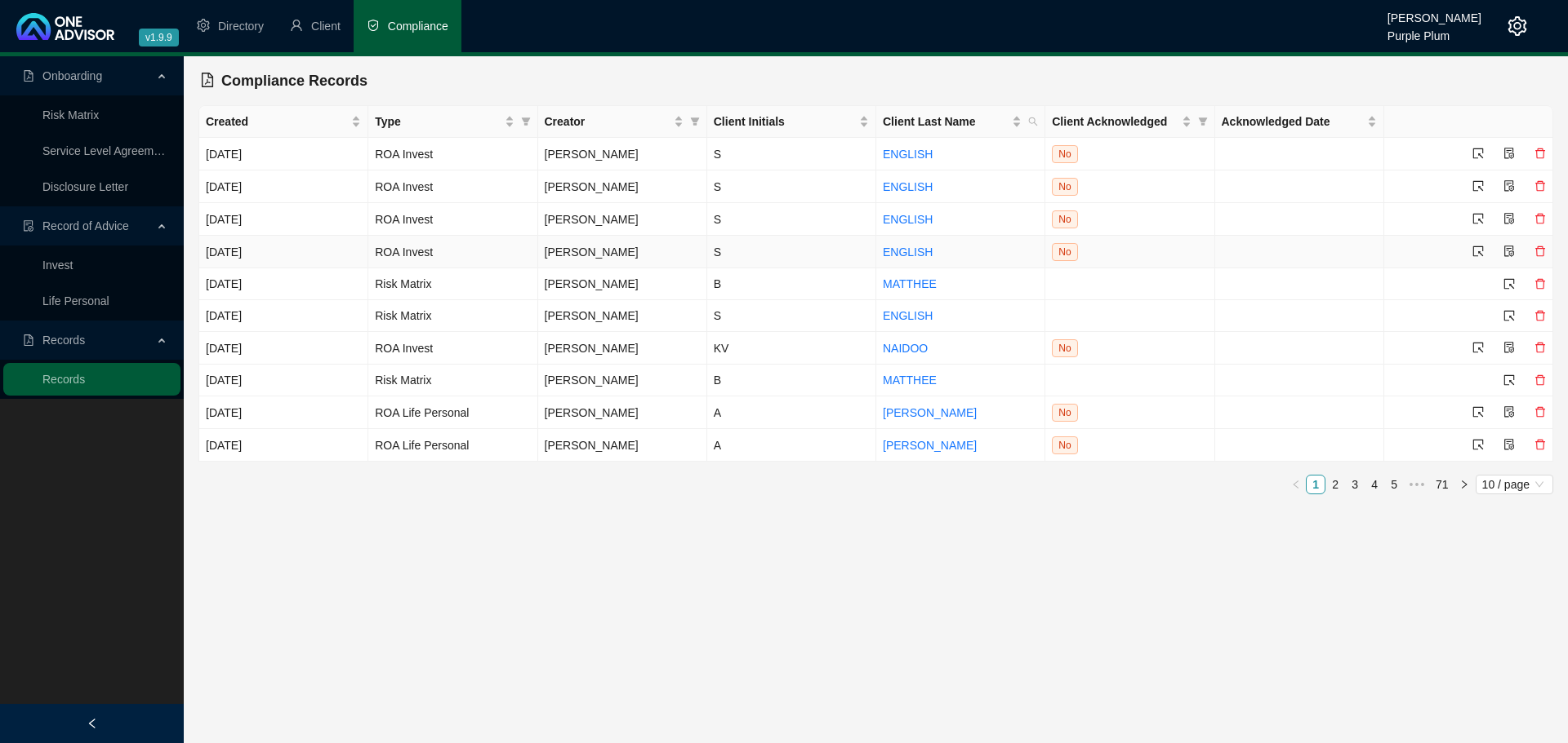
click at [1537, 249] on icon "delete" at bounding box center [1539, 251] width 12 height 12
click at [1543, 206] on span "Yes" at bounding box center [1544, 213] width 19 height 18
click at [1534, 219] on icon "delete" at bounding box center [1539, 218] width 12 height 12
click at [1540, 185] on span "Yes" at bounding box center [1544, 182] width 19 height 18
click at [1536, 186] on icon "delete" at bounding box center [1539, 186] width 12 height 12
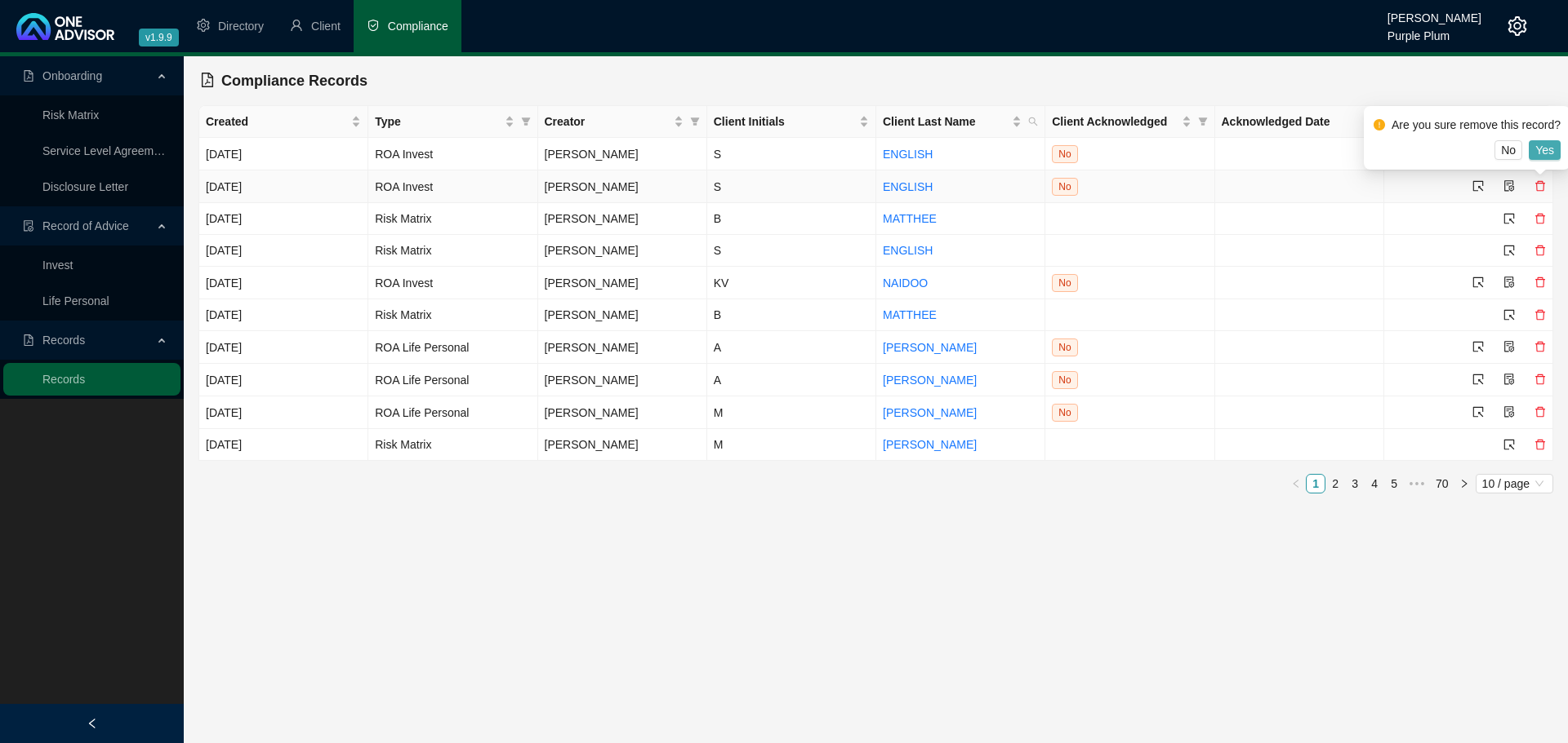
click at [1548, 153] on span "Yes" at bounding box center [1544, 150] width 19 height 18
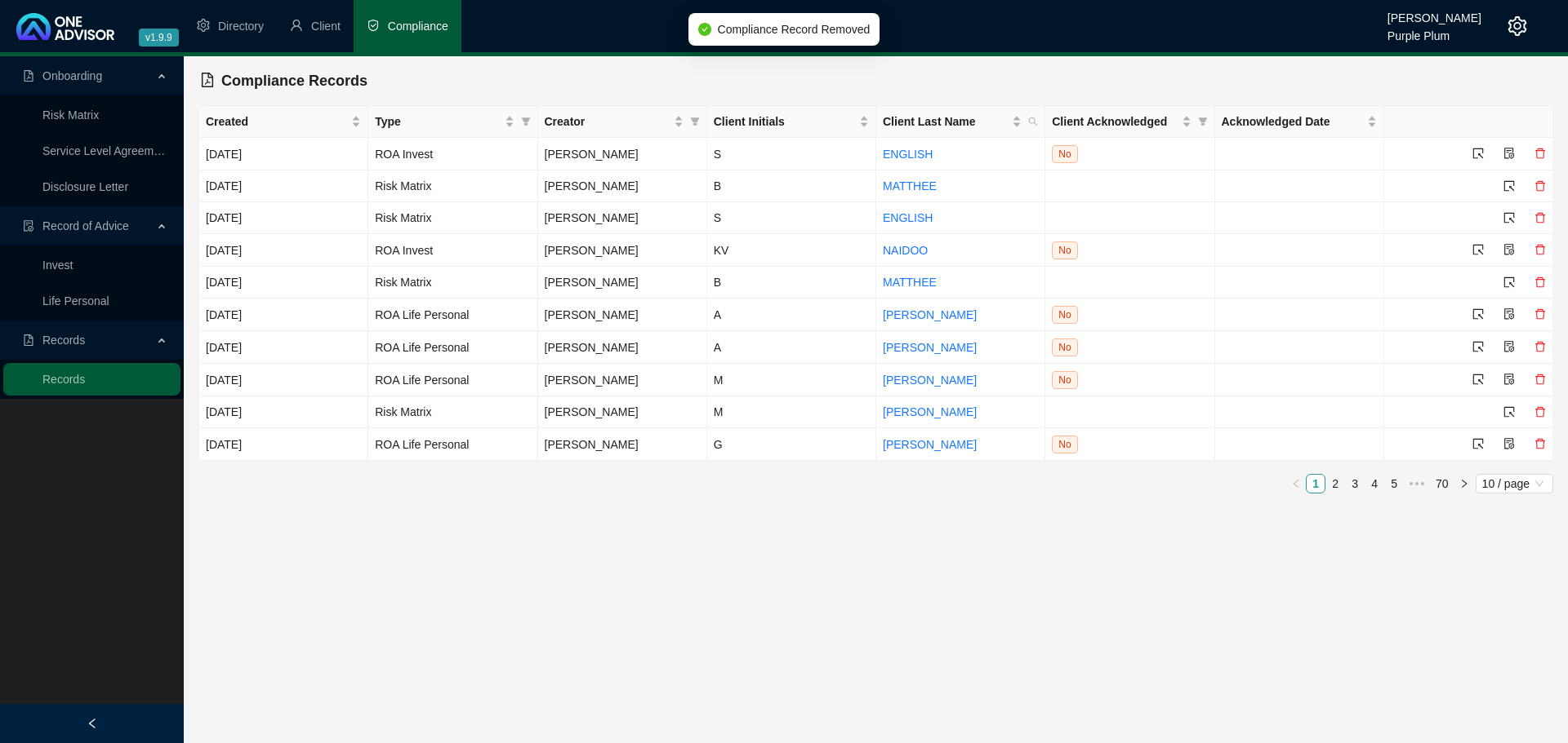
click at [1240, 667] on main "Onboarding Risk Matrix Service Level Agreement Disclosure Letter Record of Advi…" at bounding box center [784, 400] width 1568 height 687
drag, startPoint x: 74, startPoint y: 258, endPoint x: 187, endPoint y: 238, distance: 114.8
click at [73, 259] on link "Invest" at bounding box center [58, 265] width 31 height 13
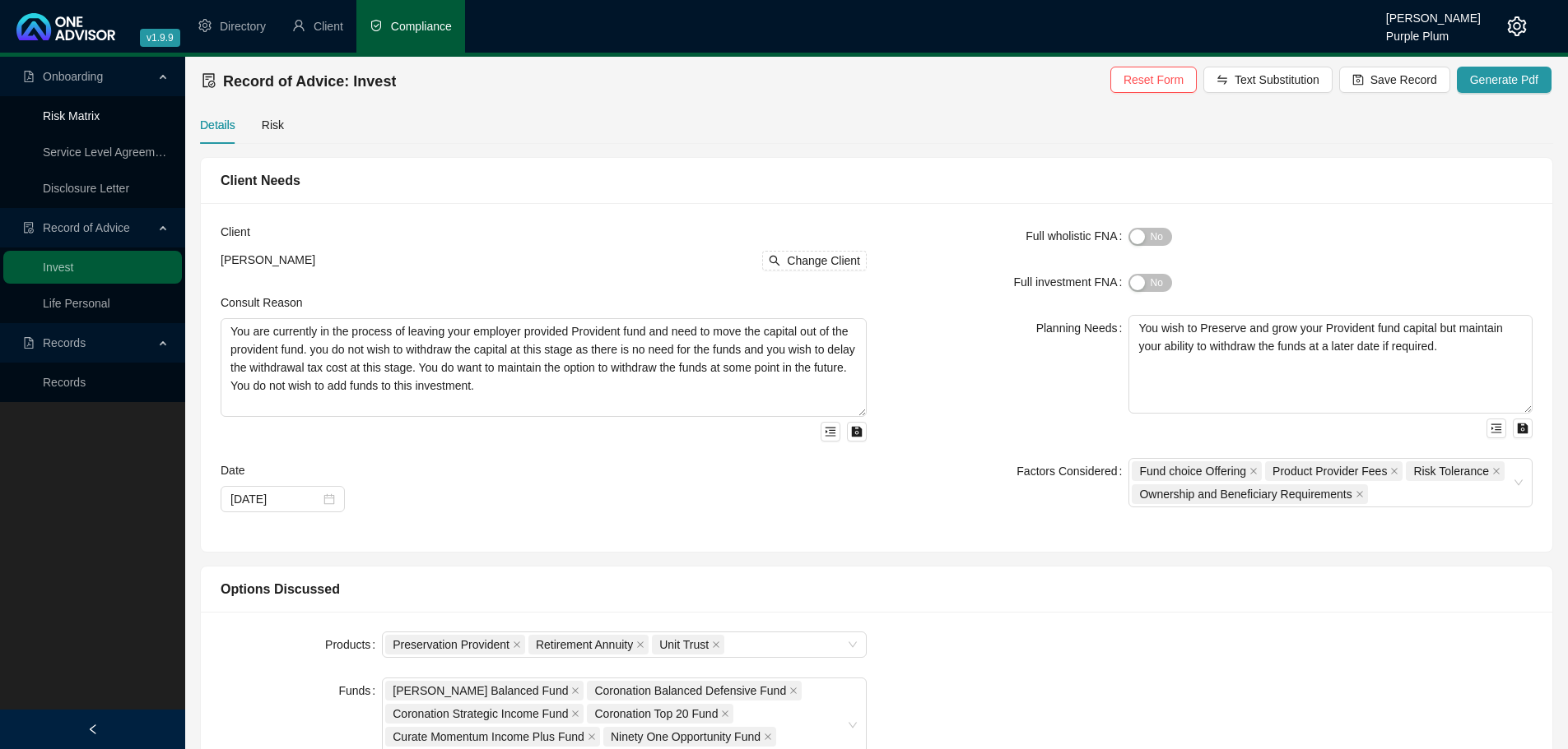
click at [100, 110] on link "Risk Matrix" at bounding box center [71, 116] width 57 height 13
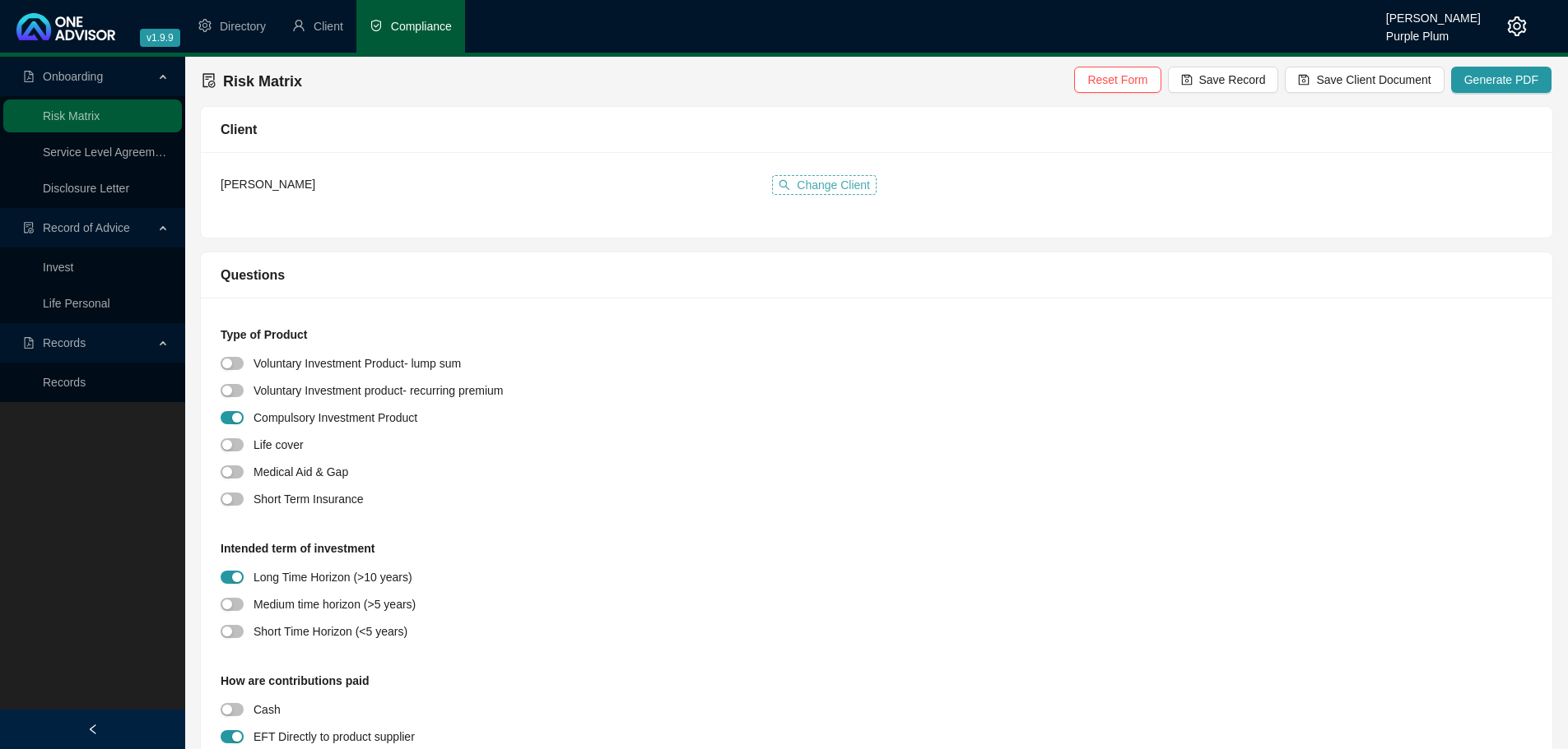
click at [808, 180] on span "Change Client" at bounding box center [833, 185] width 74 height 18
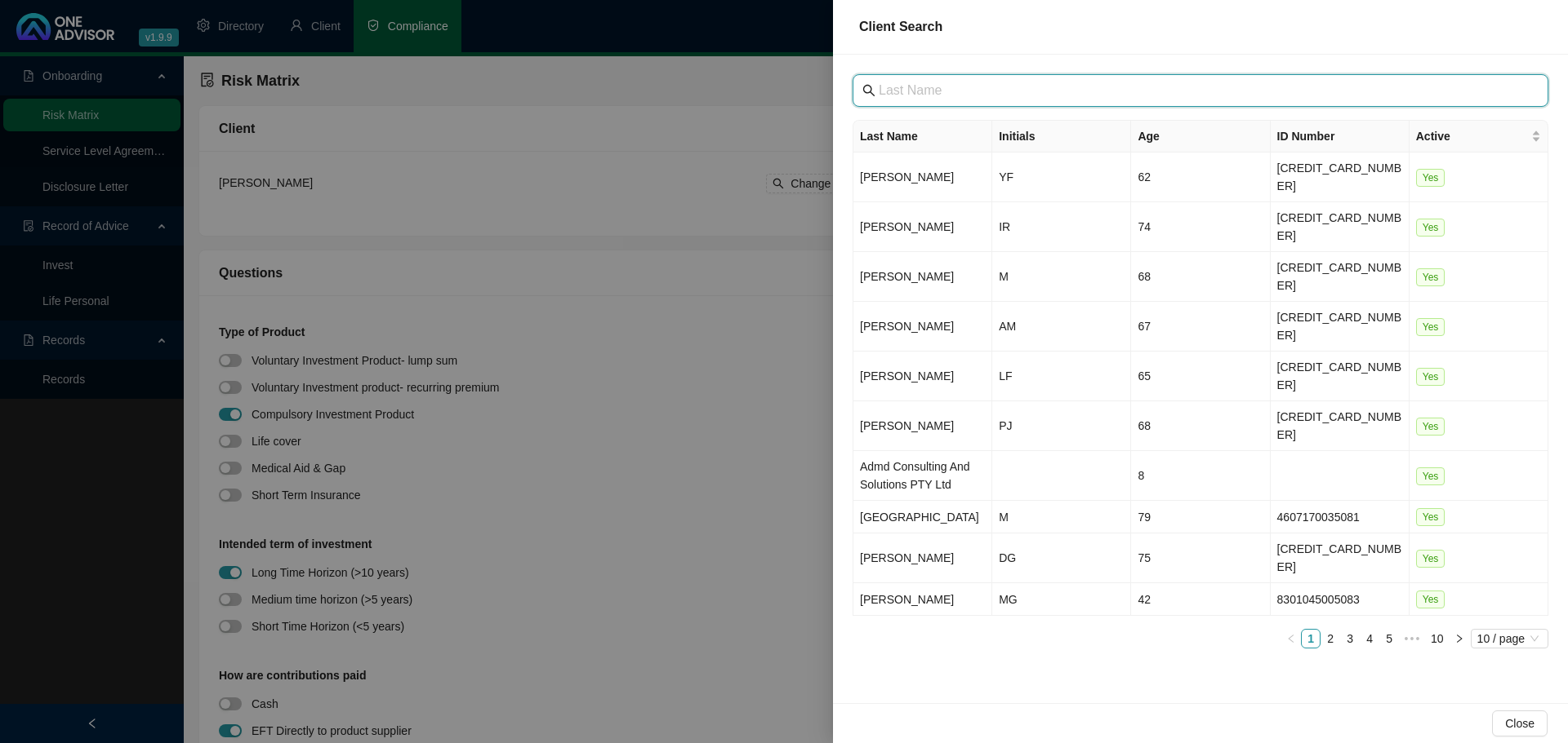
click at [951, 94] on input "text" at bounding box center [1202, 91] width 647 height 20
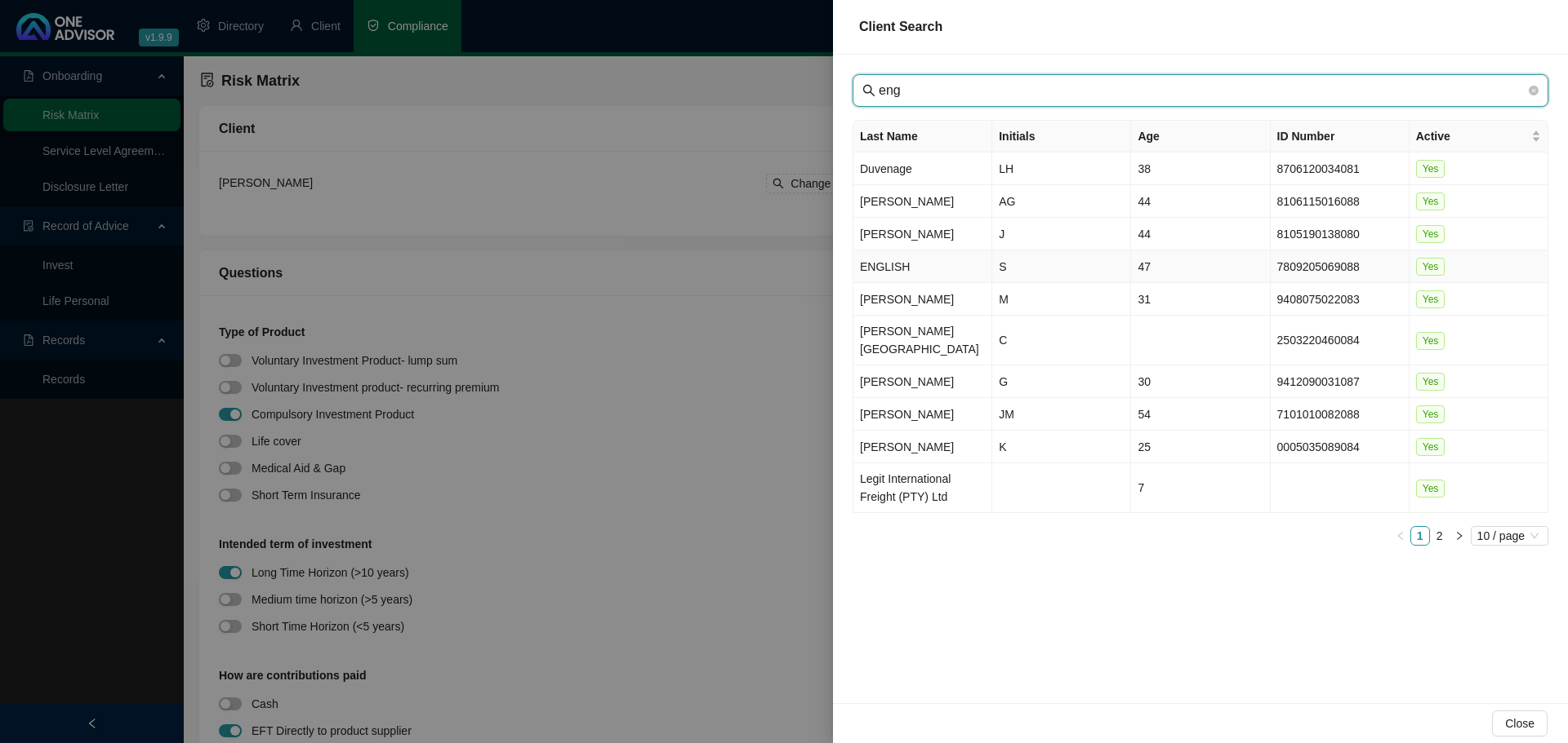
type input "eng"
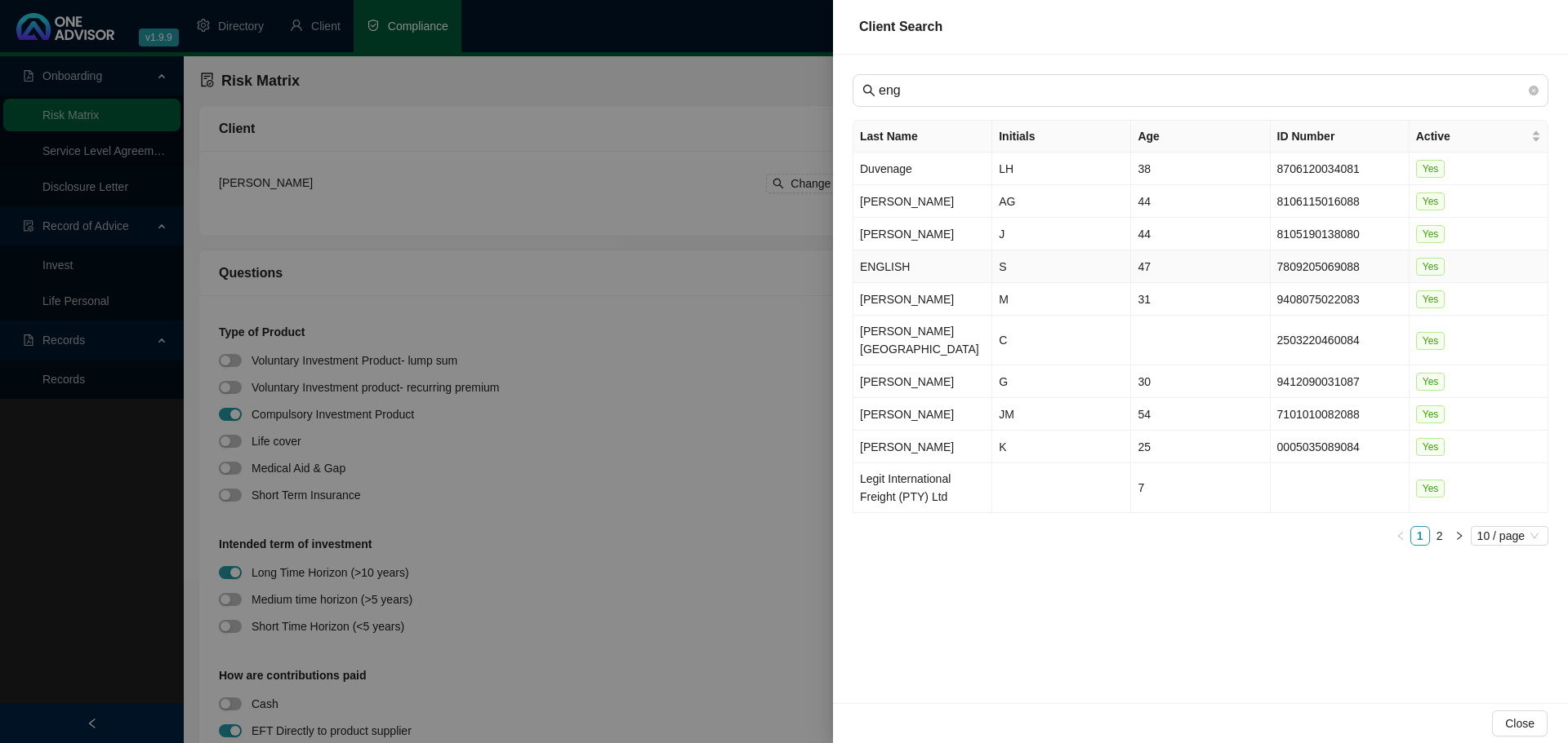
click at [927, 271] on td "ENGLISH" at bounding box center [923, 267] width 139 height 32
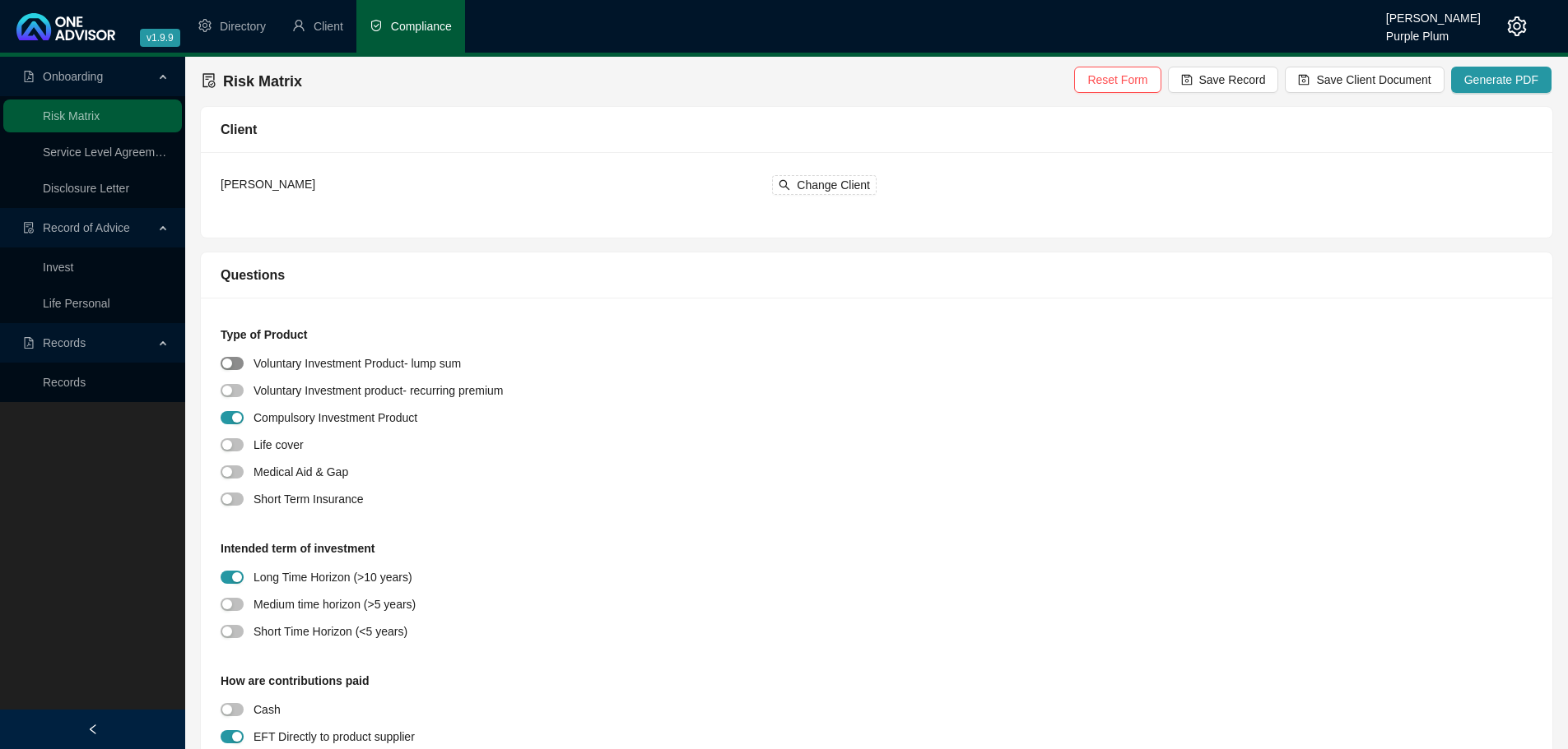
click at [235, 368] on span "button" at bounding box center [232, 363] width 23 height 13
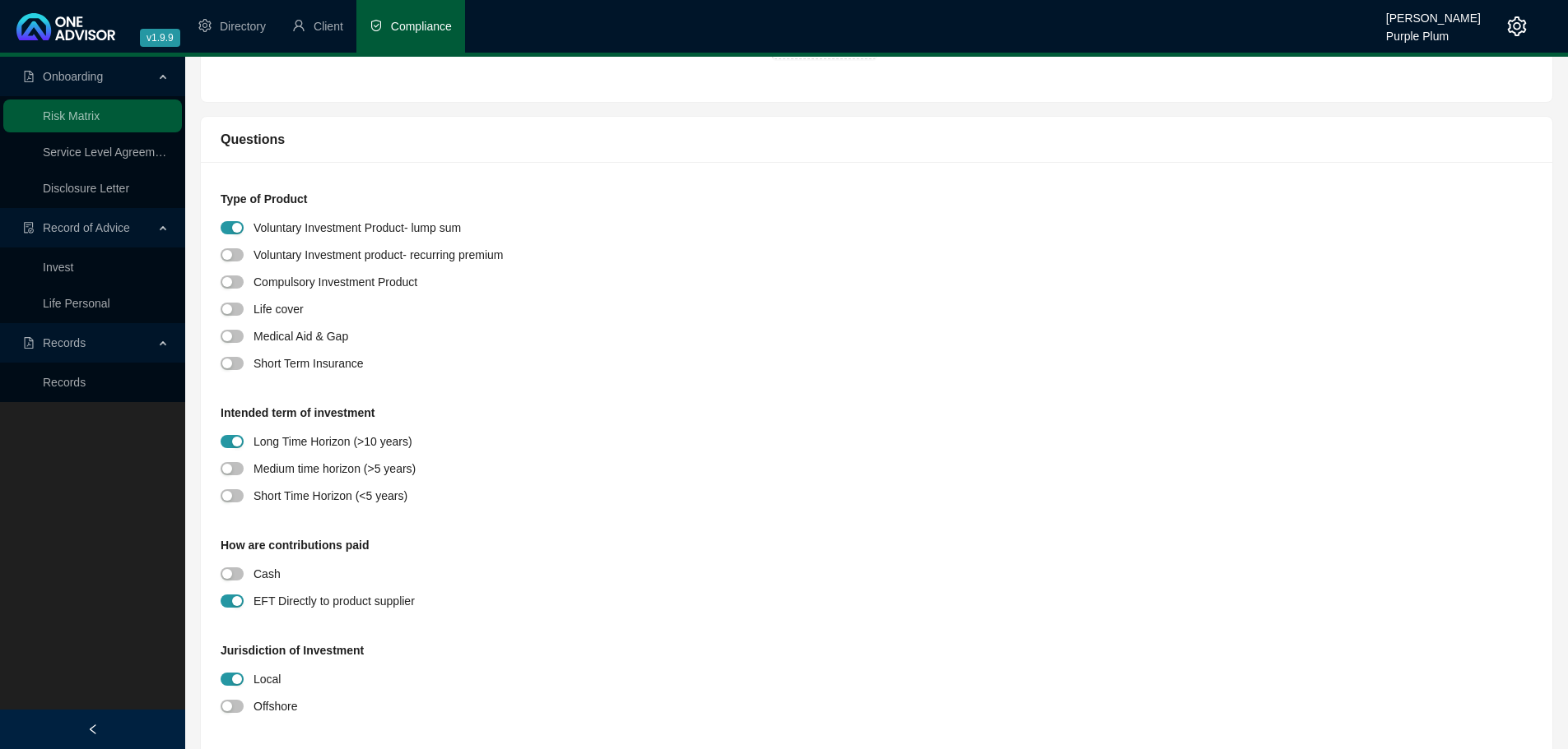
scroll to position [164, 0]
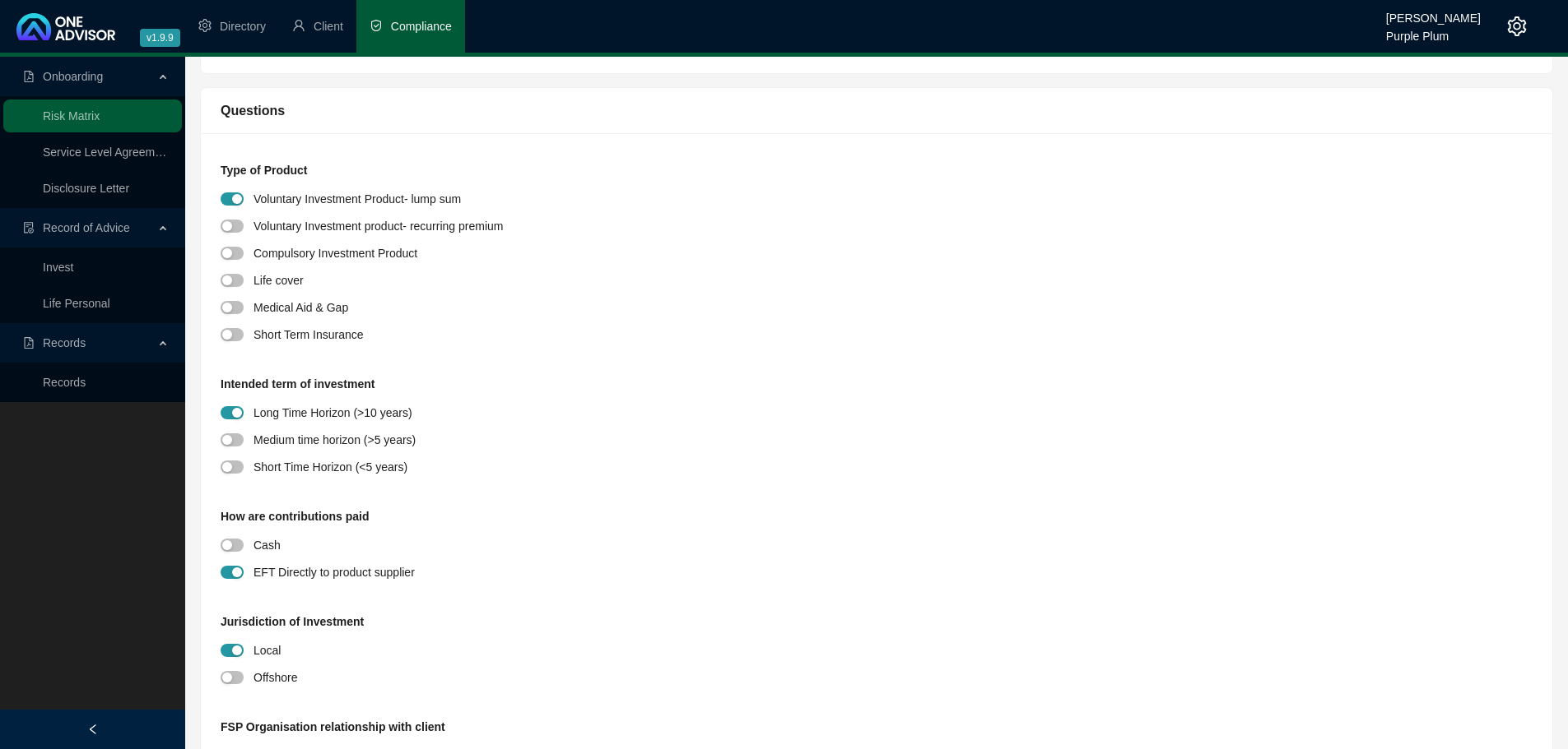
click at [243, 443] on div at bounding box center [237, 439] width 33 height 19
click at [242, 439] on span "button" at bounding box center [232, 439] width 23 height 13
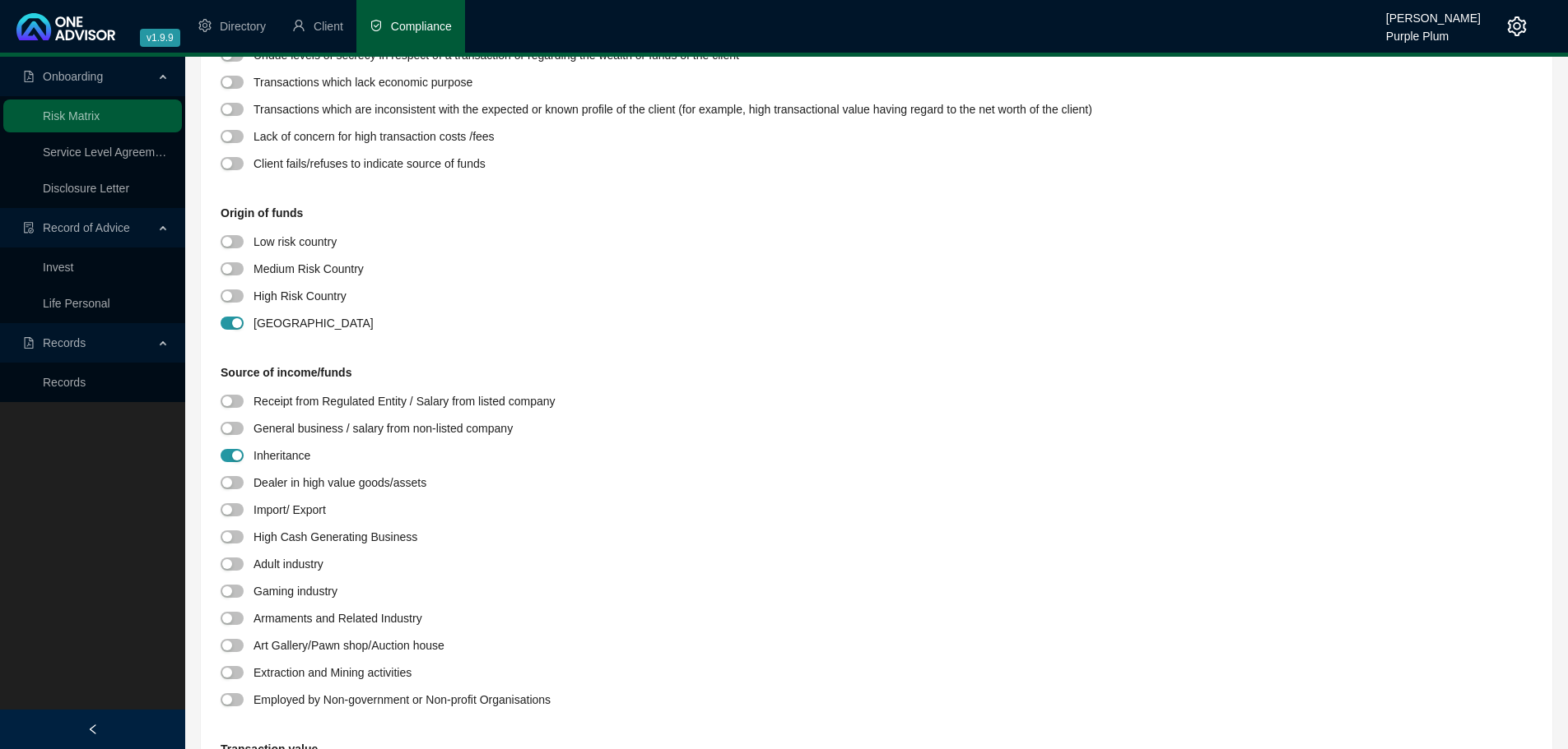
scroll to position [1234, 0]
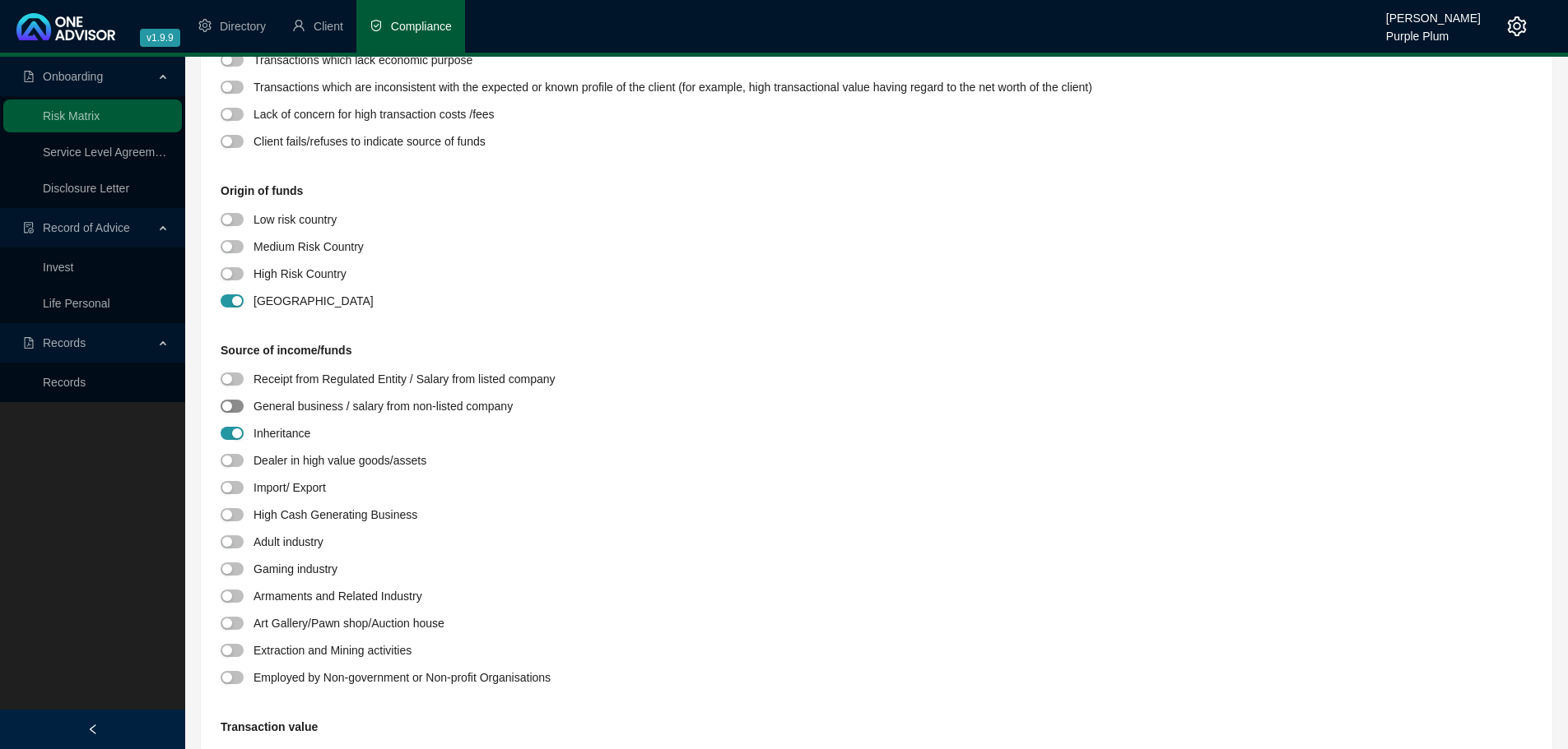
click at [232, 404] on div "button" at bounding box center [227, 406] width 10 height 10
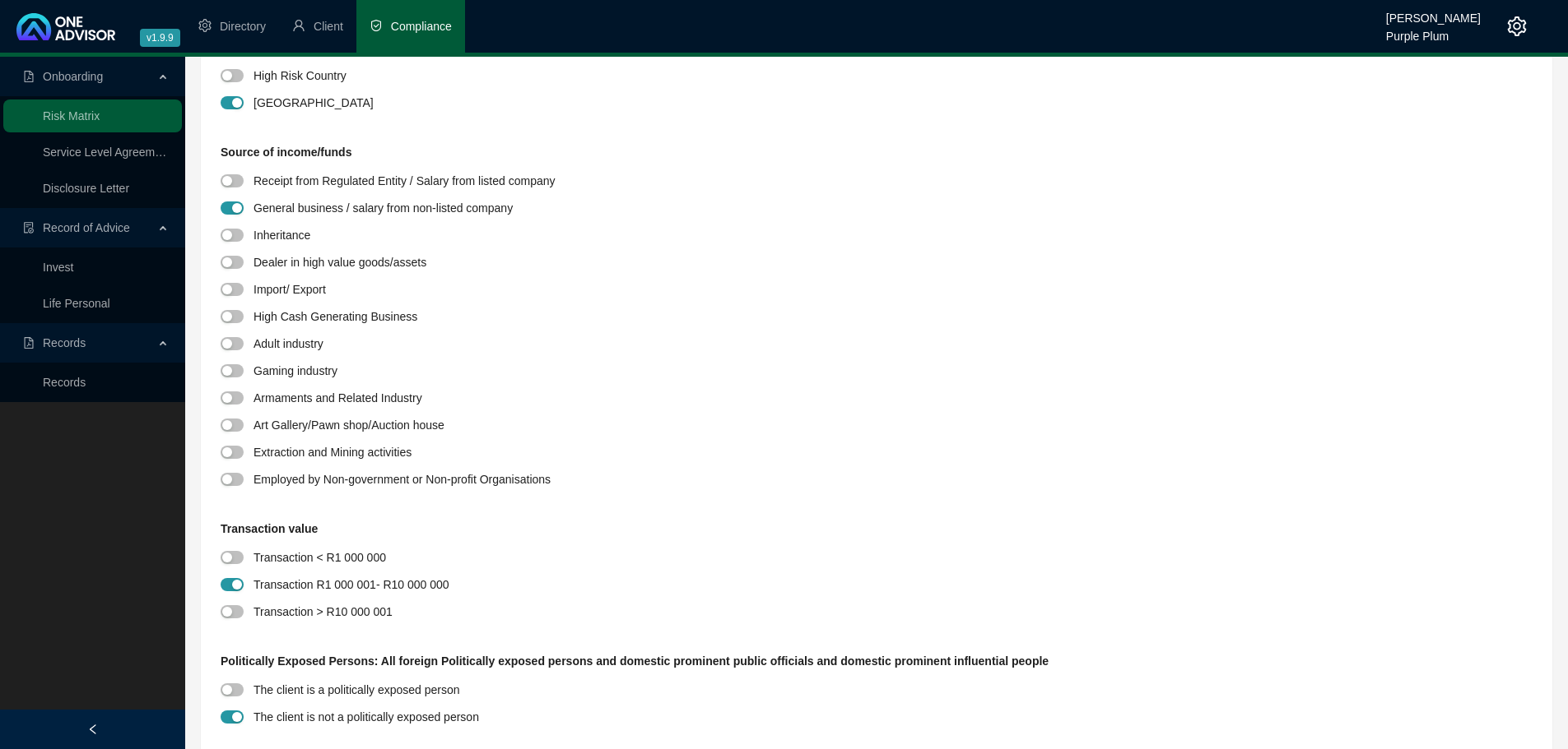
scroll to position [1563, 0]
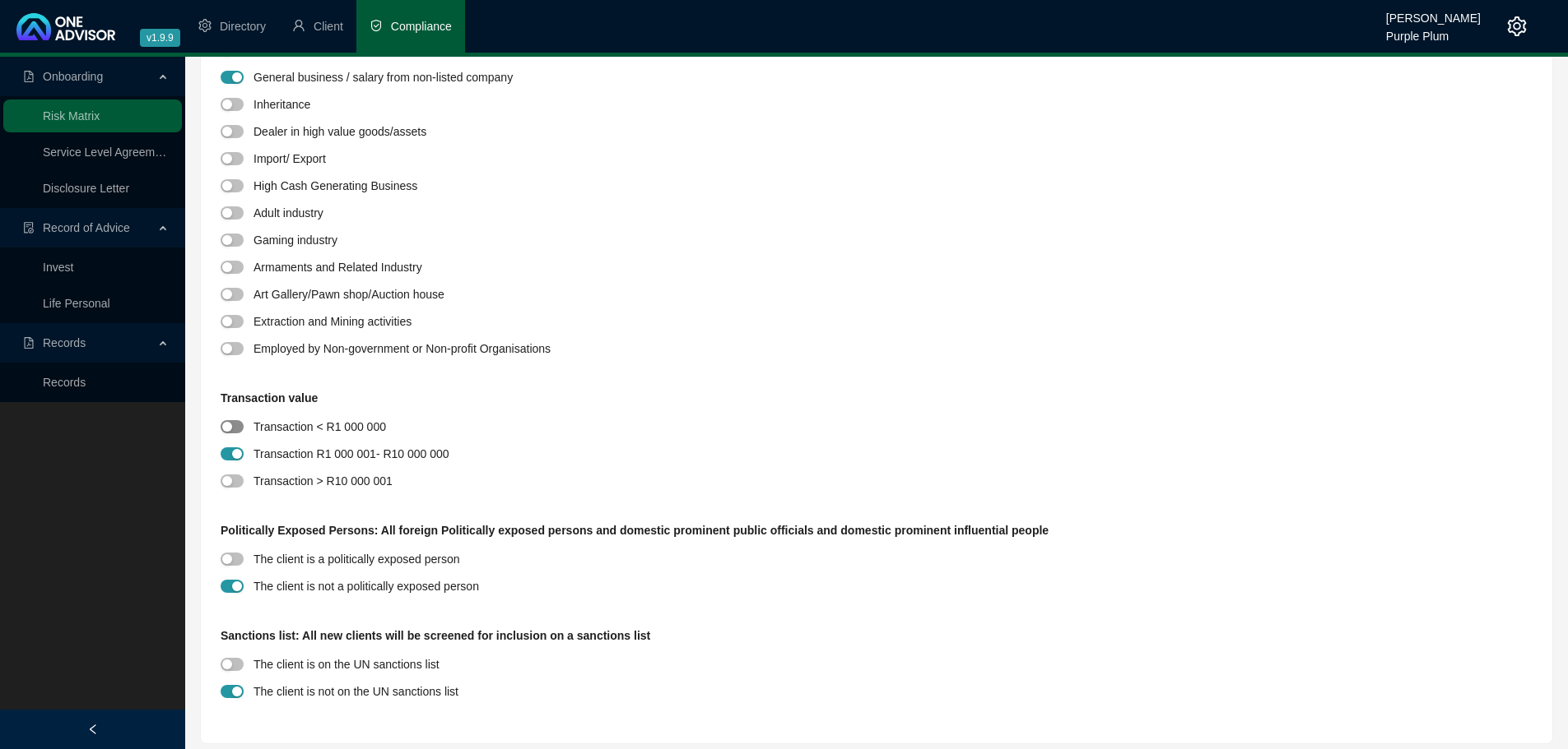
click at [225, 426] on div "button" at bounding box center [227, 427] width 10 height 10
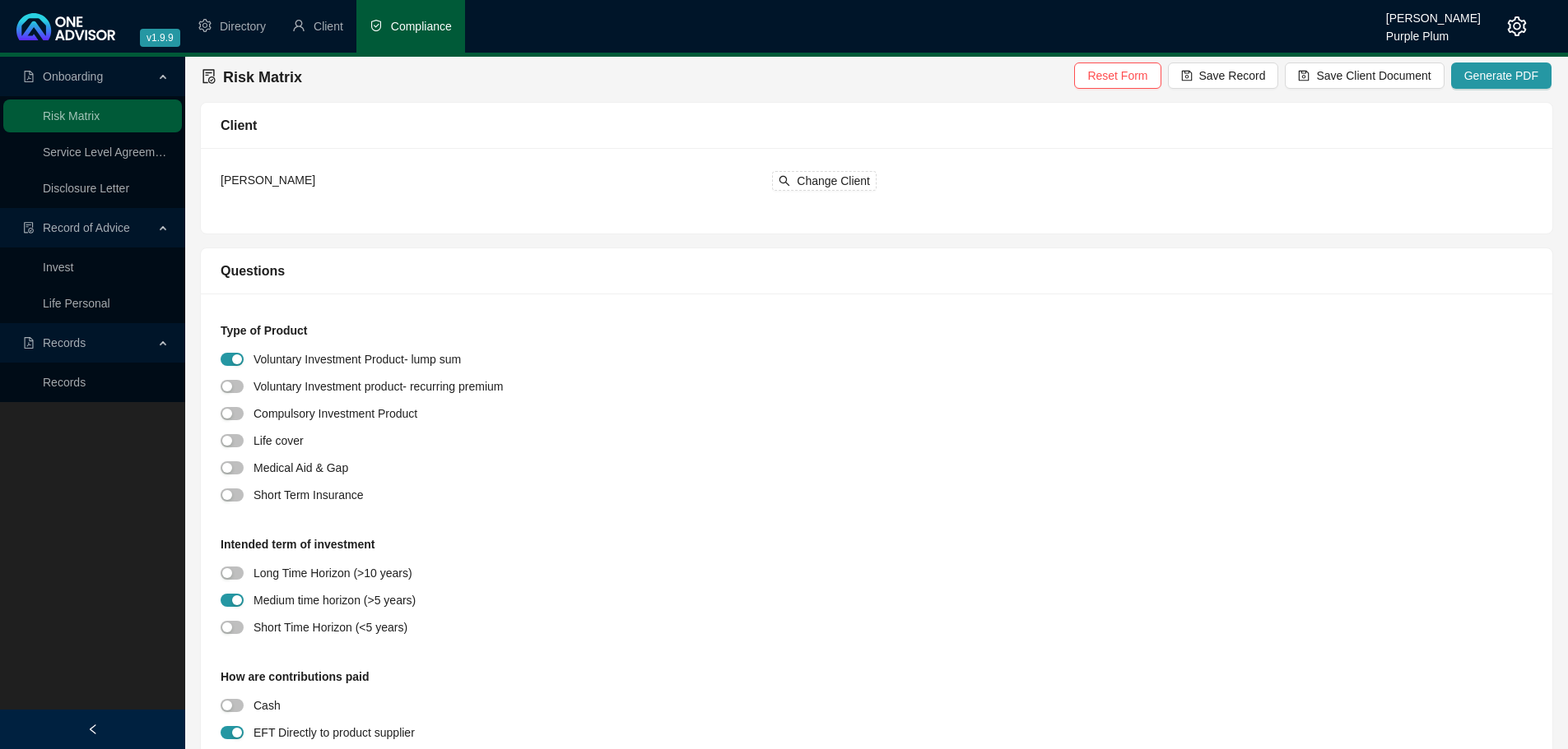
scroll to position [0, 0]
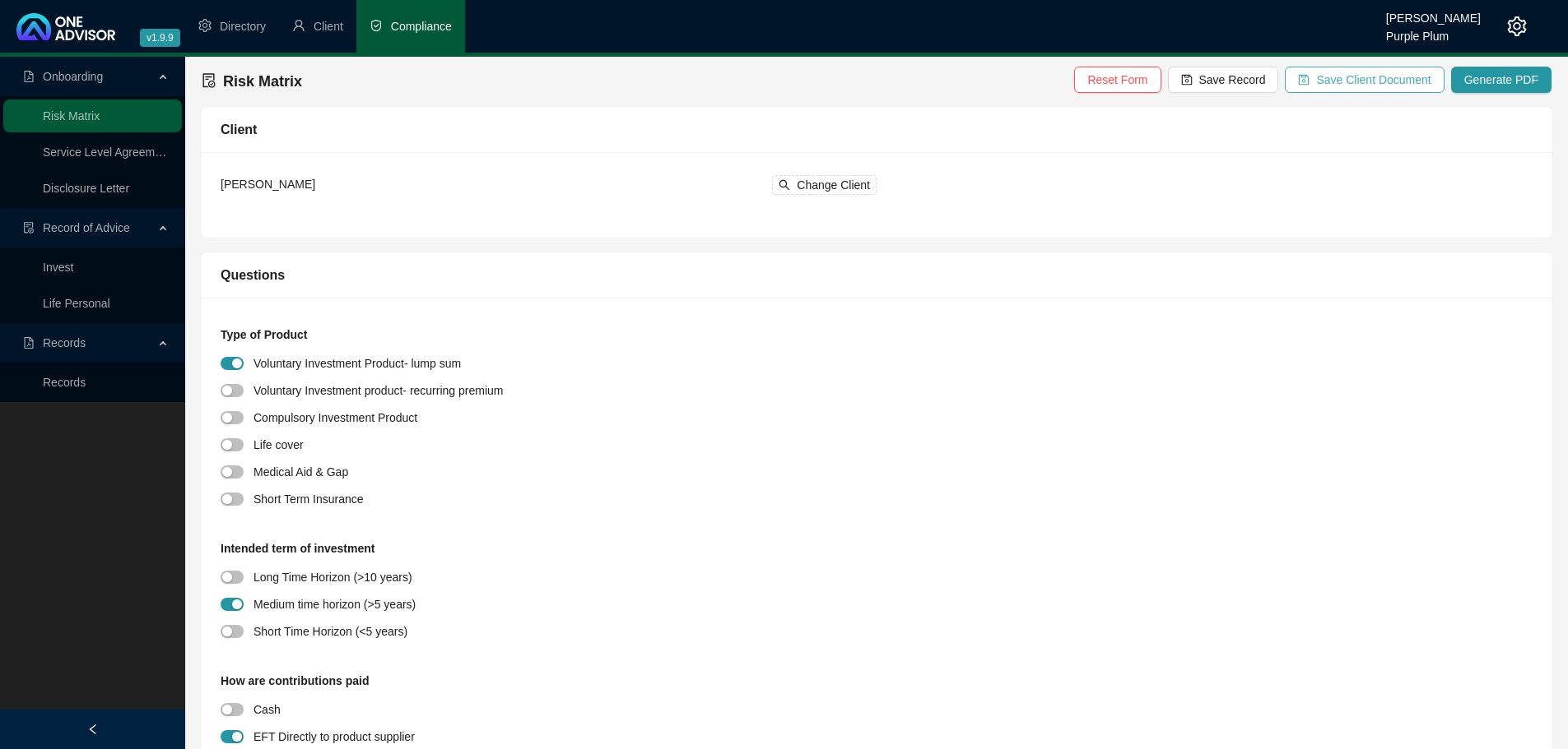
click at [1373, 84] on span "Save Client Document" at bounding box center [1374, 80] width 114 height 18
click at [1242, 85] on span "Save Record" at bounding box center [1232, 80] width 66 height 18
click at [1516, 85] on span "Generate PDF" at bounding box center [1502, 80] width 74 height 18
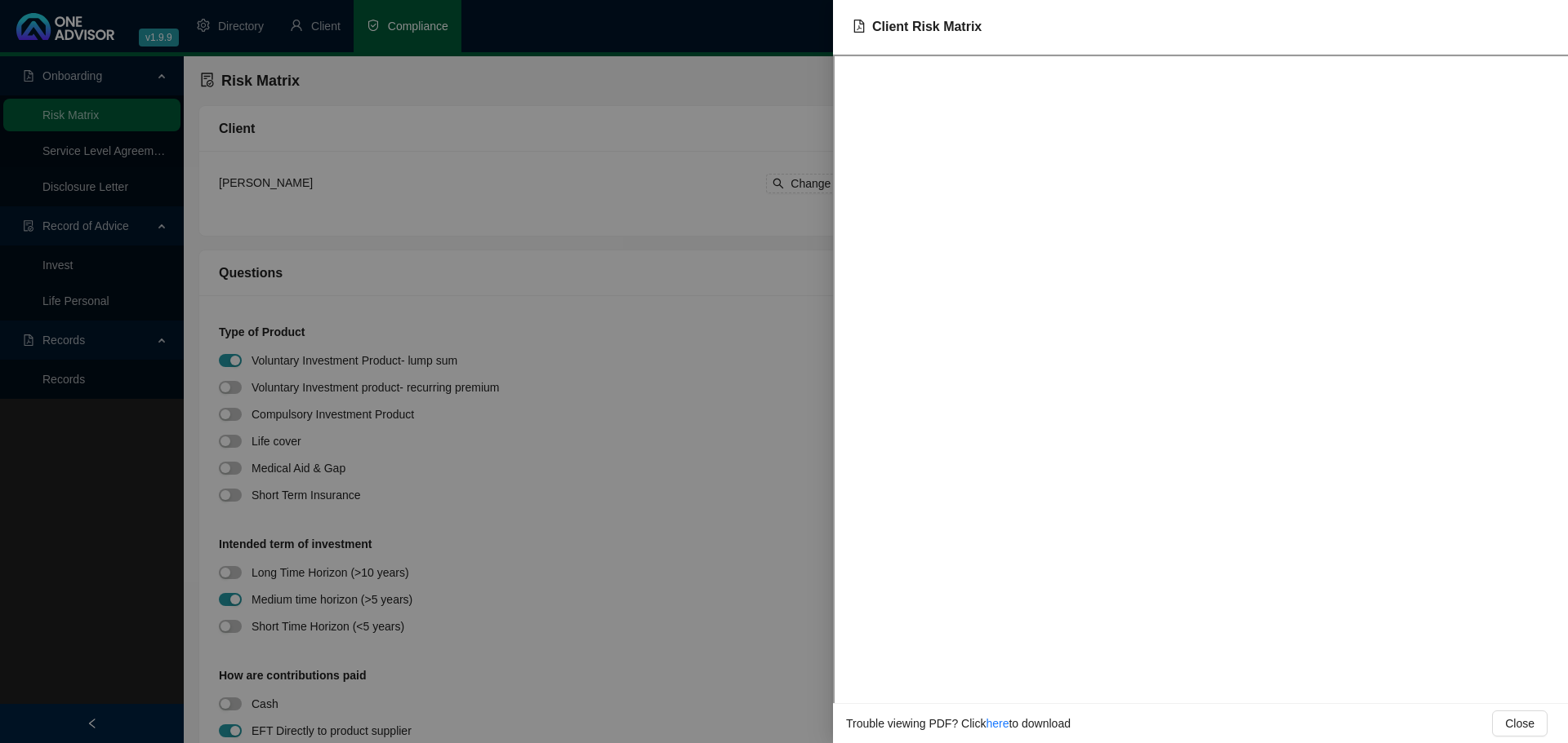
click at [686, 265] on div at bounding box center [784, 371] width 1568 height 743
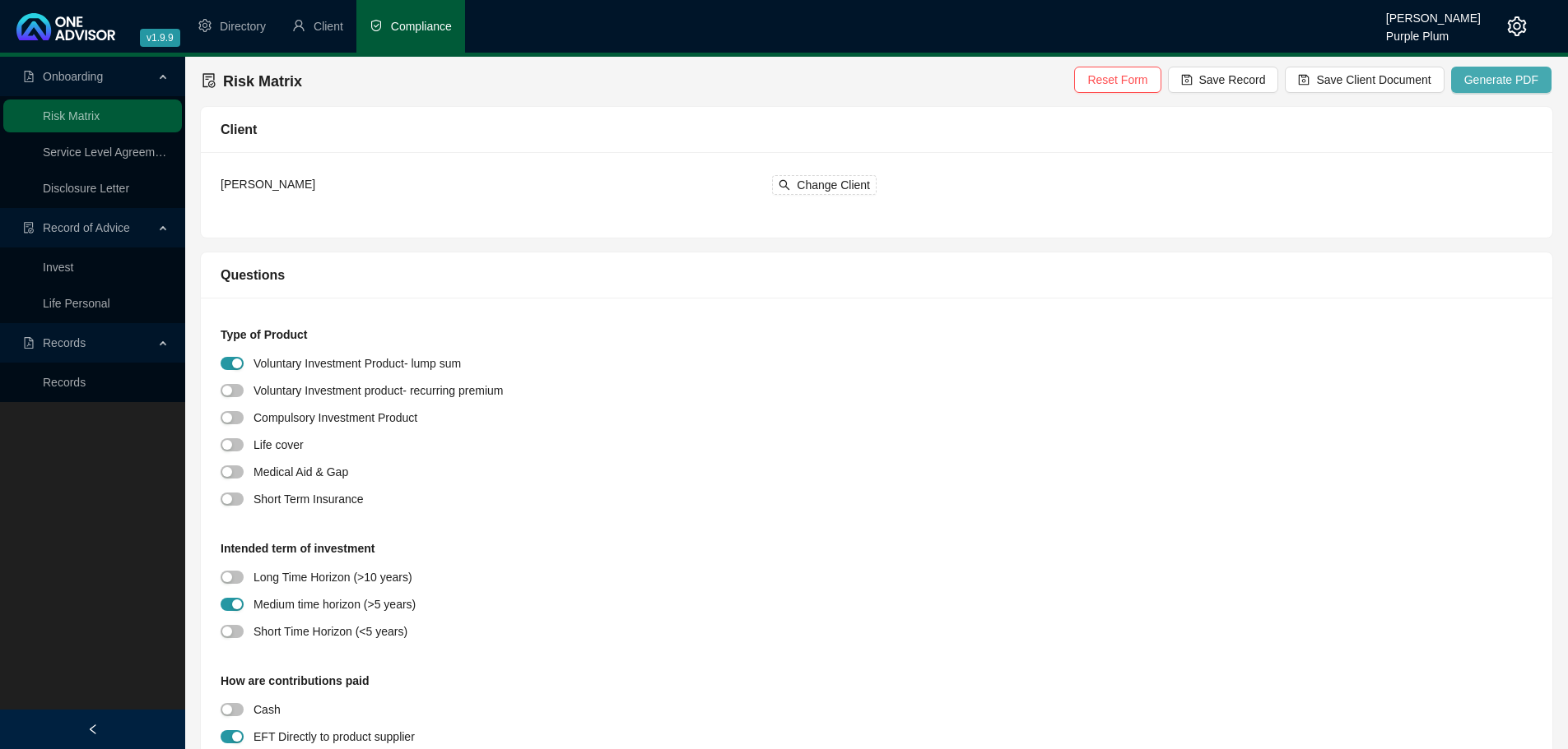
click at [1492, 85] on span "Generate PDF" at bounding box center [1502, 80] width 74 height 18
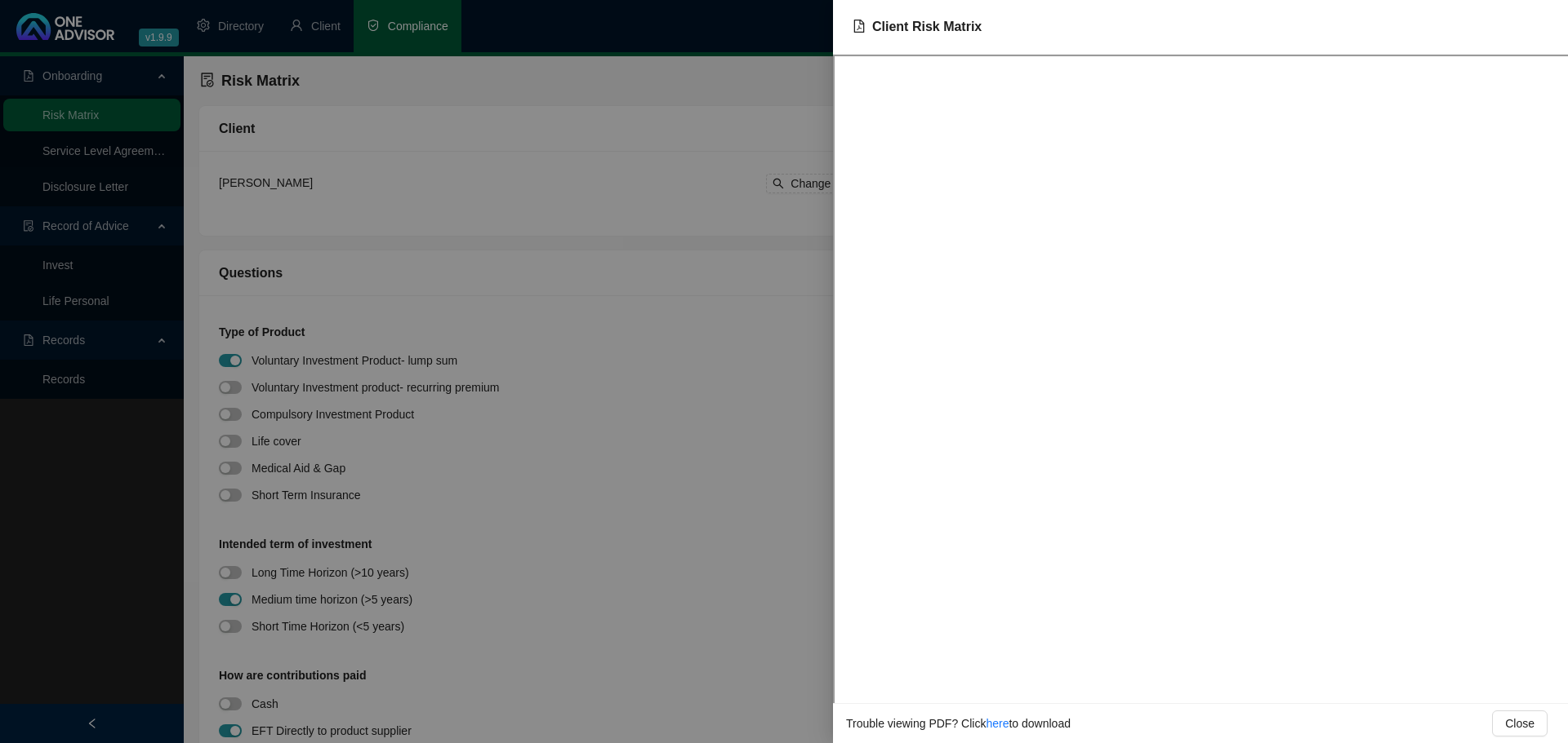
click at [782, 80] on div at bounding box center [784, 371] width 1568 height 743
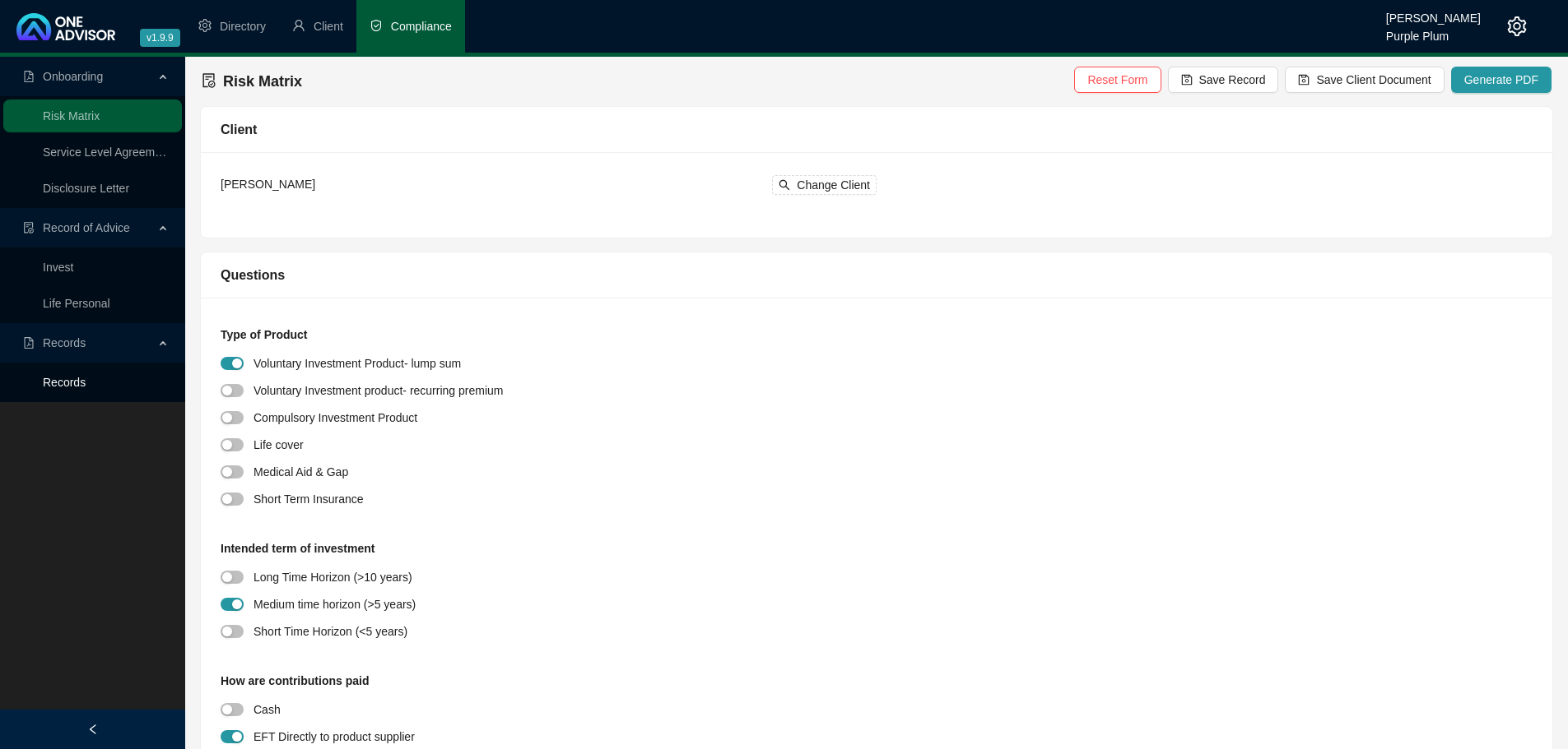
click at [77, 383] on link "Records" at bounding box center [64, 382] width 43 height 13
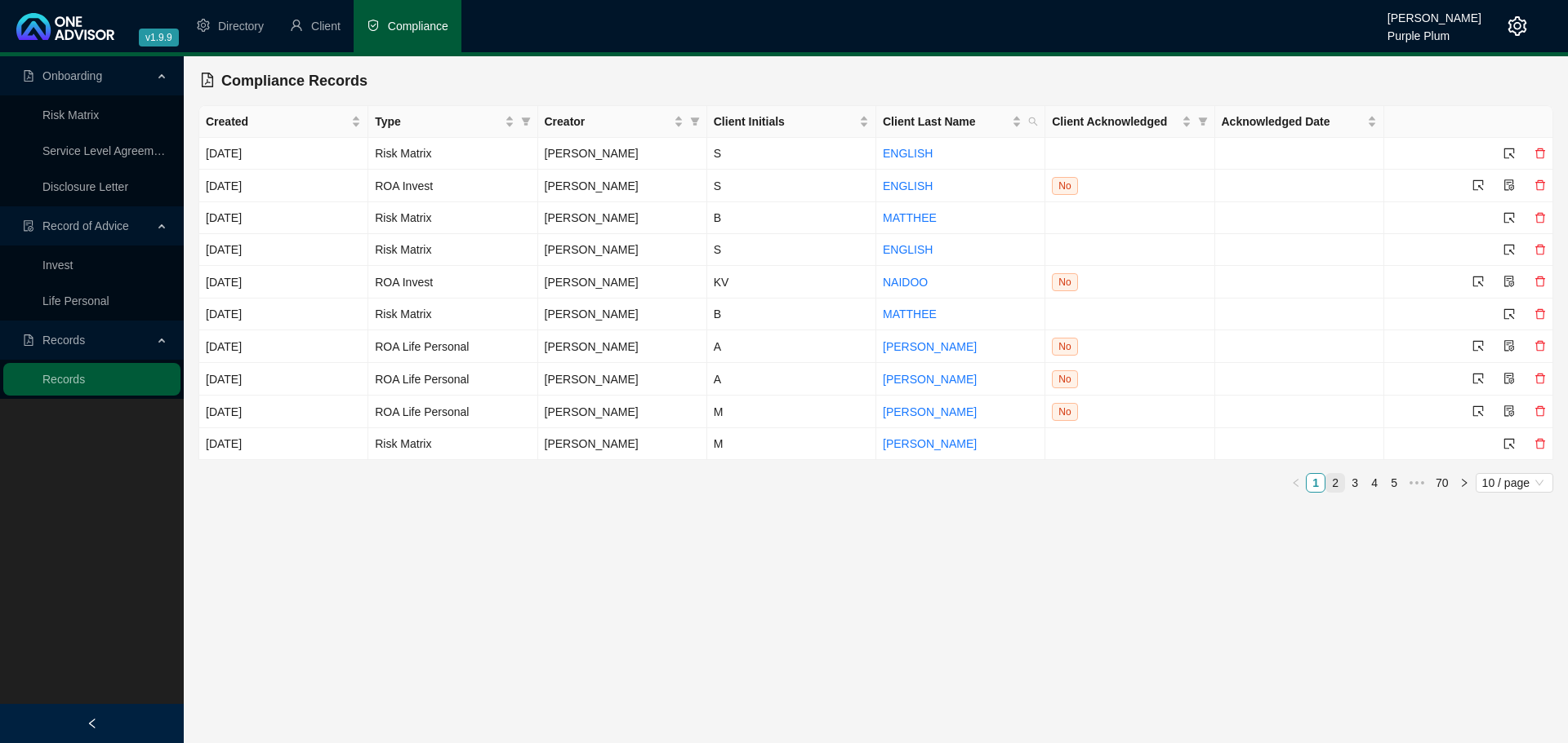
click at [1330, 480] on link "2" at bounding box center [1335, 483] width 18 height 18
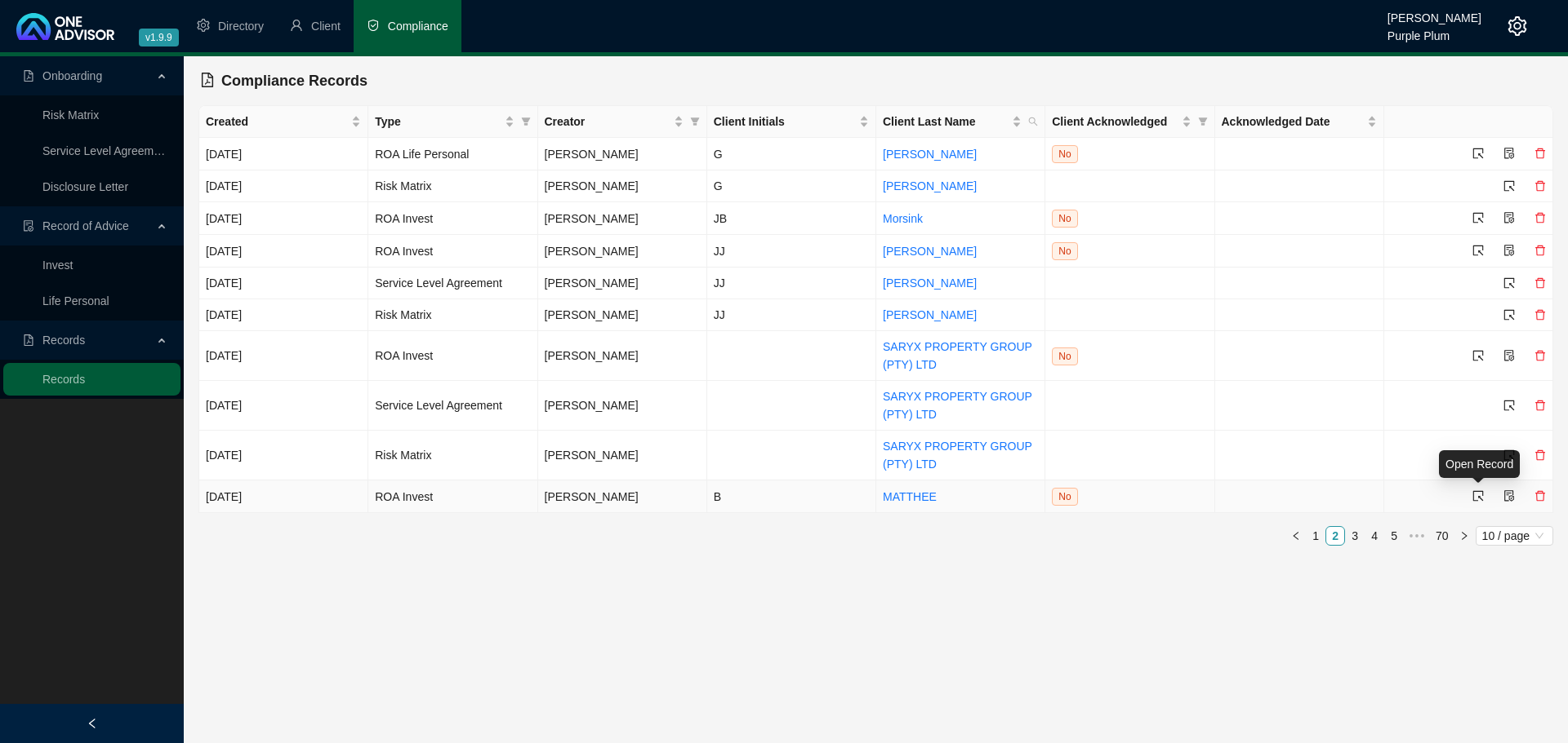
click at [1481, 495] on icon "select" at bounding box center [1478, 496] width 12 height 12
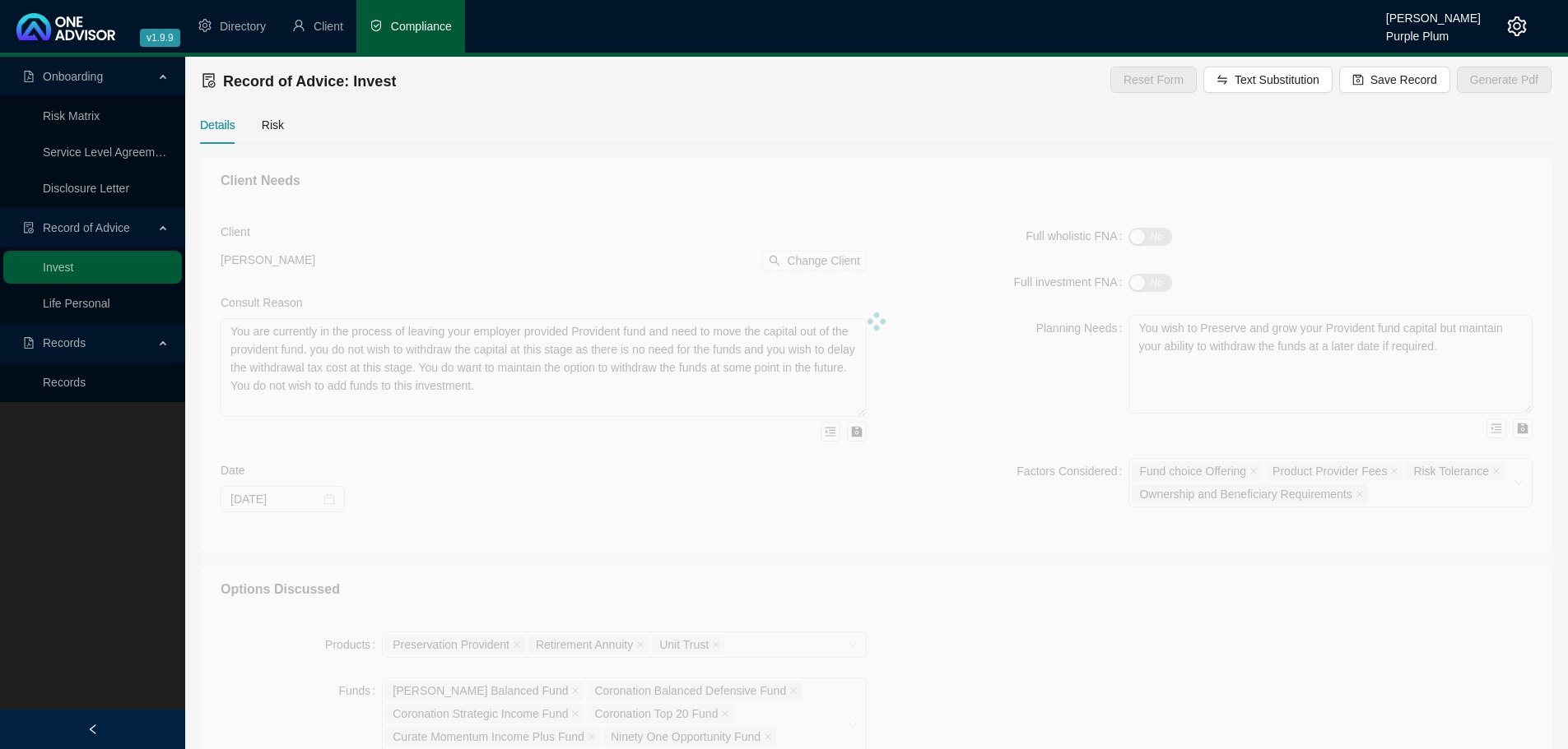
type textarea "We met to discuss investment options for funds currently invested in a Retireme…"
type textarea "I propose that we invest the funds into the Momentum Wealth Retirement Income O…"
type textarea "Retirement Annuity, Offshore Endowment, Offshore Sinking Fund, offshore Unit Tr…"
type input "2025-08-15"
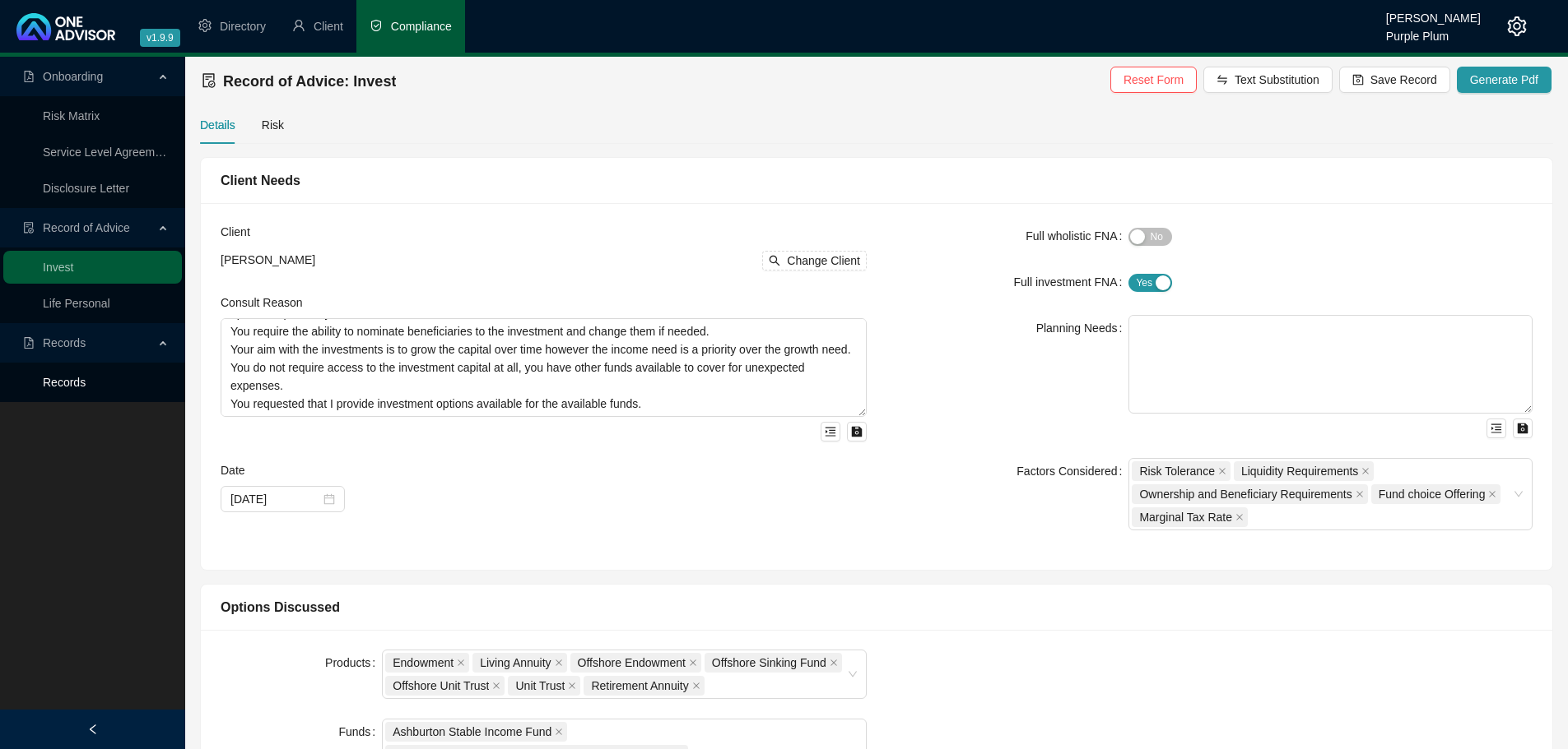
click at [85, 383] on link "Records" at bounding box center [64, 382] width 43 height 13
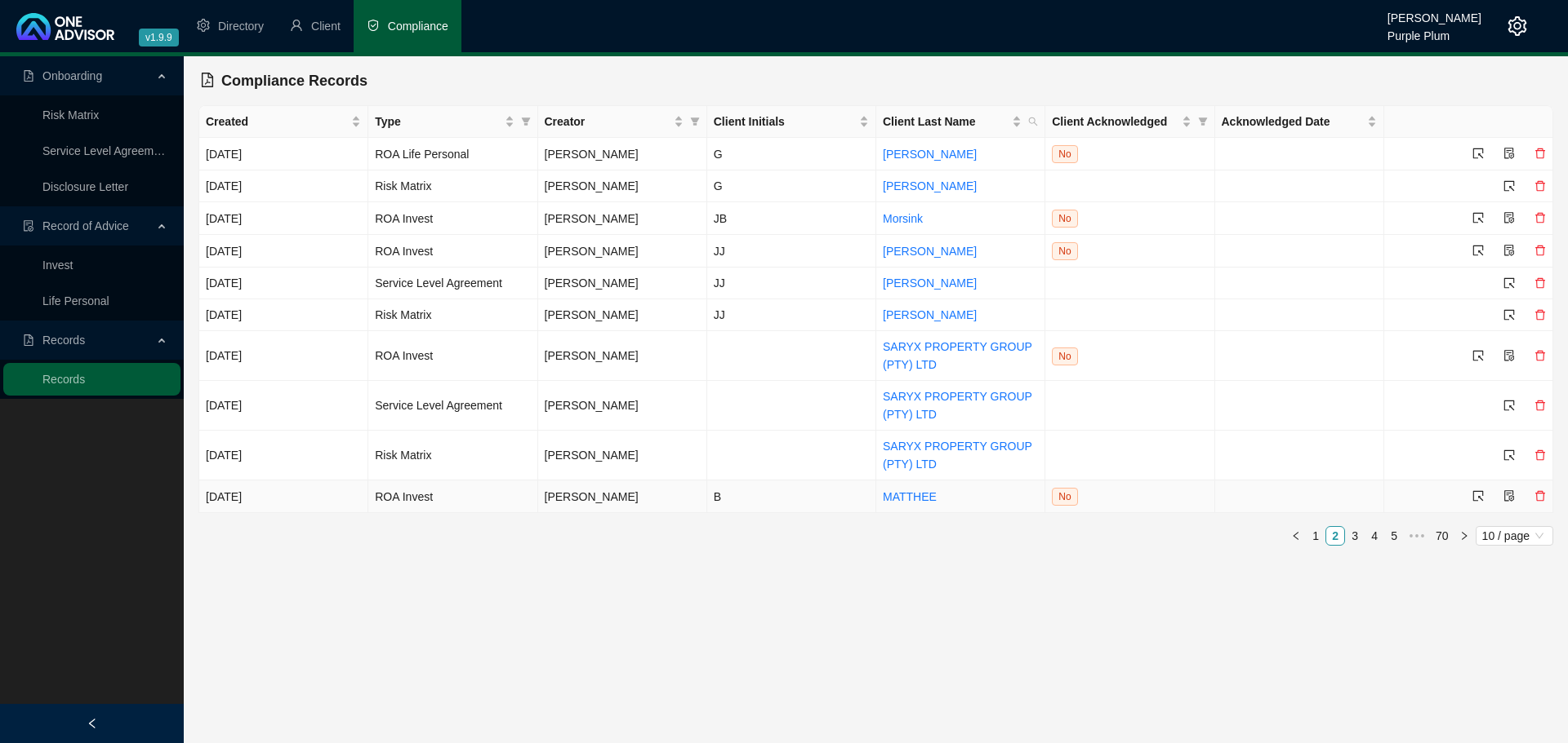
click at [1536, 494] on icon "delete" at bounding box center [1539, 496] width 12 height 12
click at [1547, 459] on span "Yes" at bounding box center [1544, 458] width 19 height 18
click at [1358, 535] on link "3" at bounding box center [1354, 536] width 18 height 18
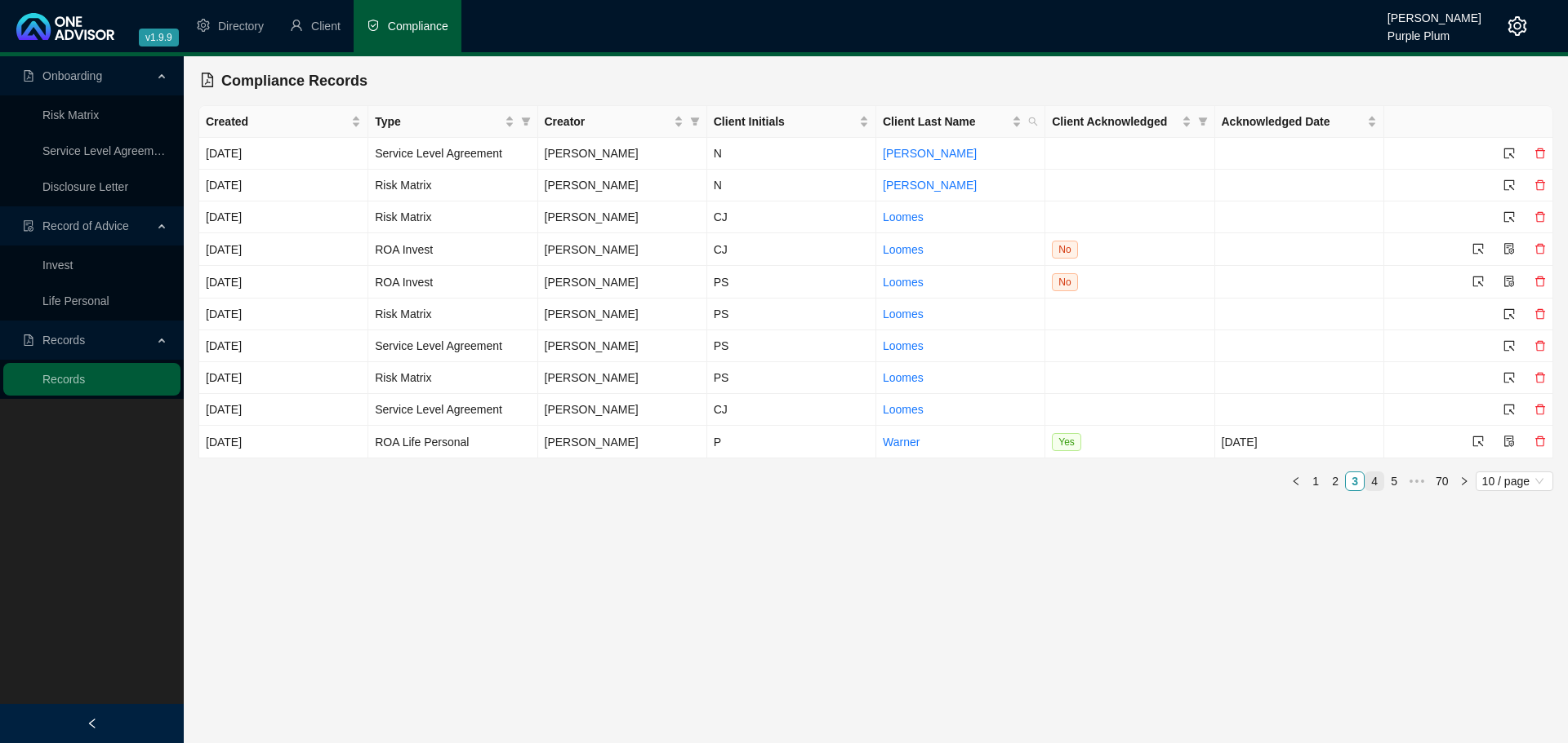
click at [1376, 479] on link "4" at bounding box center [1374, 482] width 18 height 18
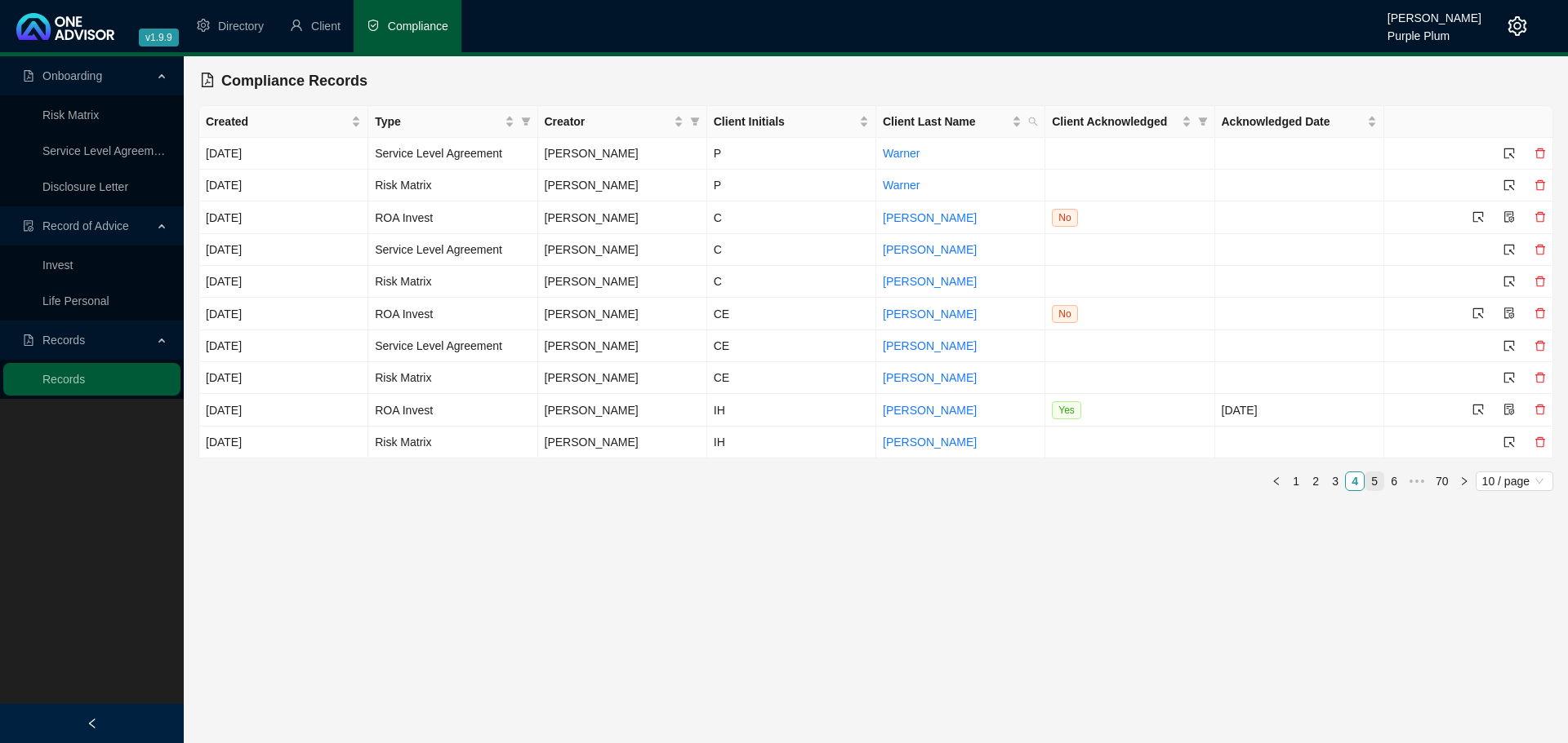
click at [1377, 480] on link "5" at bounding box center [1374, 482] width 18 height 18
drag, startPoint x: 1378, startPoint y: 473, endPoint x: 1436, endPoint y: 528, distance: 79.9
click at [1378, 474] on link "6" at bounding box center [1374, 483] width 18 height 18
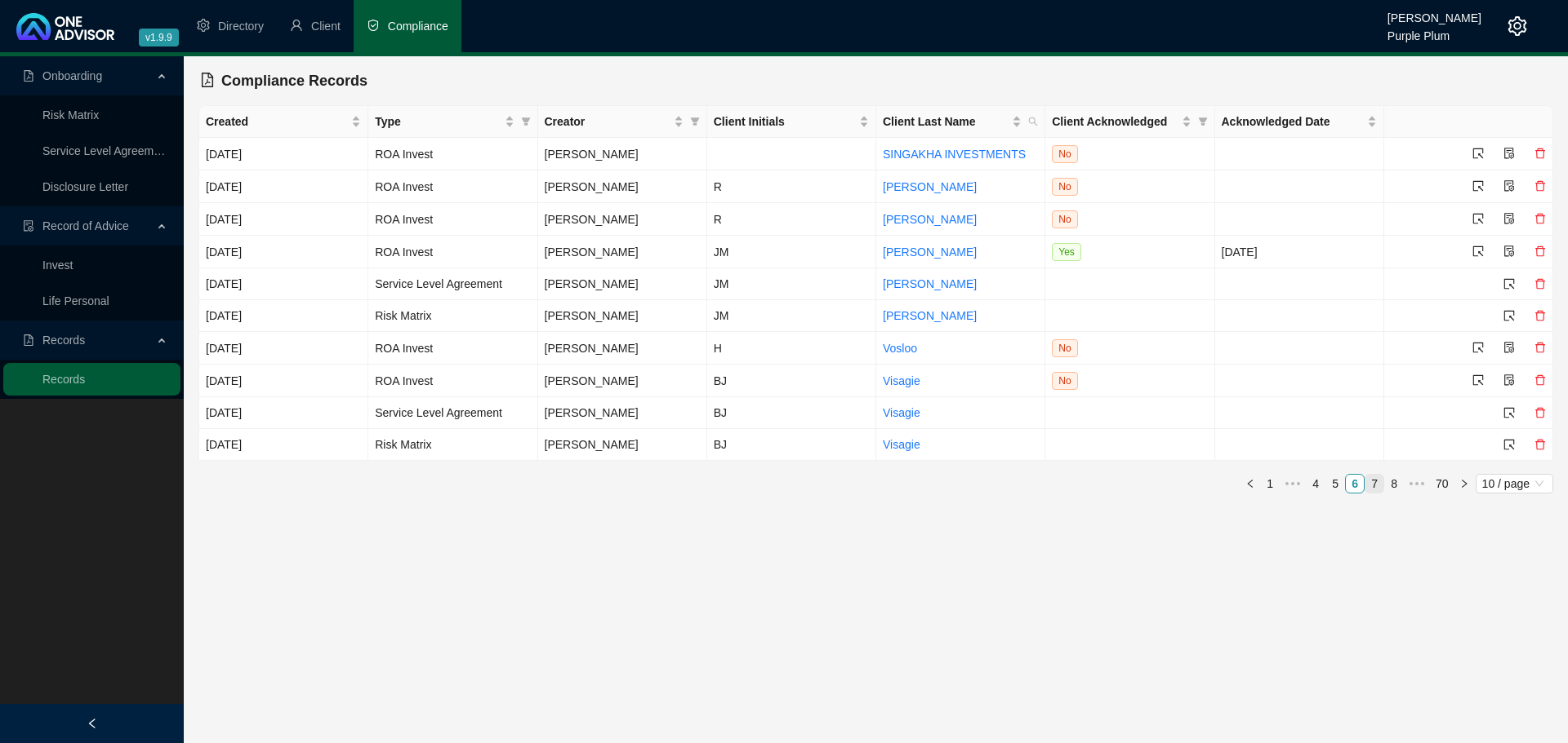
click at [1372, 477] on link "7" at bounding box center [1374, 484] width 18 height 18
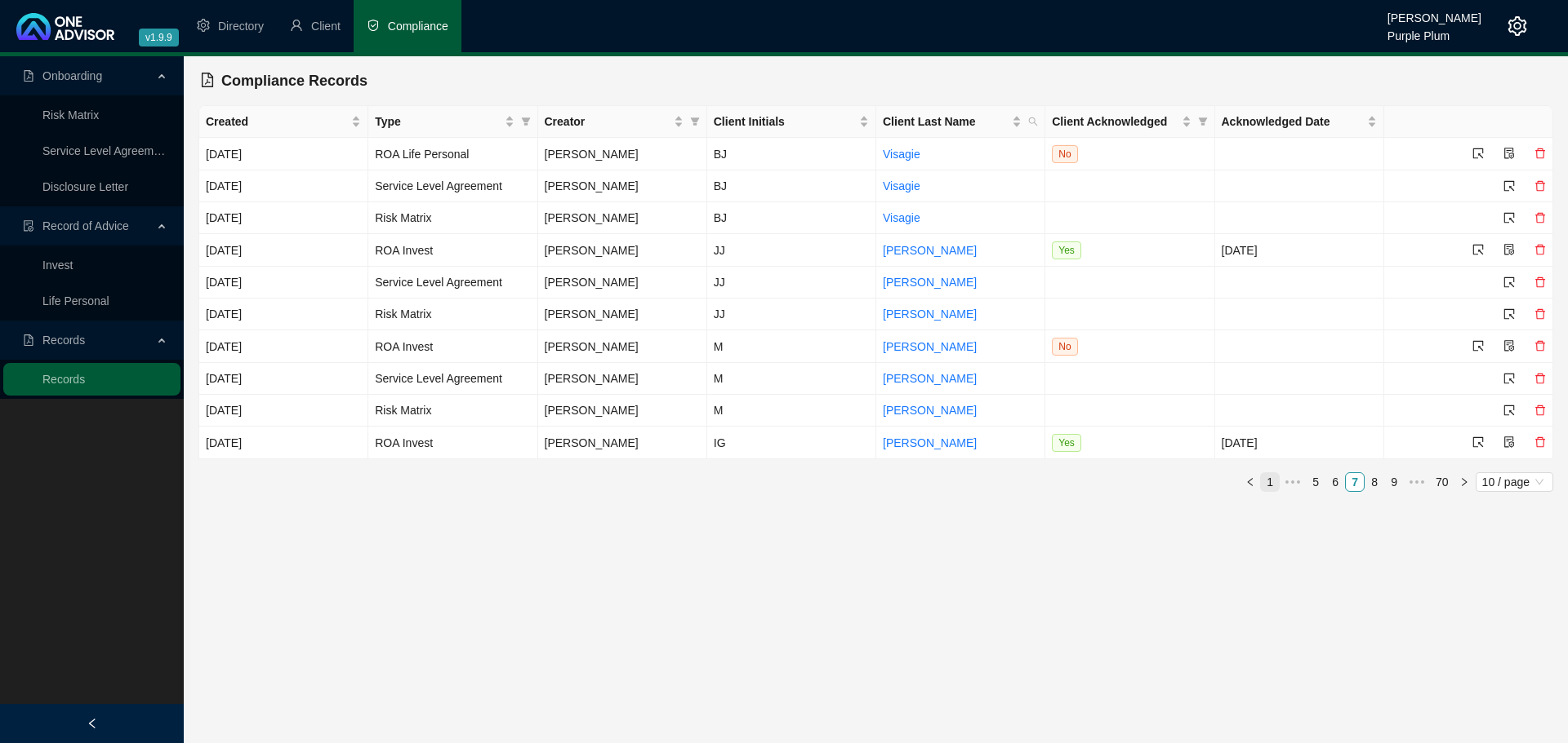
click at [1270, 480] on link "1" at bounding box center [1270, 483] width 18 height 18
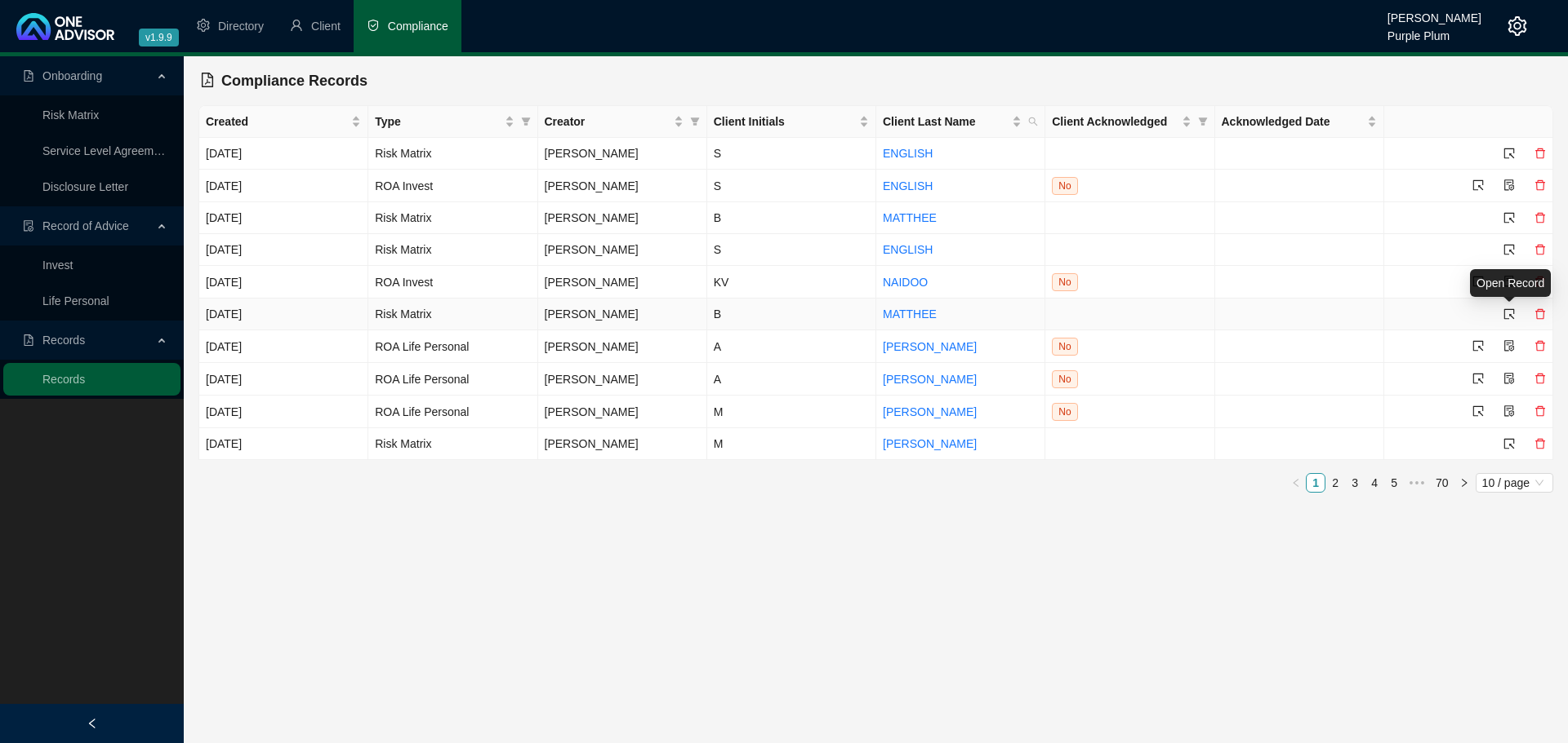
click at [1506, 314] on icon "select" at bounding box center [1509, 313] width 12 height 12
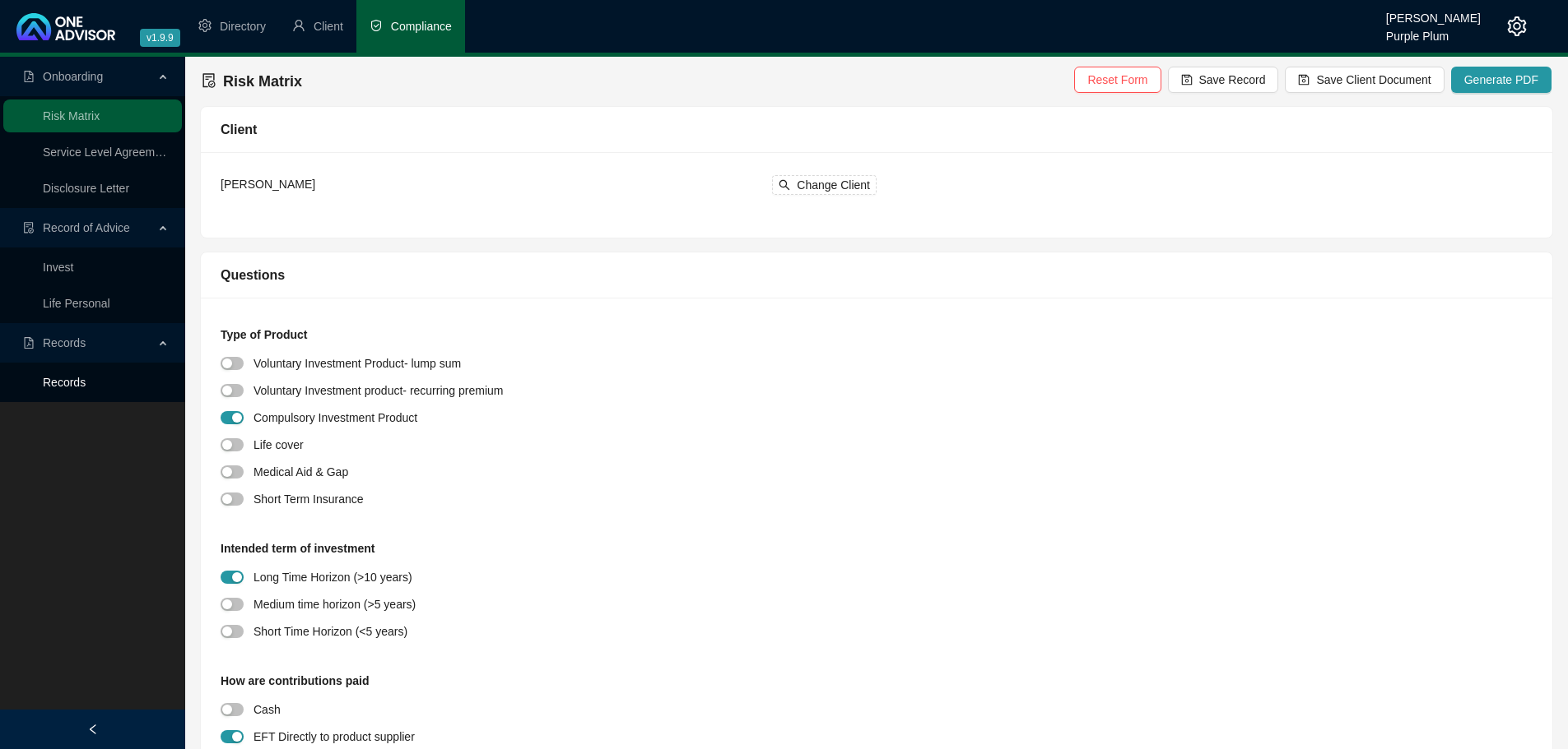
click at [85, 379] on link "Records" at bounding box center [64, 382] width 43 height 13
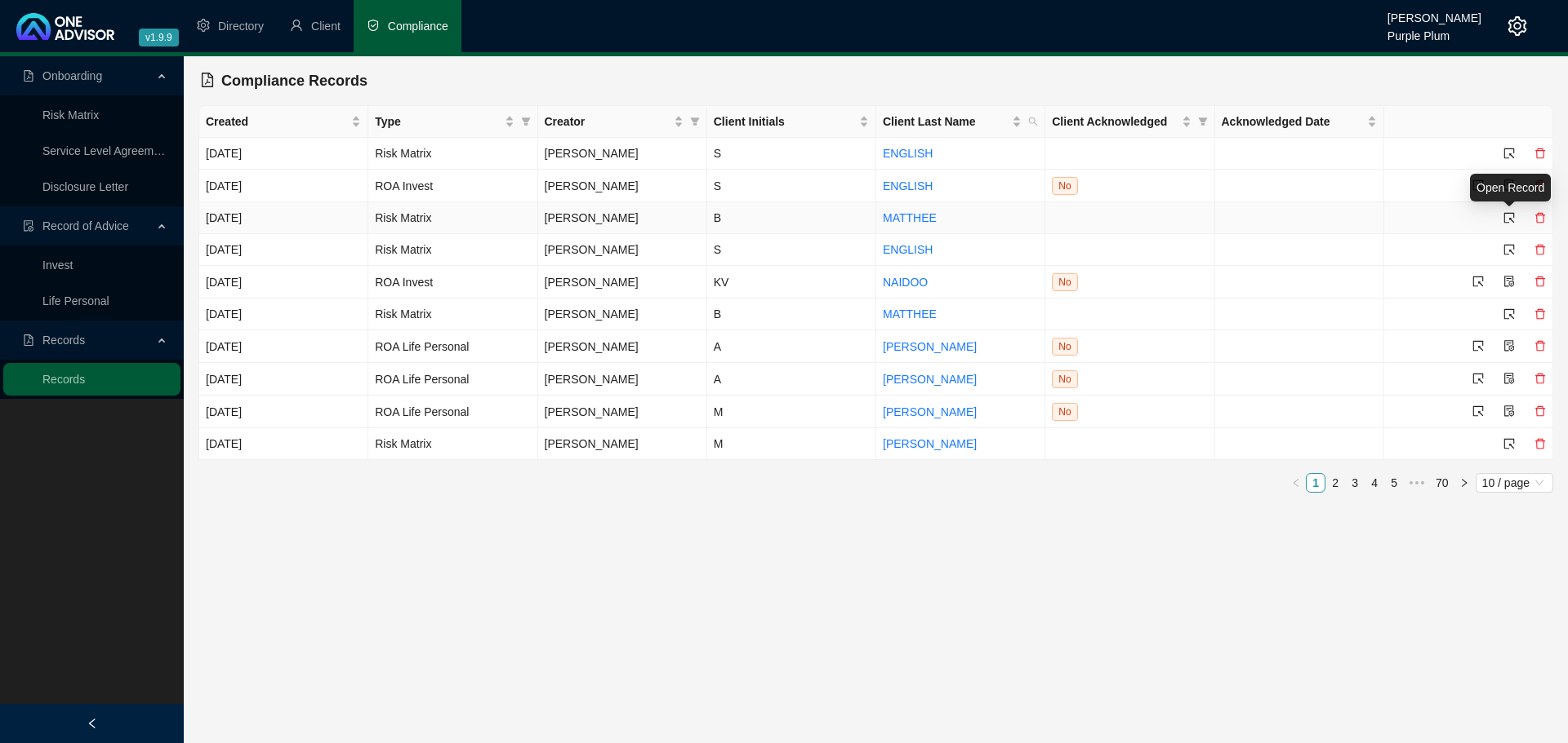
click at [1512, 216] on icon "select" at bounding box center [1509, 218] width 12 height 12
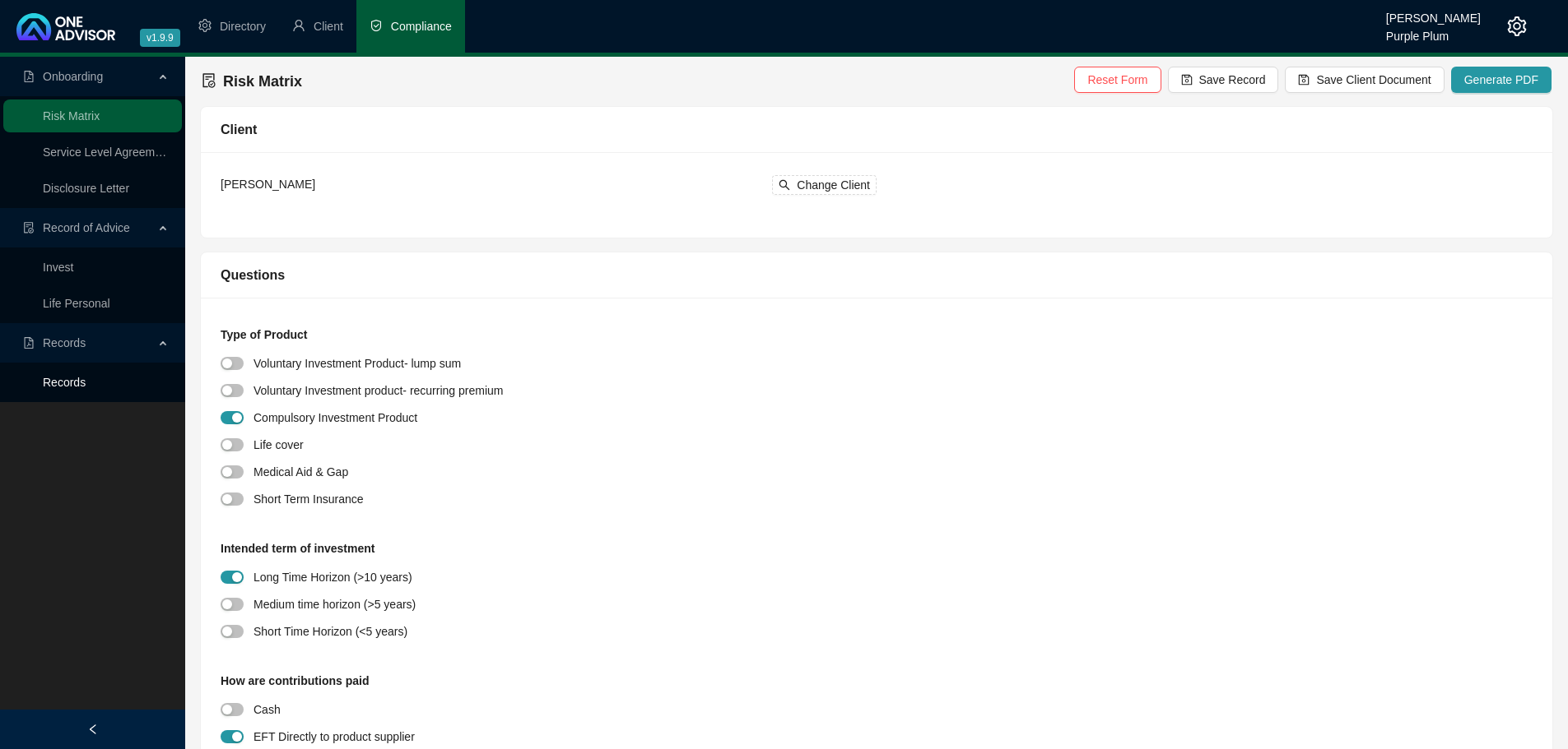
click at [79, 379] on link "Records" at bounding box center [64, 382] width 43 height 13
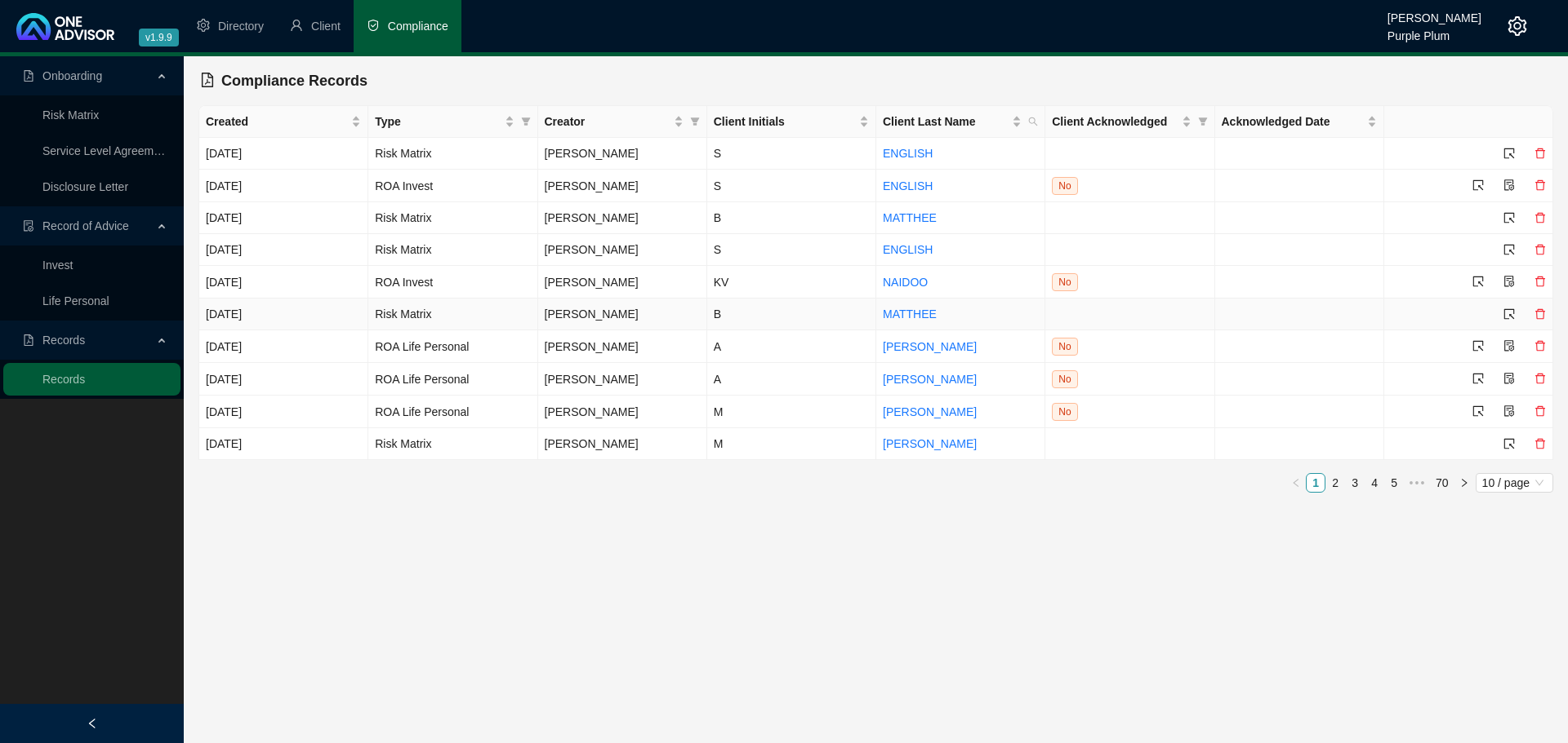
click at [1535, 310] on icon "delete" at bounding box center [1539, 313] width 12 height 12
click at [1554, 273] on button "Yes" at bounding box center [1544, 277] width 32 height 20
click at [768, 224] on td "B" at bounding box center [792, 218] width 169 height 32
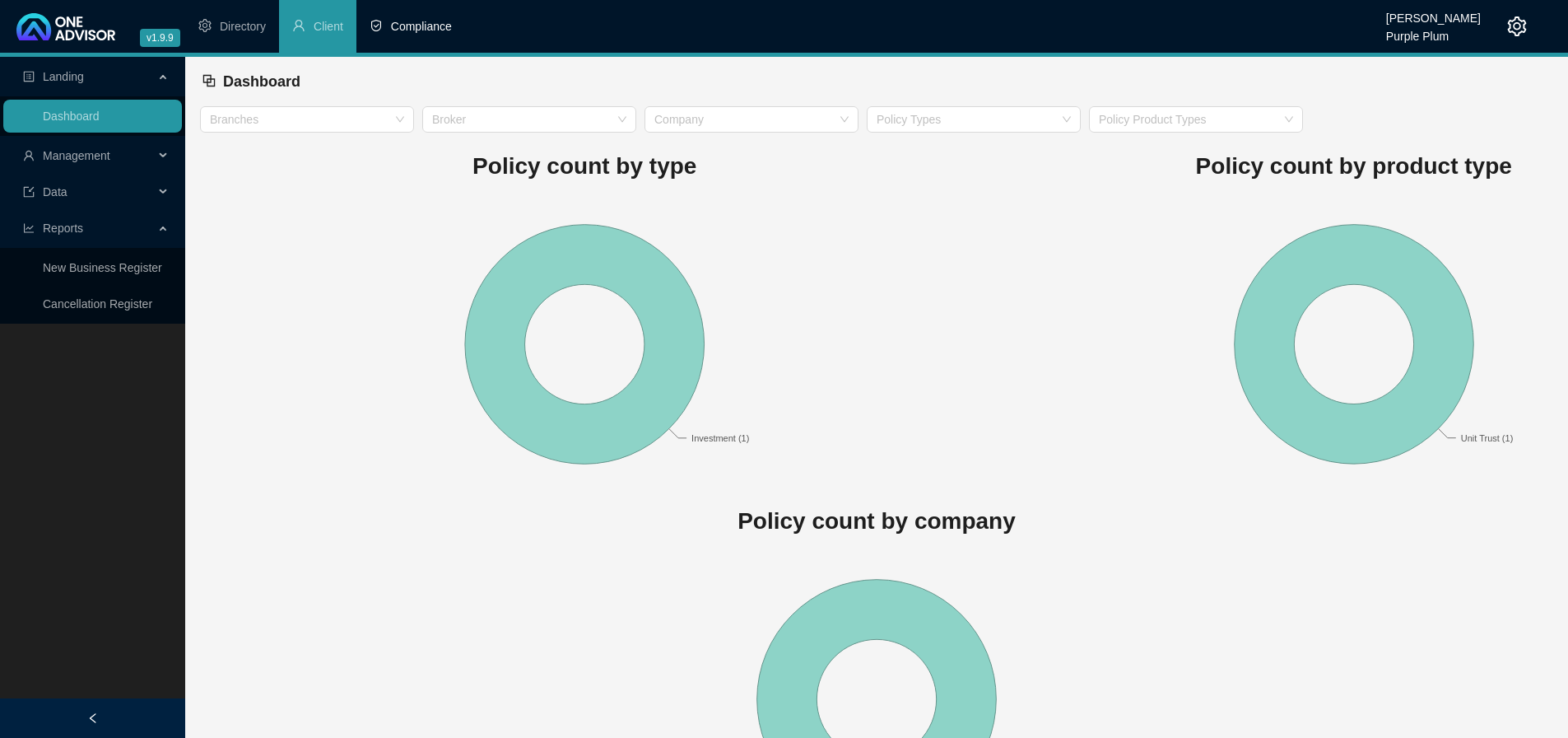
click at [430, 20] on span "Compliance" at bounding box center [421, 26] width 61 height 13
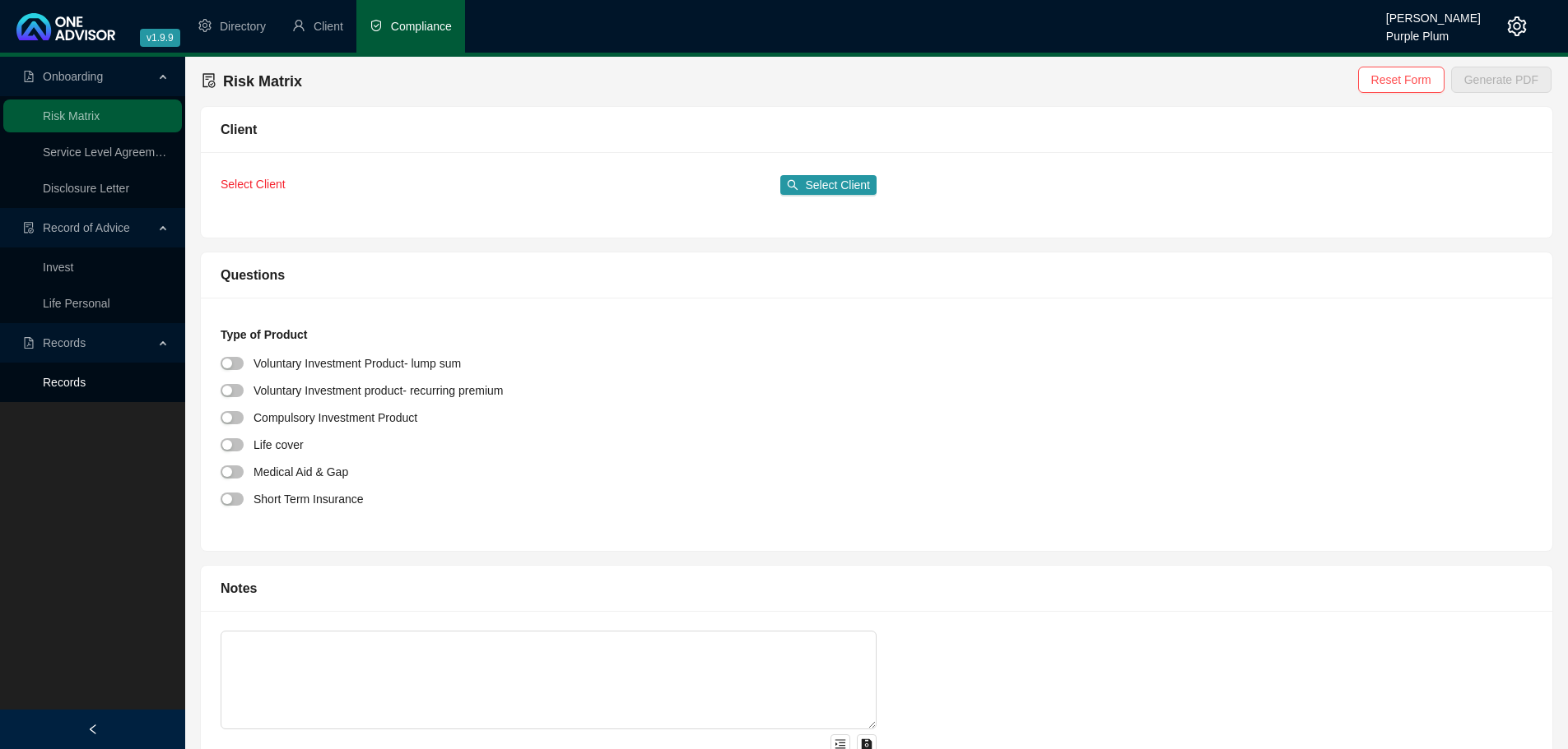
click at [85, 389] on link "Records" at bounding box center [64, 382] width 43 height 13
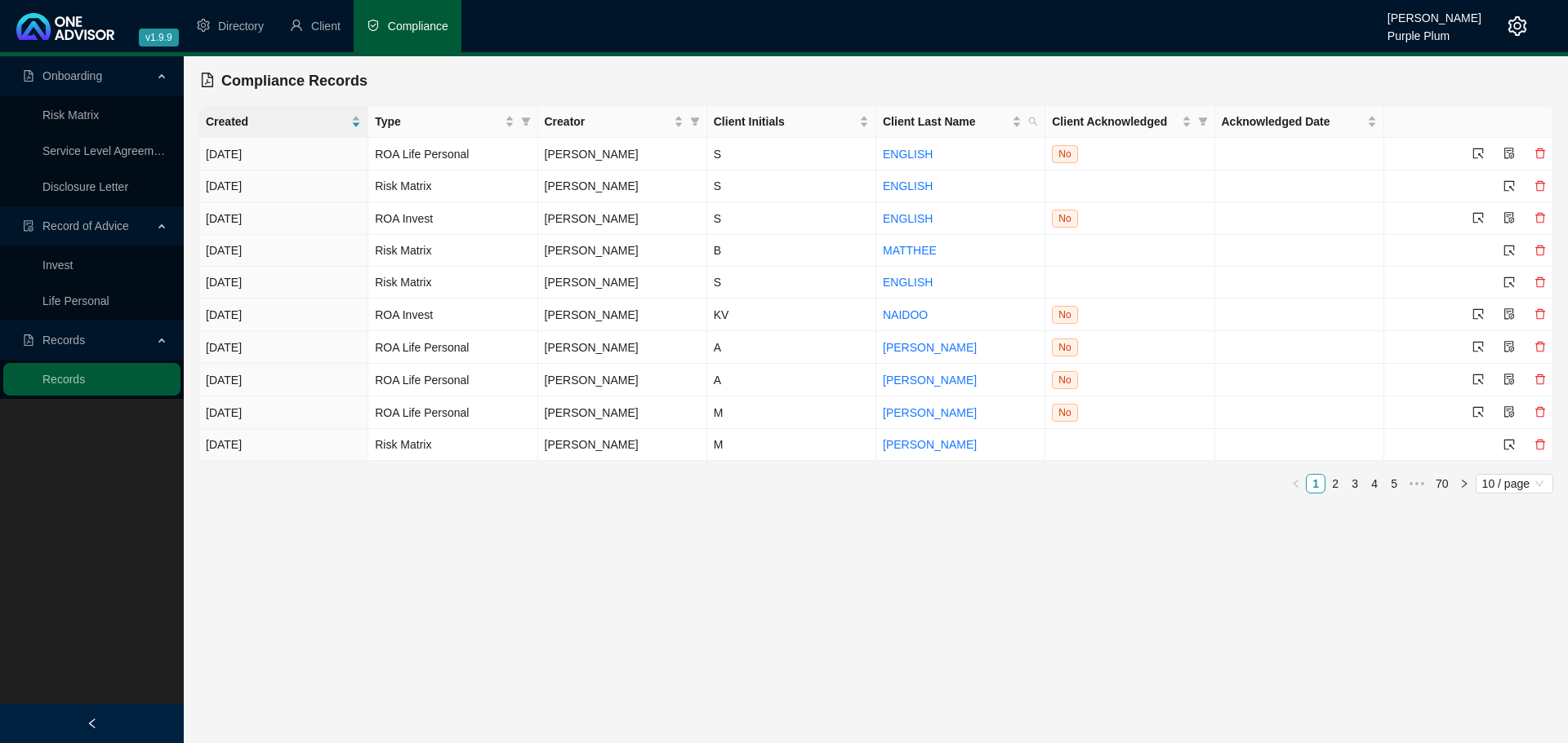
click at [742, 642] on main "Onboarding Risk Matrix Service Level Agreement Disclosure Letter Record of Advi…" at bounding box center [784, 400] width 1568 height 687
